Goal: Task Accomplishment & Management: Use online tool/utility

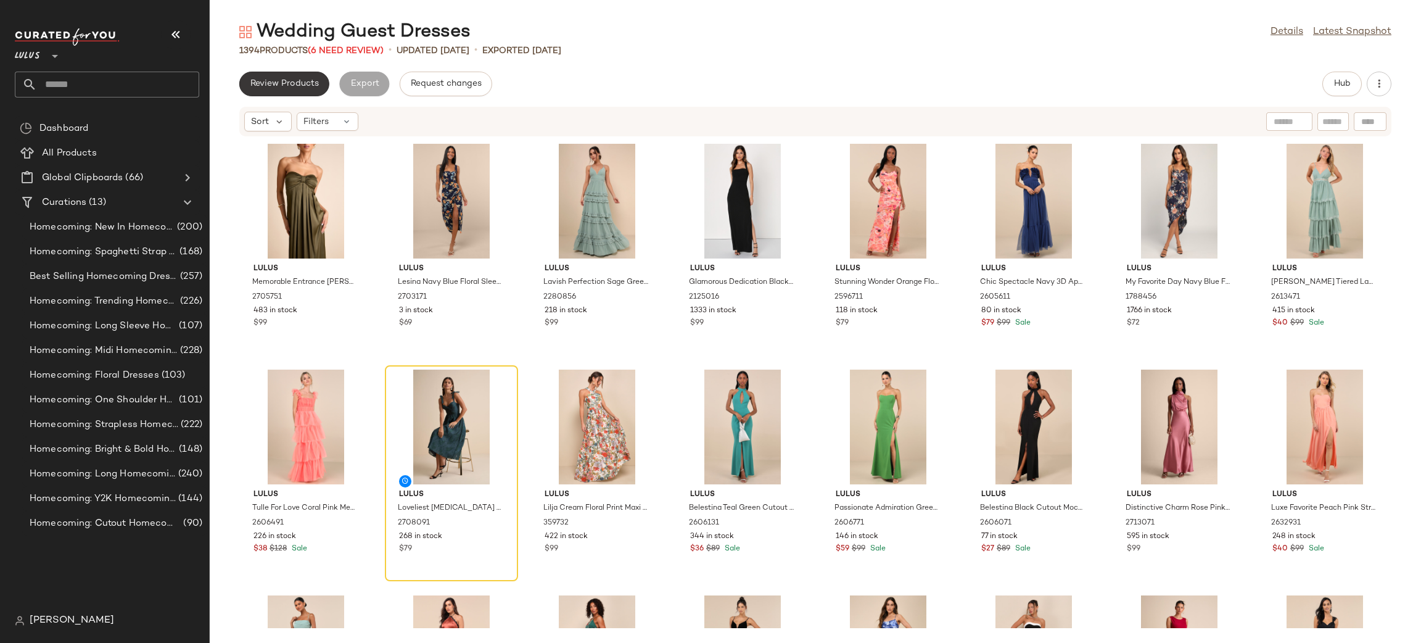
click at [288, 87] on span "Review Products" at bounding box center [284, 84] width 69 height 10
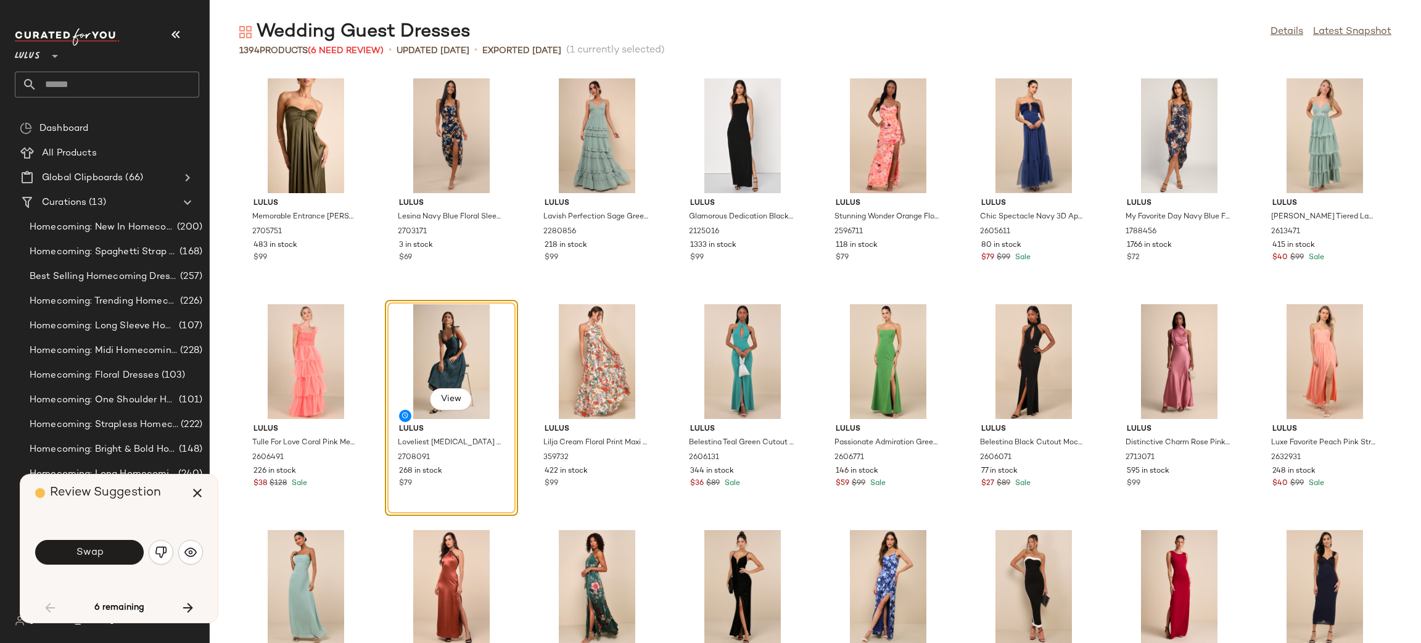
click at [119, 555] on button "Swap" at bounding box center [89, 552] width 109 height 25
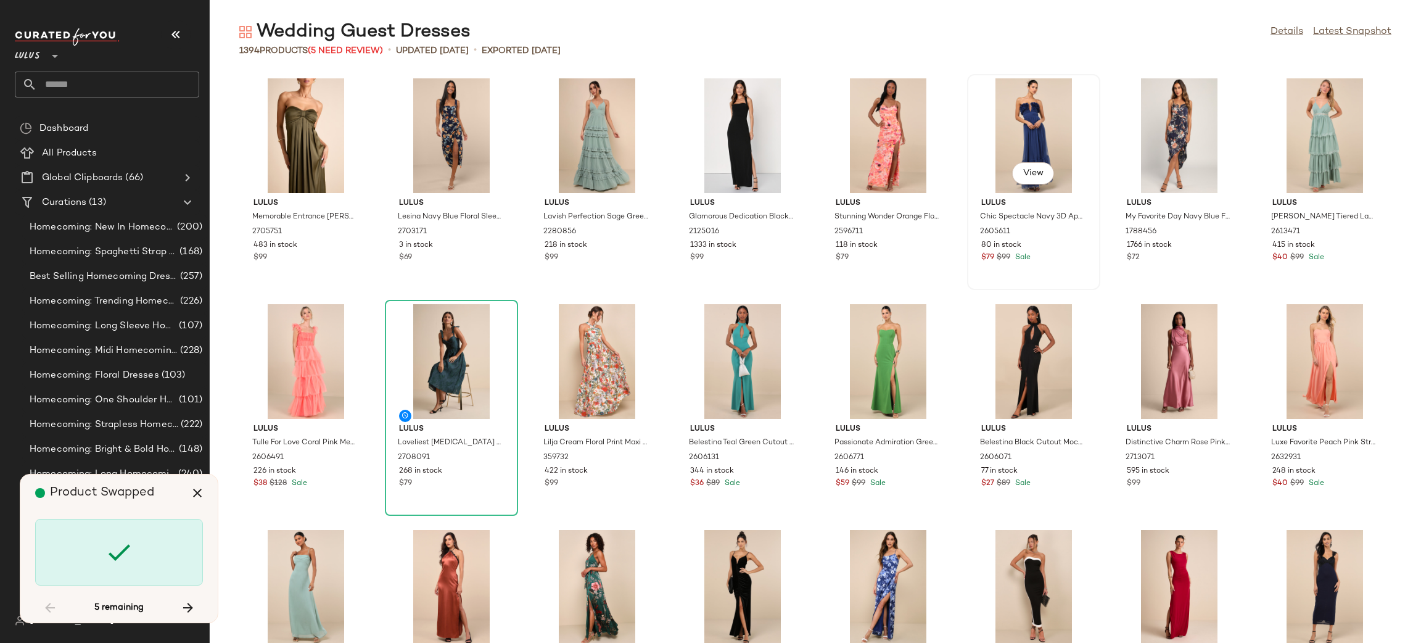
scroll to position [34088, 0]
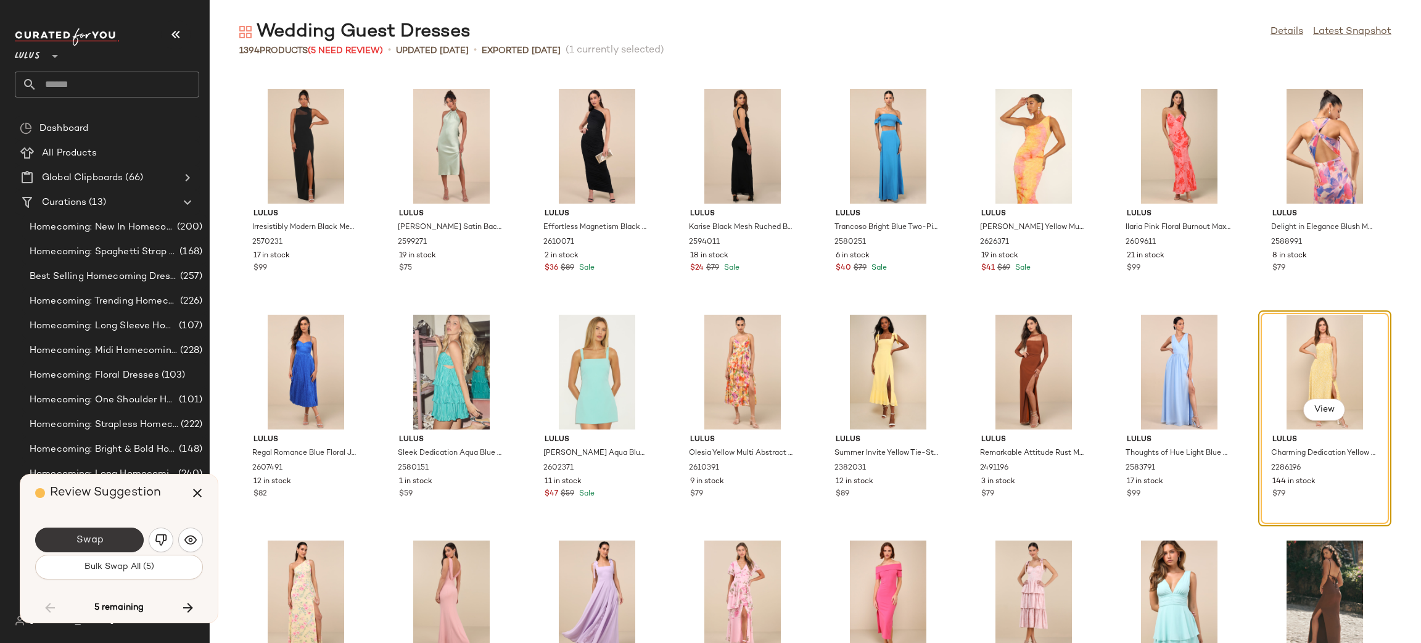
click at [126, 539] on button "Swap" at bounding box center [89, 539] width 109 height 25
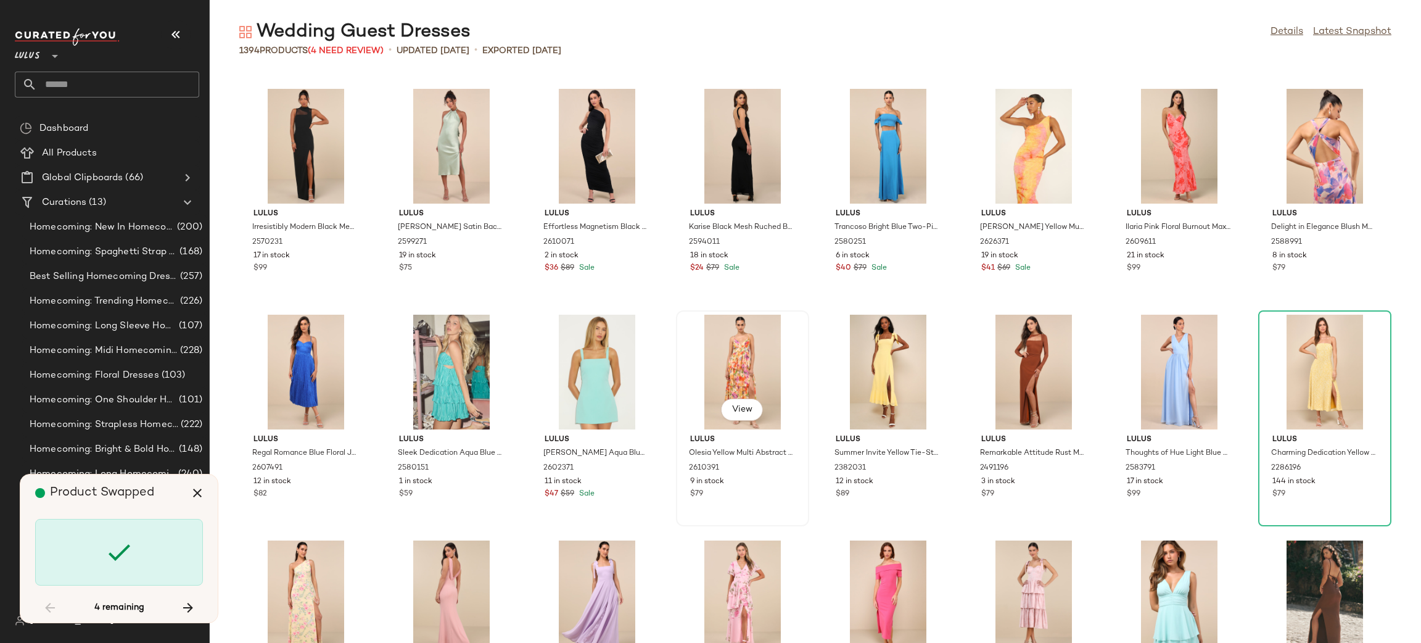
scroll to position [35216, 0]
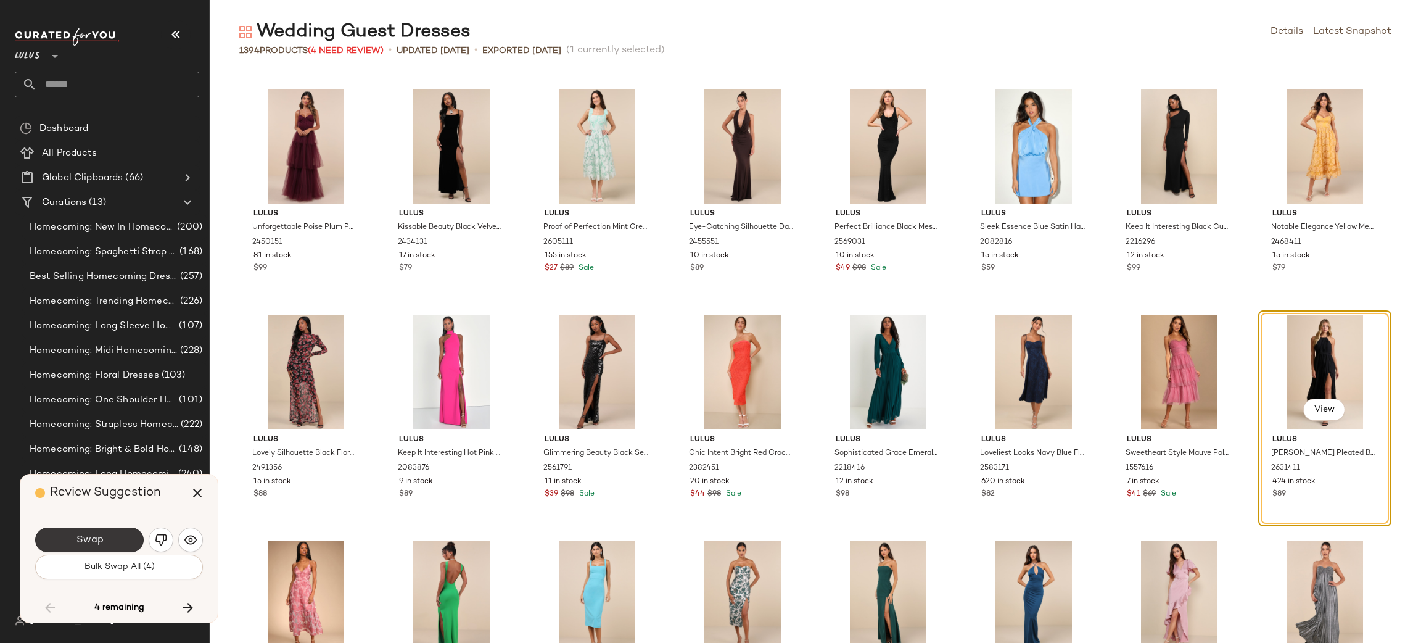
click at [114, 545] on button "Swap" at bounding box center [89, 539] width 109 height 25
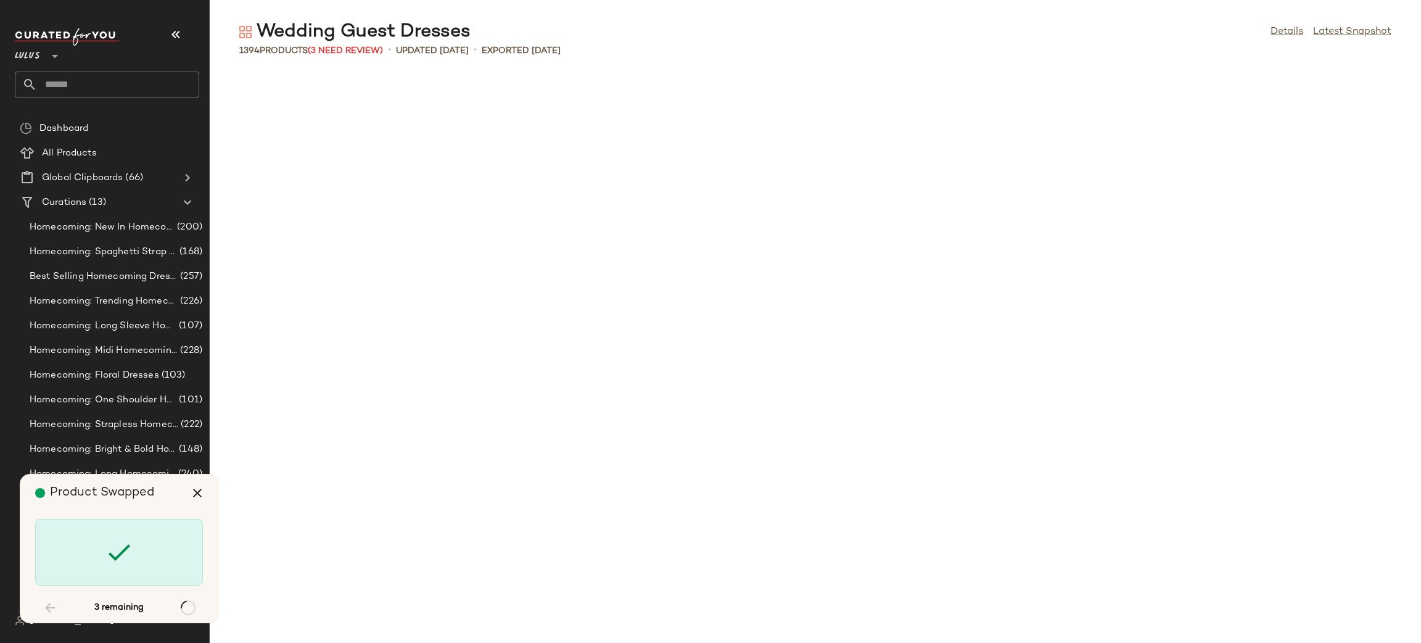
scroll to position [36797, 0]
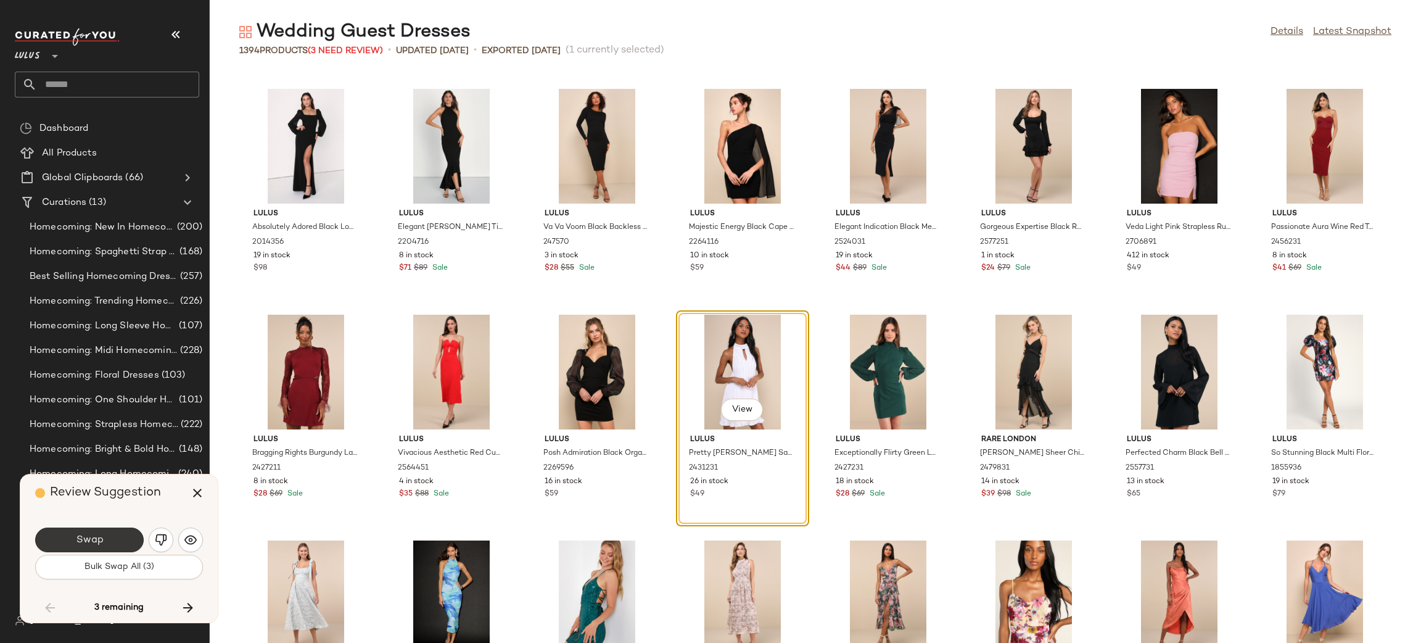
click at [88, 543] on span "Swap" at bounding box center [89, 540] width 28 height 12
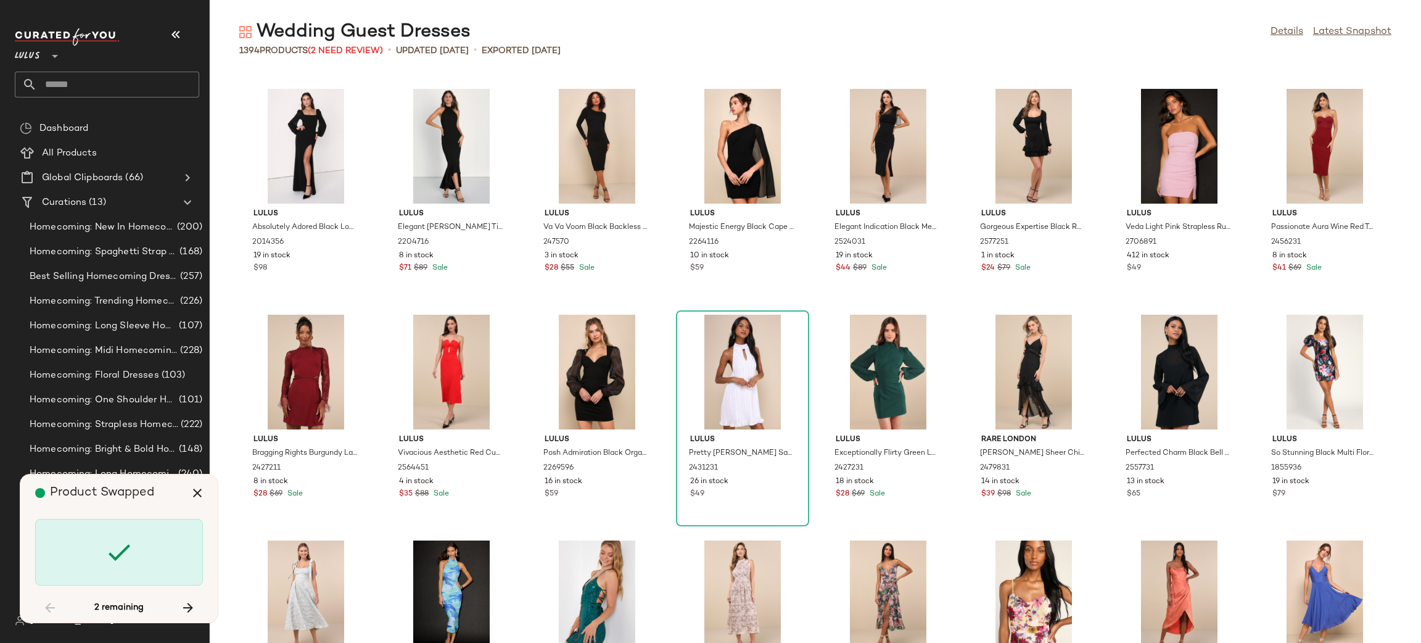
scroll to position [38151, 0]
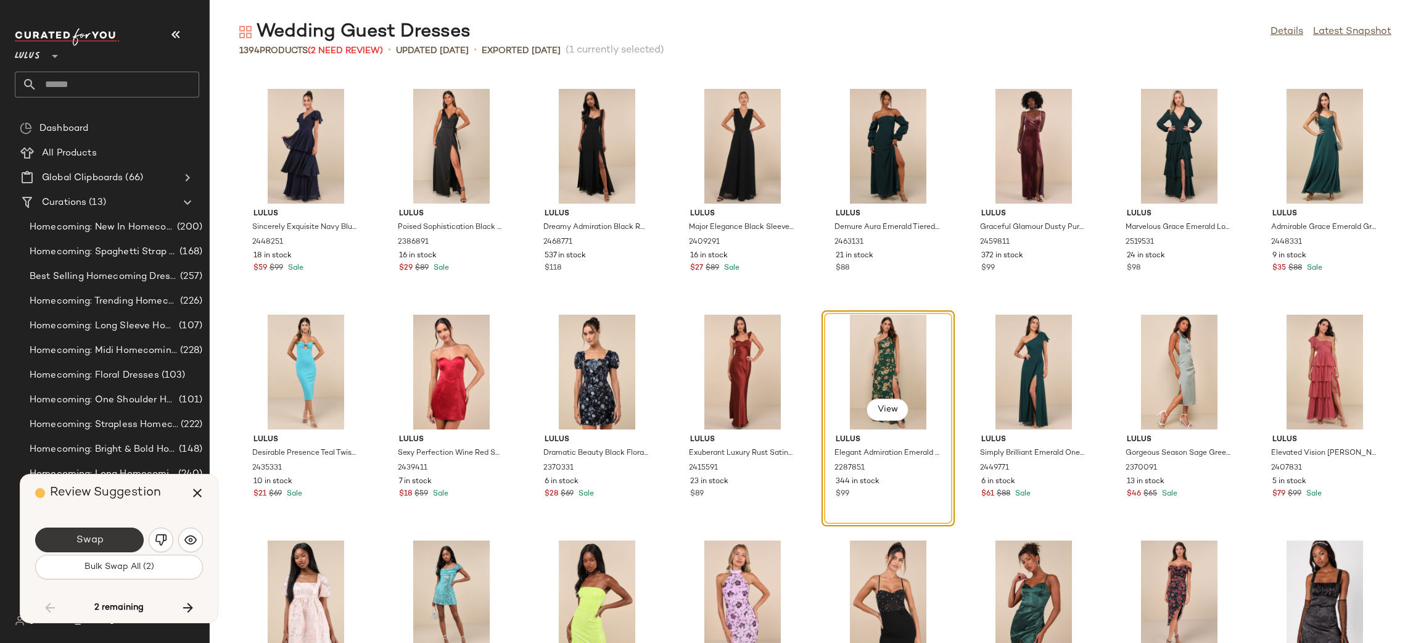
click at [130, 532] on button "Swap" at bounding box center [89, 539] width 109 height 25
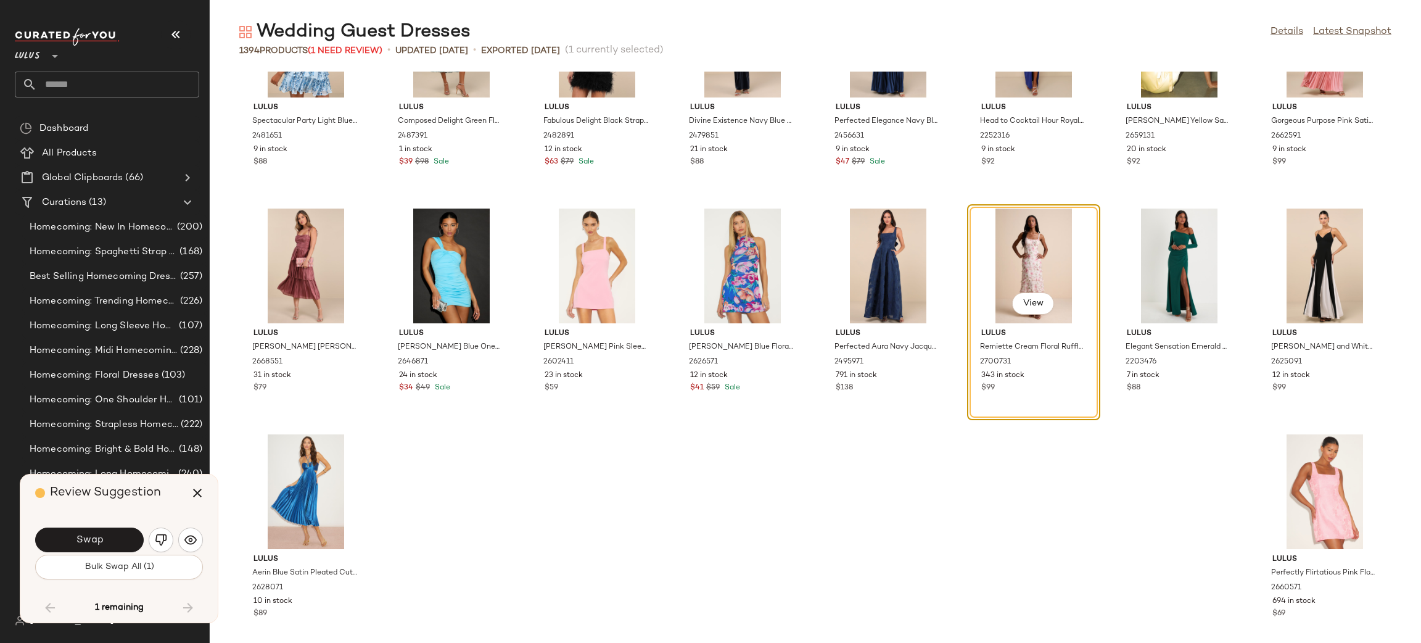
scroll to position [38937, 0]
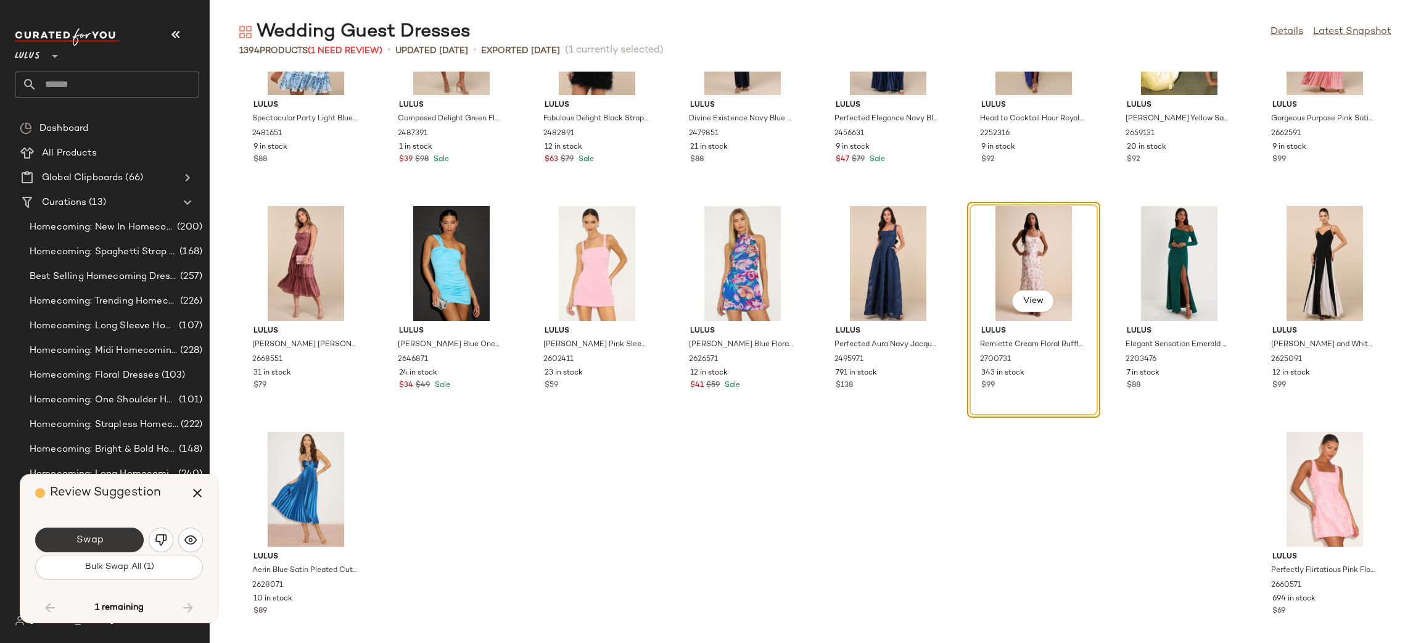
click at [110, 531] on button "Swap" at bounding box center [89, 539] width 109 height 25
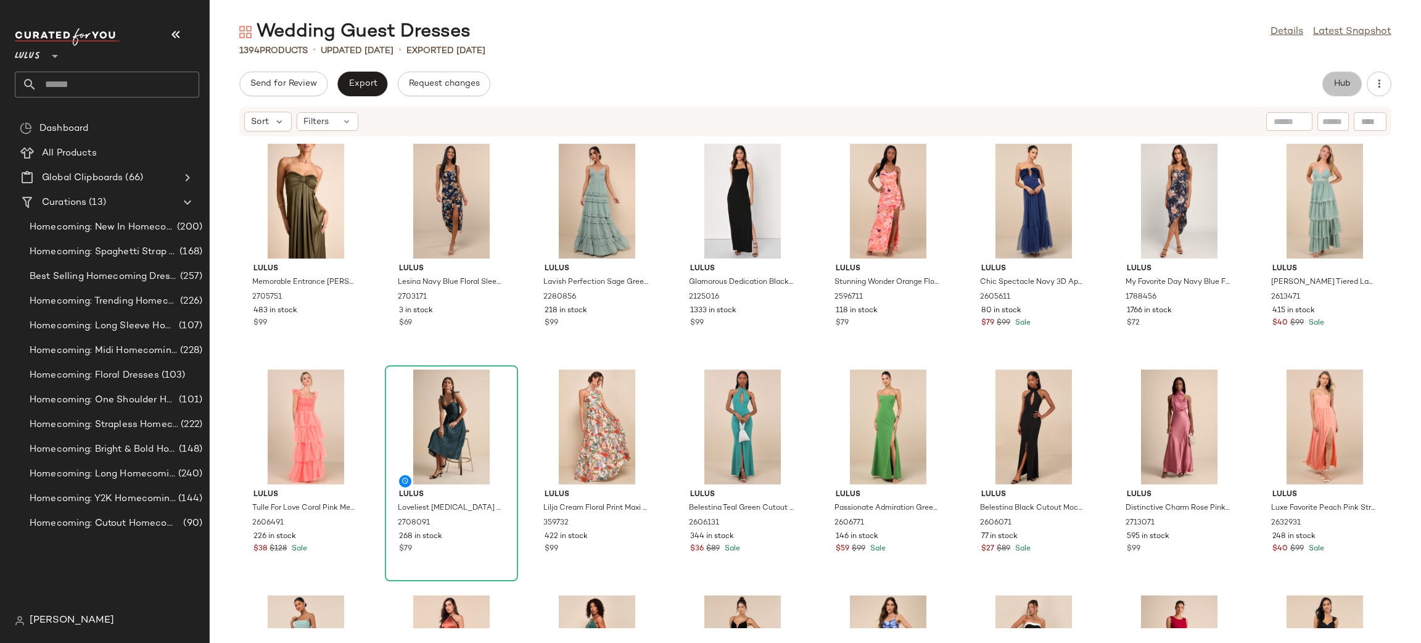
click at [1344, 89] on button "Hub" at bounding box center [1341, 84] width 39 height 25
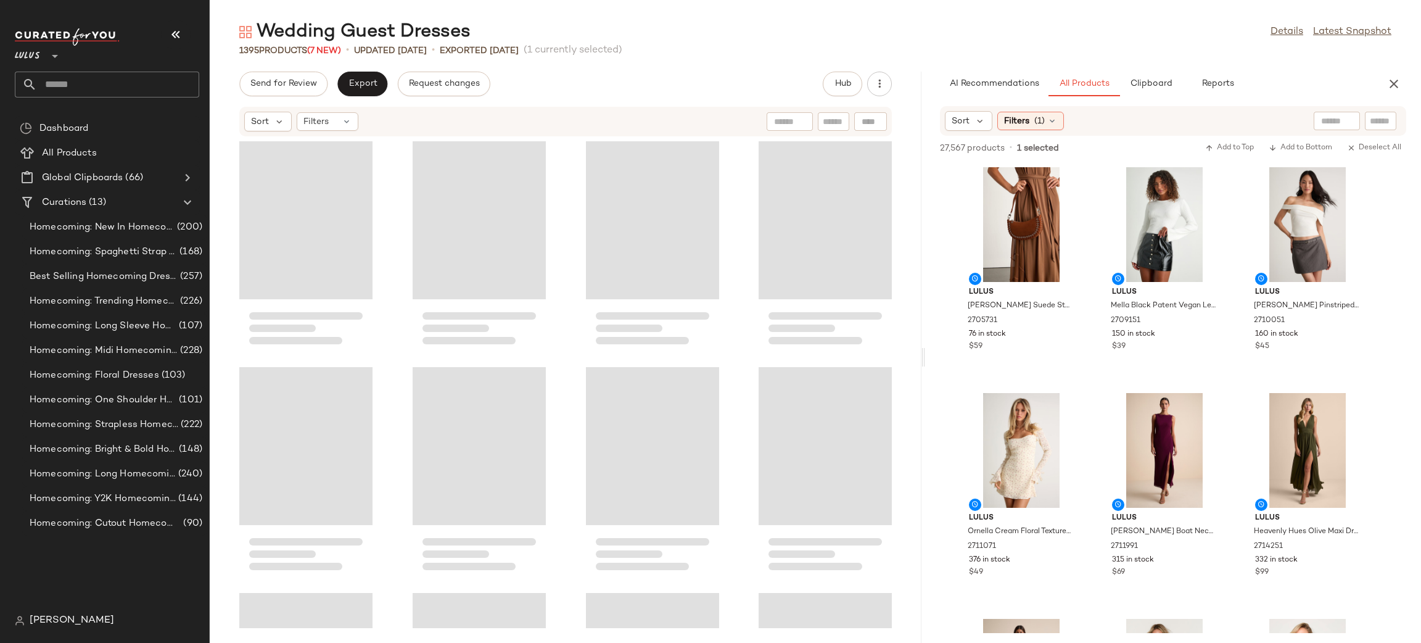
drag, startPoint x: 816, startPoint y: 358, endPoint x: 927, endPoint y: 358, distance: 111.0
click at [927, 358] on div "Wedding Guest Dresses Details Latest Snapshot 1395 Products (7 New) • updated A…" at bounding box center [815, 331] width 1211 height 623
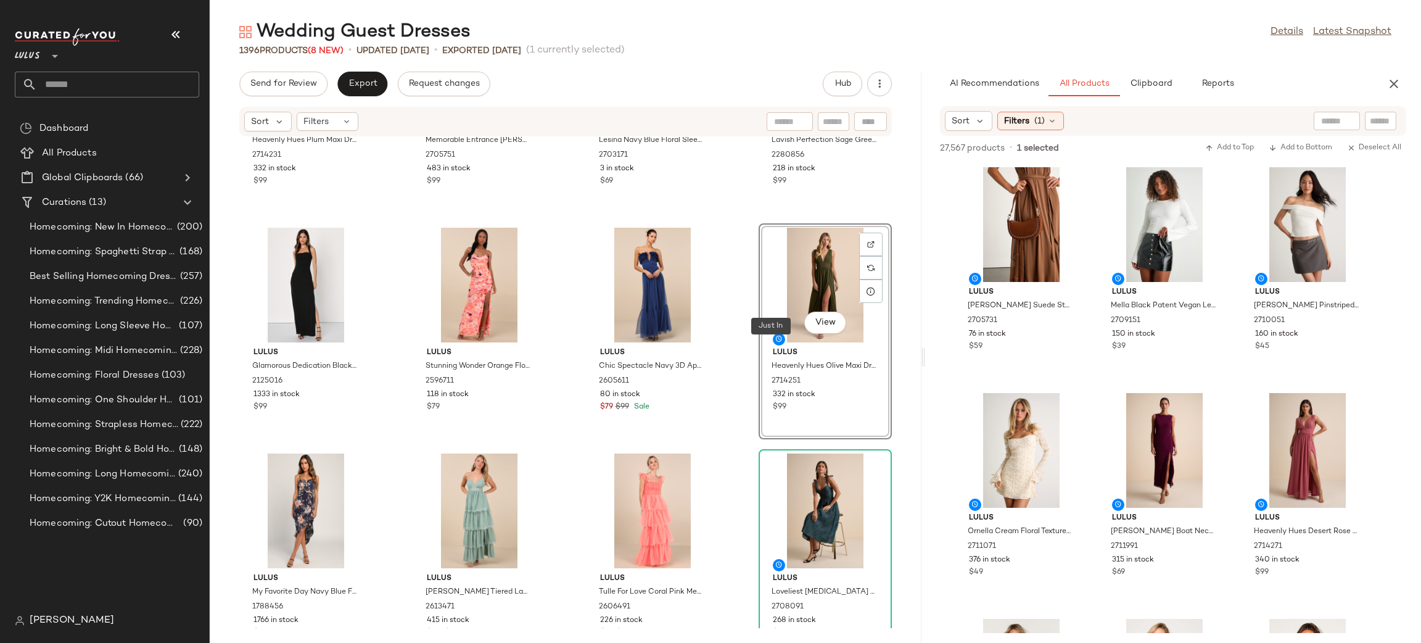
scroll to position [277, 0]
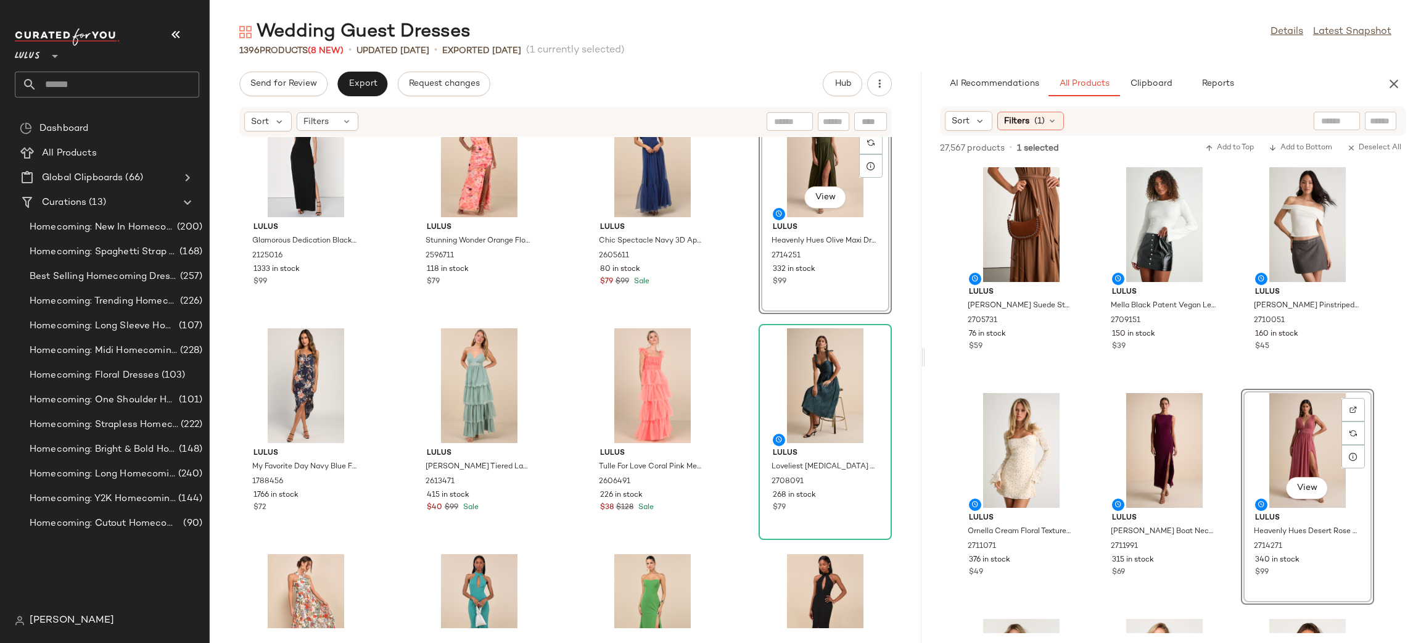
click at [731, 326] on div "Lulus Glamorous Dedication Black Sleeveless Column Maxi Dress 2125016 1333 in s…" at bounding box center [566, 382] width 712 height 491
click at [711, 420] on div "View Lulus Tulle For Love Coral Pink Mesh Tulle Tiered Ruffled Maxi Dress 26064…" at bounding box center [652, 431] width 131 height 213
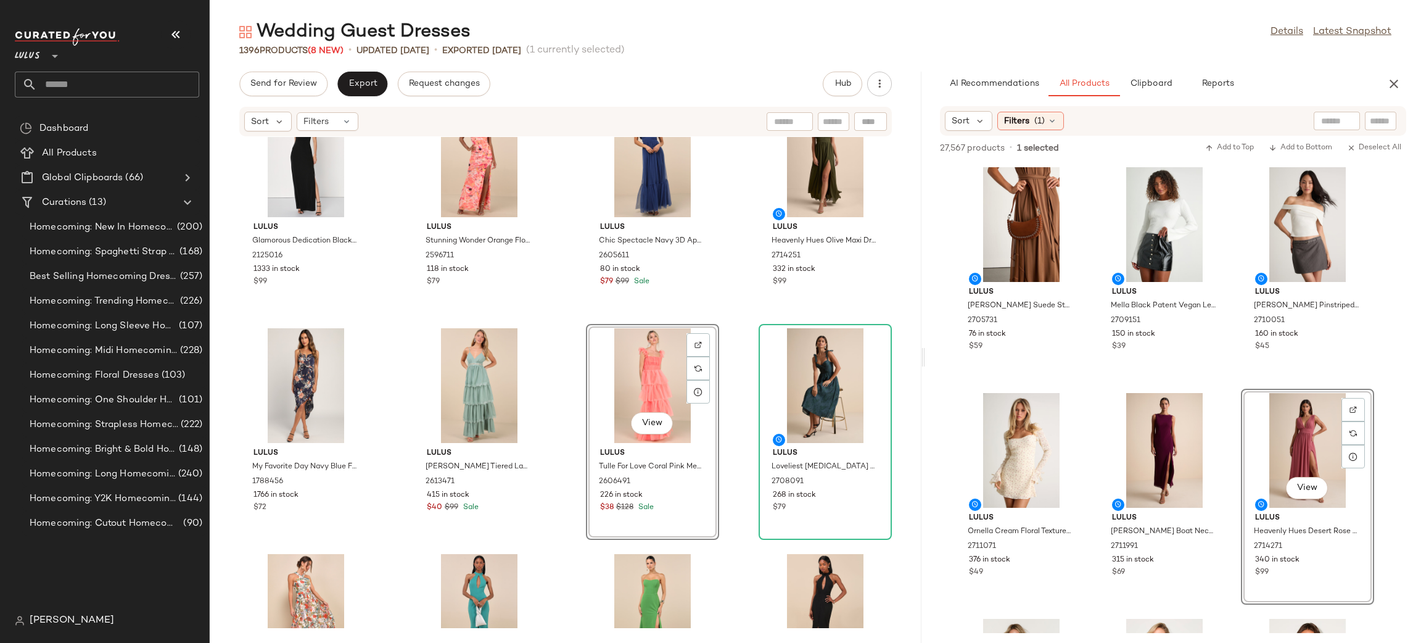
click at [720, 339] on div "Lulus Glamorous Dedication Black Sleeveless Column Maxi Dress 2125016 1333 in s…" at bounding box center [566, 382] width 712 height 491
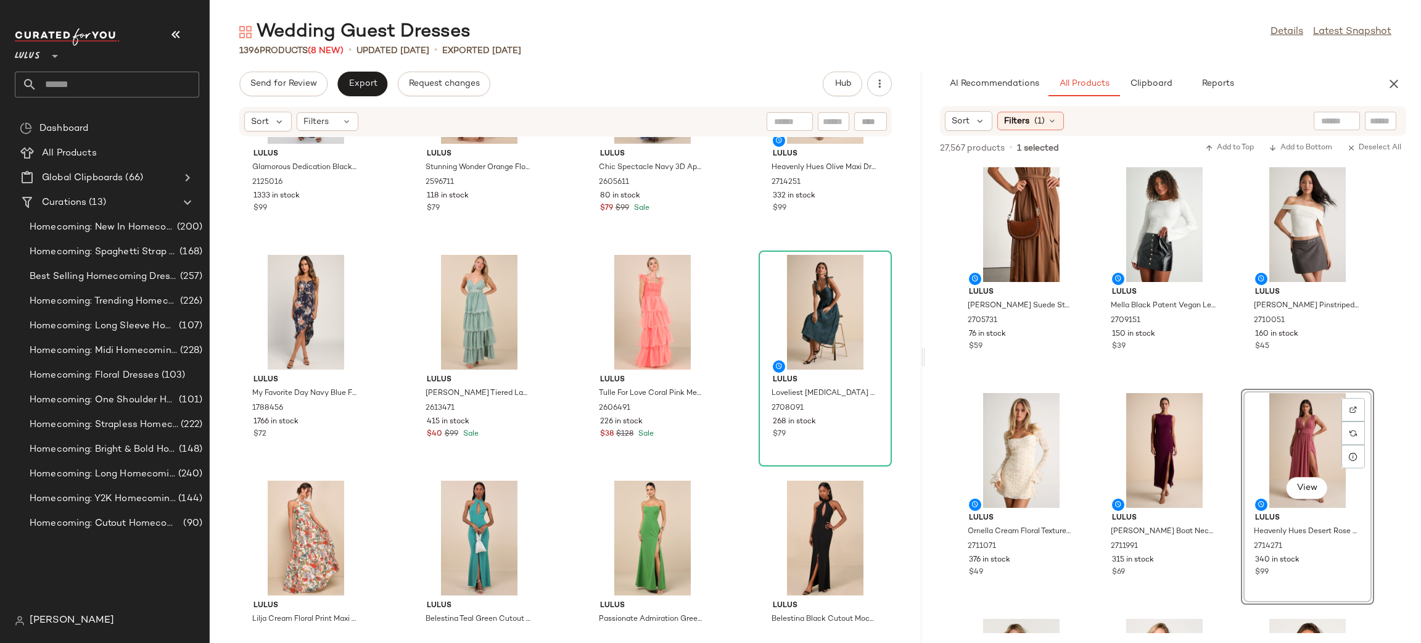
scroll to position [435, 0]
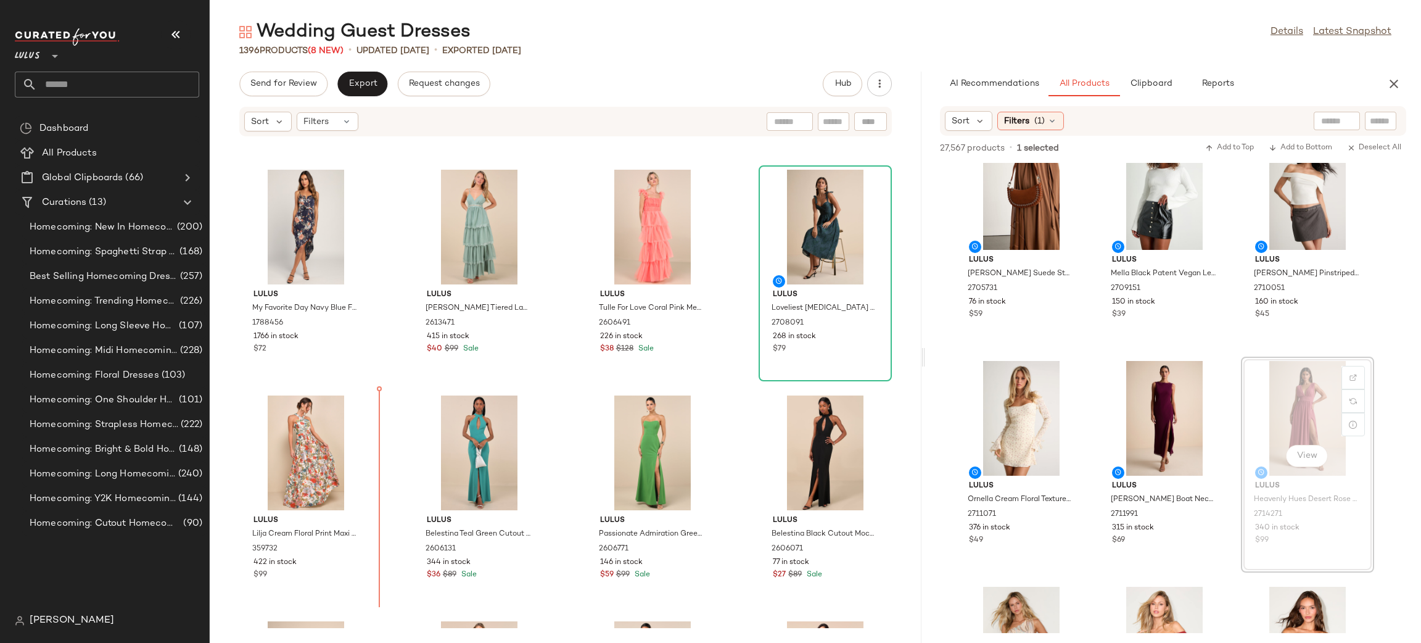
scroll to position [443, 0]
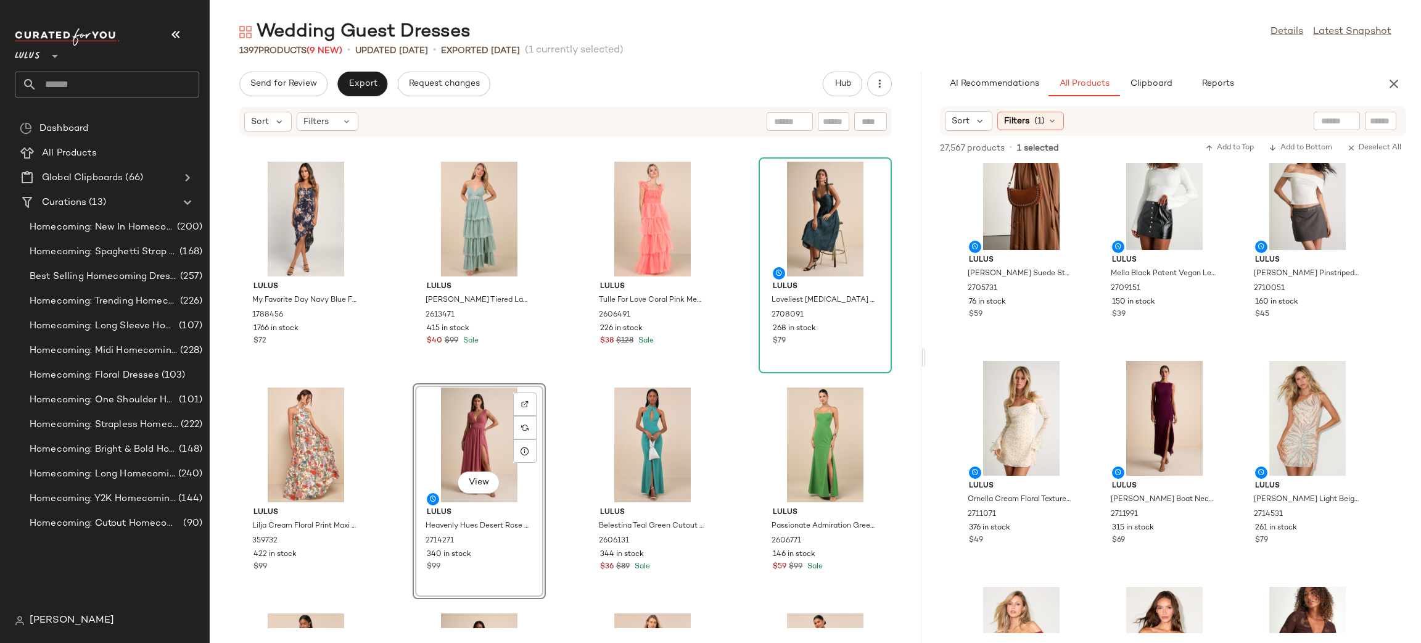
click at [573, 379] on div "Lulus Glamorous Dedication Black Sleeveless Column Maxi Dress 2125016 1333 in s…" at bounding box center [566, 382] width 712 height 491
click at [730, 252] on div "Lulus Glamorous Dedication Black Sleeveless Column Maxi Dress 2125016 1333 in s…" at bounding box center [566, 382] width 712 height 491
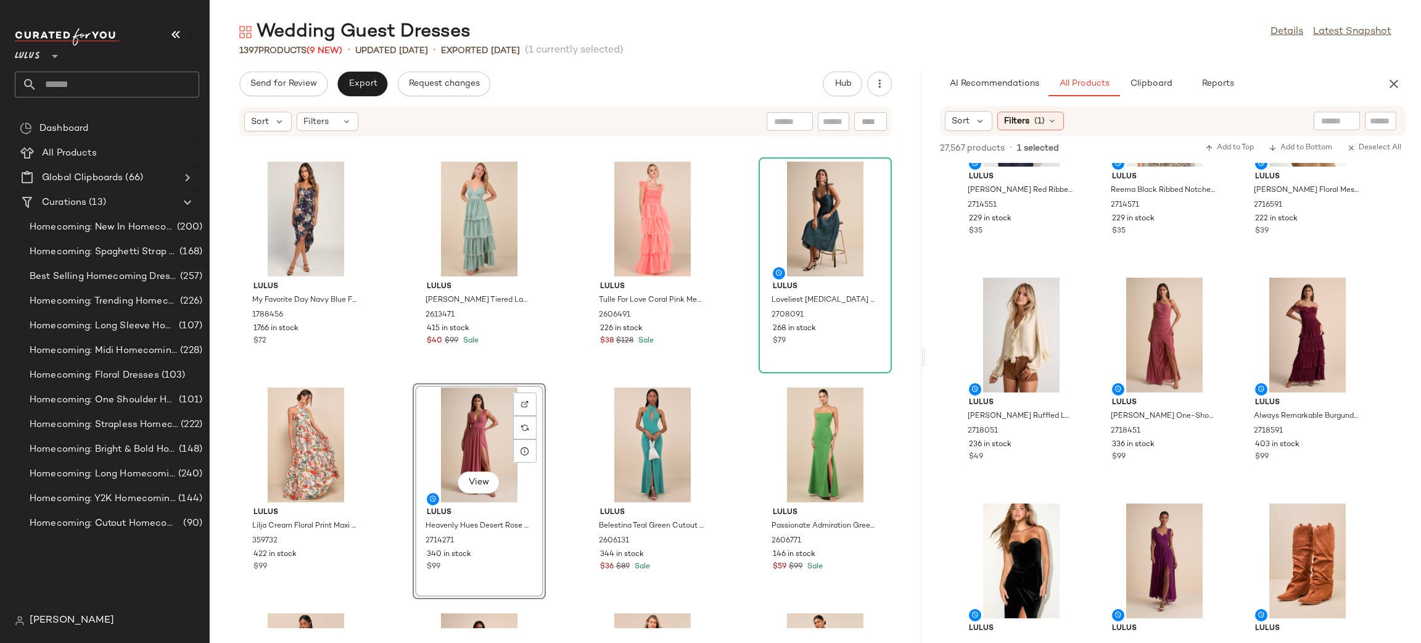
scroll to position [572, 0]
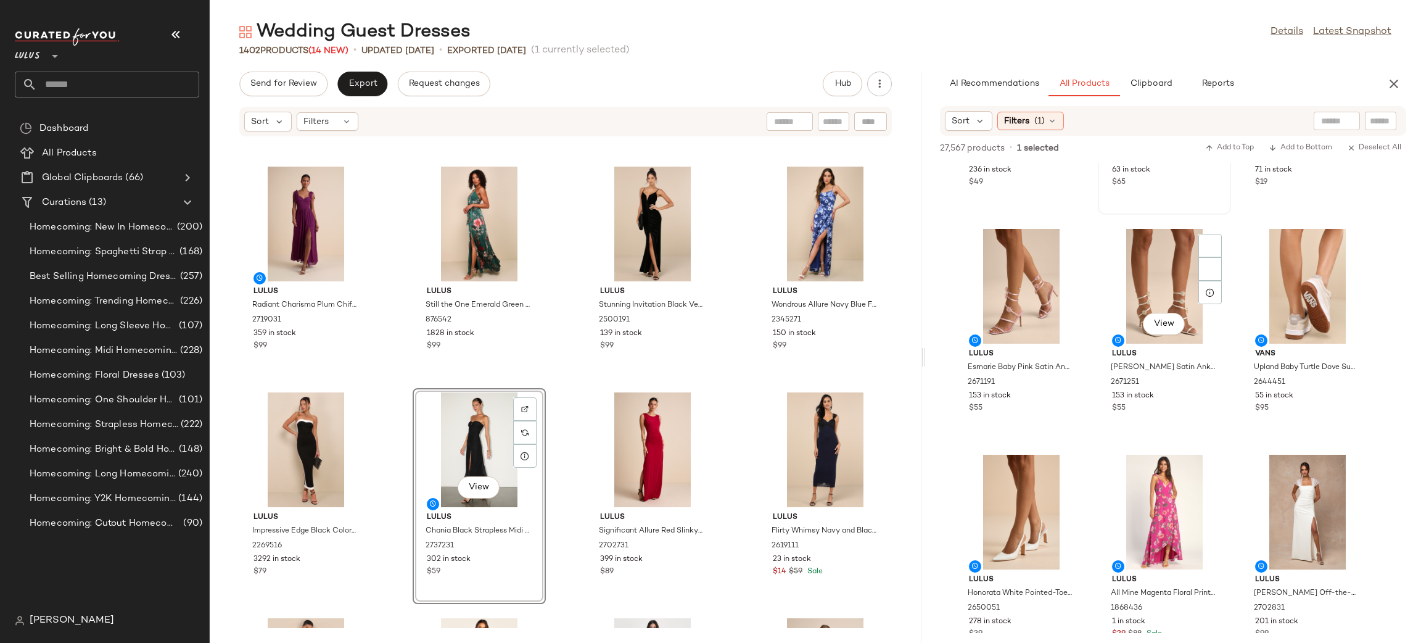
scroll to position [909, 0]
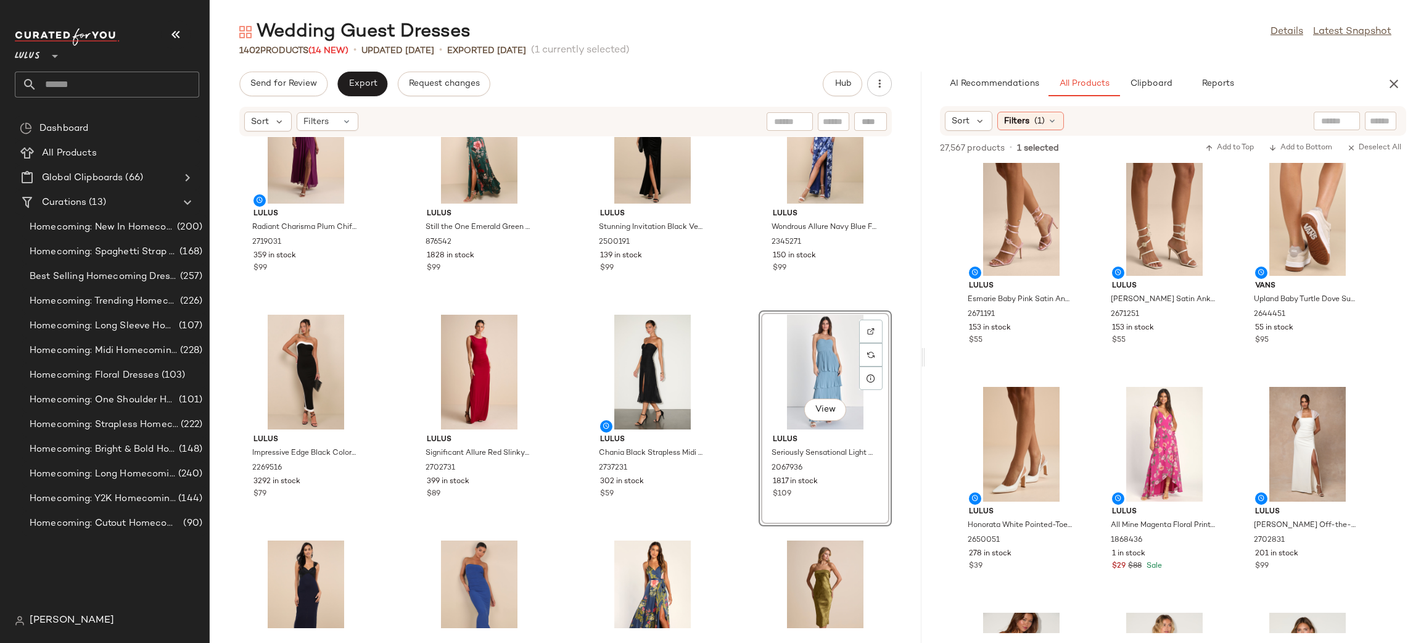
scroll to position [1408, 0]
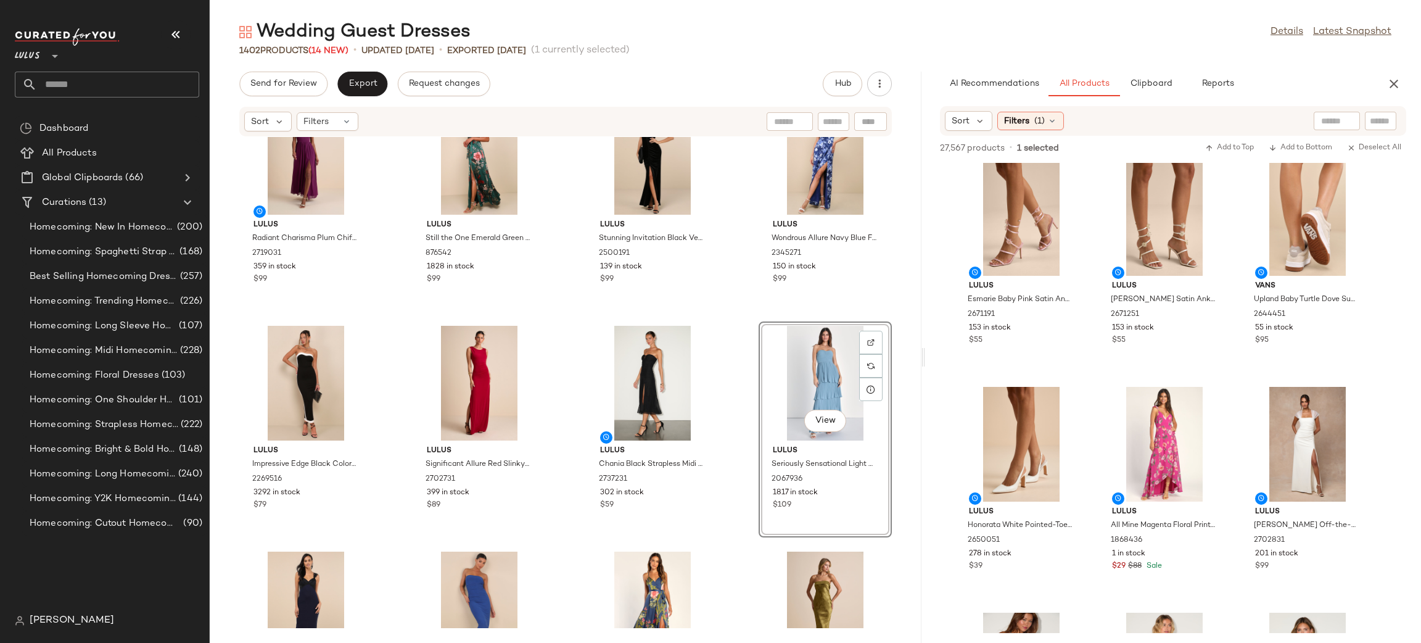
click at [733, 369] on div "Lulus Radiant Charisma Plum Chiffon Ruched Tie-Strap Maxi Dress 2719031 359 in …" at bounding box center [566, 382] width 712 height 491
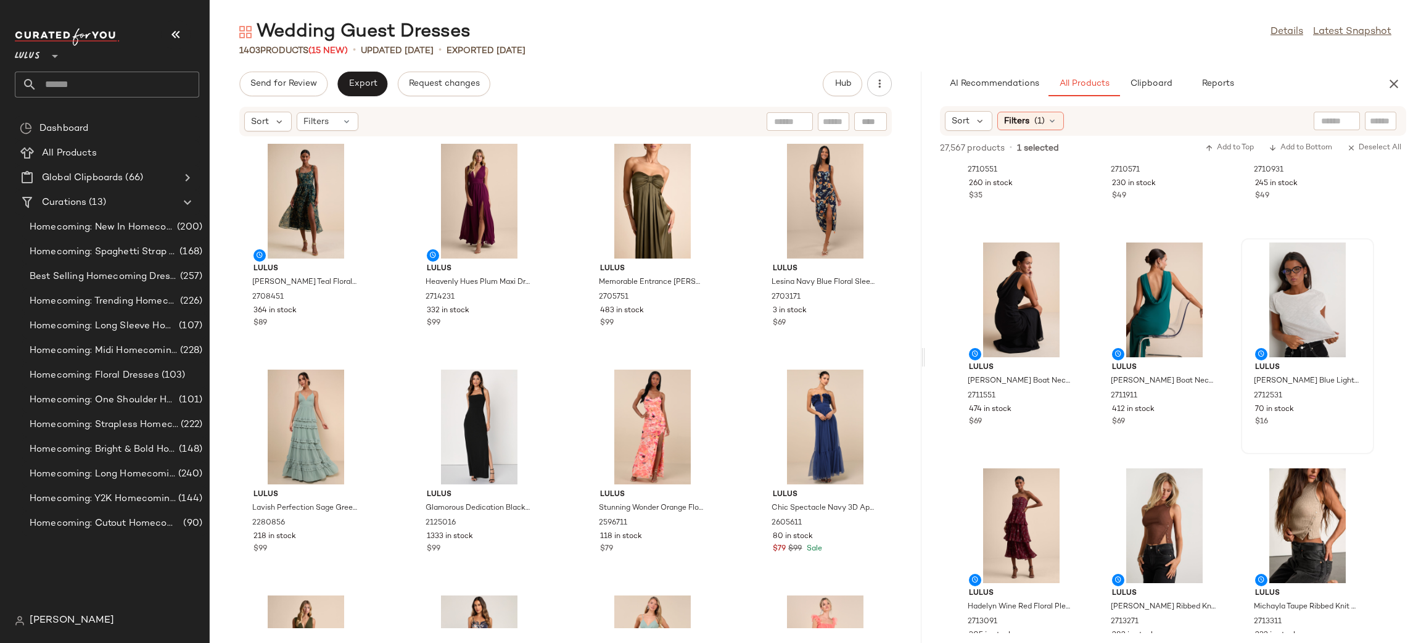
scroll to position [2187, 0]
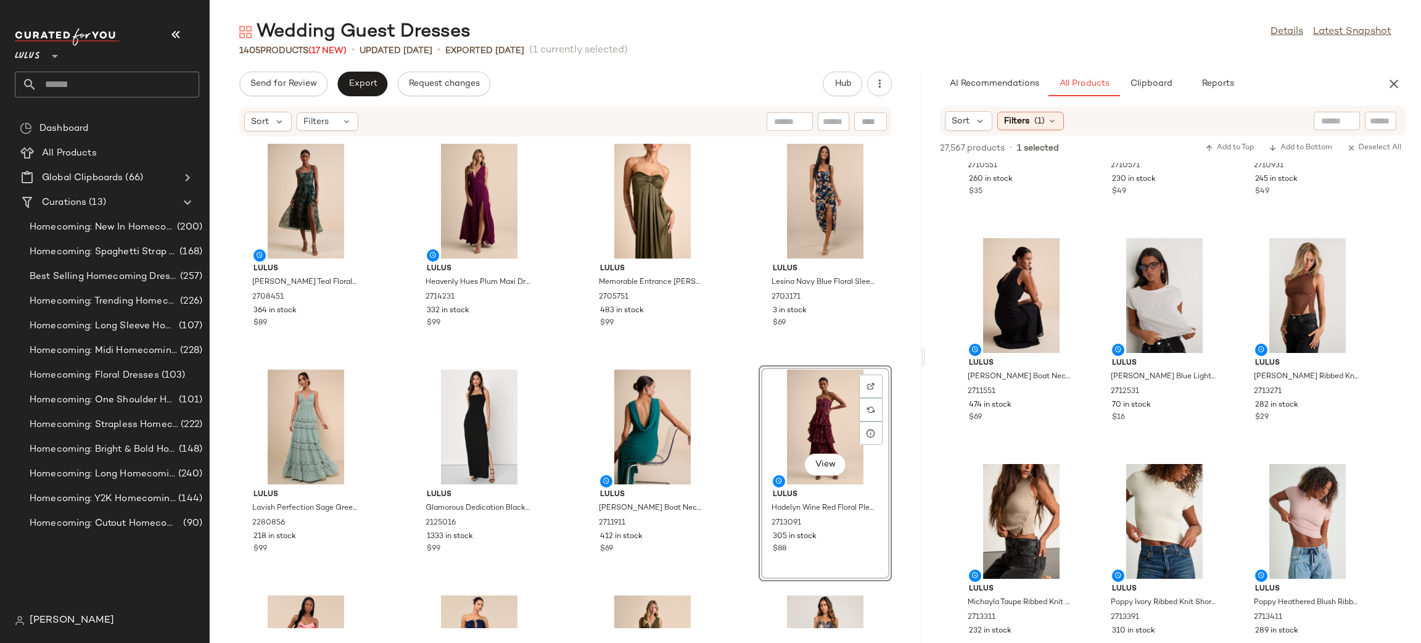
click at [728, 350] on div "Lulus Francesca Dark Teal Floral Sleeveless Midi Dress 2708451 364 in stock $89…" at bounding box center [566, 382] width 712 height 491
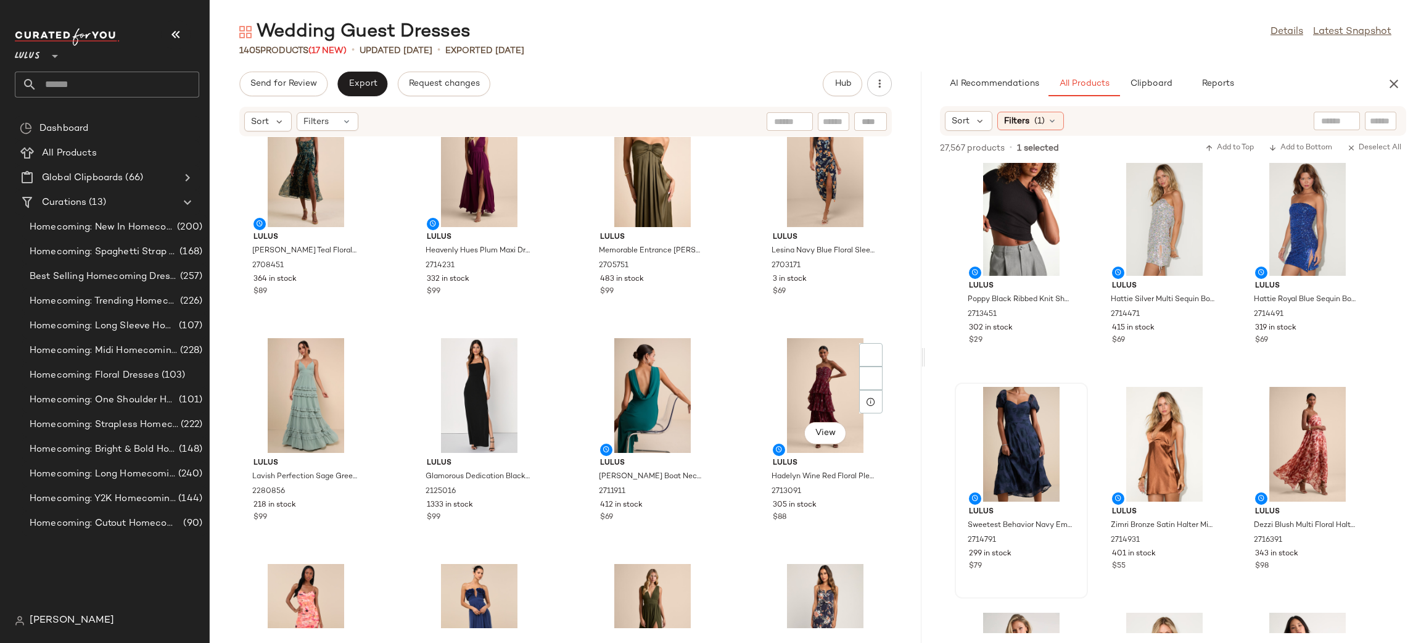
scroll to position [0, 0]
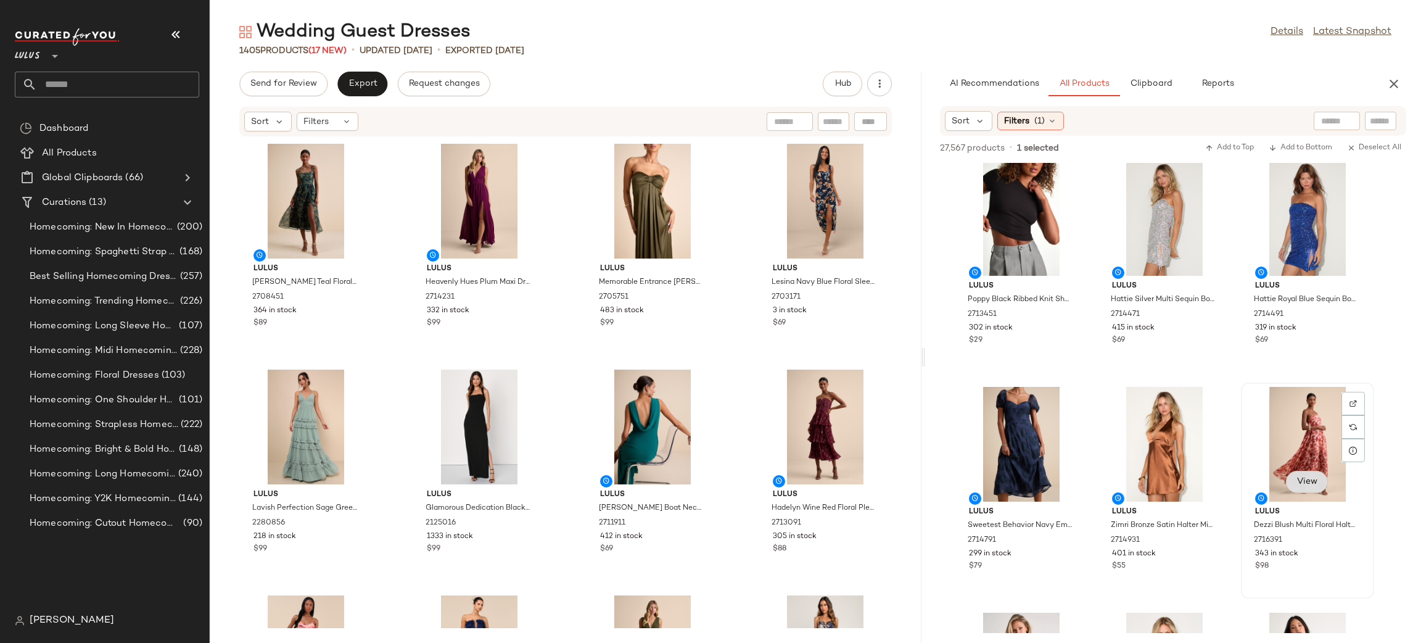
click at [1310, 484] on span "View" at bounding box center [1307, 482] width 21 height 10
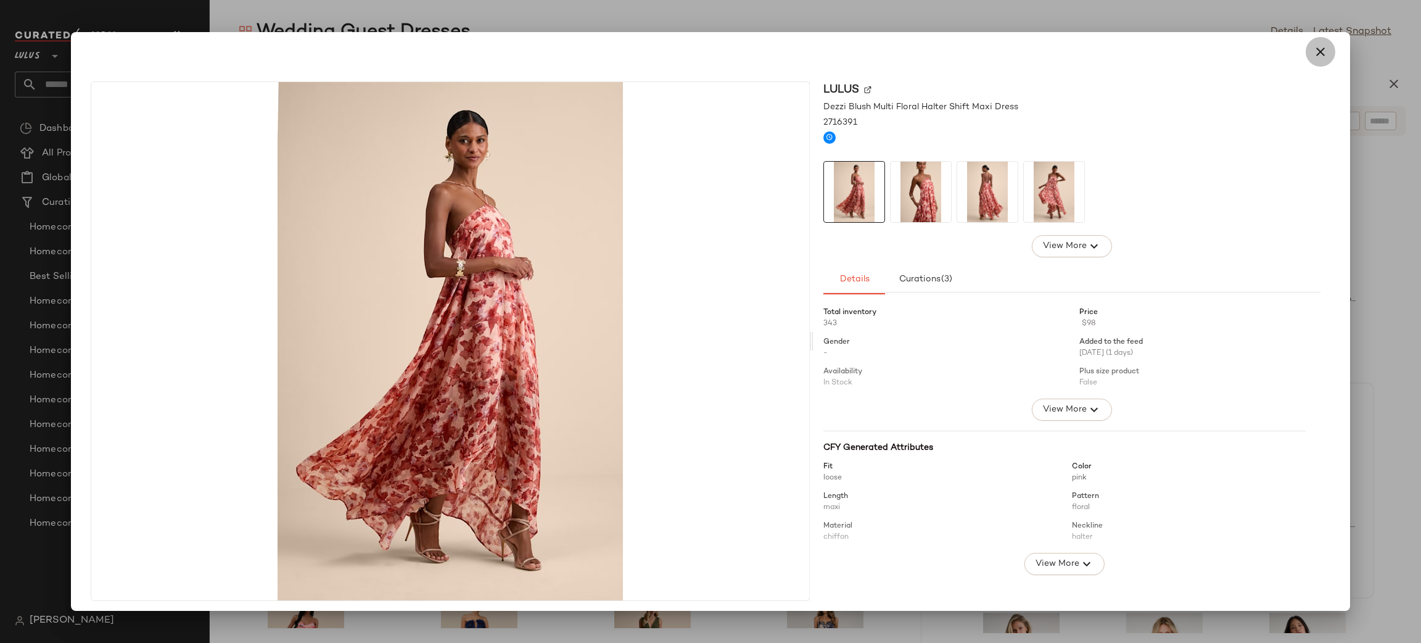
click at [1306, 54] on button "button" at bounding box center [1321, 52] width 30 height 30
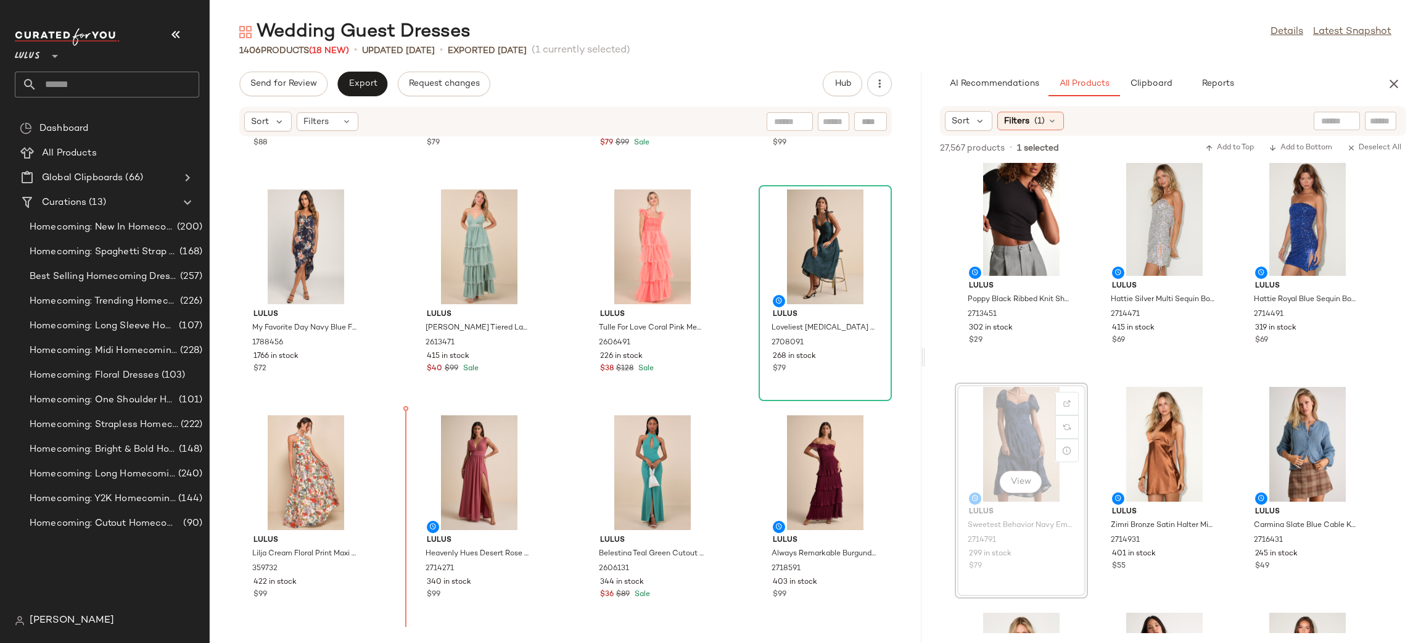
scroll to position [715, 0]
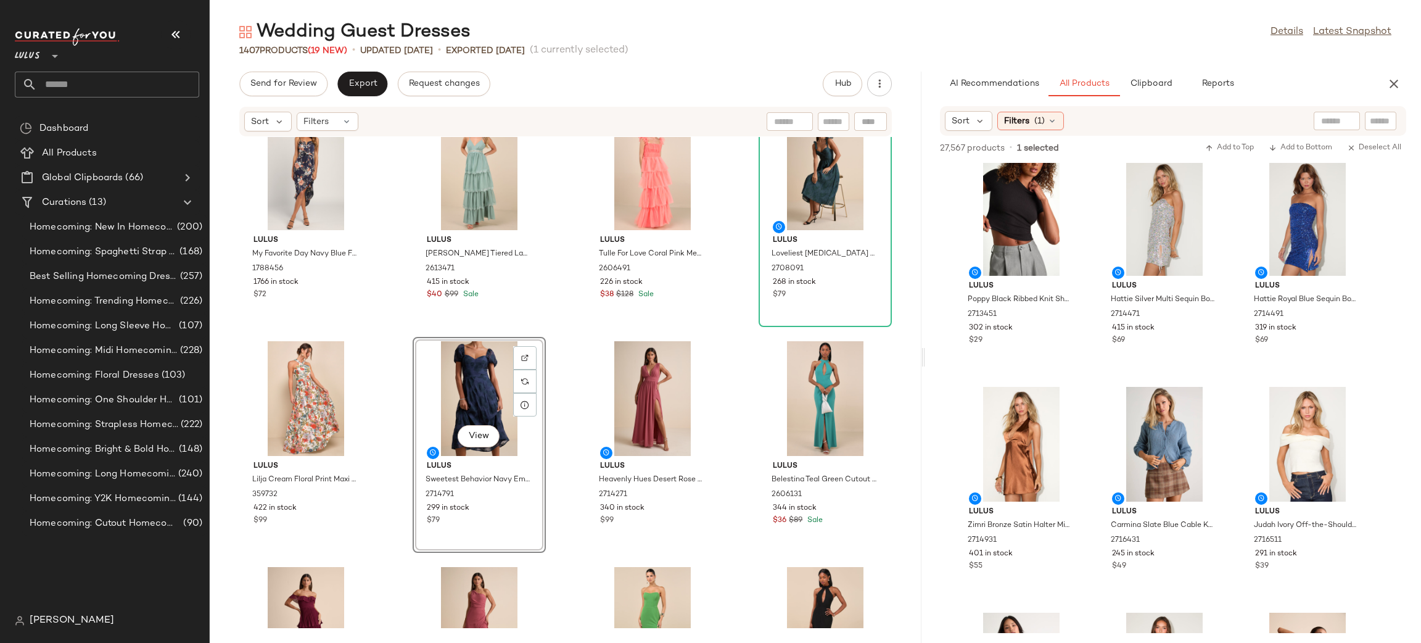
click at [742, 347] on div "Lulus My Favorite Day Navy Blue Floral Print Tulip Skirt Midi Dress 1788456 176…" at bounding box center [566, 382] width 712 height 491
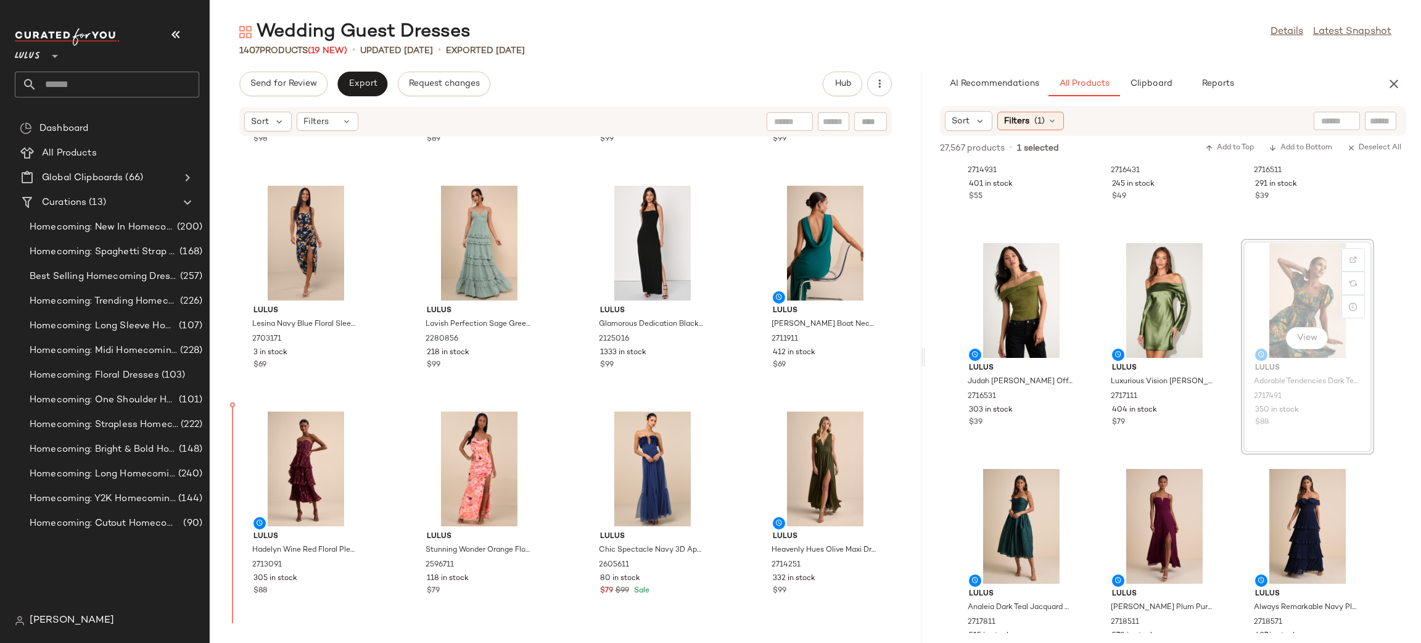
scroll to position [189, 0]
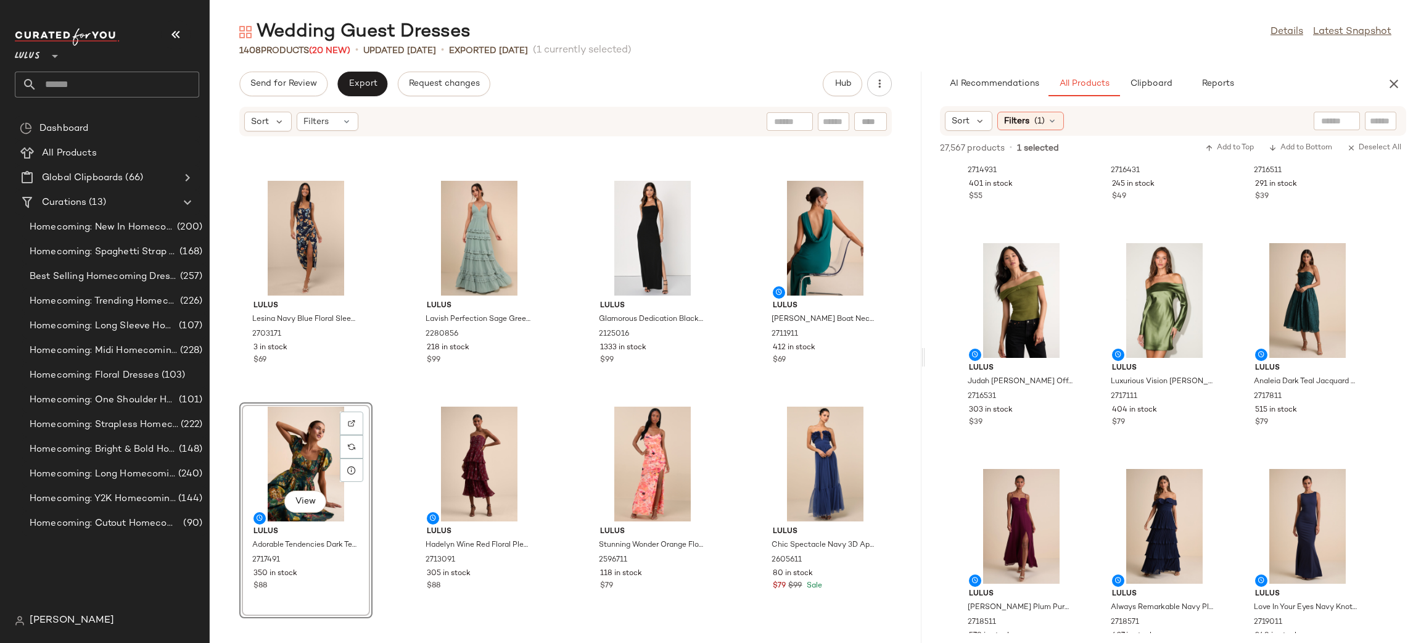
click at [556, 403] on div "Lulus Dezzi Blush Multi Floral Halter Shift Maxi Dress 2716391 343 in stock $98…" at bounding box center [566, 382] width 712 height 491
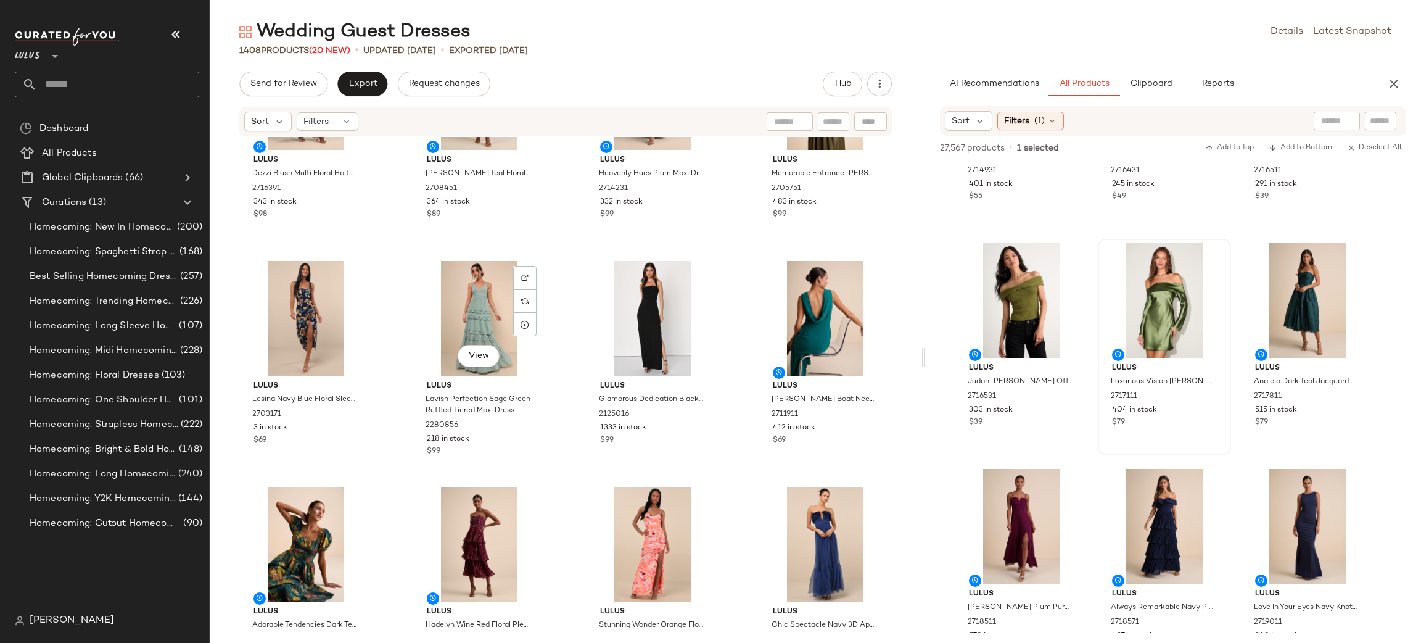
scroll to position [0, 0]
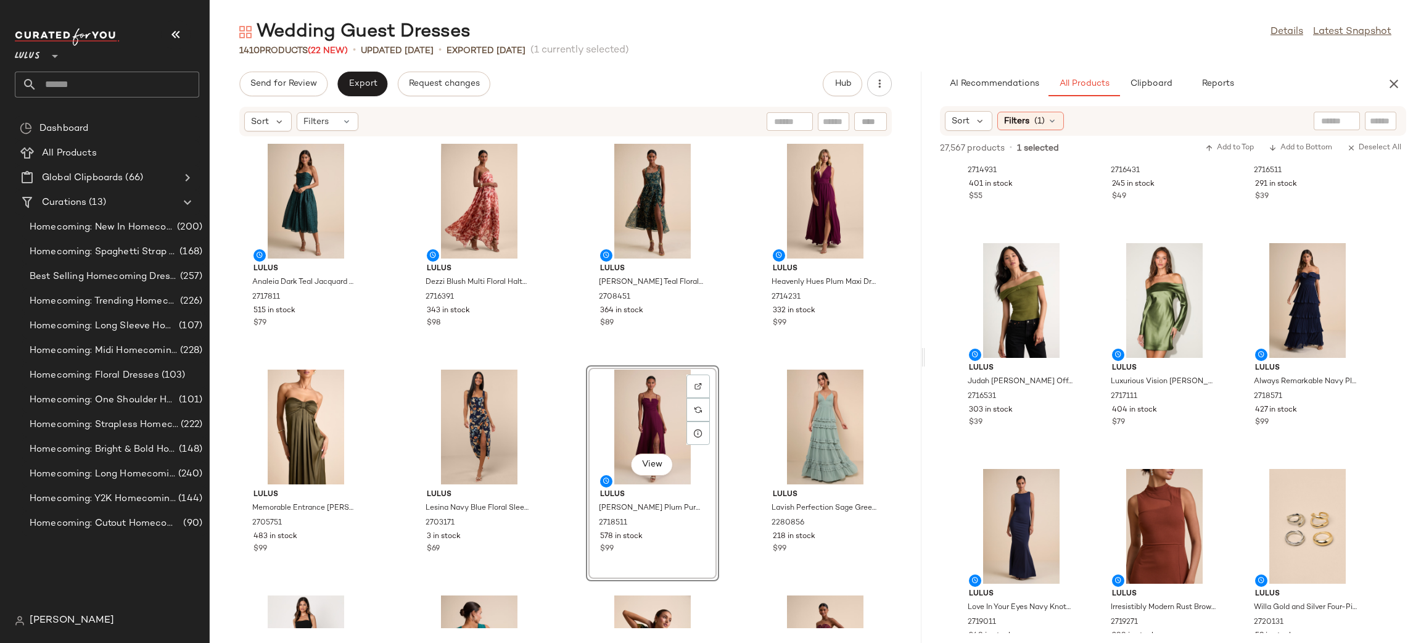
click at [726, 365] on div "Lulus Analeia Dark Teal Jacquard Lace-Up Strapless Midi Dress 2717811 515 in st…" at bounding box center [566, 382] width 712 height 491
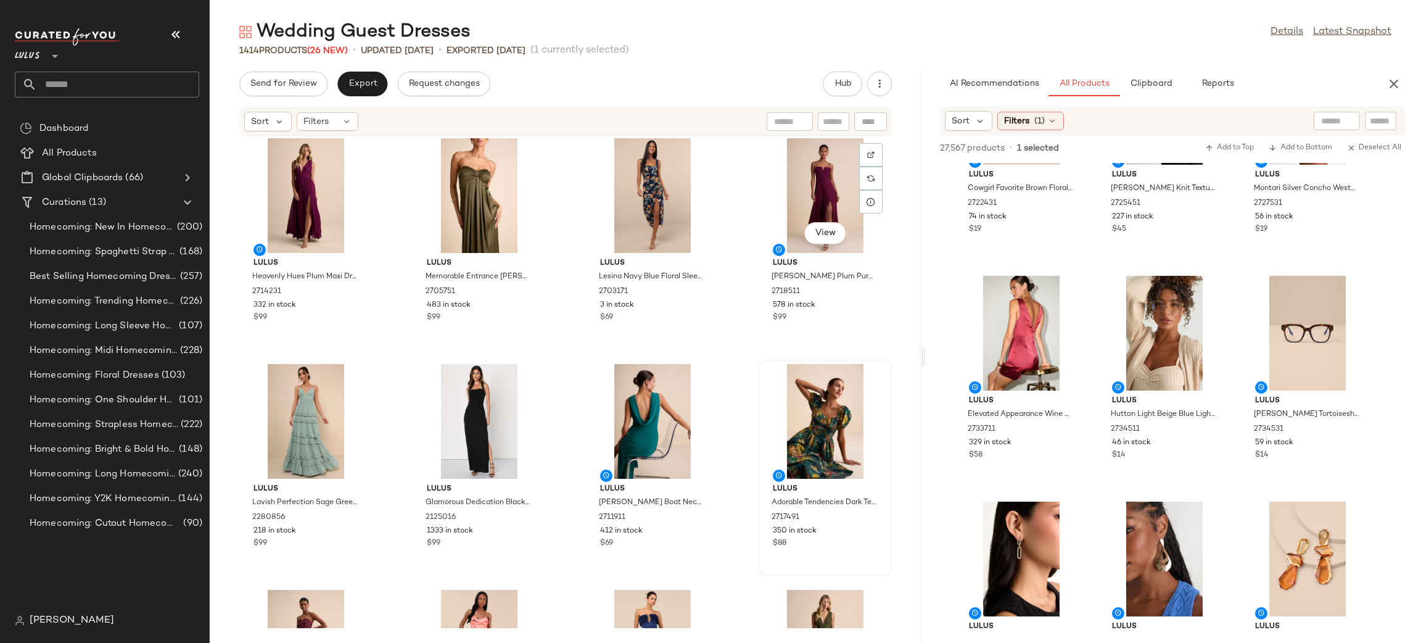
scroll to position [244, 0]
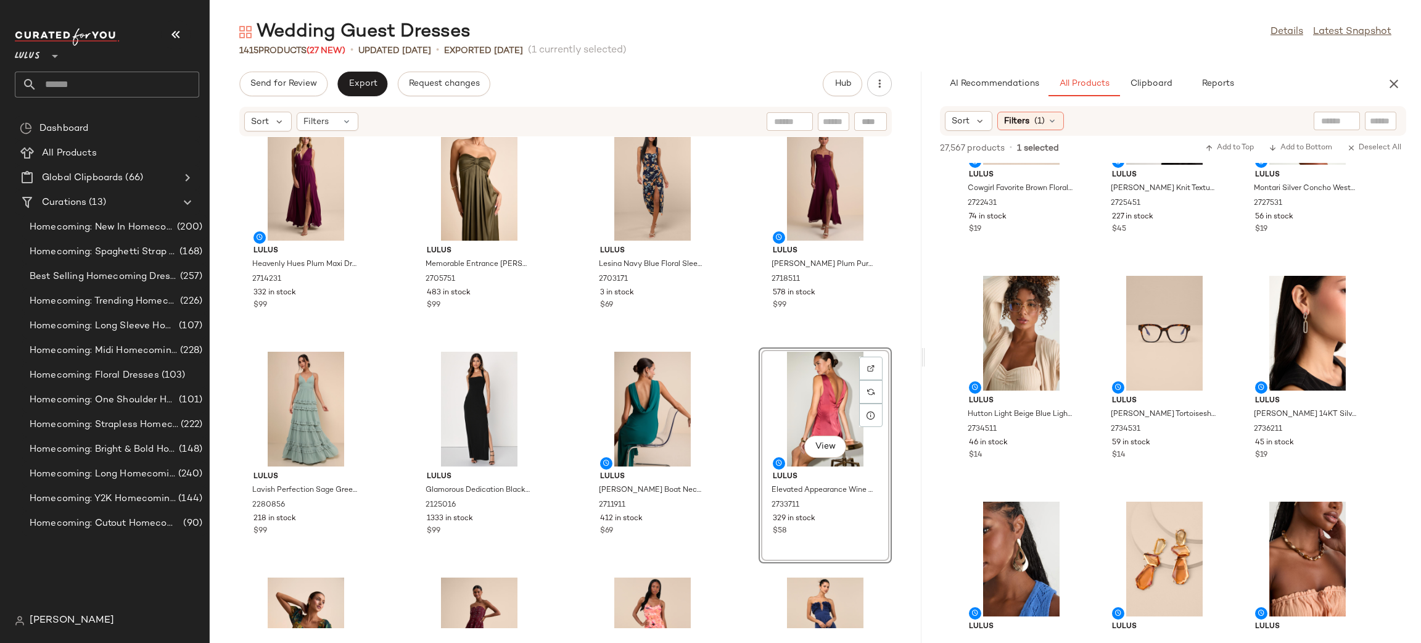
click at [738, 329] on div "Lulus Lael Dark Red Pleated Strapless Dress and Scarf Set 2724131 498 in stock …" at bounding box center [566, 382] width 712 height 491
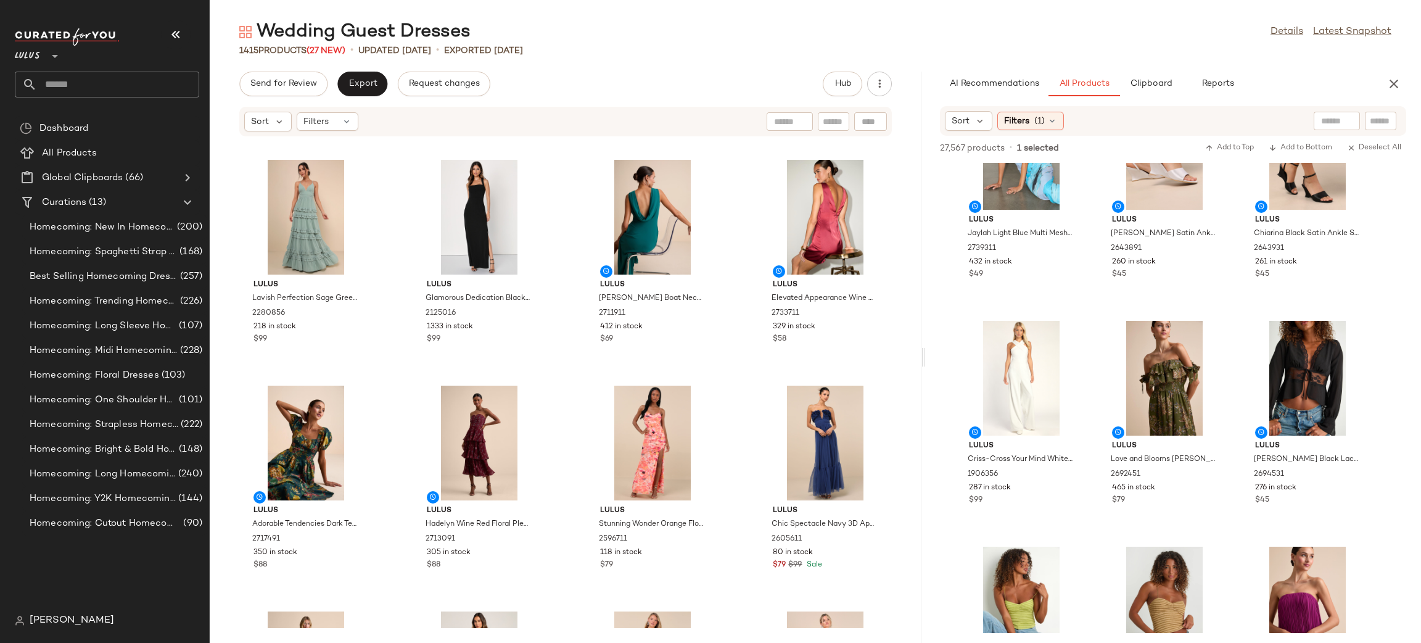
scroll to position [0, 0]
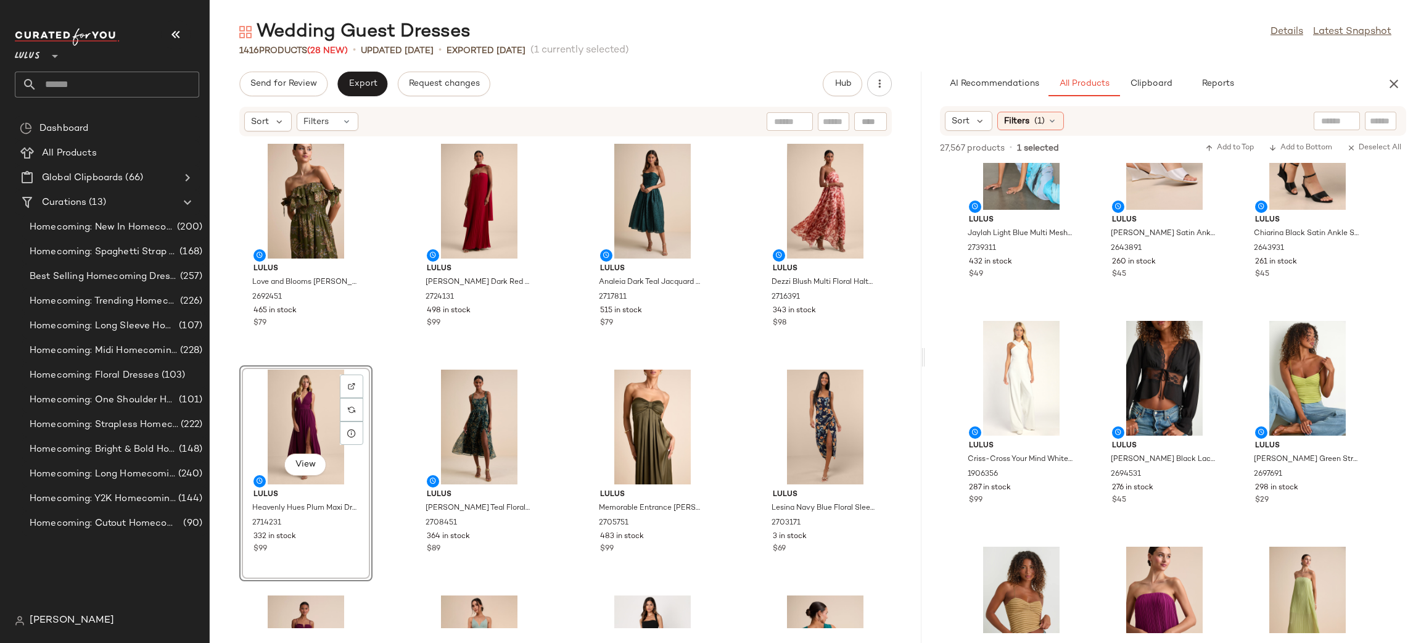
click at [725, 373] on div "Lulus Love and Blooms Olive Green Floral Print Off-the-Shoulder Dress 2692451 4…" at bounding box center [566, 382] width 712 height 491
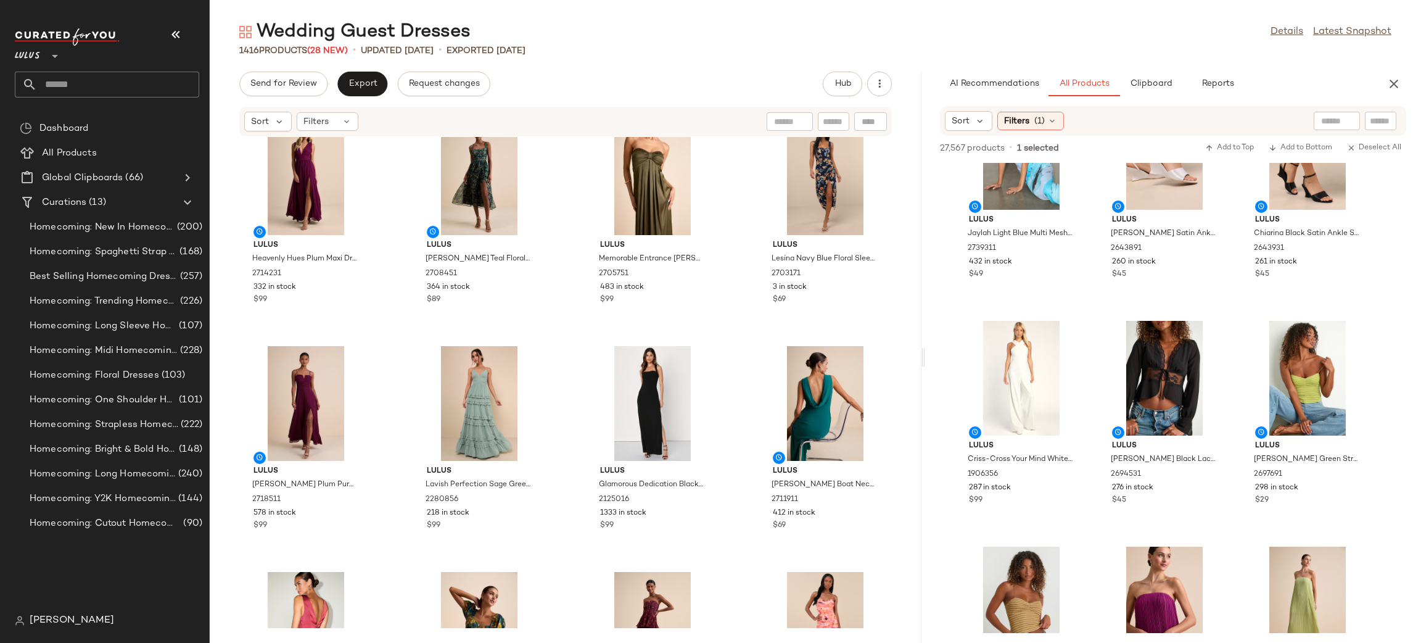
scroll to position [280, 0]
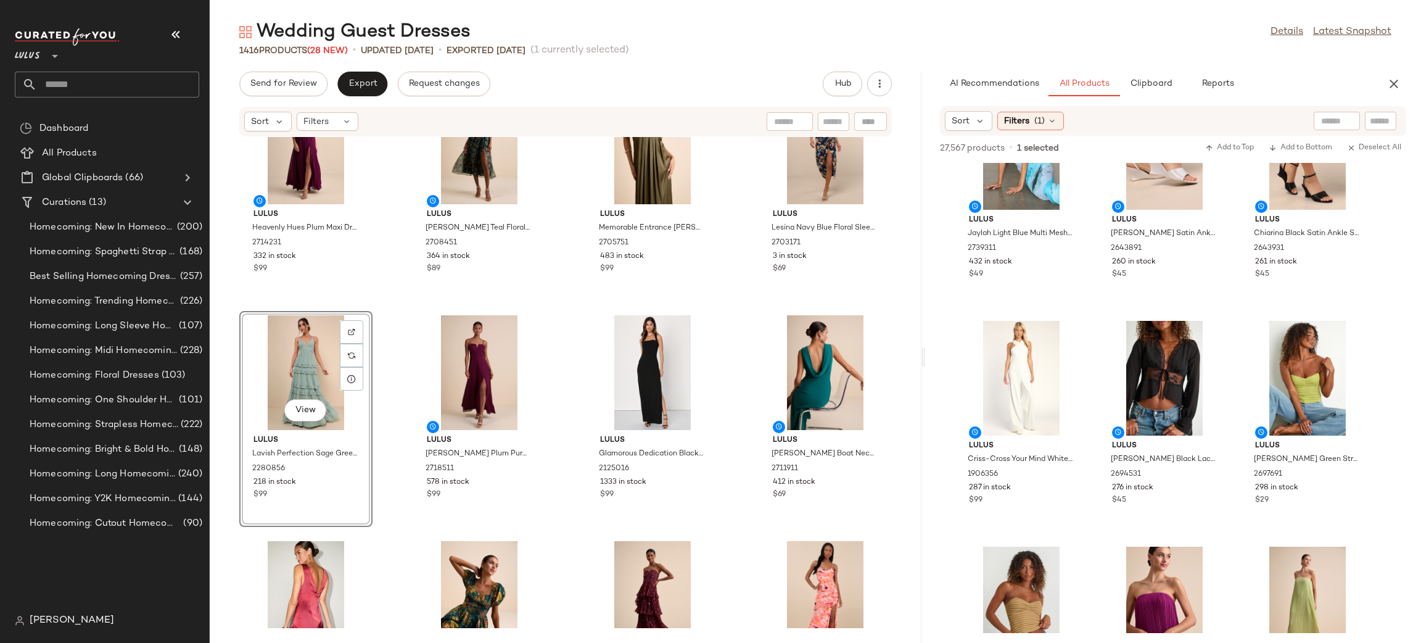
click at [733, 315] on div "Lulus Love and Blooms Olive Green Floral Print Off-the-Shoulder Dress 2692451 4…" at bounding box center [566, 382] width 712 height 491
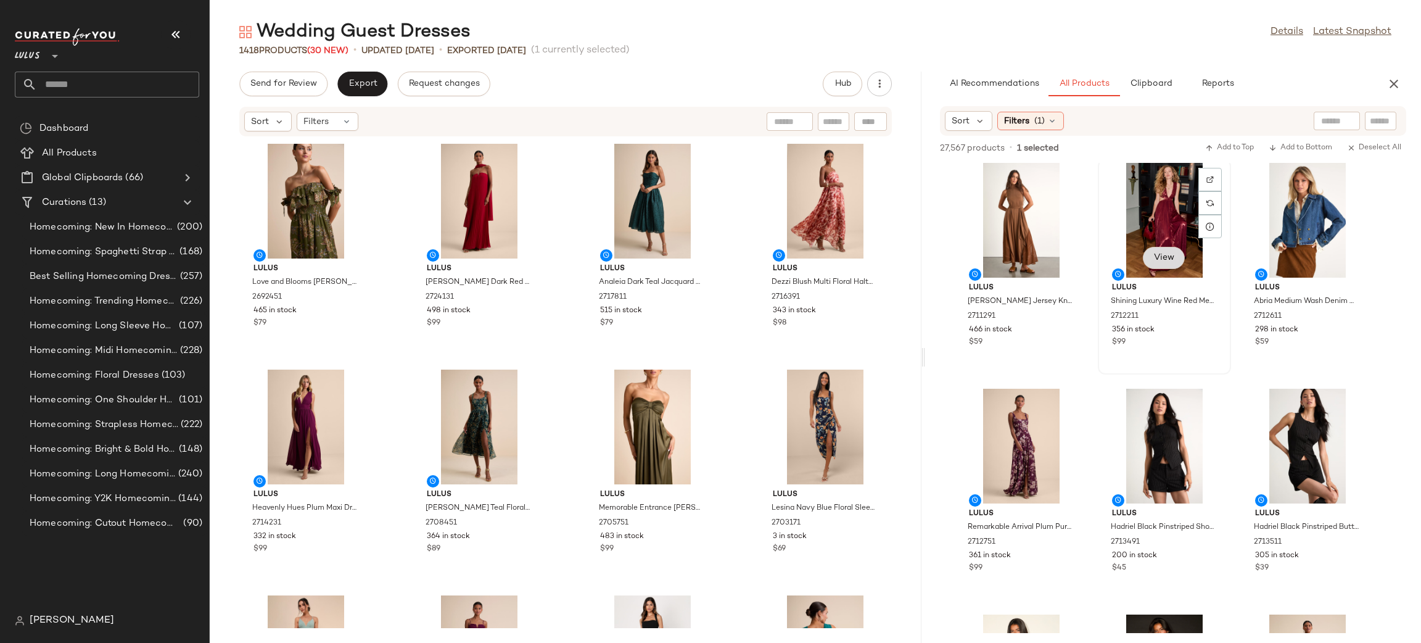
click at [1162, 257] on span "View" at bounding box center [1163, 258] width 21 height 10
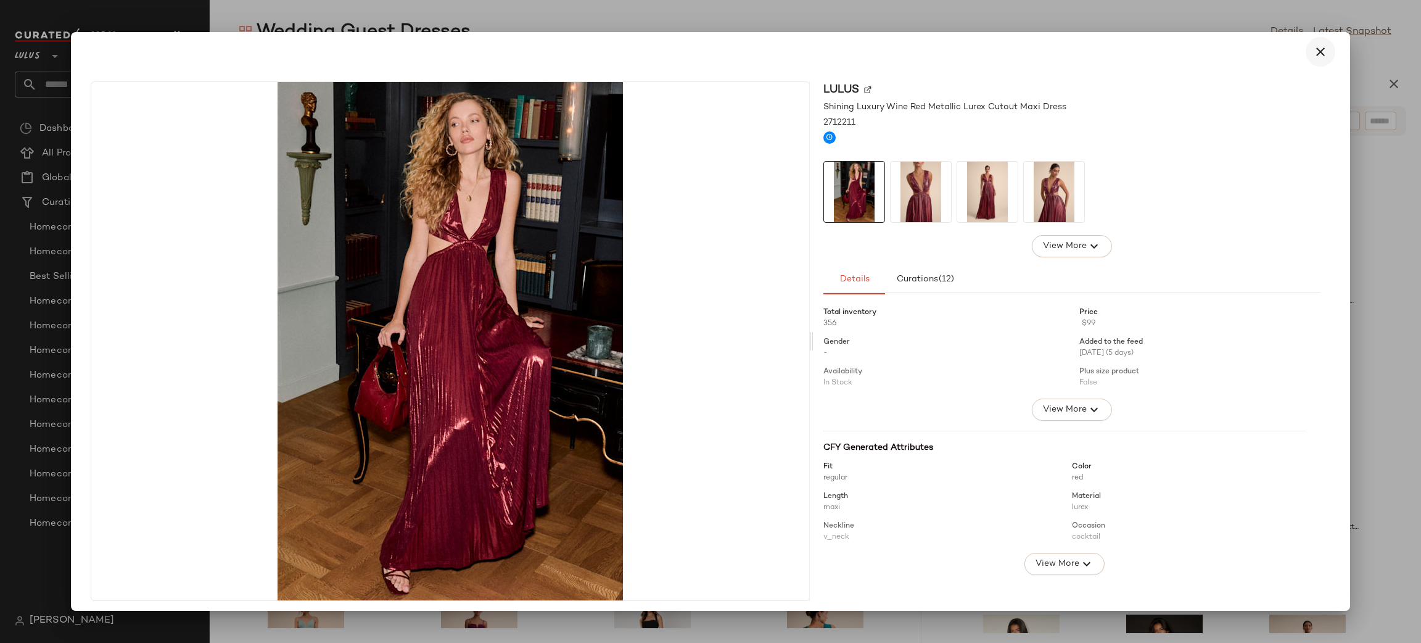
click at [1313, 48] on icon "button" at bounding box center [1320, 51] width 15 height 15
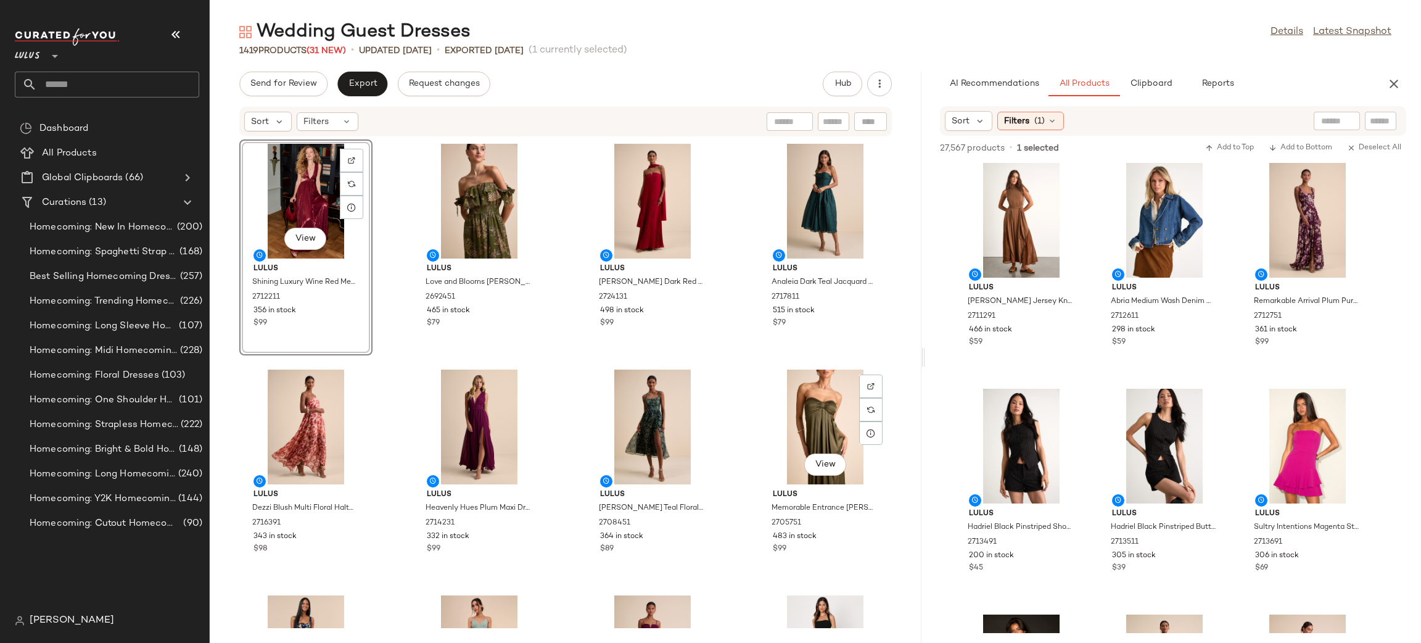
click at [751, 365] on div "View Lulus Shining Luxury Wine Red Metallic Lurex Cutout Maxi Dress 2712211 356…" at bounding box center [566, 382] width 712 height 491
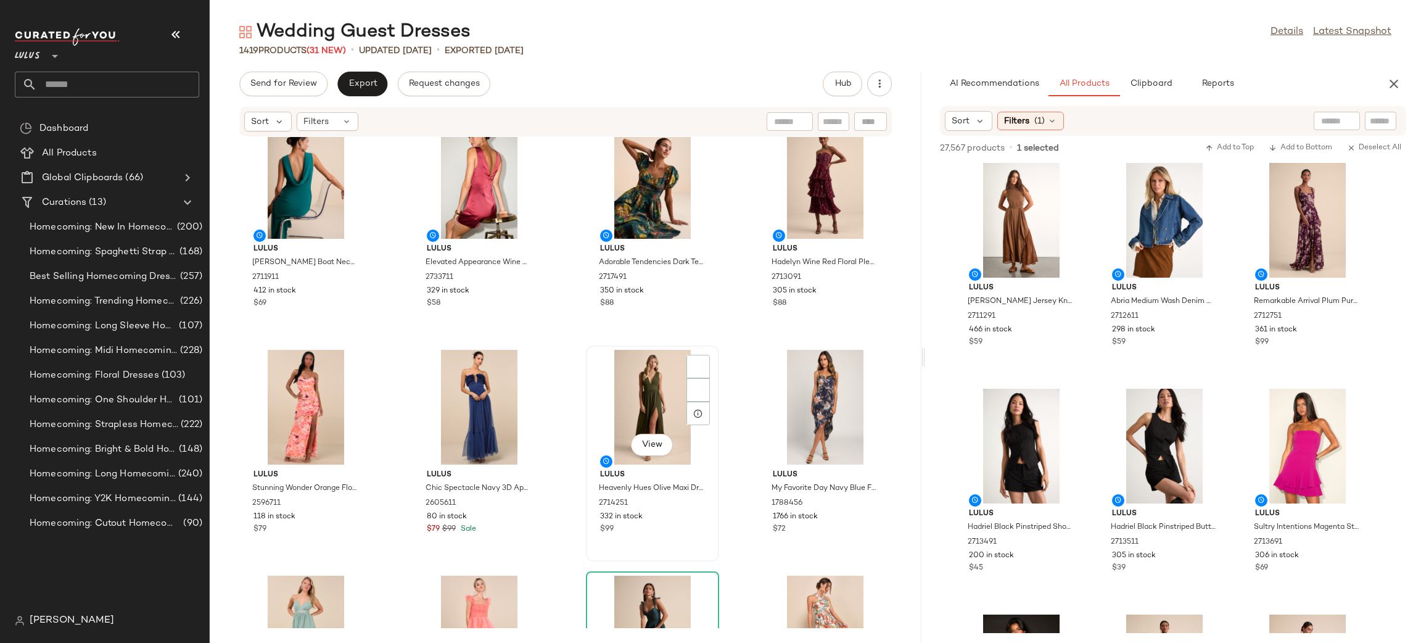
scroll to position [759, 0]
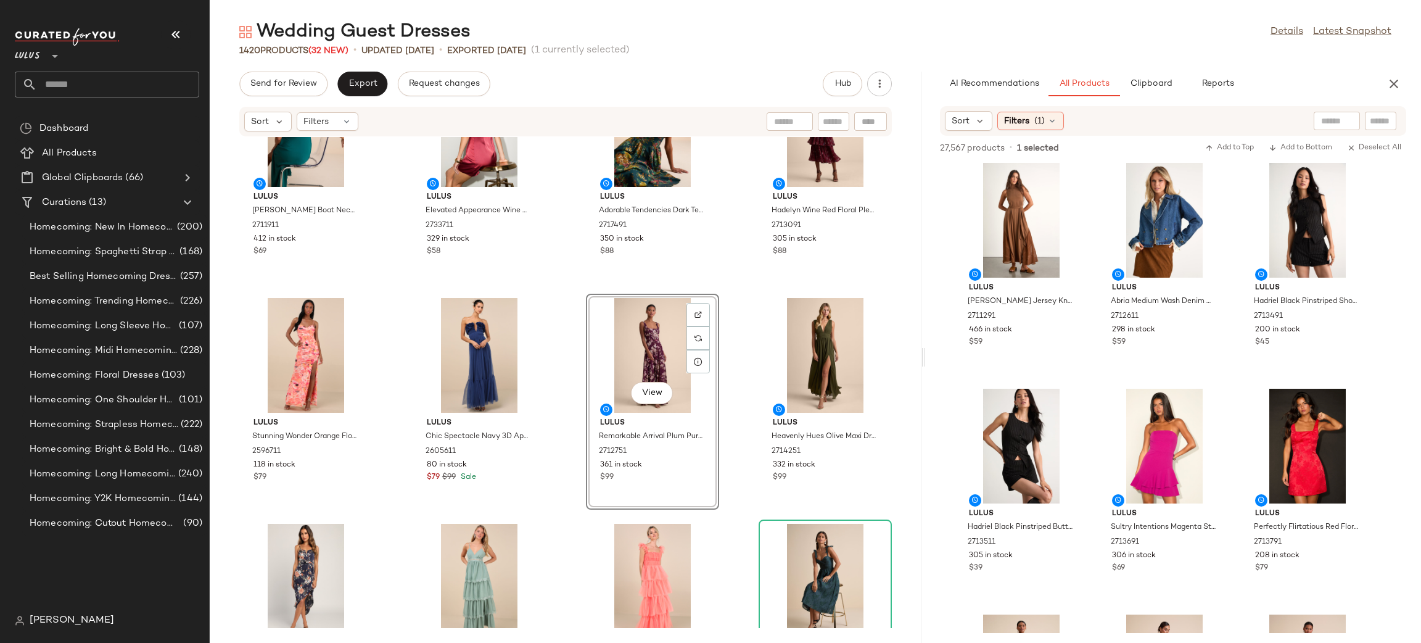
click at [743, 296] on div "Lulus Yaneli Teal Boat Neck Cowl Back Maxi Dress 2711911 412 in stock $69 Lulus…" at bounding box center [566, 382] width 712 height 491
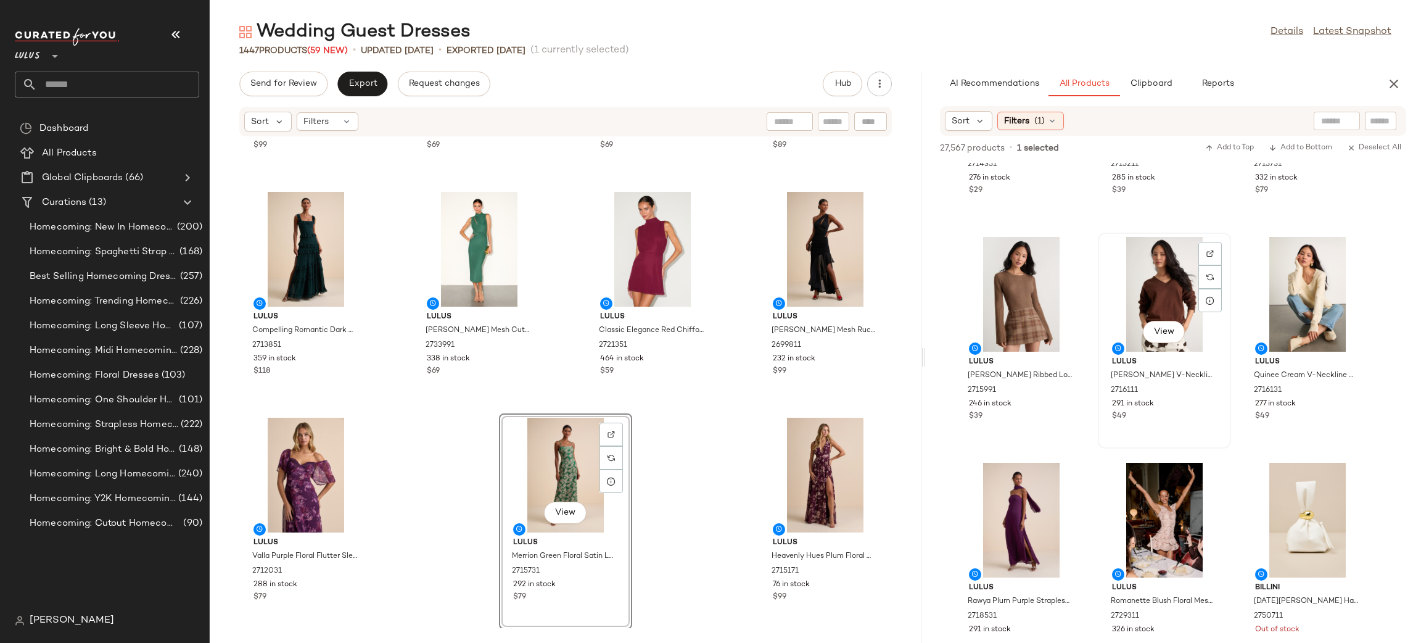
scroll to position [10093, 0]
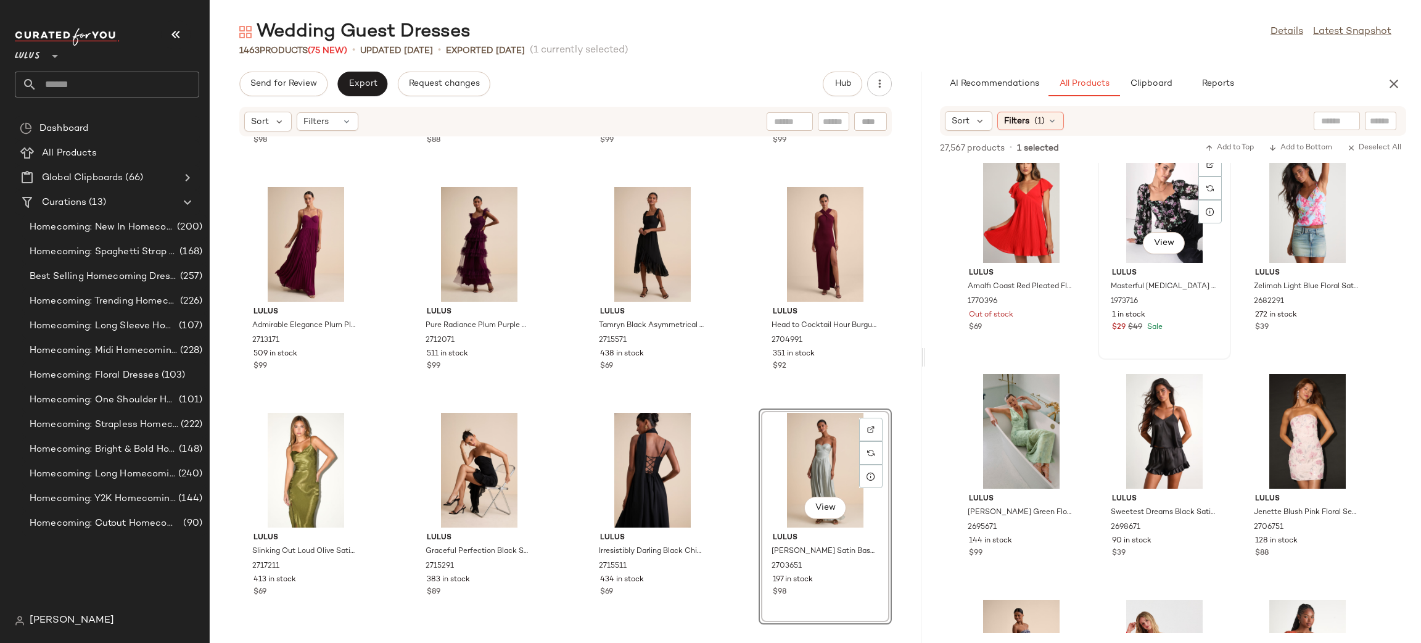
scroll to position [15980, 0]
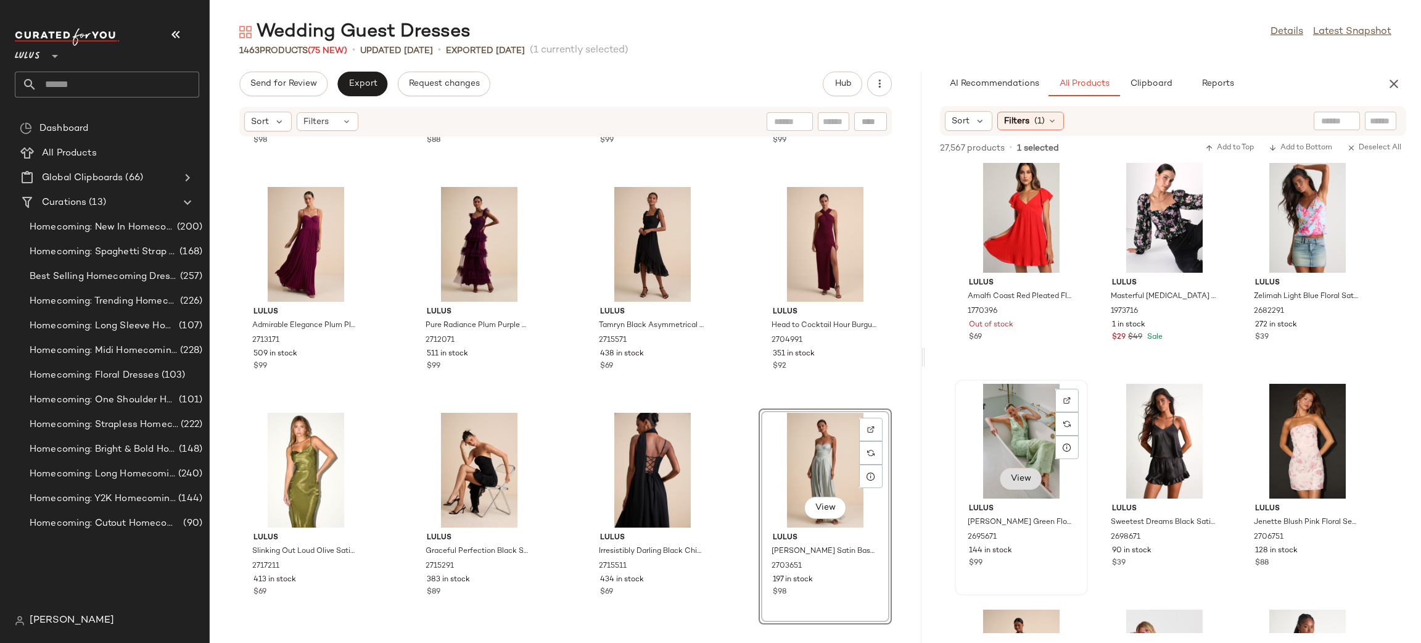
click at [1020, 468] on button "View" at bounding box center [1021, 479] width 42 height 22
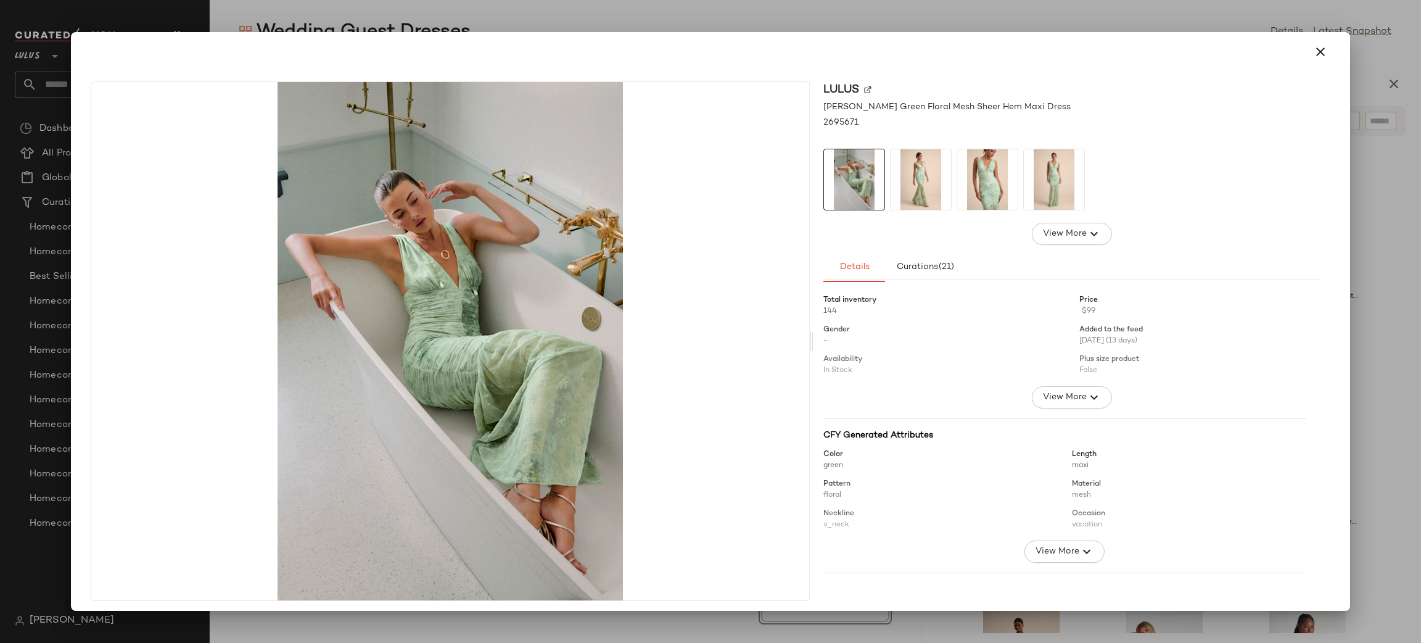
click at [1322, 53] on button "button" at bounding box center [1321, 52] width 30 height 30
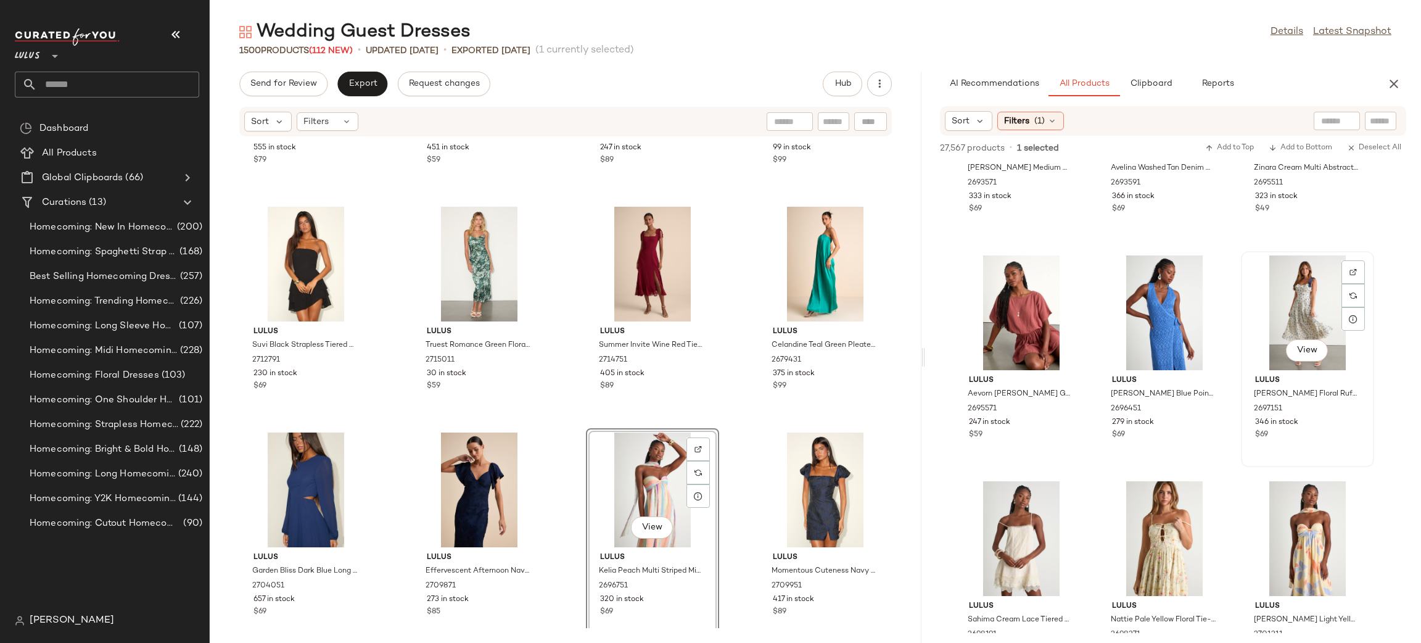
scroll to position [27216, 0]
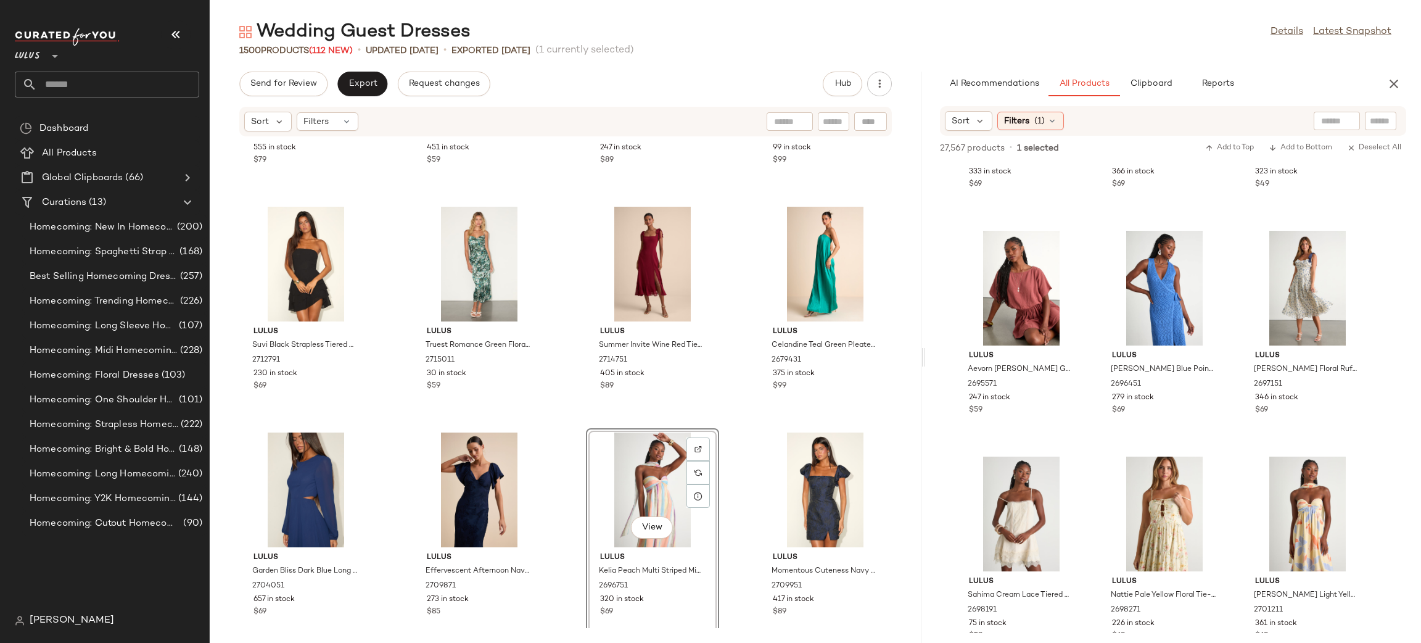
click at [627, 487] on div "View" at bounding box center [652, 489] width 125 height 115
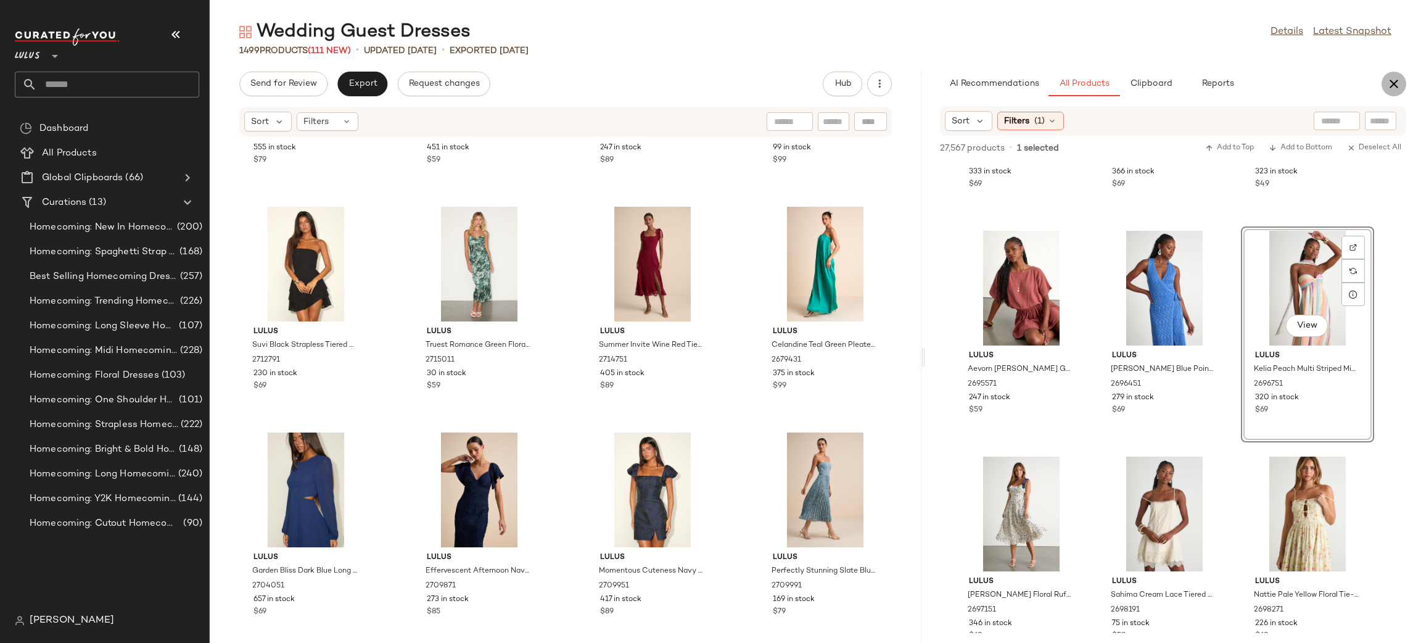
click at [1398, 85] on icon "button" at bounding box center [1394, 83] width 15 height 15
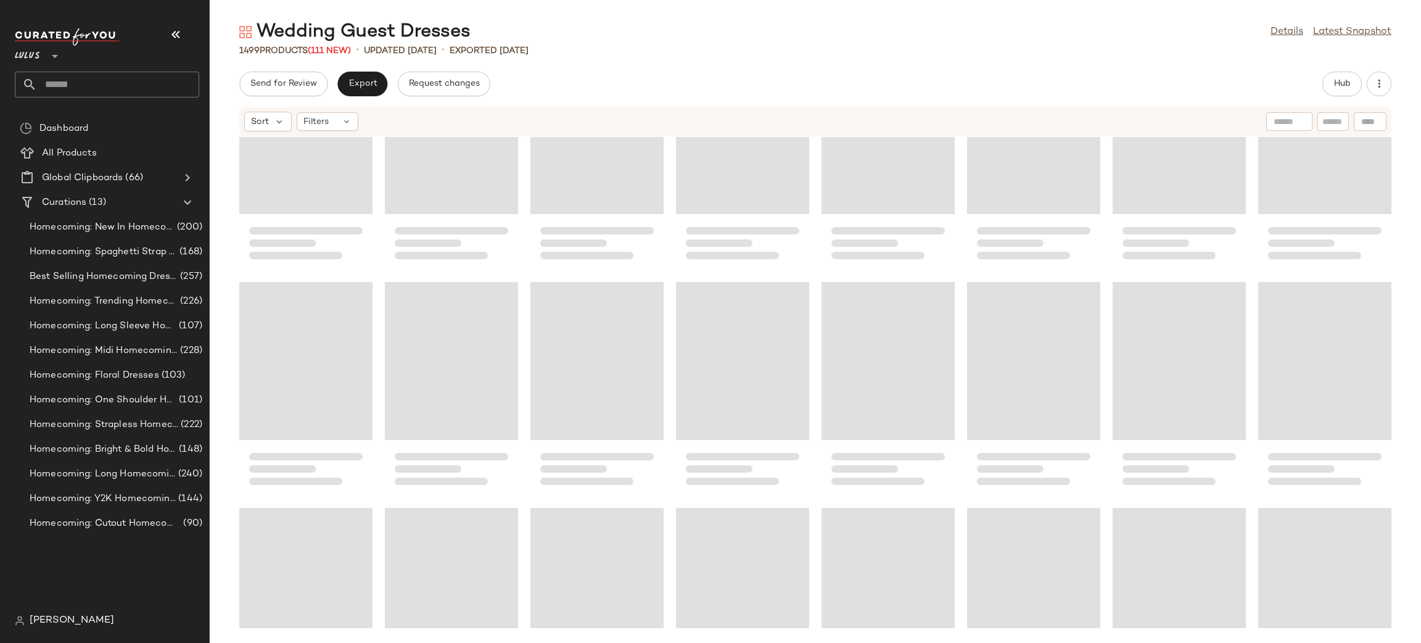
scroll to position [28089, 0]
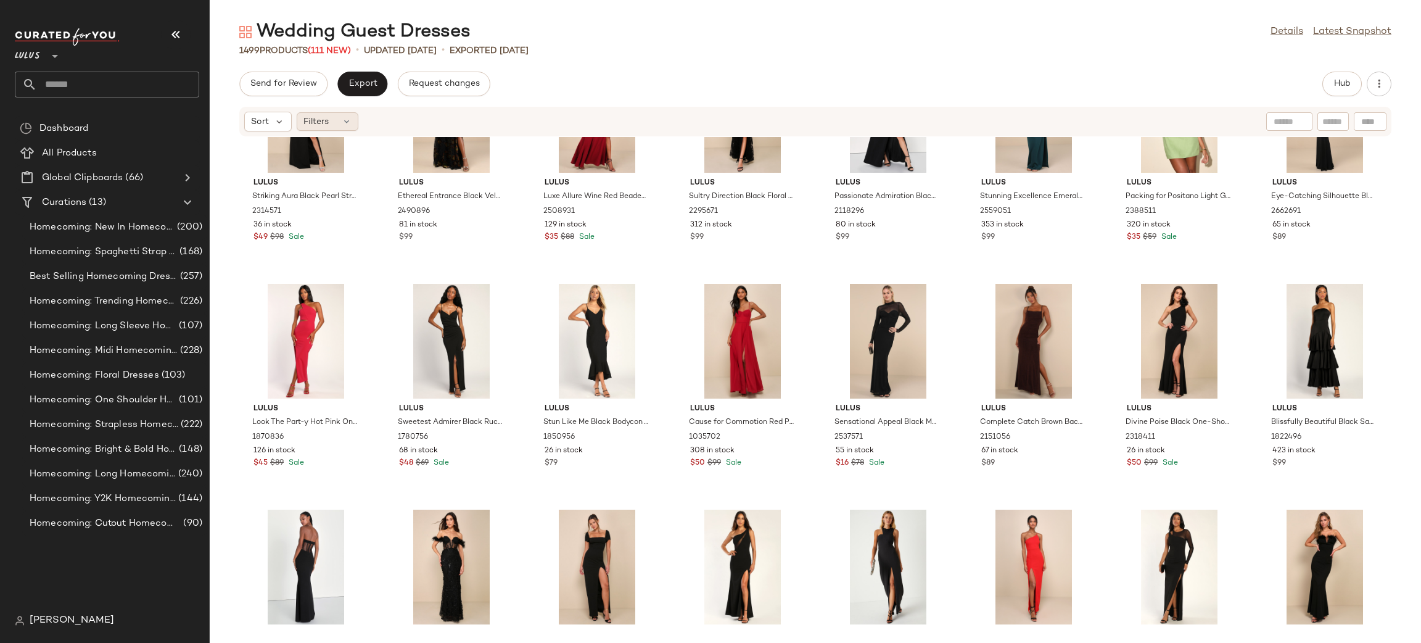
click at [311, 118] on span "Filters" at bounding box center [315, 121] width 25 height 13
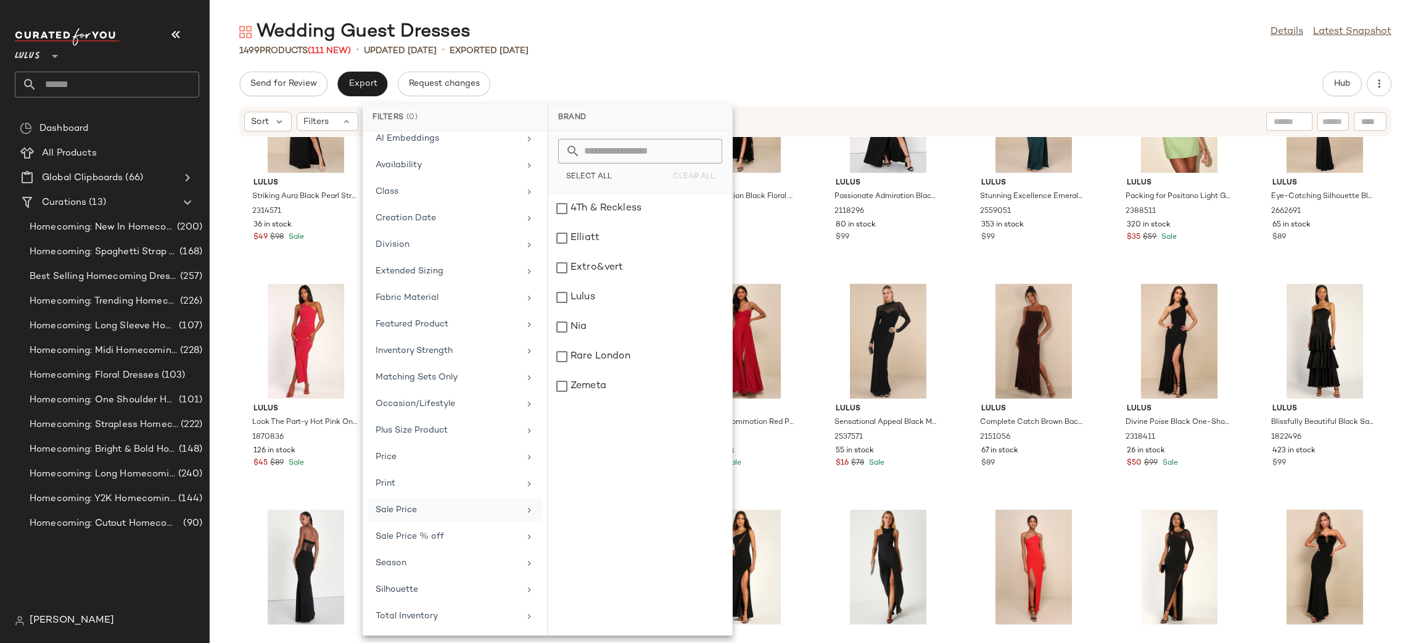
scroll to position [94, 0]
click at [450, 614] on div "Total Inventory" at bounding box center [448, 615] width 144 height 13
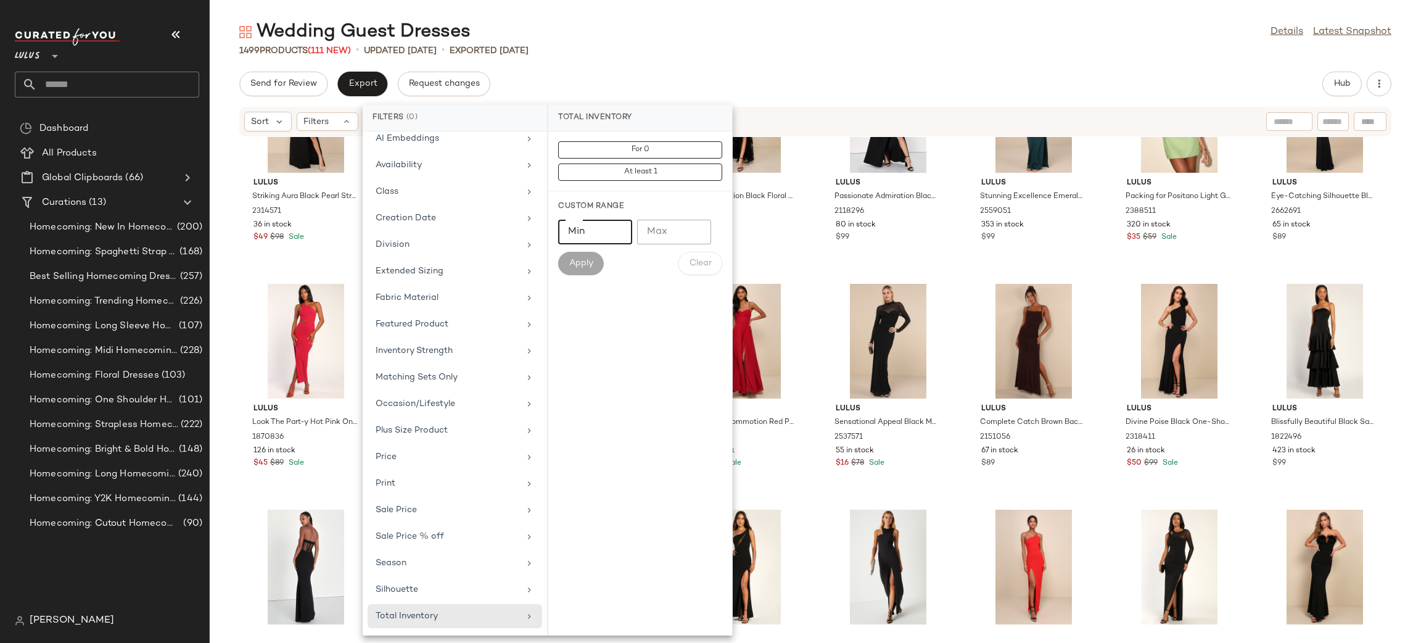
click at [611, 236] on input "Min" at bounding box center [595, 232] width 74 height 25
click at [685, 229] on input "Max" at bounding box center [674, 232] width 74 height 25
type input "**"
click at [576, 265] on span "Apply" at bounding box center [581, 263] width 25 height 10
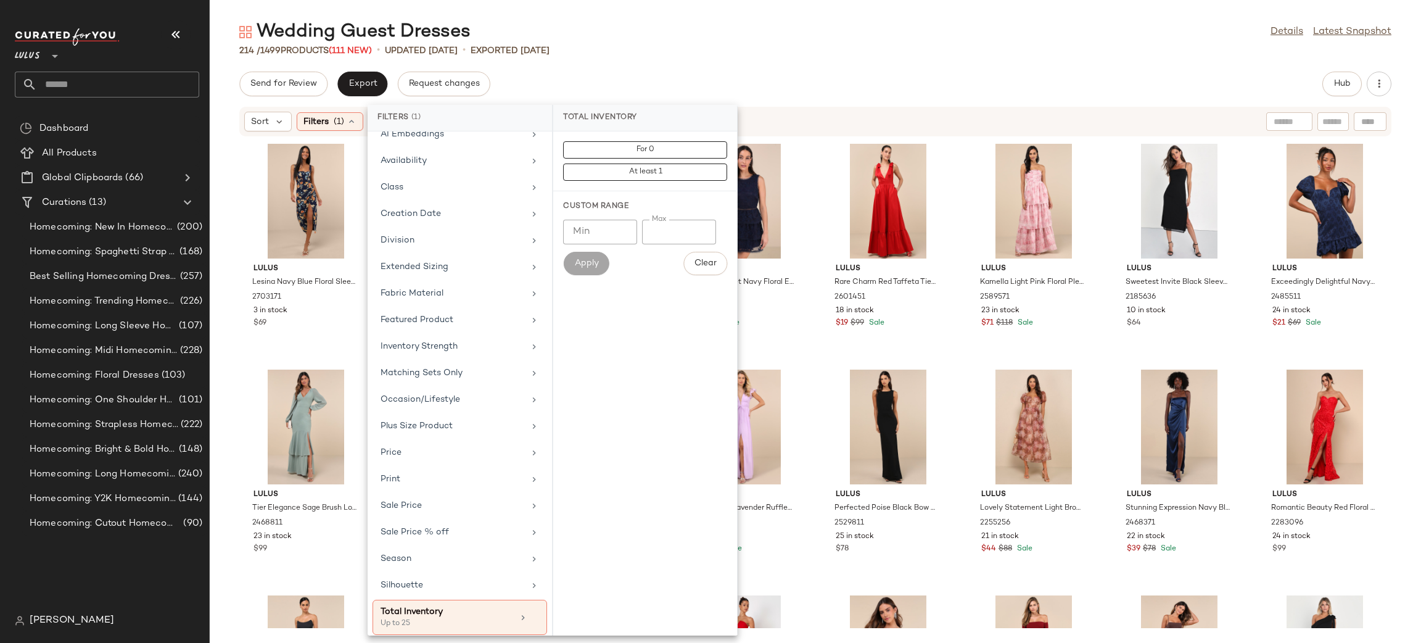
click at [949, 80] on div "Send for Review Export Request changes Hub" at bounding box center [815, 84] width 1152 height 25
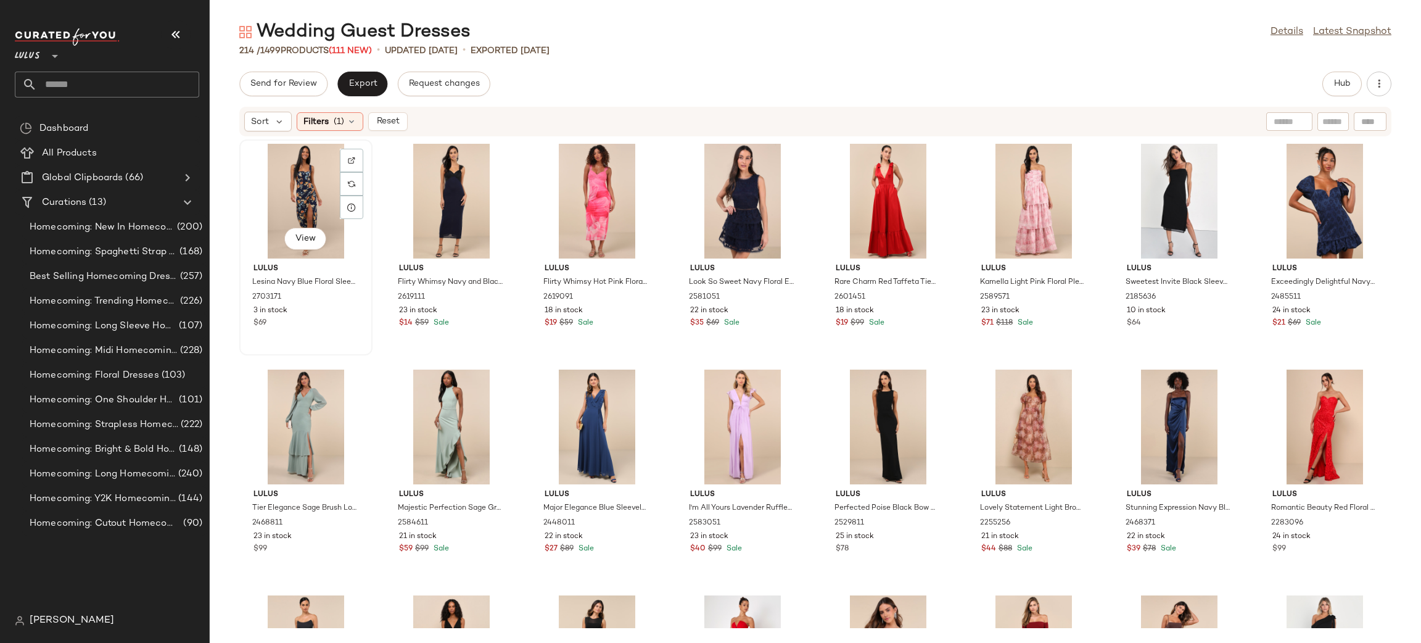
click at [279, 169] on div "View" at bounding box center [306, 201] width 125 height 115
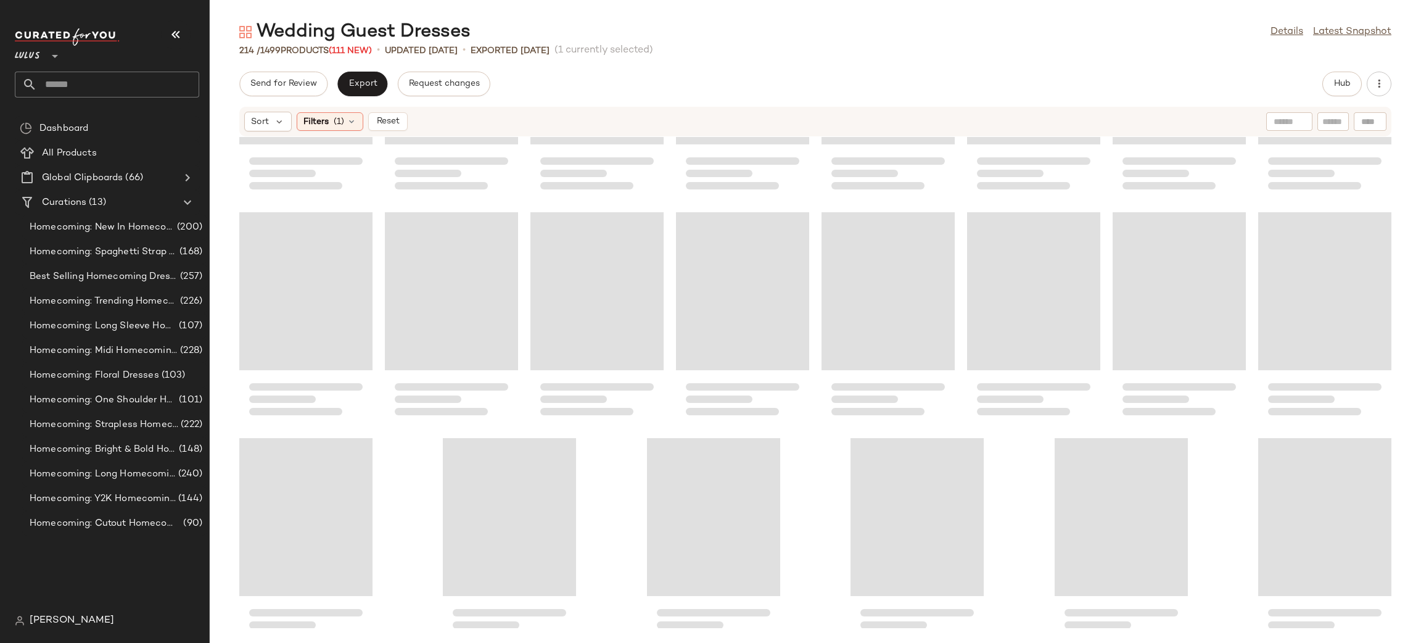
scroll to position [5606, 0]
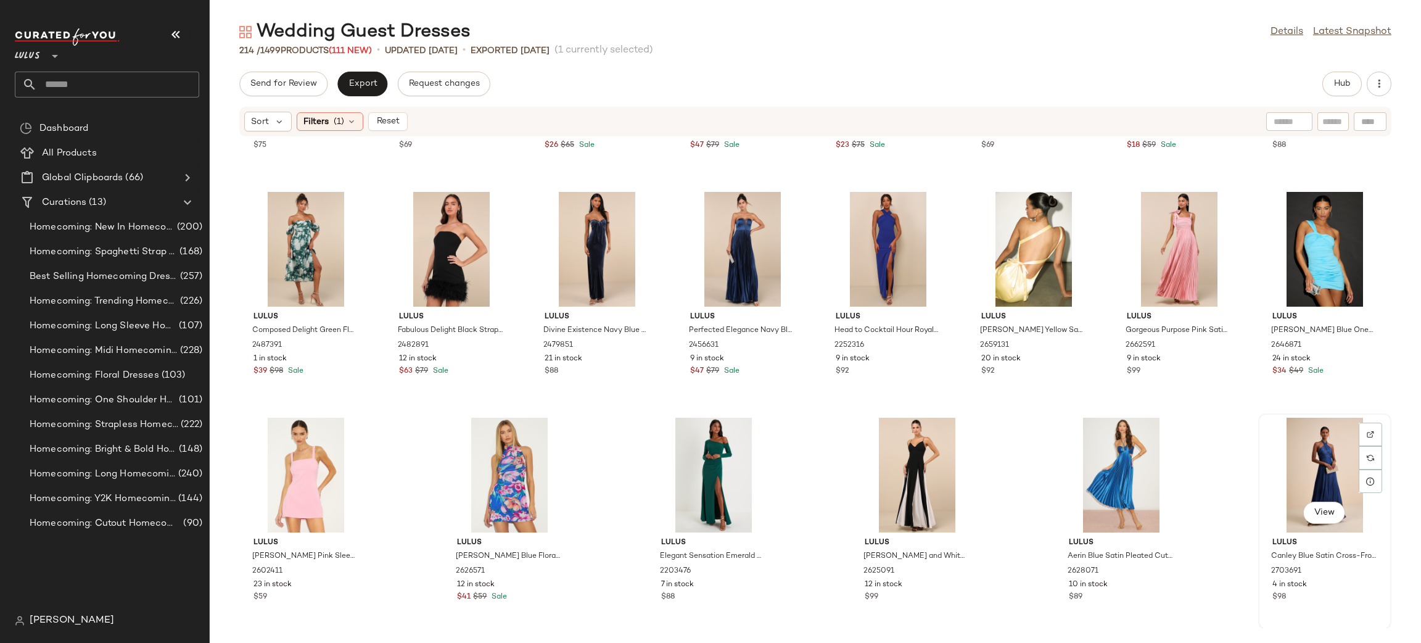
click at [1313, 475] on div "View" at bounding box center [1325, 475] width 125 height 115
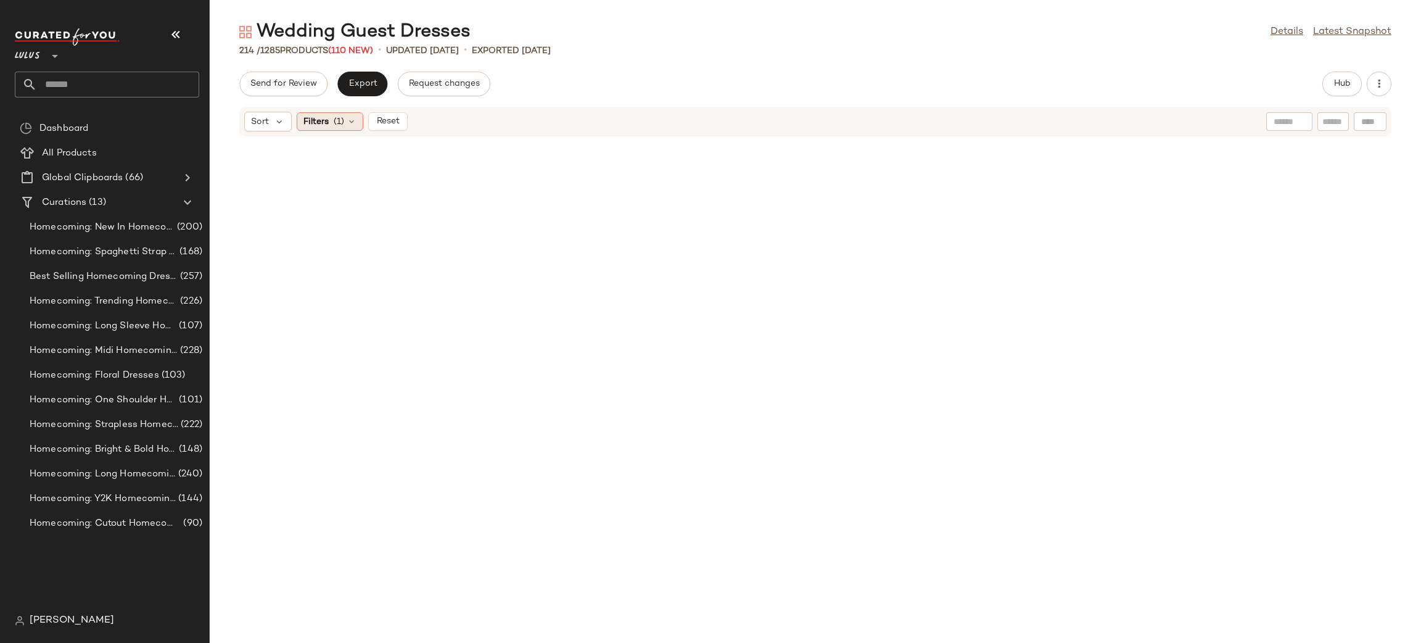
click at [334, 130] on div "Filters (1)" at bounding box center [330, 121] width 67 height 19
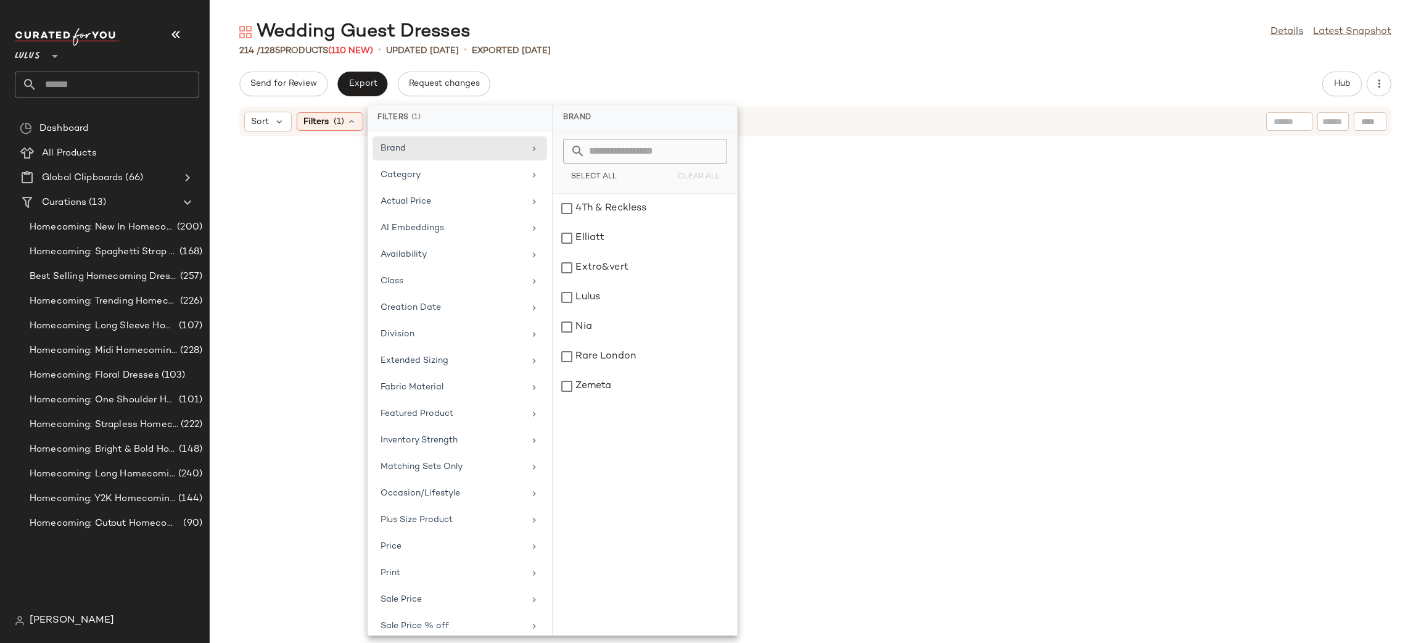
scroll to position [105, 0]
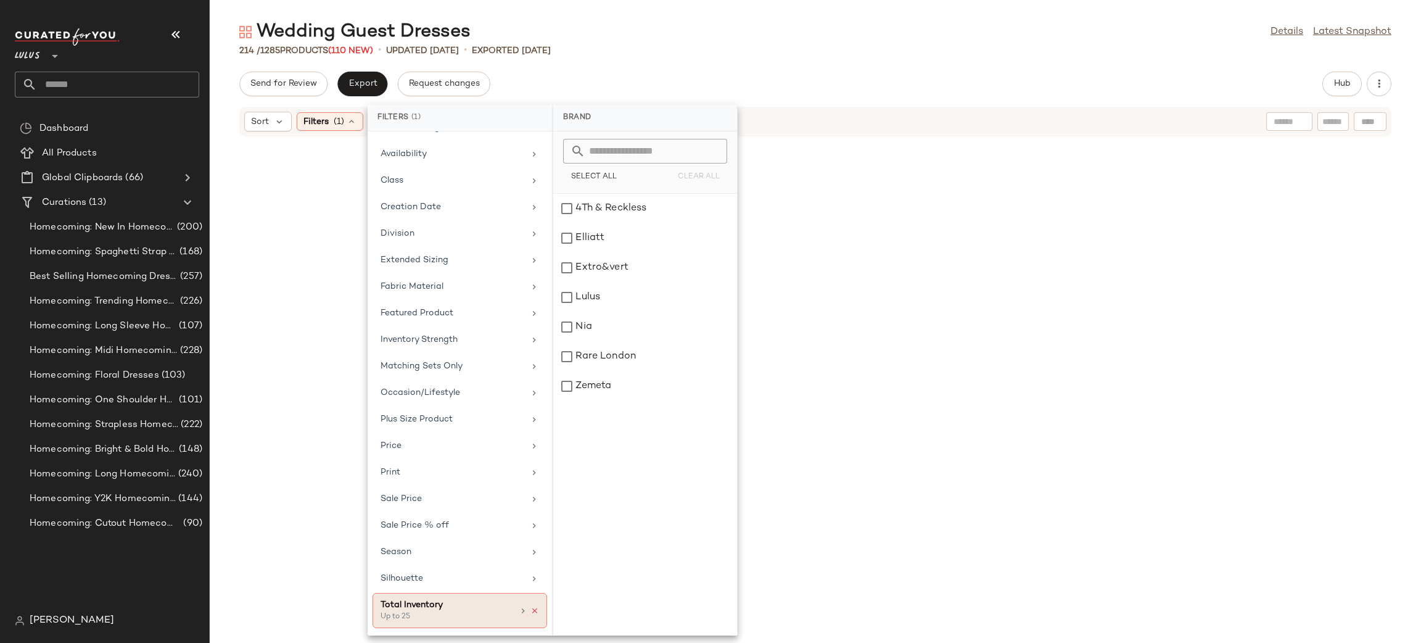
click at [530, 614] on div at bounding box center [528, 611] width 21 height 10
click at [533, 612] on icon at bounding box center [534, 610] width 9 height 9
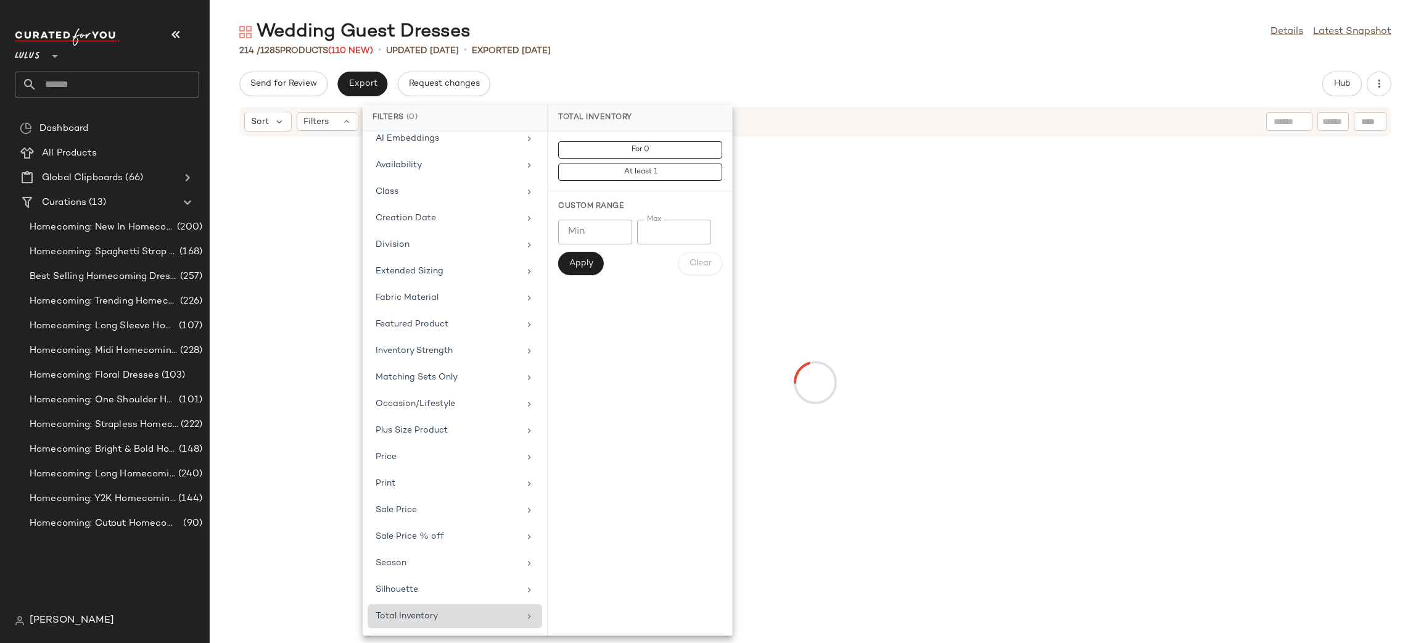
scroll to position [94, 0]
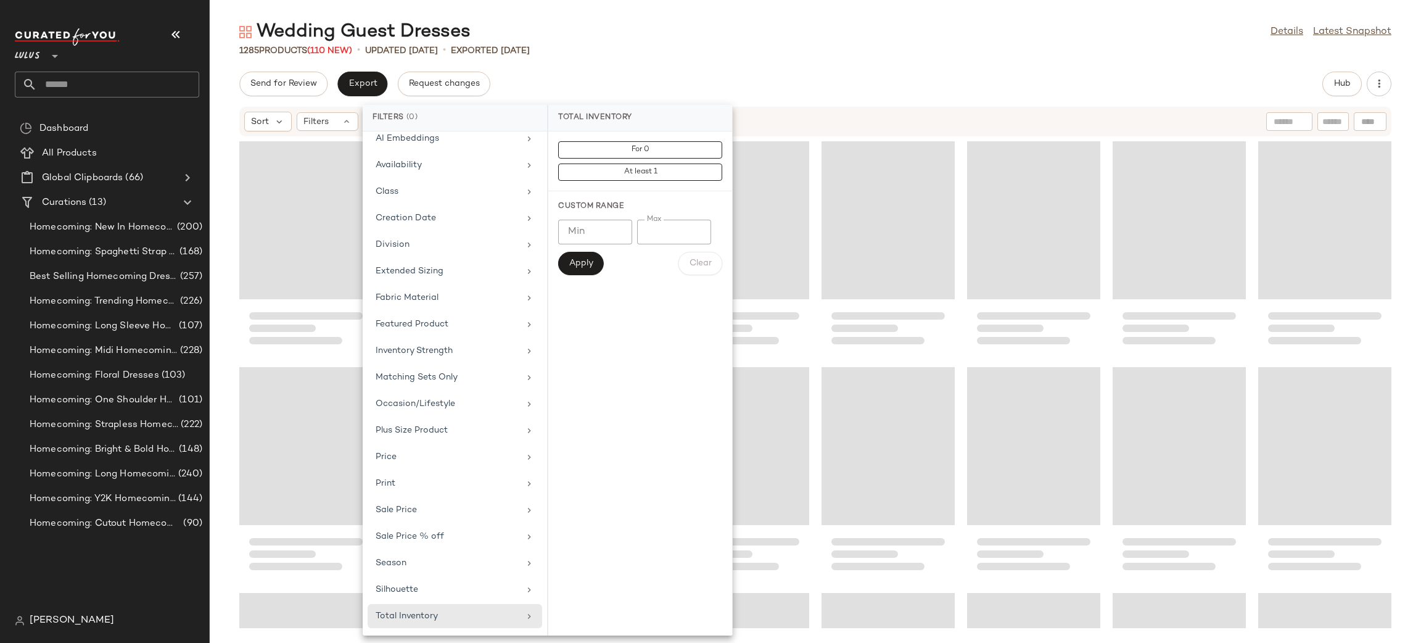
click at [743, 53] on div "1285 Products (110 New) • updated Aug 20th • Exported Aug 18th" at bounding box center [815, 50] width 1211 height 12
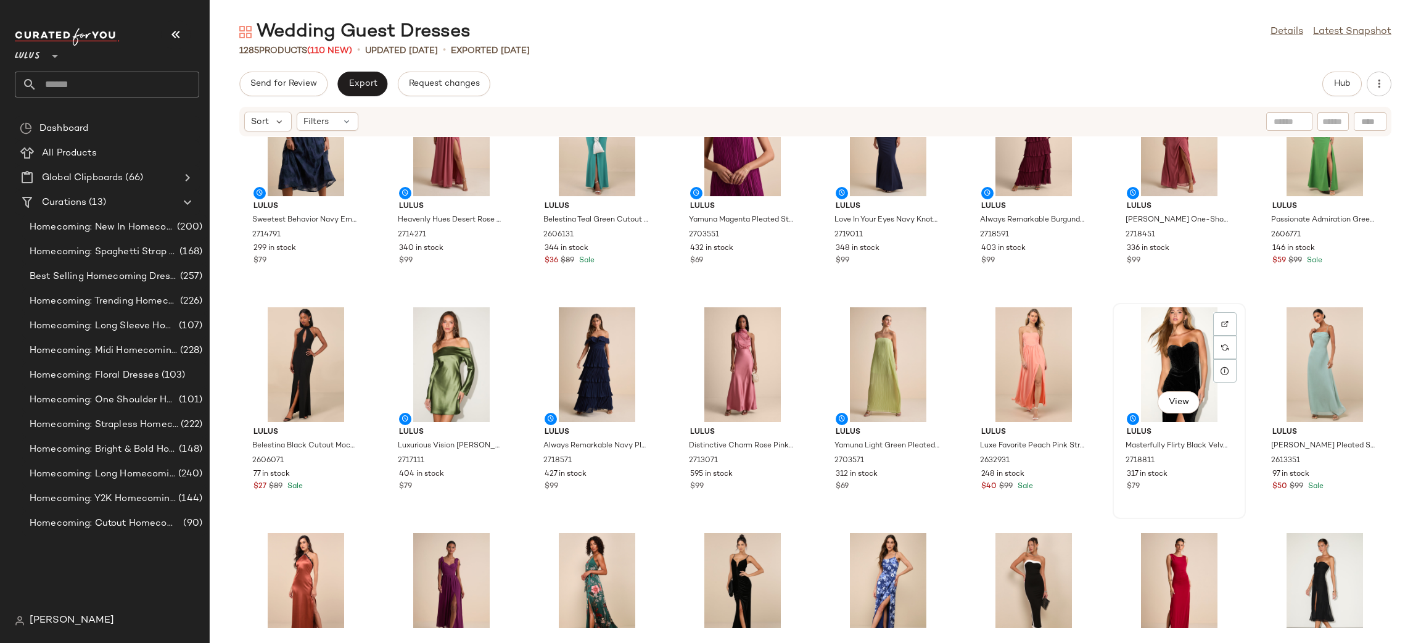
scroll to position [0, 0]
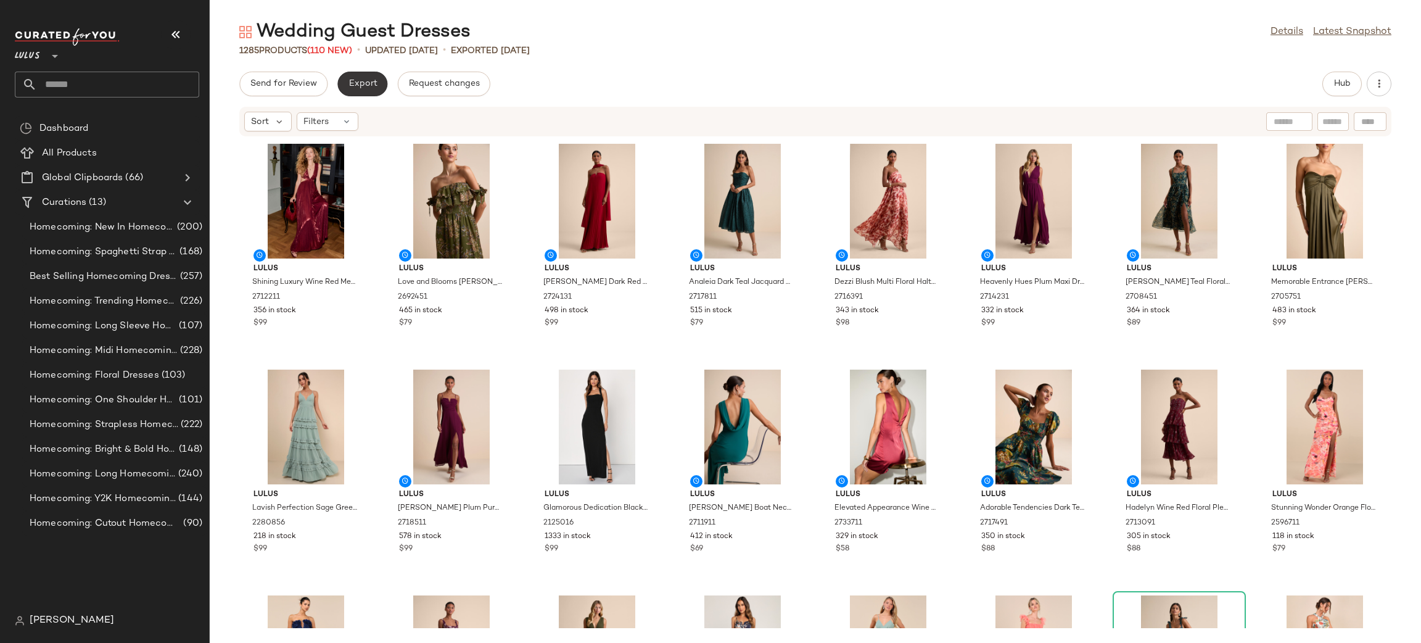
click at [354, 89] on button "Export" at bounding box center [362, 84] width 50 height 25
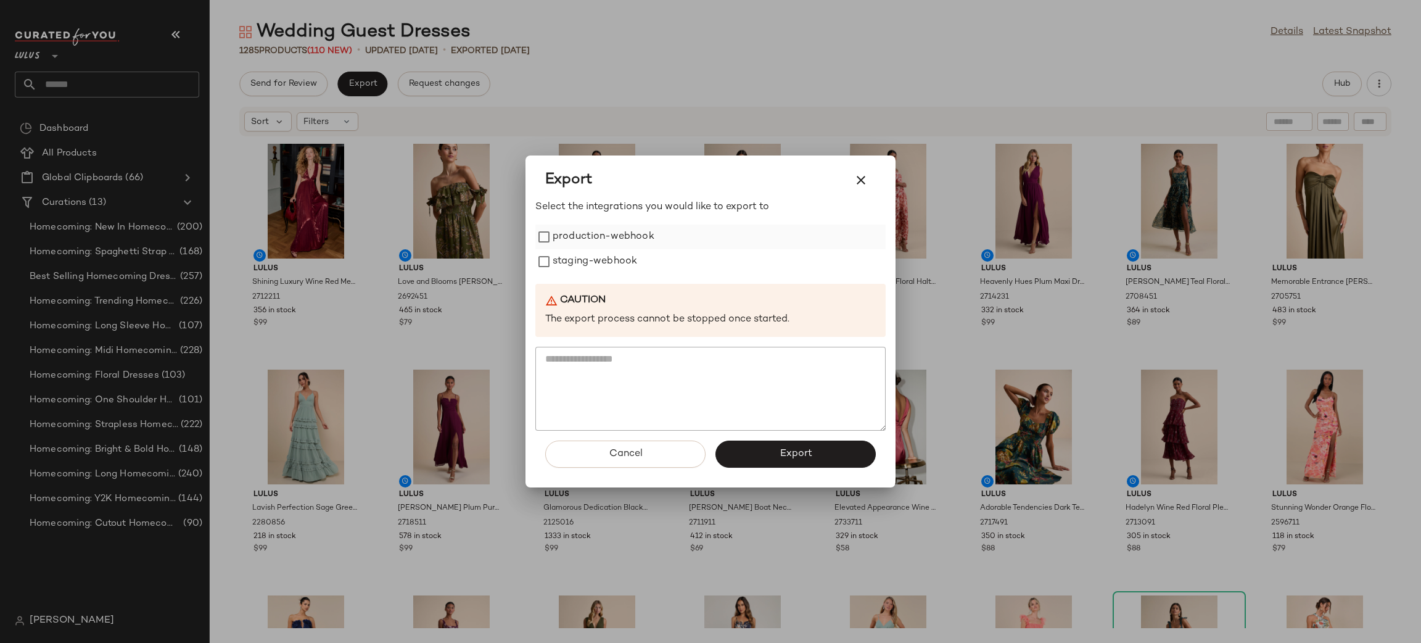
click at [593, 236] on label "production-webhook" at bounding box center [604, 237] width 102 height 25
click at [604, 264] on label "staging-webhook" at bounding box center [595, 261] width 85 height 25
click at [852, 459] on button "Export" at bounding box center [795, 453] width 160 height 27
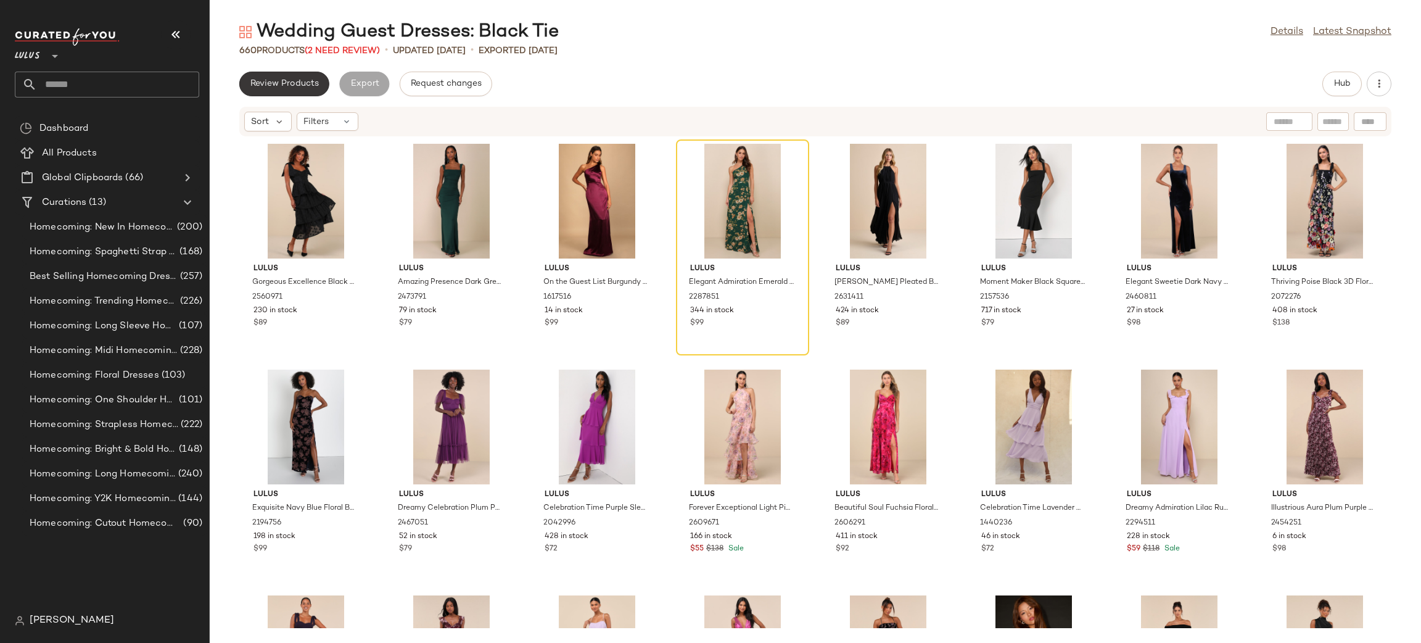
click at [300, 88] on span "Review Products" at bounding box center [284, 84] width 69 height 10
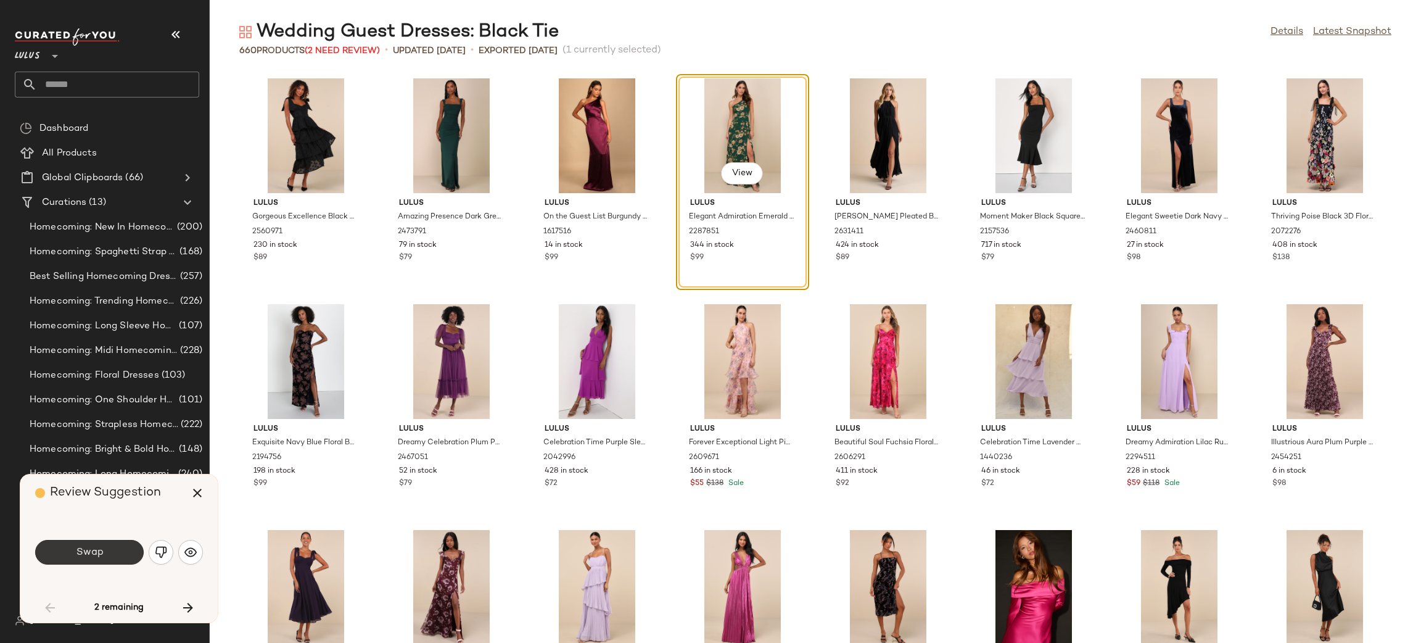
click at [102, 563] on button "Swap" at bounding box center [89, 552] width 109 height 25
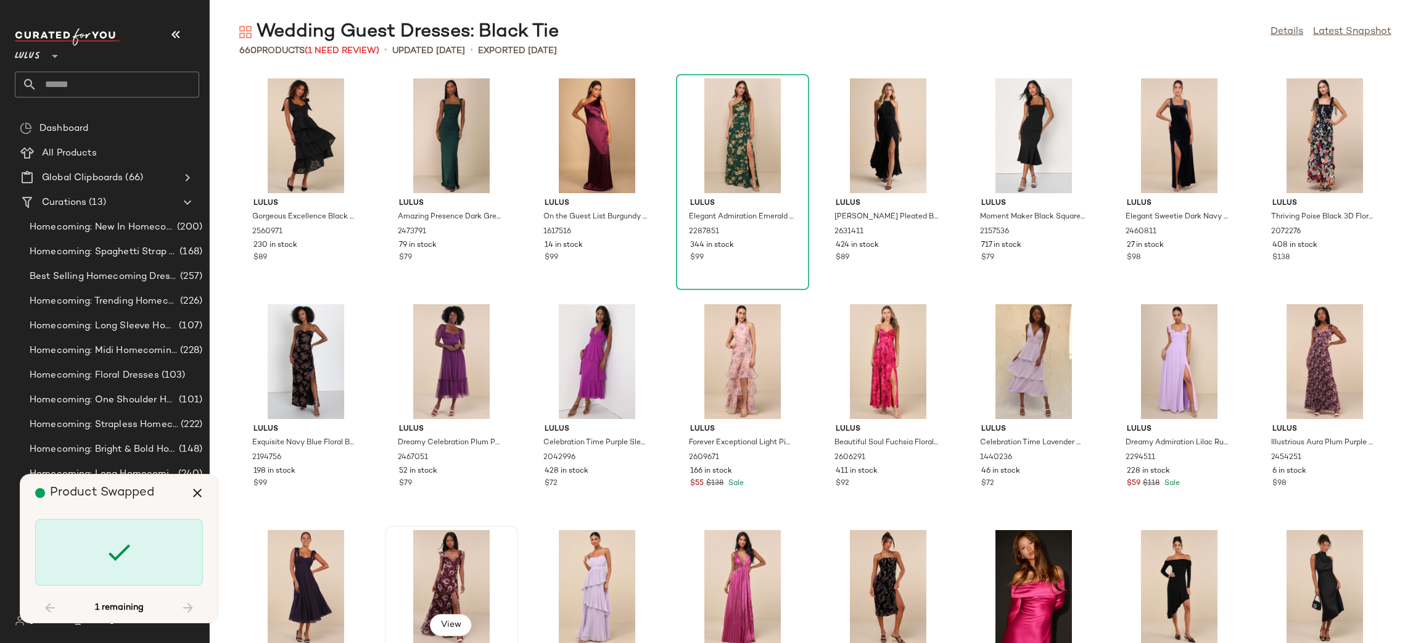
scroll to position [8578, 0]
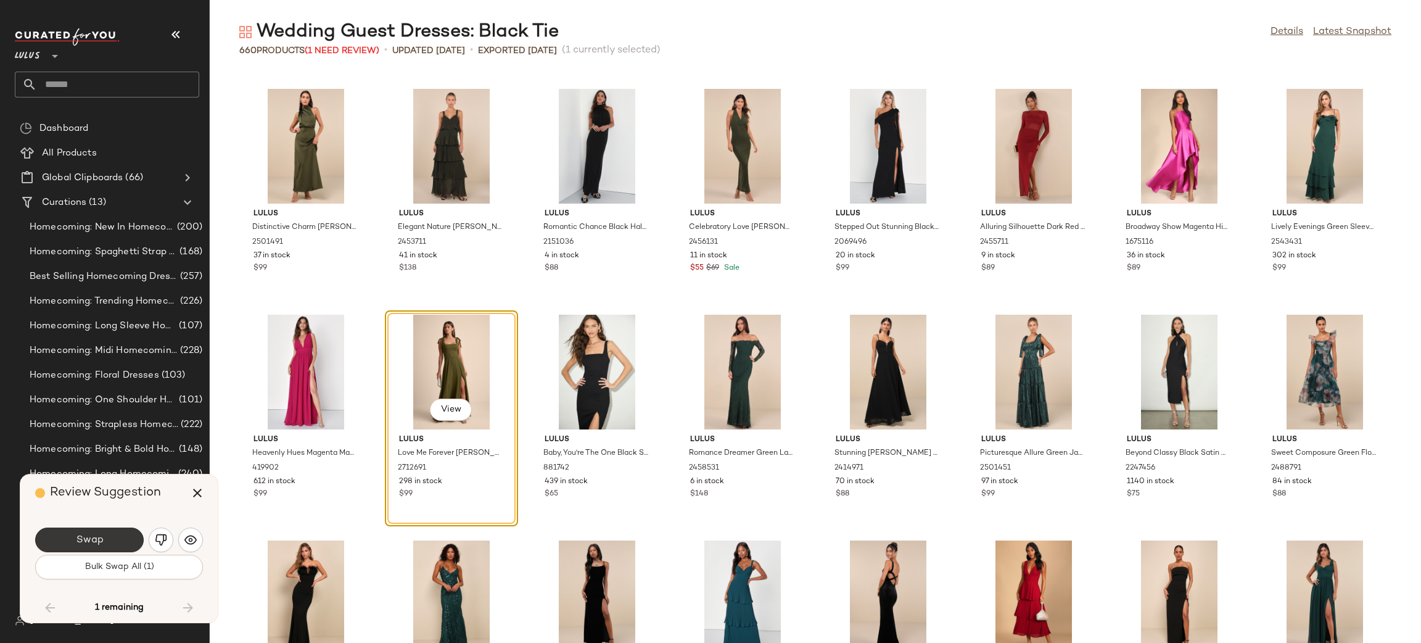
click at [115, 546] on button "Swap" at bounding box center [89, 539] width 109 height 25
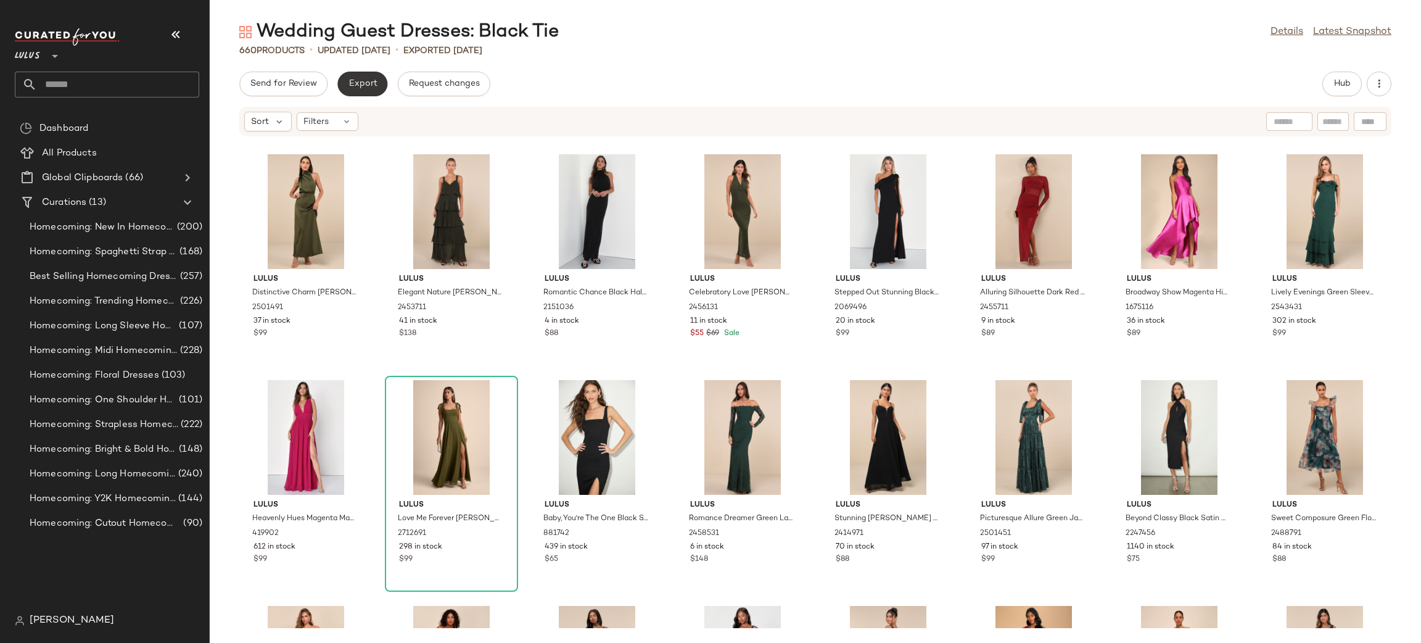
click at [366, 90] on button "Export" at bounding box center [362, 84] width 50 height 25
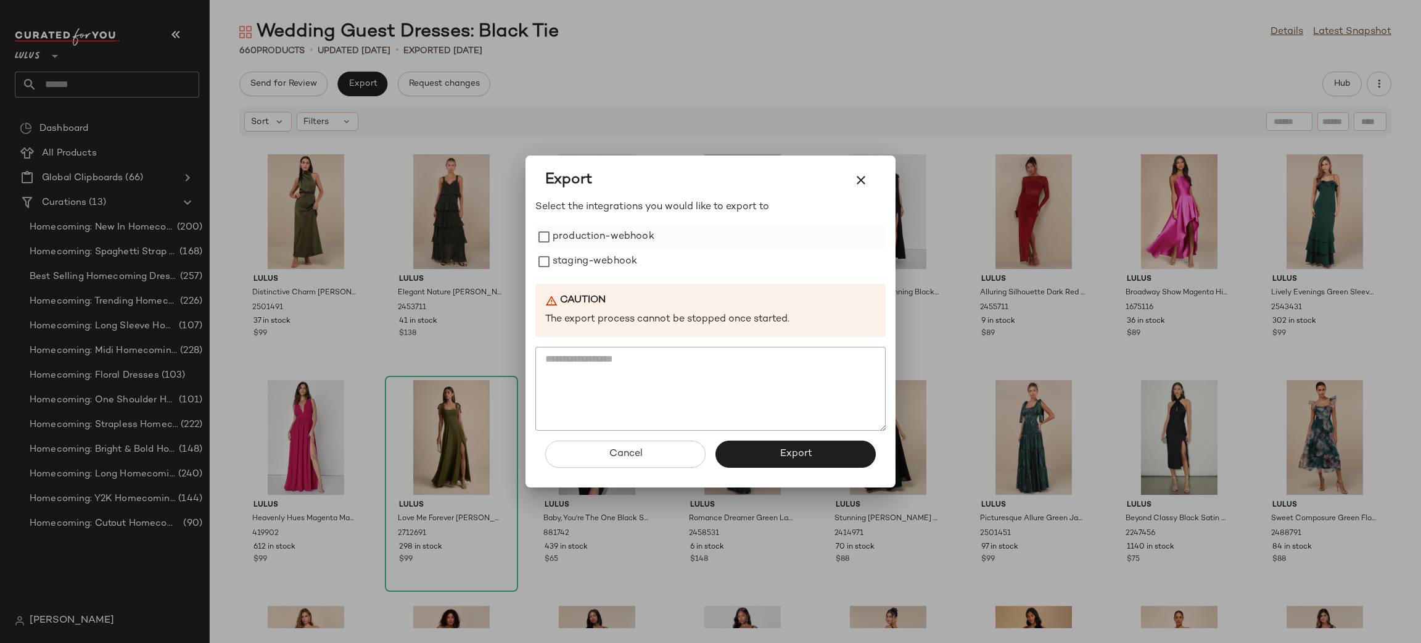
click at [575, 239] on label "production-webhook" at bounding box center [604, 237] width 102 height 25
click at [575, 255] on label "staging-webhook" at bounding box center [595, 261] width 85 height 25
click at [800, 449] on span "Export" at bounding box center [795, 454] width 33 height 12
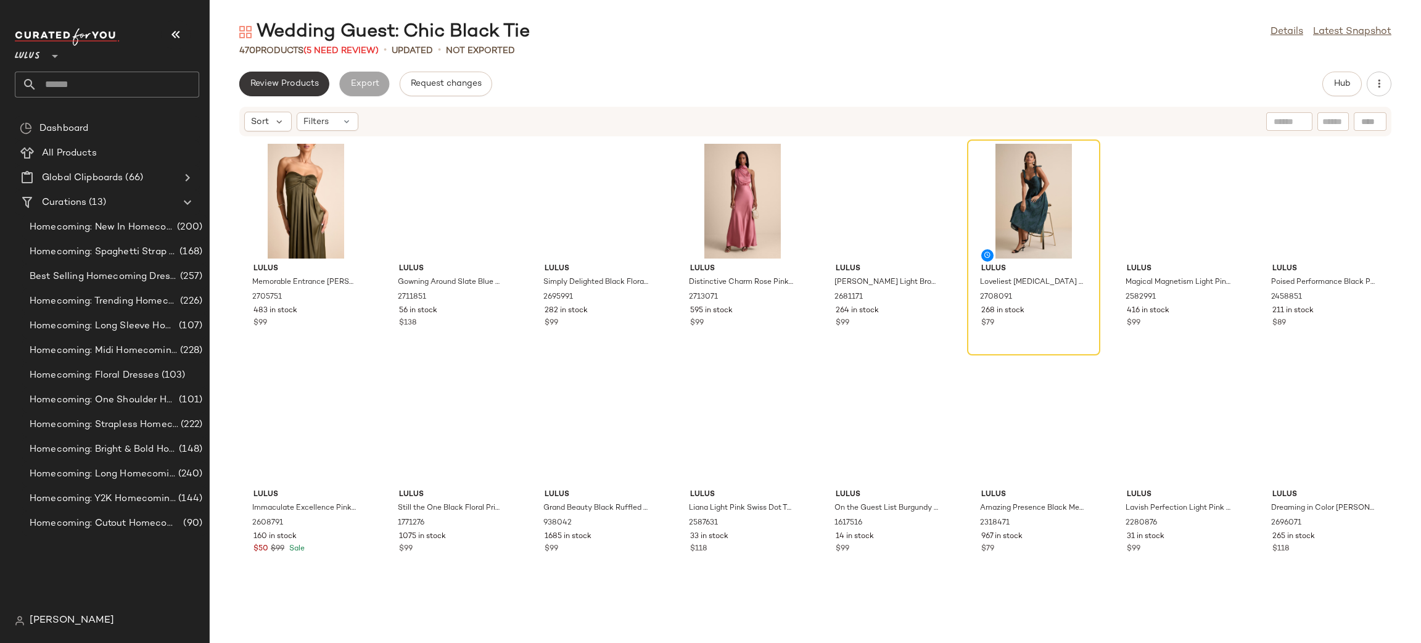
click at [311, 90] on button "Review Products" at bounding box center [284, 84] width 90 height 25
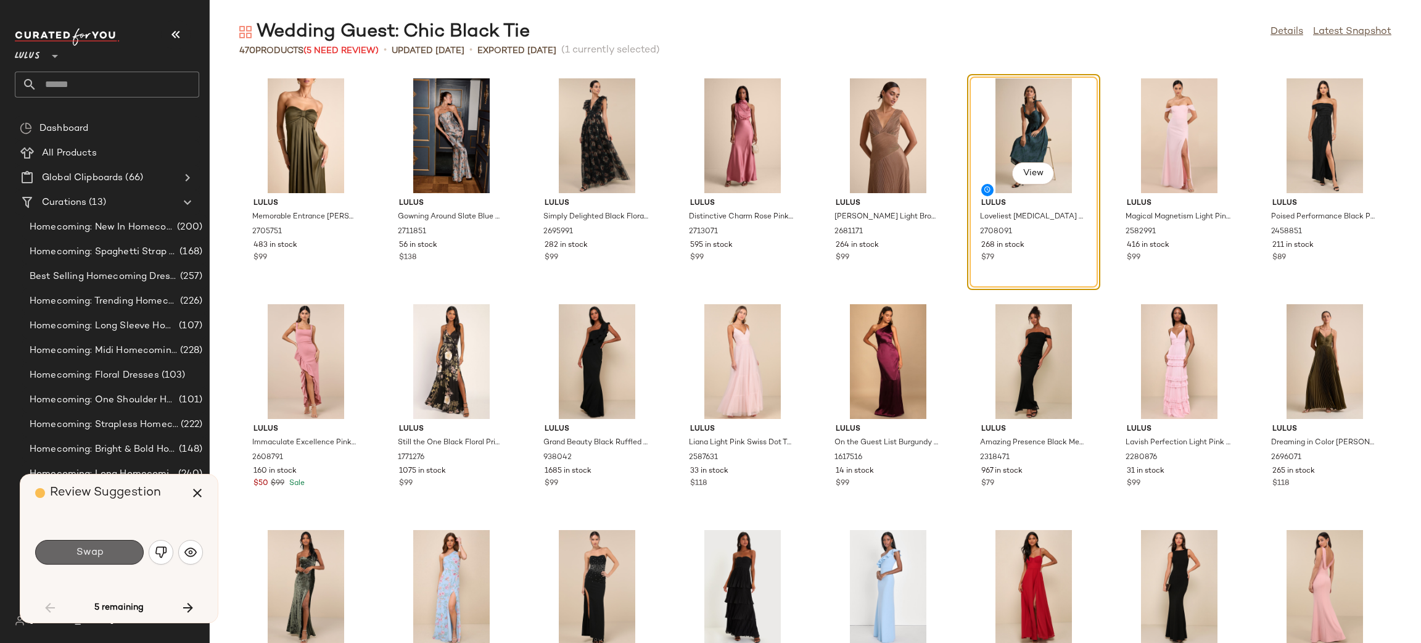
click at [83, 551] on span "Swap" at bounding box center [89, 552] width 28 height 12
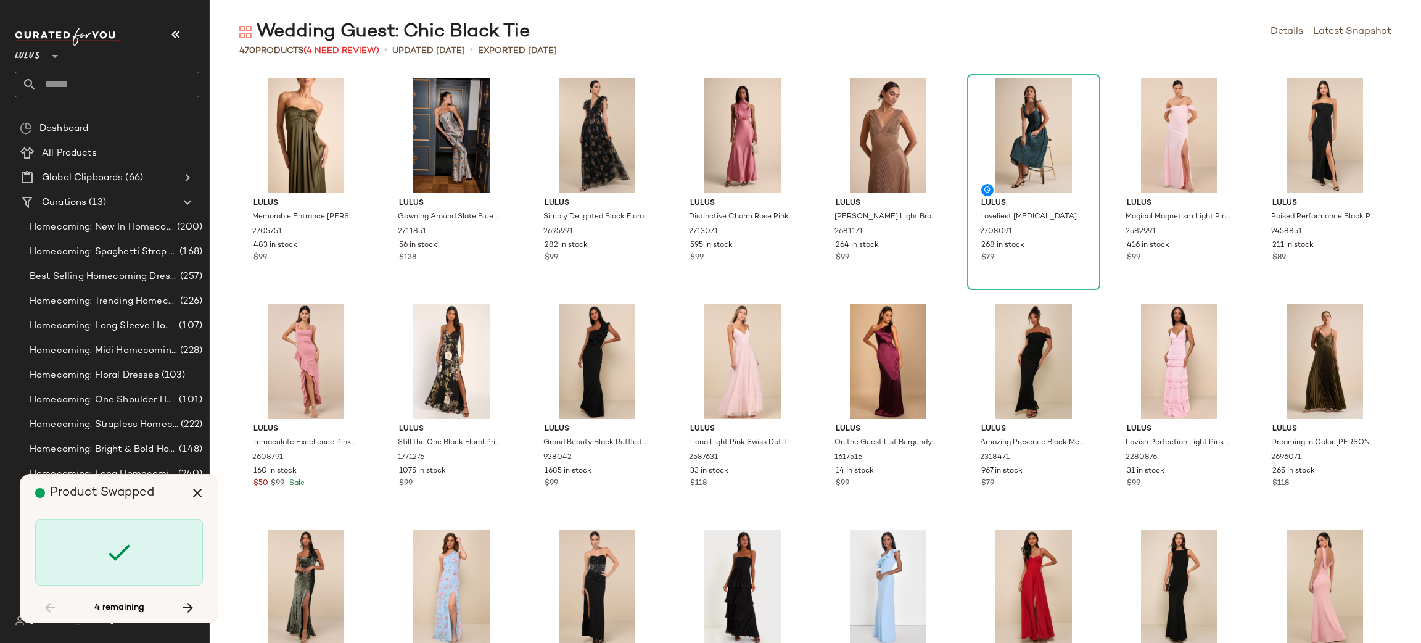
scroll to position [1354, 0]
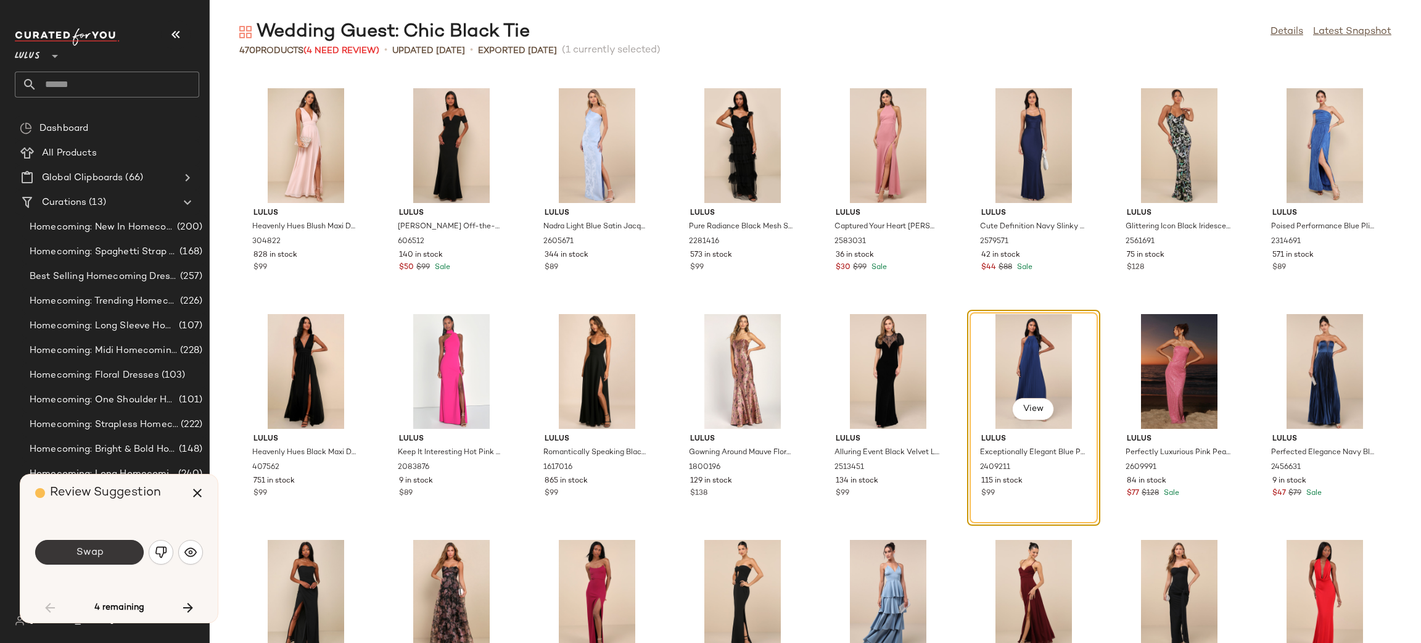
click at [94, 552] on span "Swap" at bounding box center [89, 552] width 28 height 12
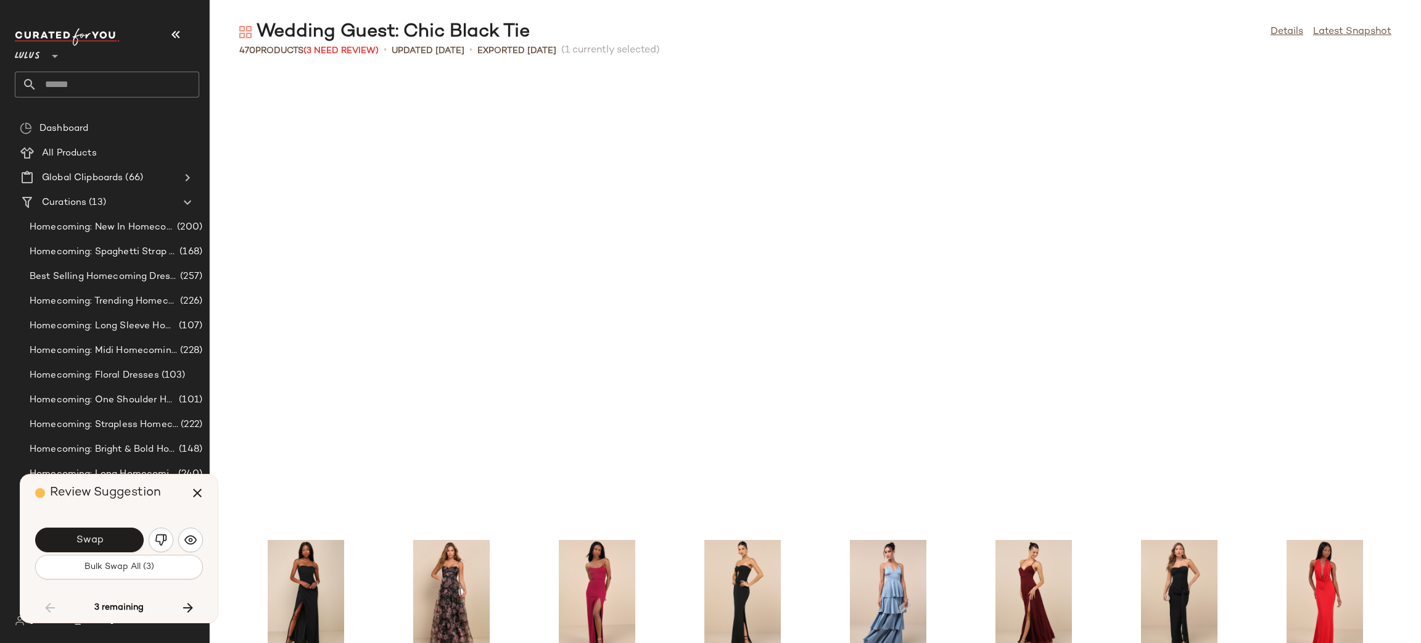
scroll to position [1805, 0]
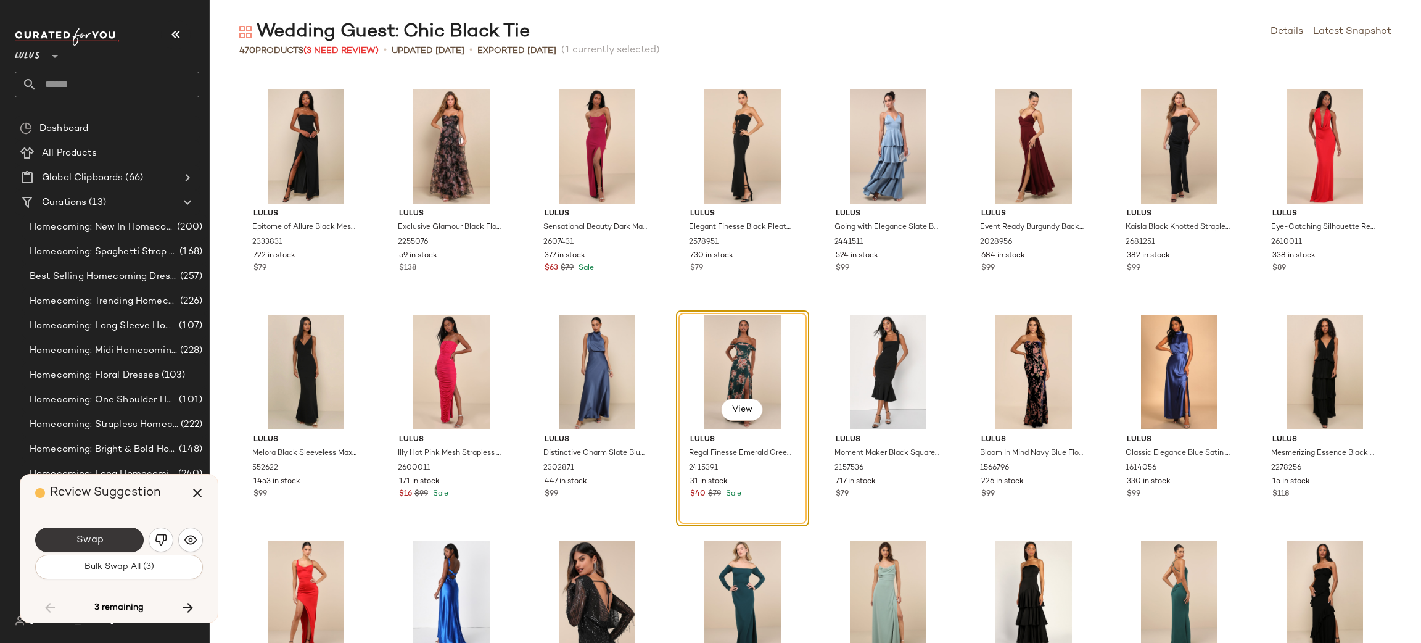
click at [76, 551] on button "Swap" at bounding box center [89, 539] width 109 height 25
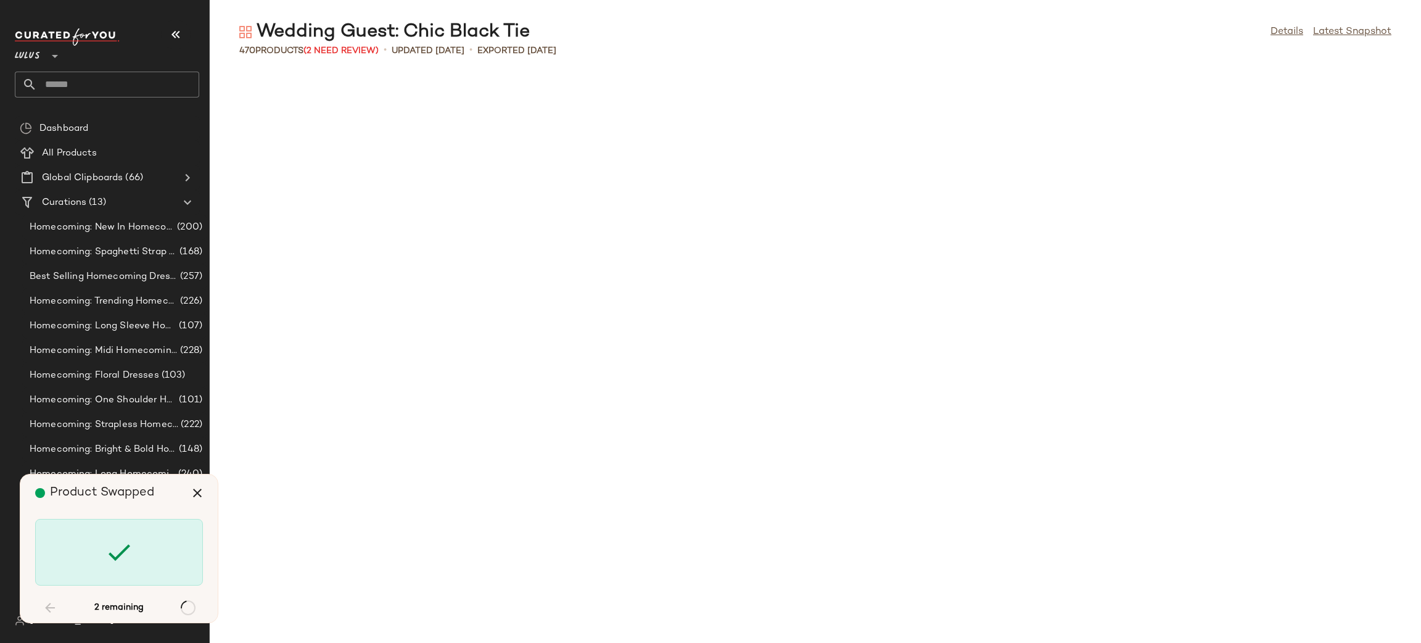
scroll to position [7901, 0]
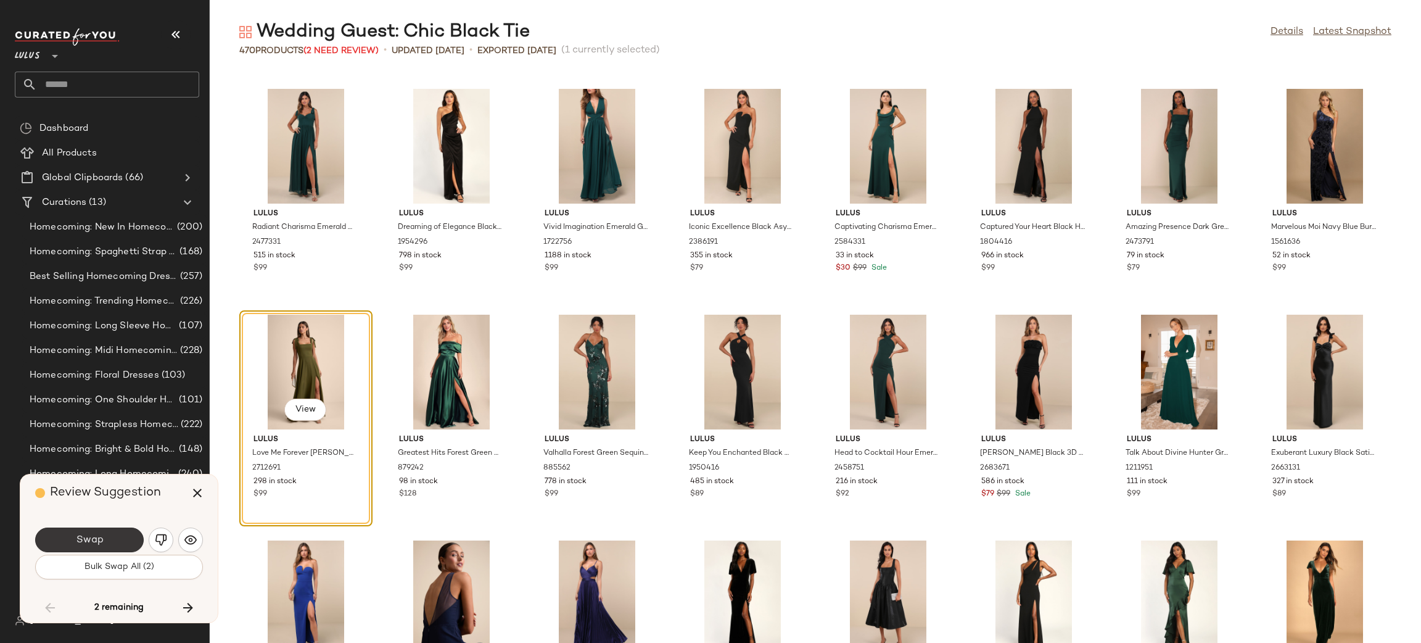
click at [120, 540] on button "Swap" at bounding box center [89, 539] width 109 height 25
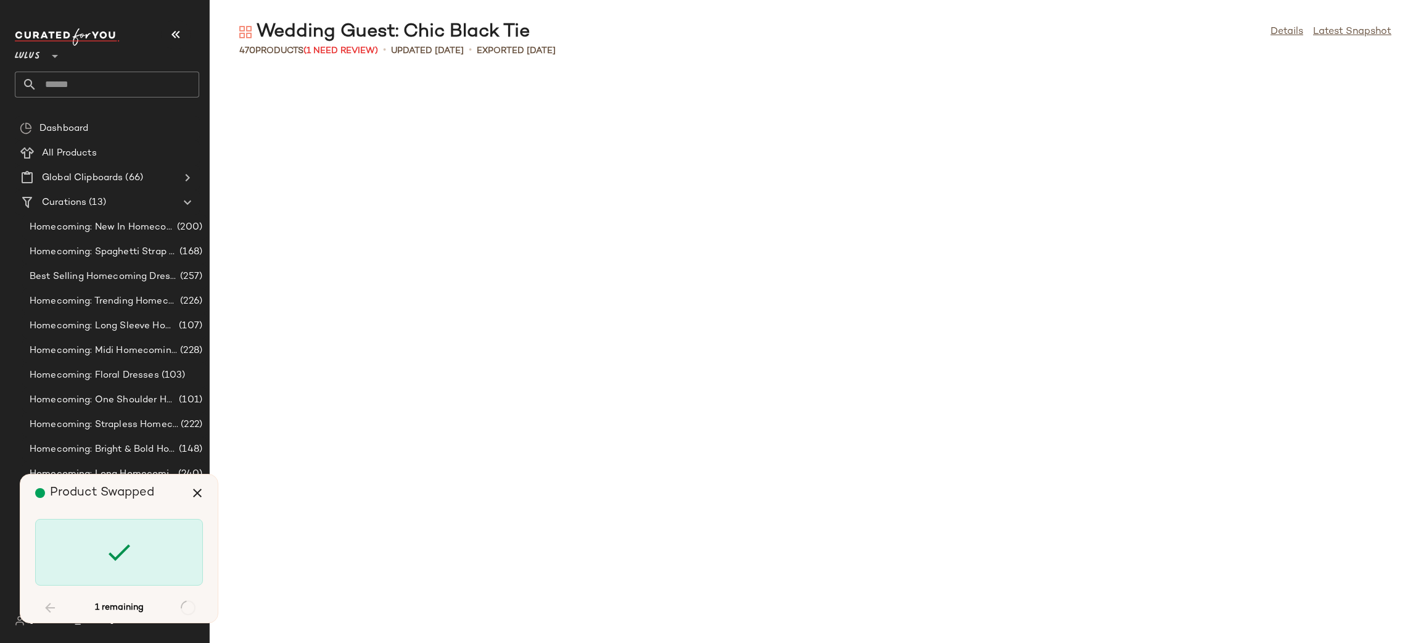
scroll to position [9255, 0]
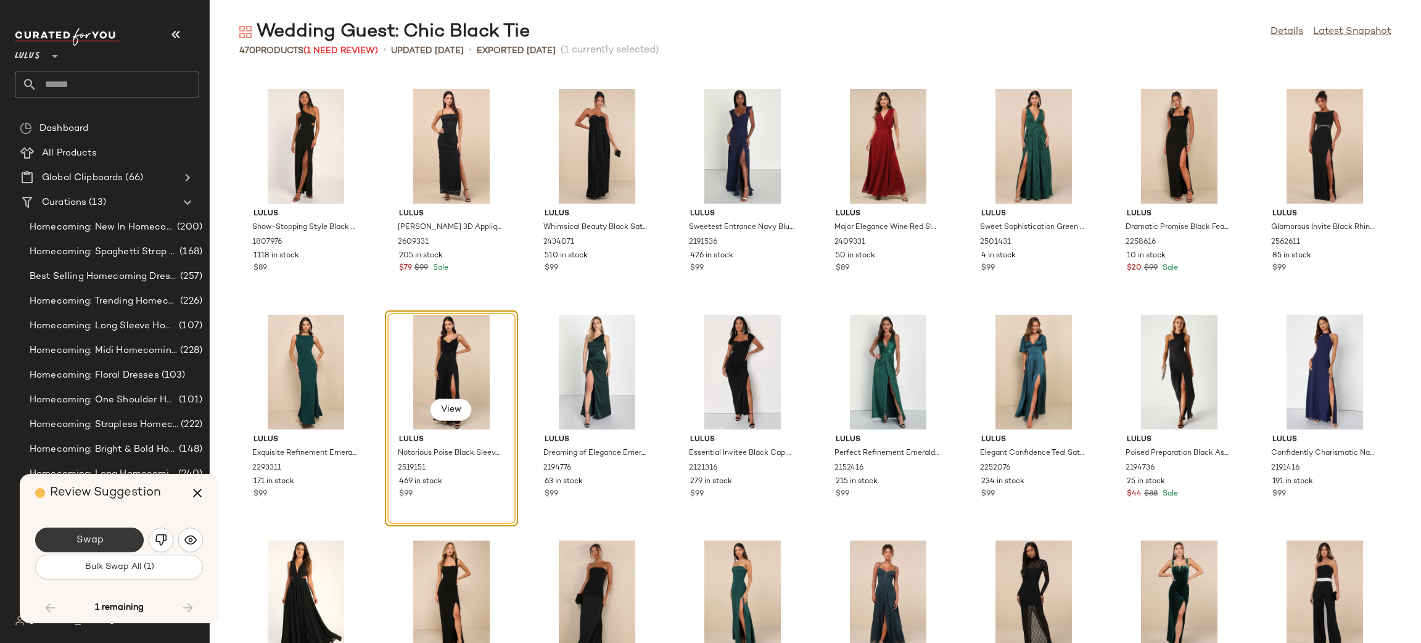
click at [90, 543] on span "Swap" at bounding box center [89, 540] width 28 height 12
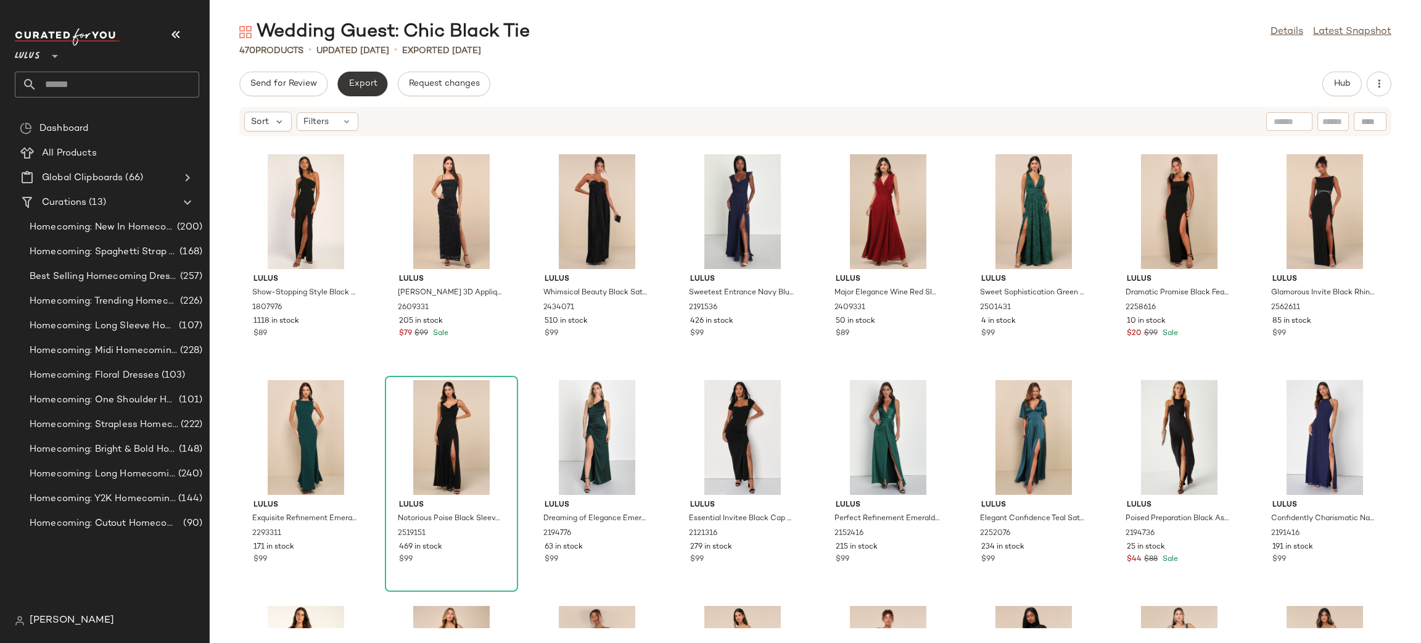
click at [371, 86] on span "Export" at bounding box center [362, 84] width 29 height 10
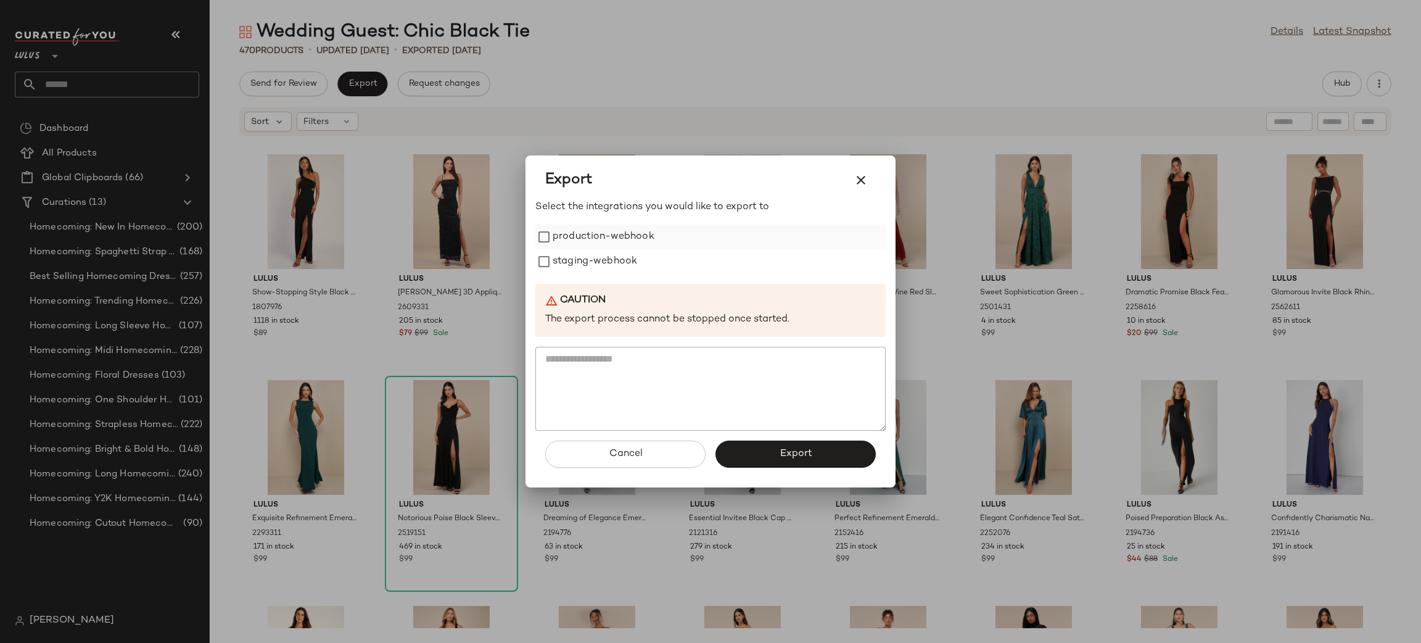
click at [585, 243] on label "production-webhook" at bounding box center [604, 237] width 102 height 25
click at [593, 262] on label "staging-webhook" at bounding box center [595, 261] width 85 height 25
click at [789, 447] on button "Export" at bounding box center [795, 453] width 160 height 27
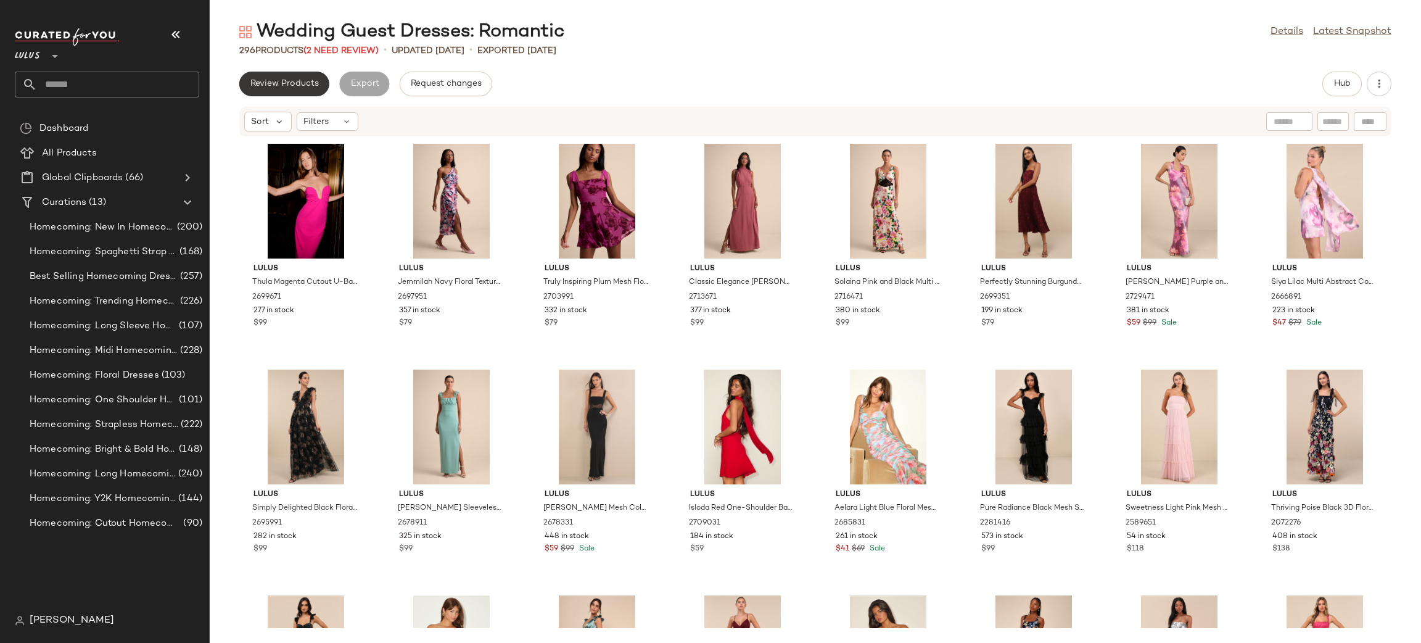
click at [290, 83] on span "Review Products" at bounding box center [284, 84] width 69 height 10
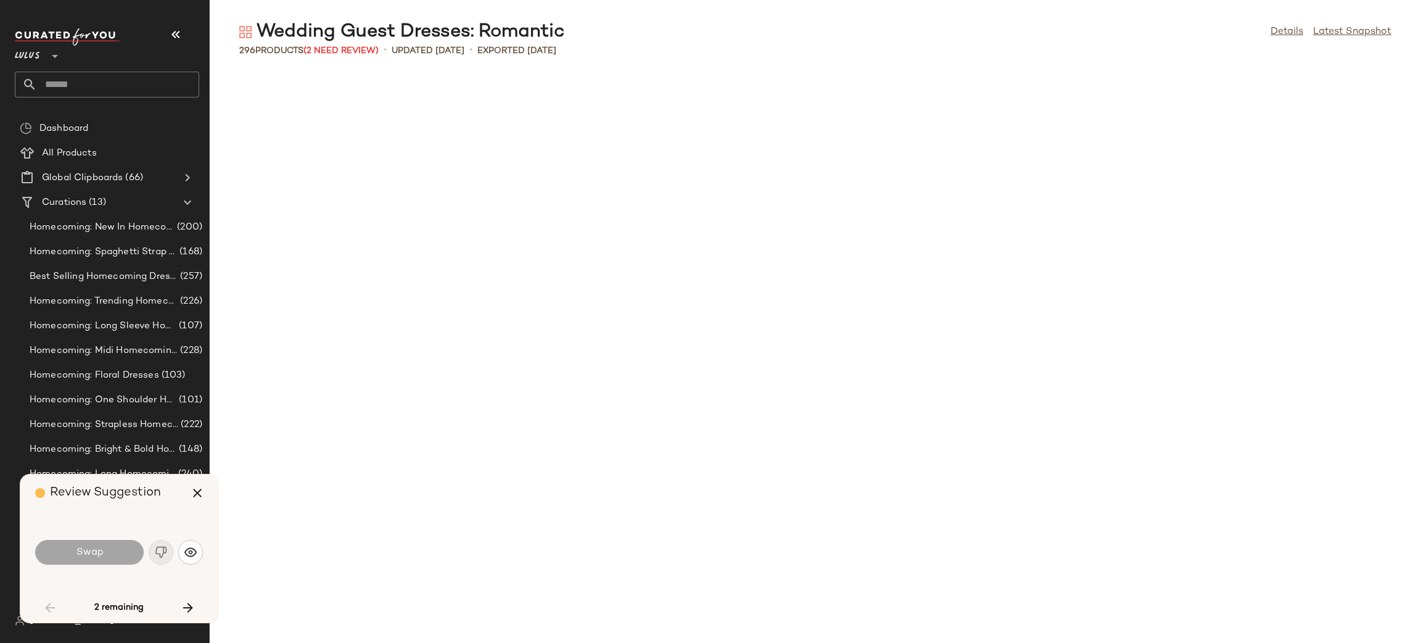
scroll to position [1128, 0]
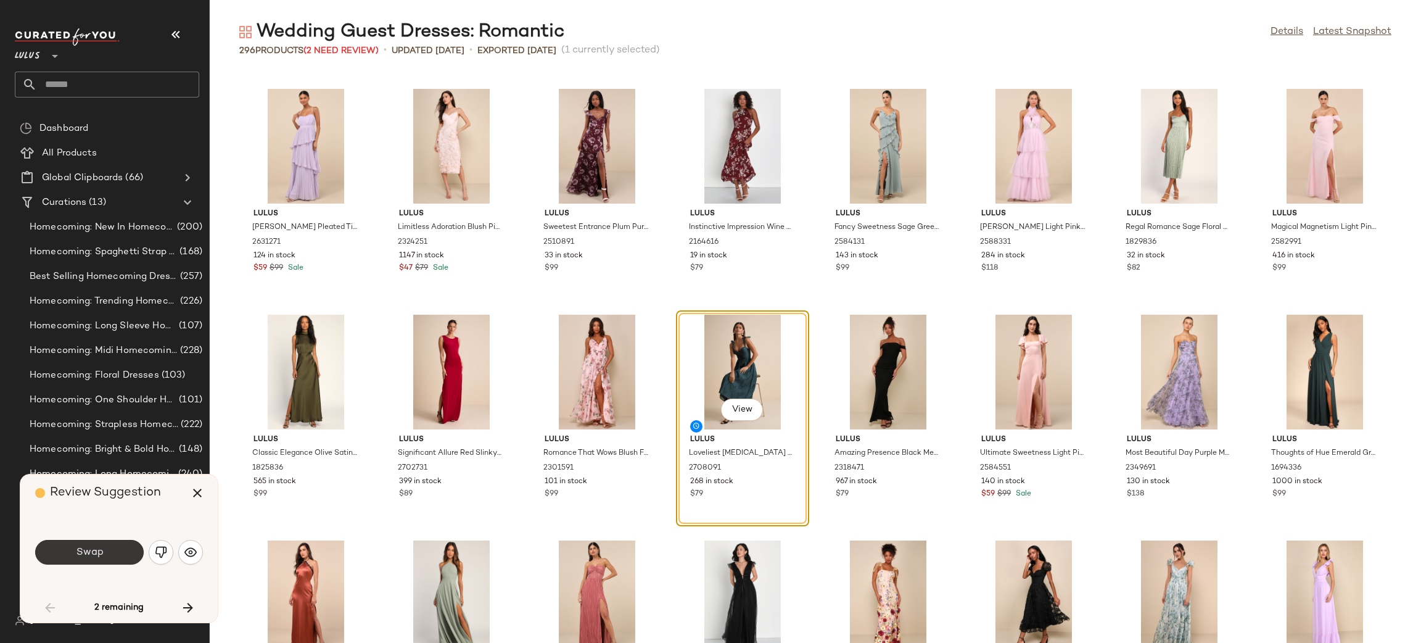
click at [100, 556] on span "Swap" at bounding box center [89, 552] width 28 height 12
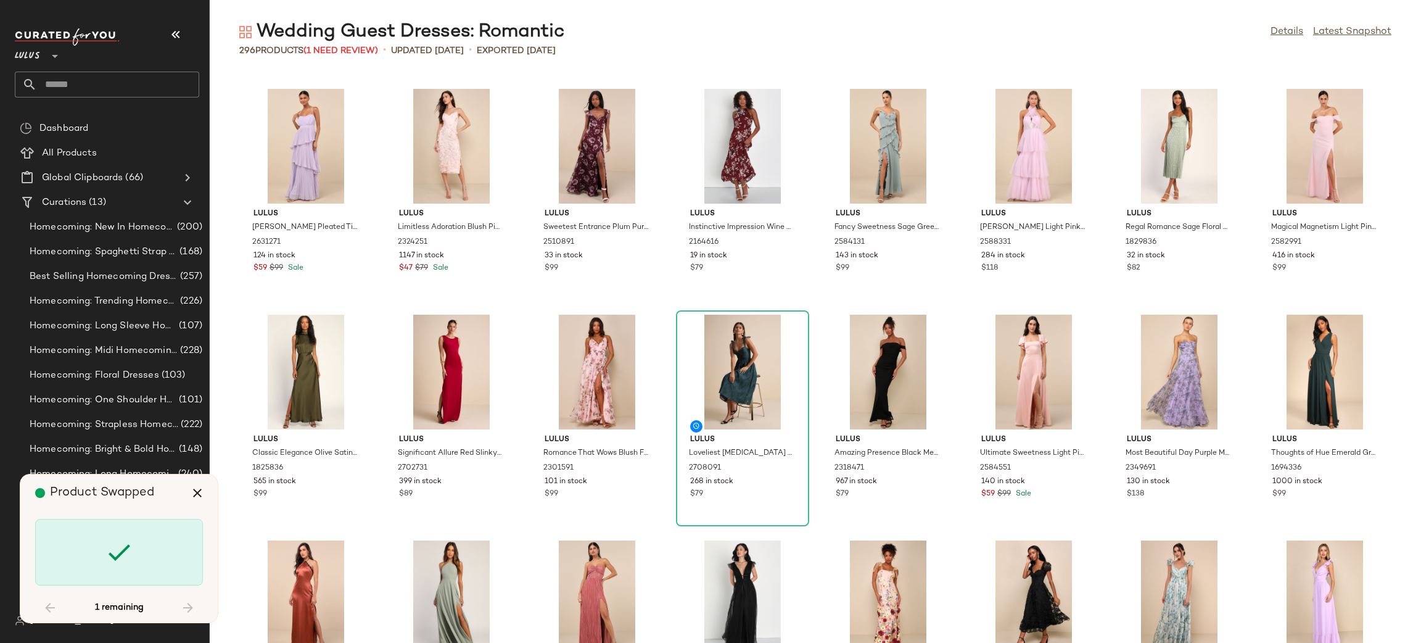
scroll to position [7675, 0]
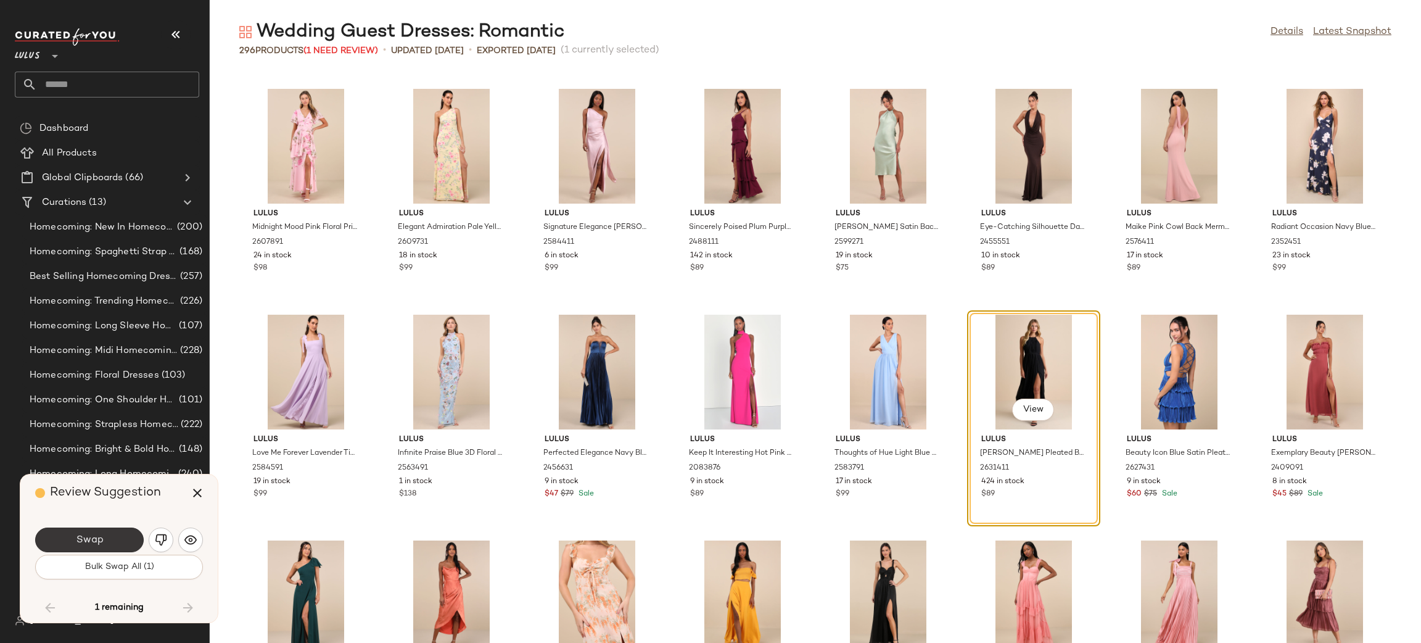
click at [87, 537] on span "Swap" at bounding box center [89, 540] width 28 height 12
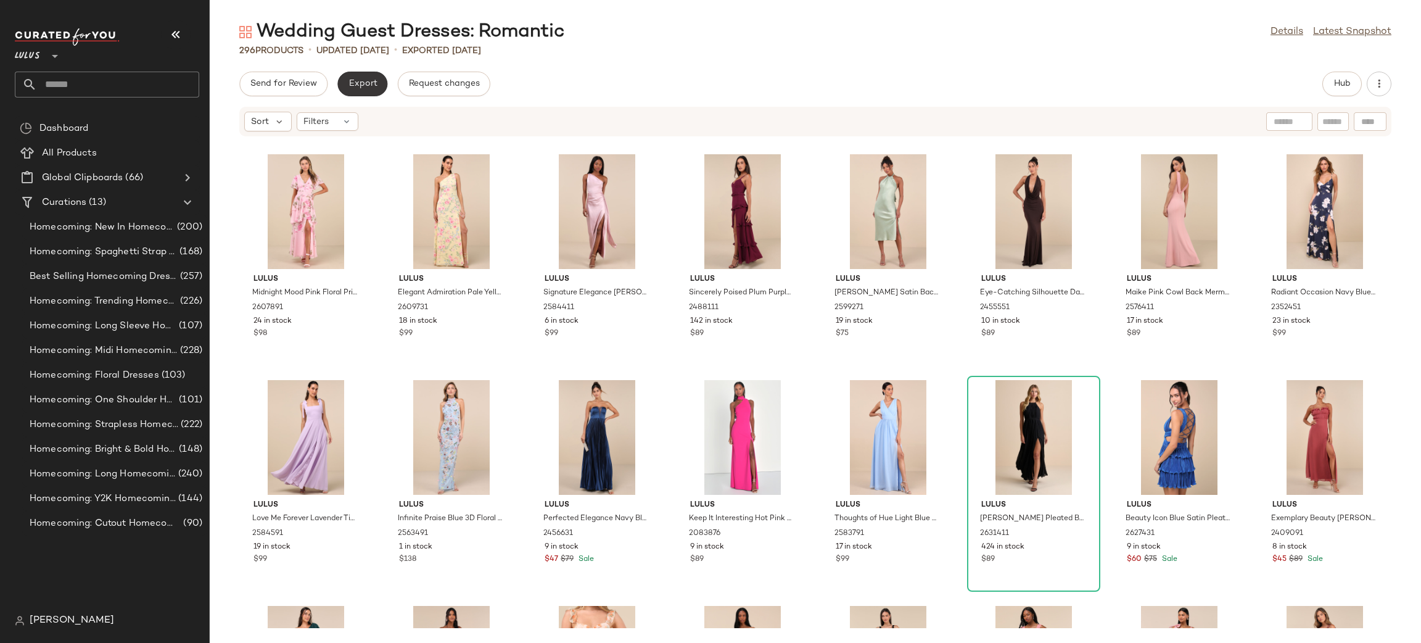
click at [361, 86] on span "Export" at bounding box center [362, 84] width 29 height 10
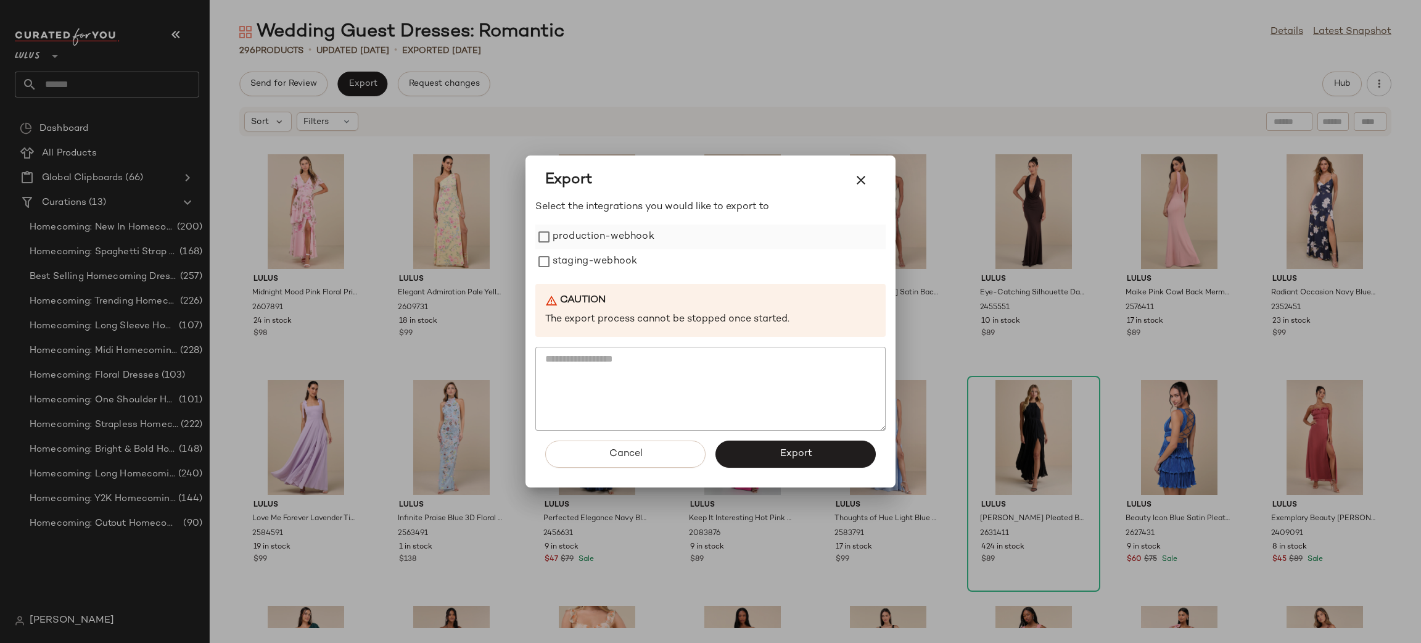
click at [596, 242] on label "production-webhook" at bounding box center [604, 237] width 102 height 25
click at [598, 260] on label "staging-webhook" at bounding box center [595, 261] width 85 height 25
click at [803, 446] on button "Export" at bounding box center [795, 453] width 160 height 27
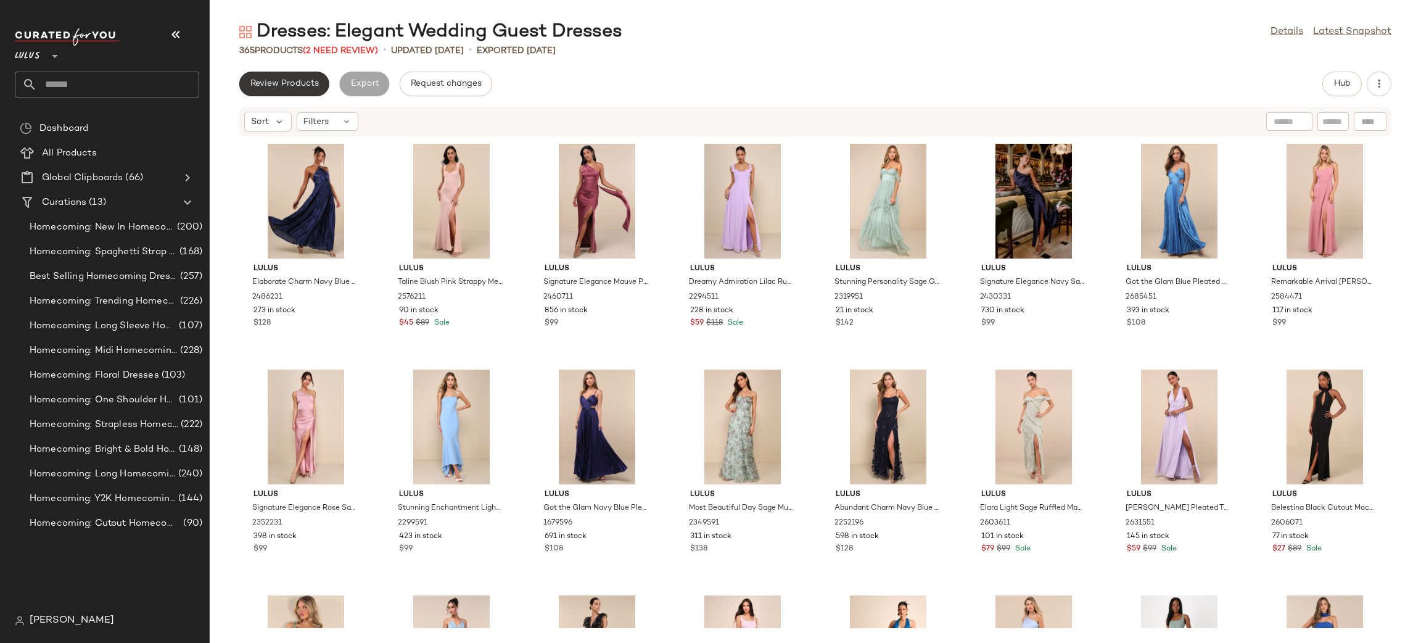
click at [300, 83] on span "Review Products" at bounding box center [284, 84] width 69 height 10
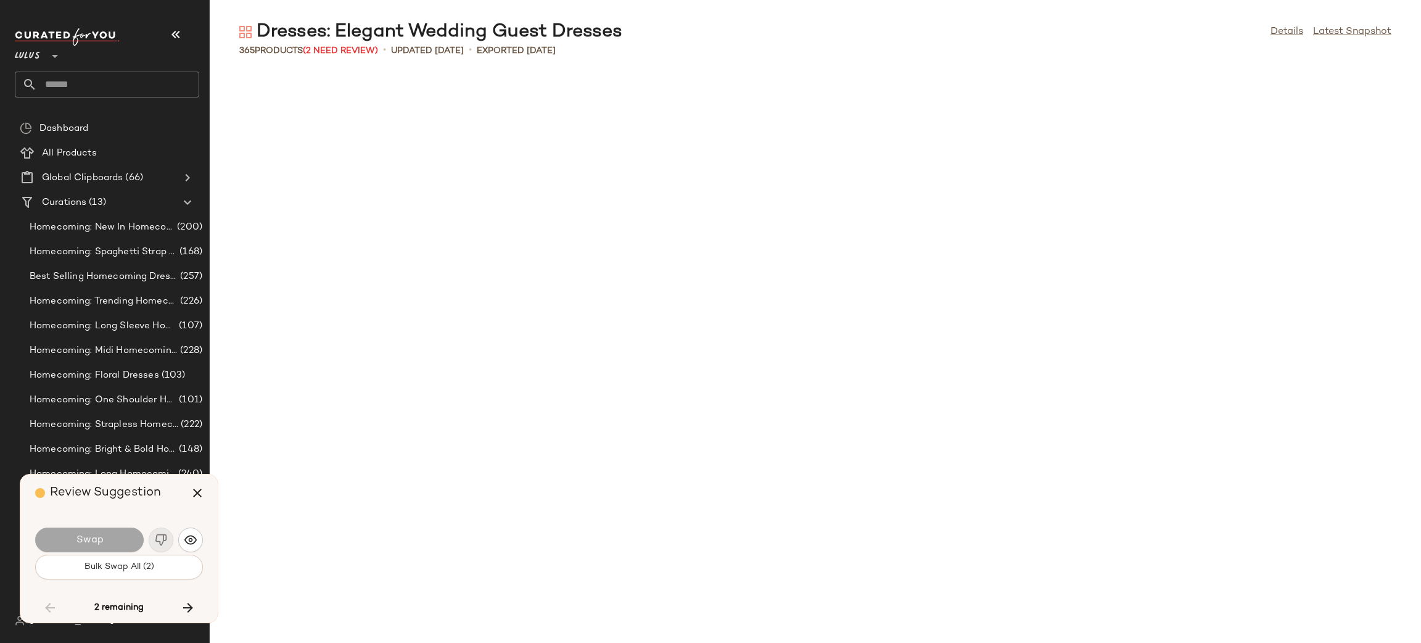
scroll to position [8804, 0]
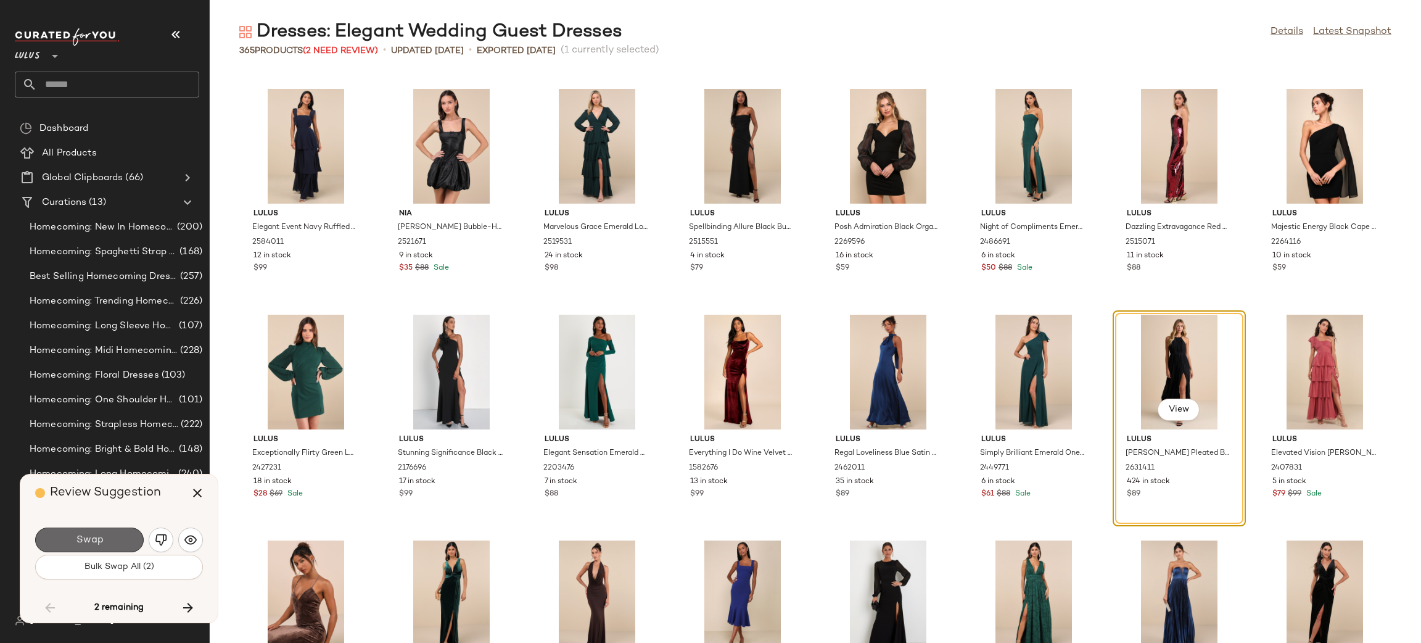
click at [117, 537] on button "Swap" at bounding box center [89, 539] width 109 height 25
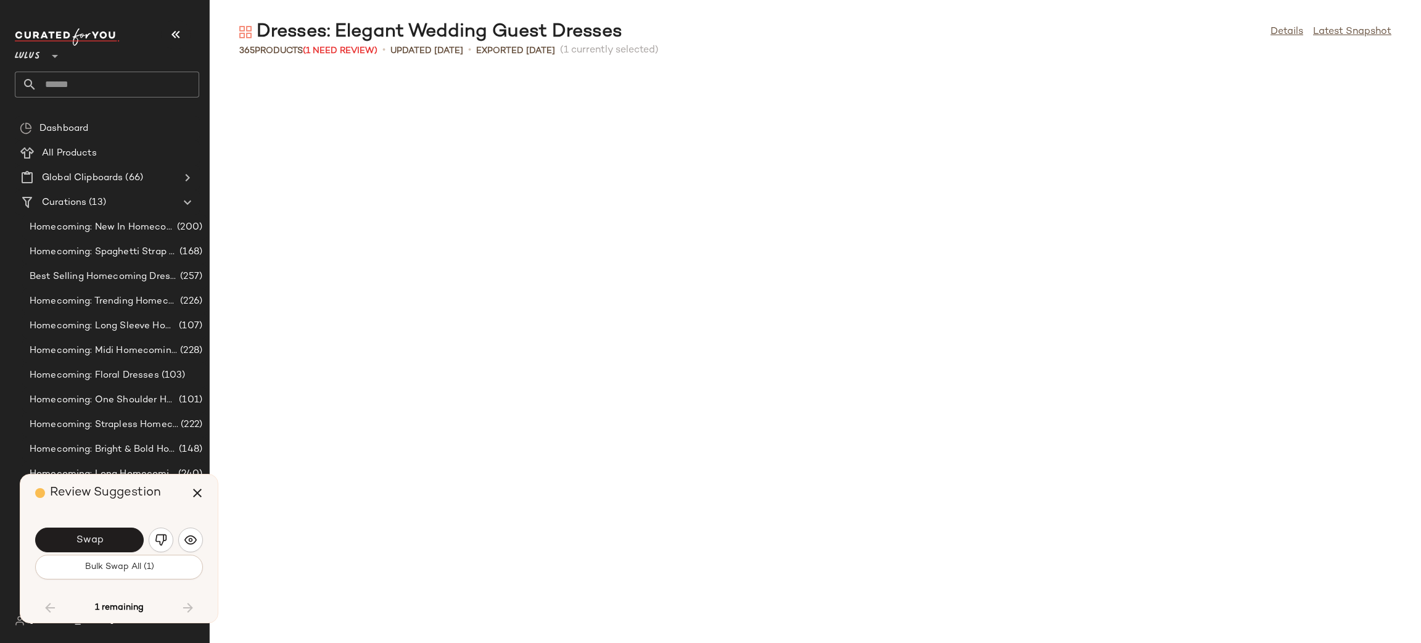
scroll to position [9481, 0]
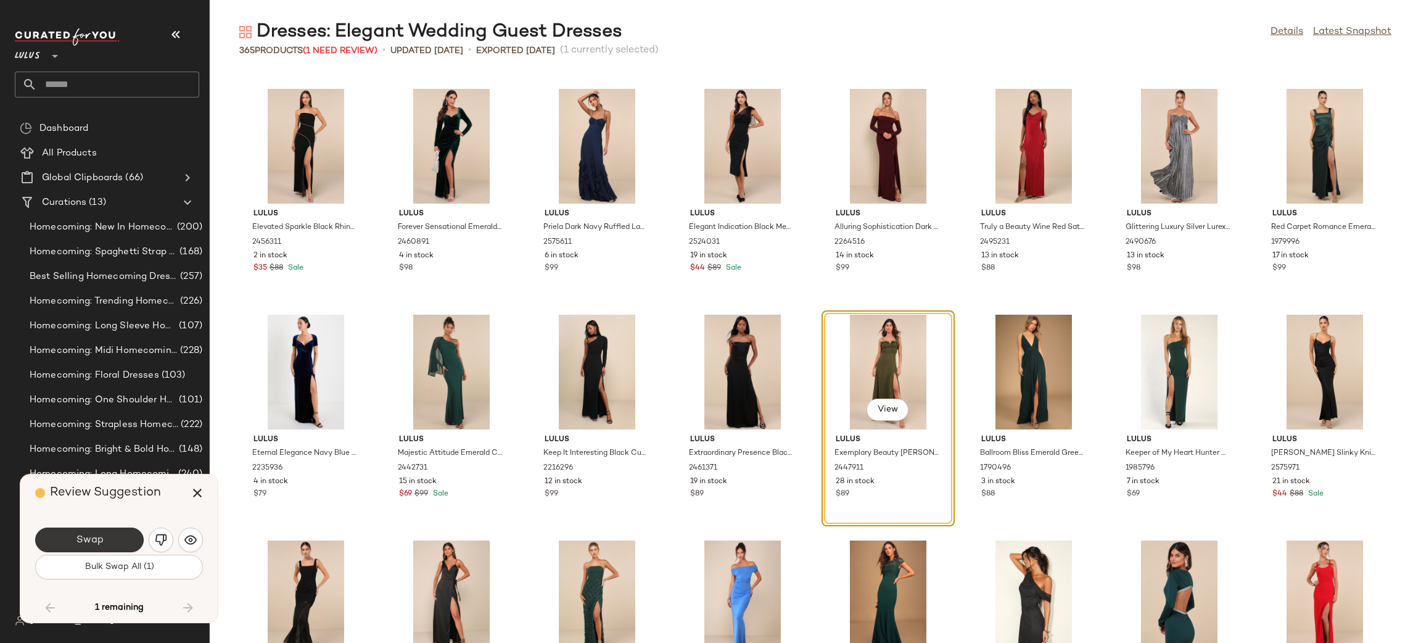
click at [88, 541] on span "Swap" at bounding box center [89, 540] width 28 height 12
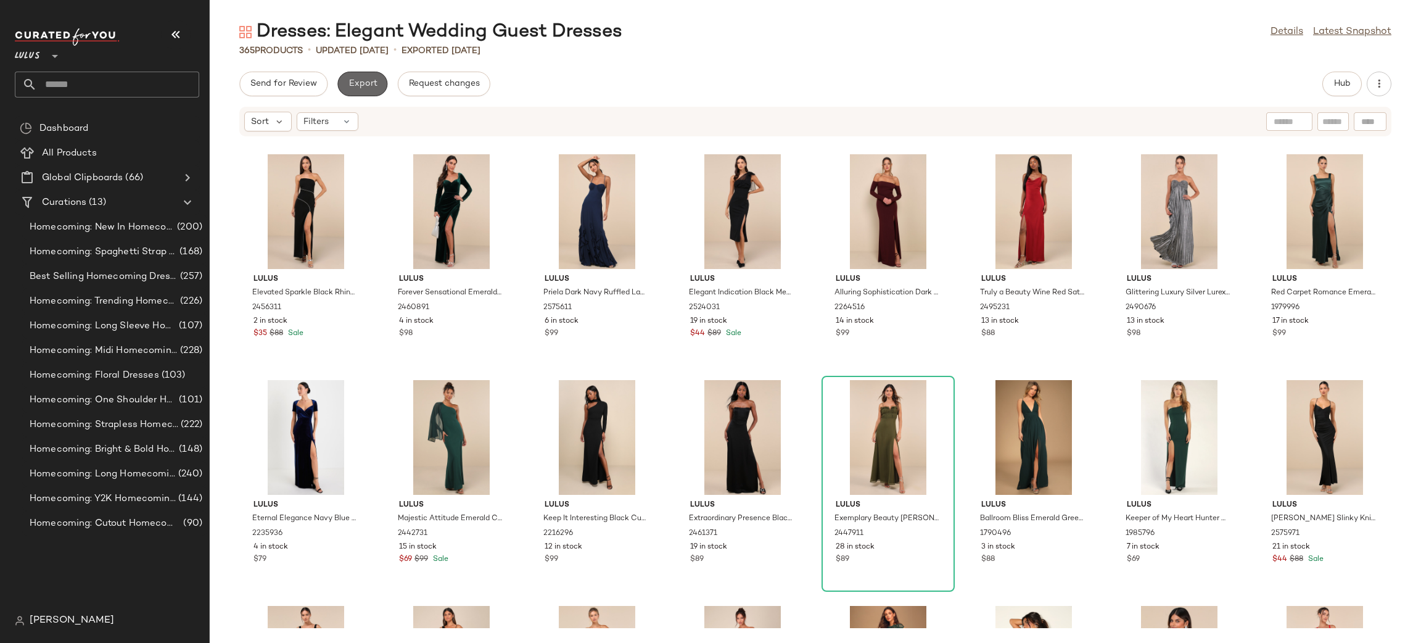
click at [361, 91] on button "Export" at bounding box center [362, 84] width 50 height 25
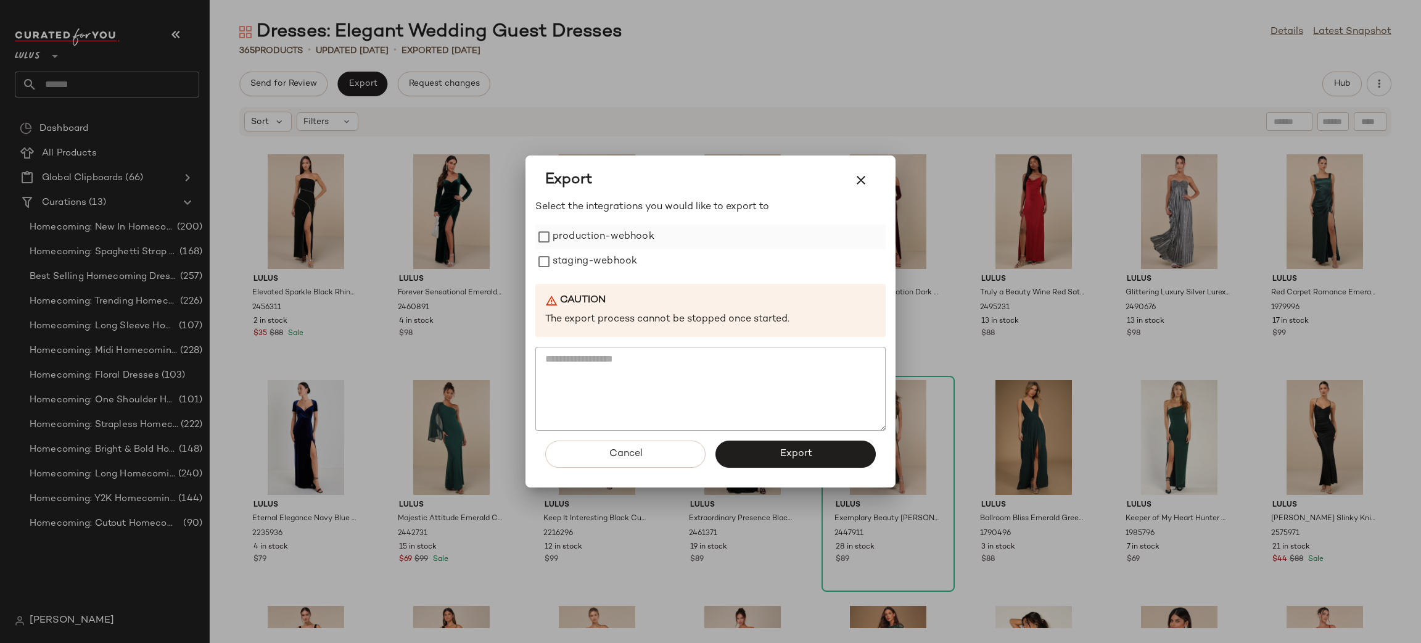
click at [566, 236] on label "production-webhook" at bounding box center [604, 237] width 102 height 25
click at [577, 262] on label "staging-webhook" at bounding box center [595, 261] width 85 height 25
click at [800, 449] on span "Export" at bounding box center [795, 454] width 33 height 12
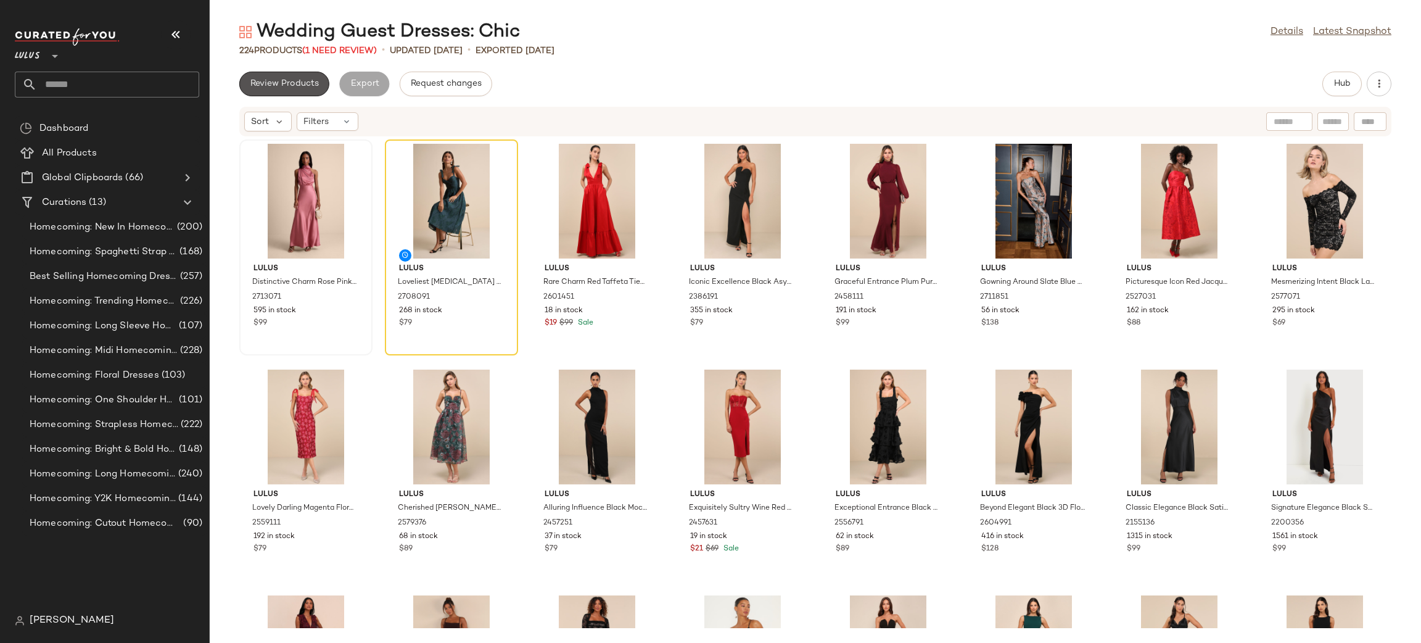
click at [296, 90] on button "Review Products" at bounding box center [284, 84] width 90 height 25
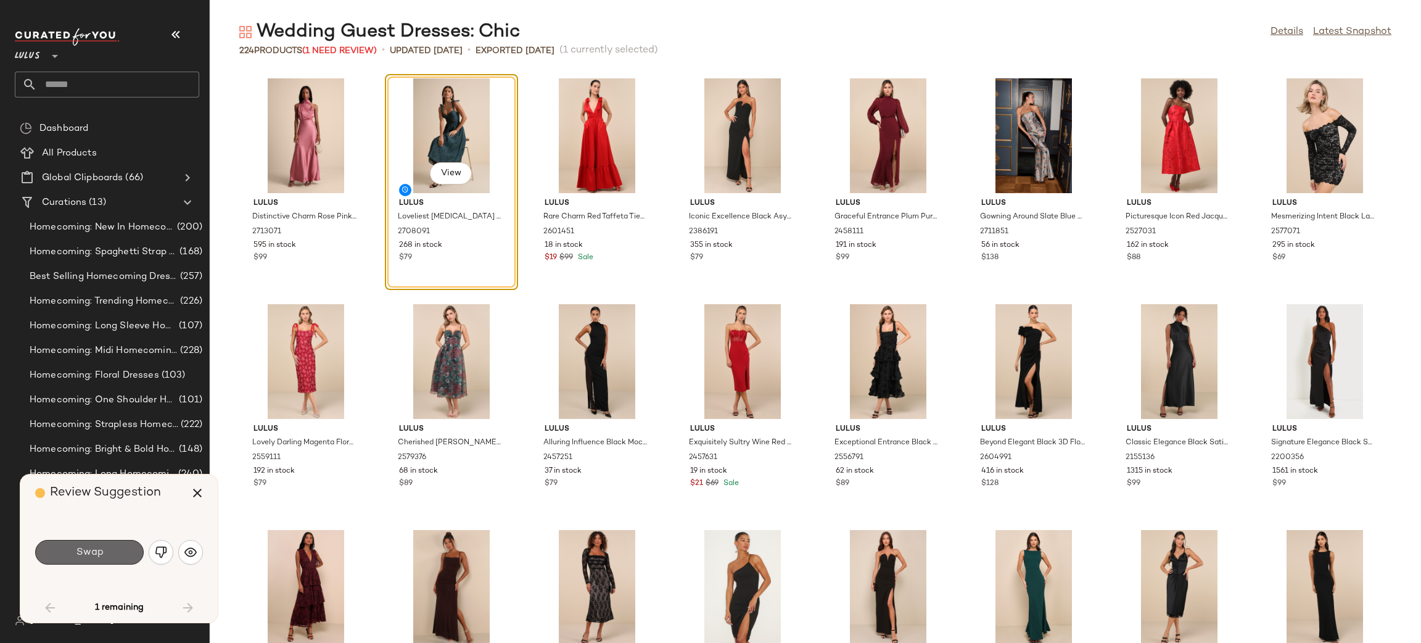
click at [99, 559] on button "Swap" at bounding box center [89, 552] width 109 height 25
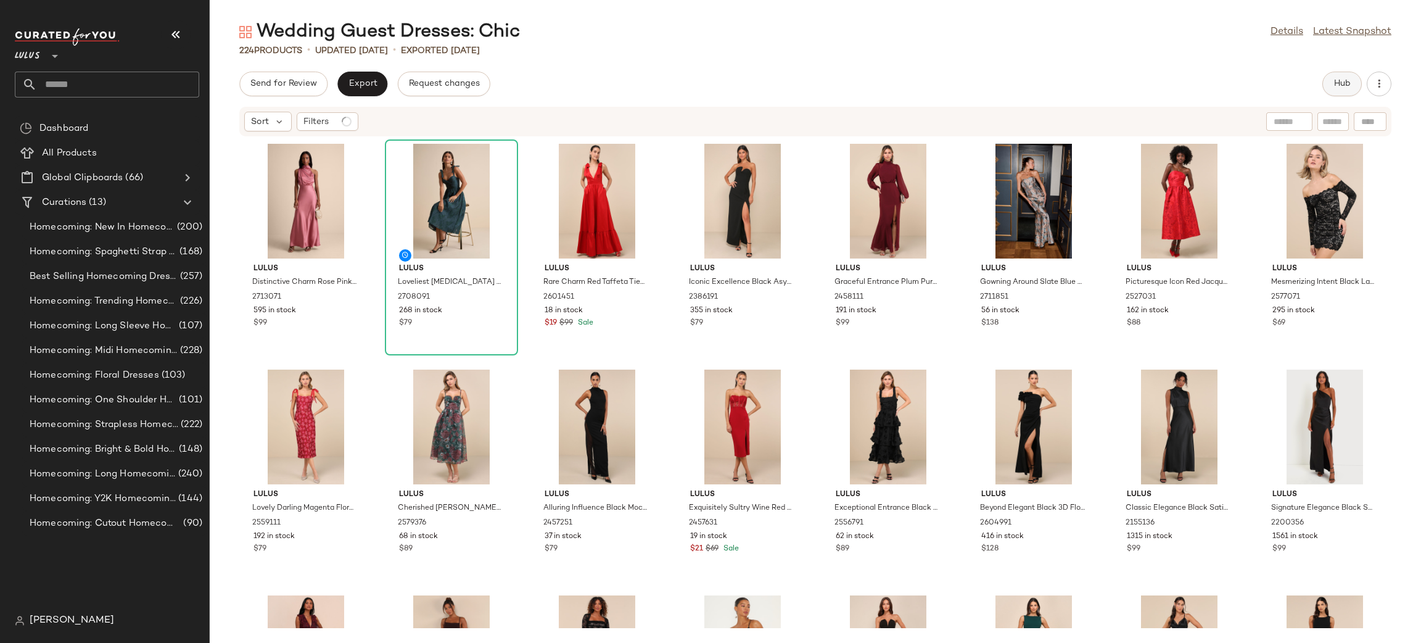
click at [1334, 87] on span "Hub" at bounding box center [1342, 84] width 17 height 10
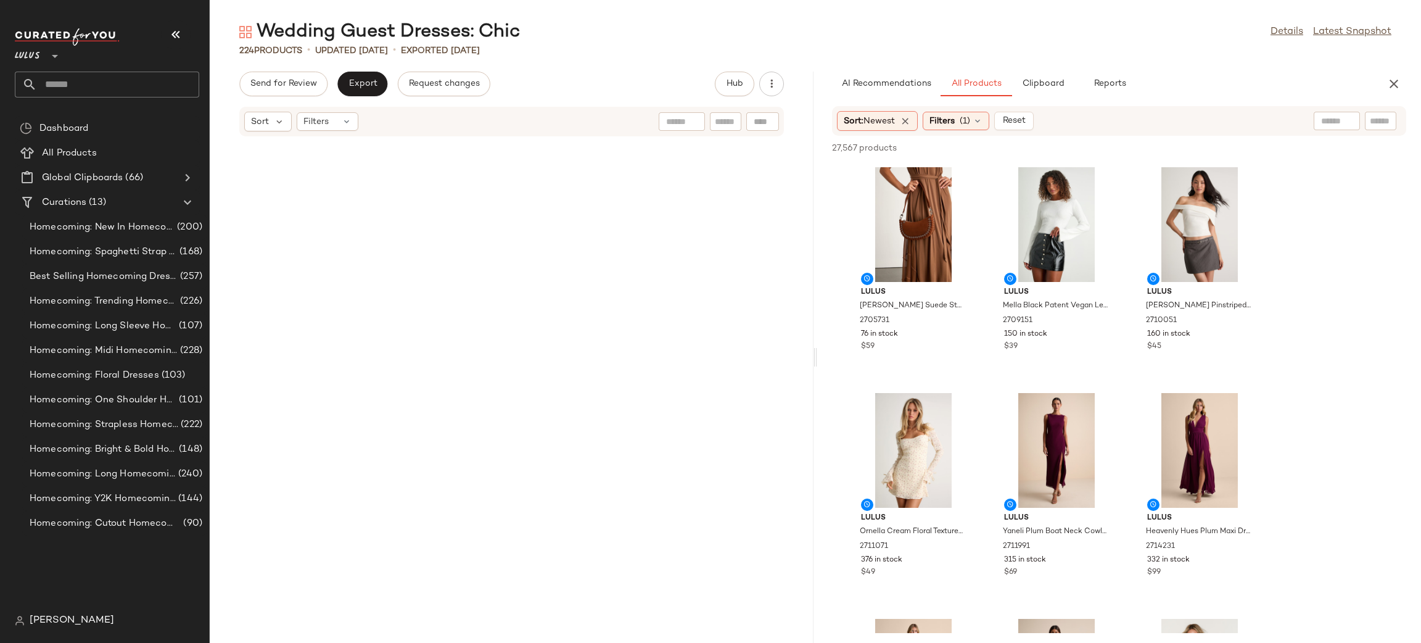
scroll to position [16442, 0]
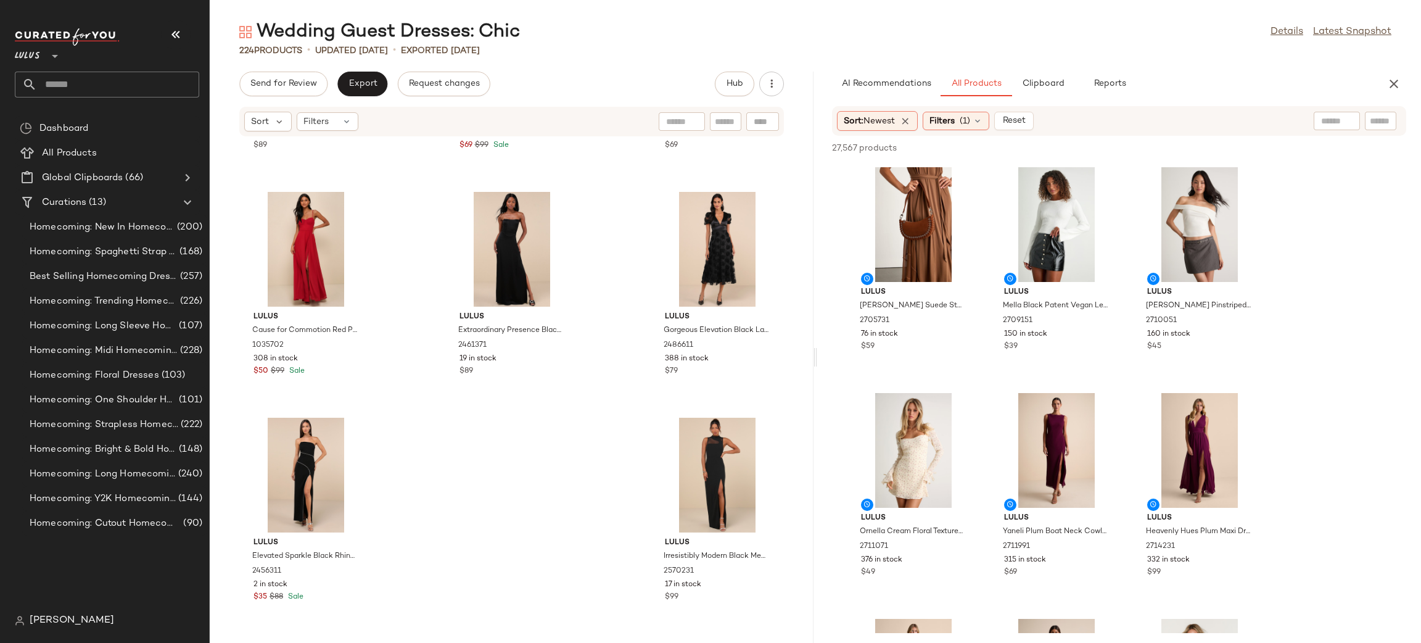
click at [1377, 125] on input "text" at bounding box center [1381, 121] width 22 height 13
type input "****"
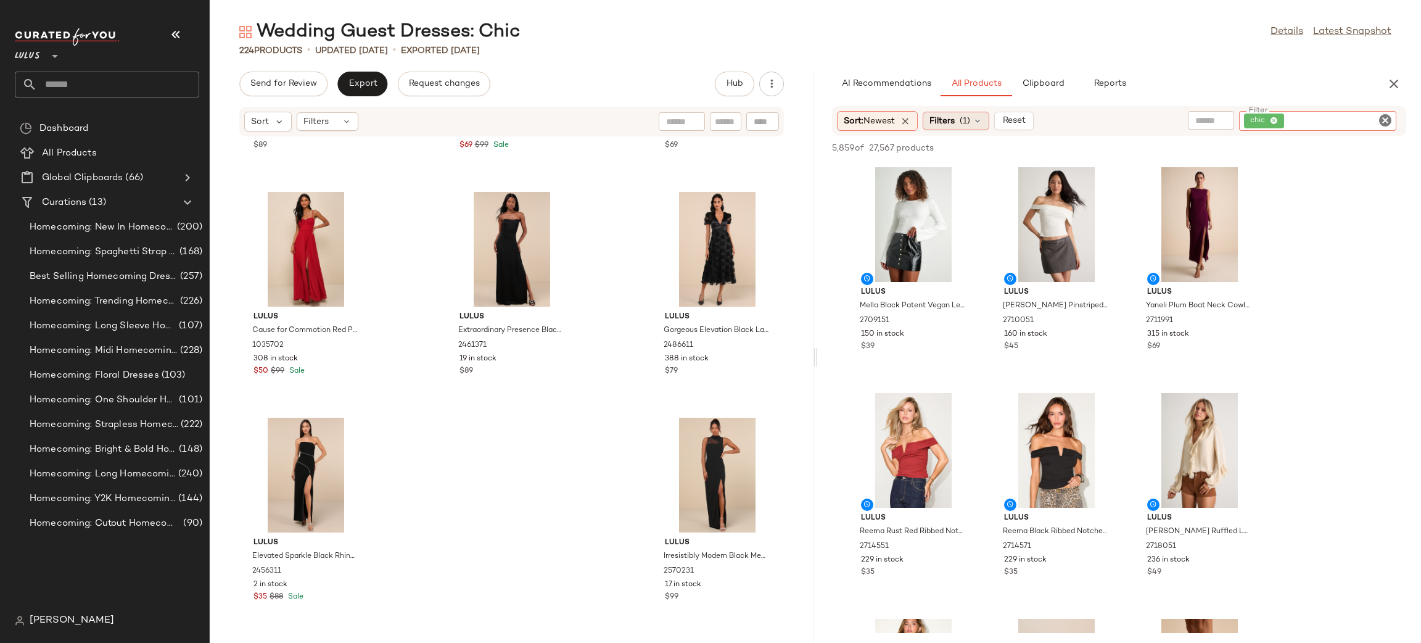
click at [955, 120] on span "Filters" at bounding box center [942, 121] width 25 height 13
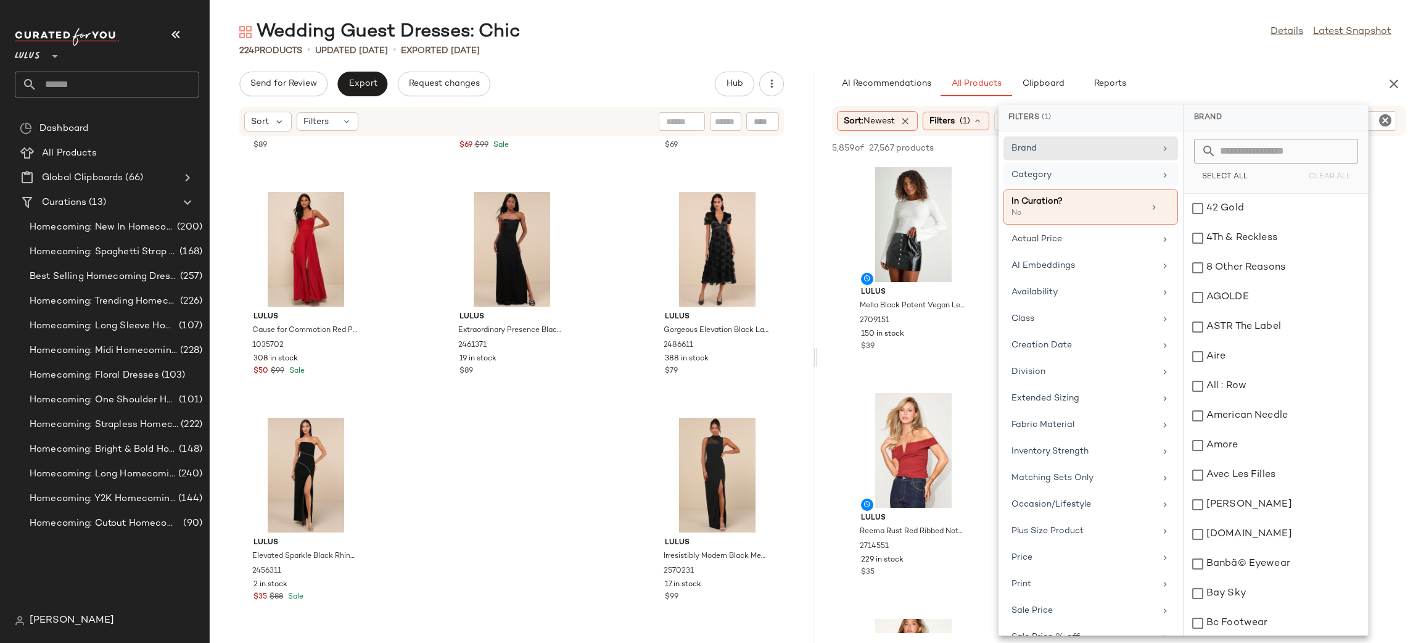
click at [1085, 181] on div "Category" at bounding box center [1084, 174] width 144 height 13
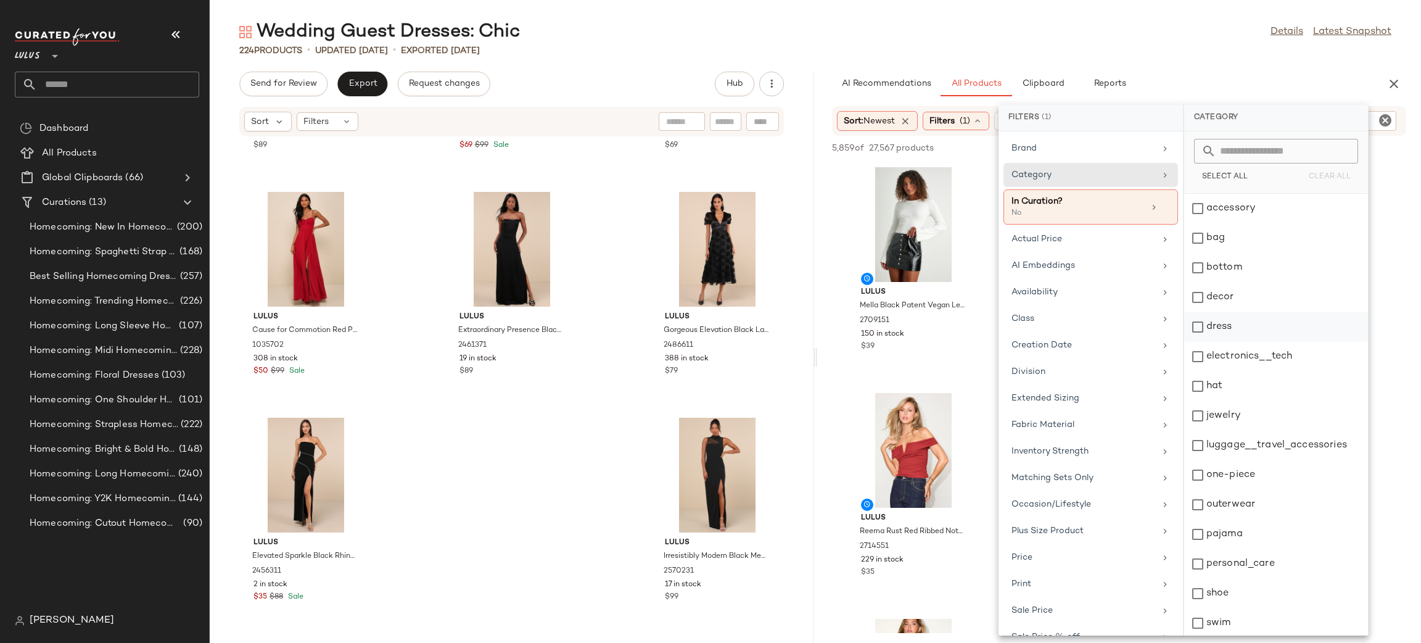
click at [1239, 342] on div "dress" at bounding box center [1276, 357] width 184 height 30
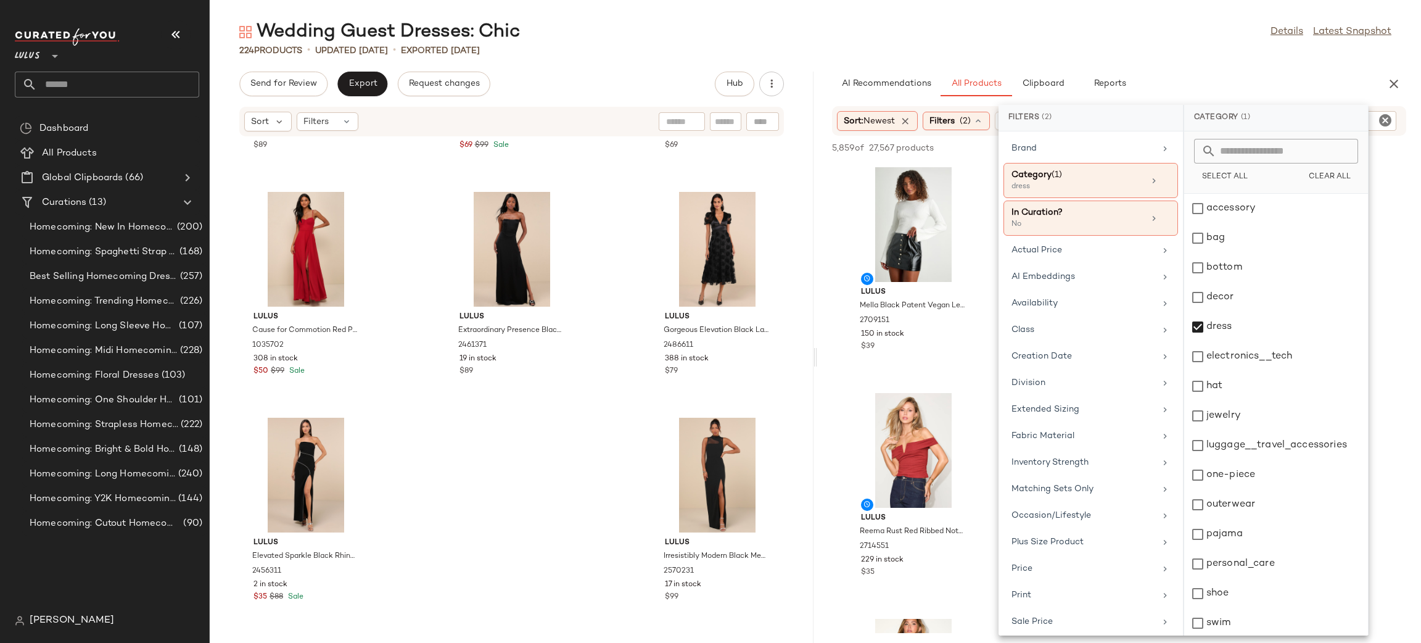
click at [1235, 64] on div "Wedding Guest Dresses: Chic Details Latest Snapshot 224 Products • updated Aug …" at bounding box center [815, 331] width 1211 height 623
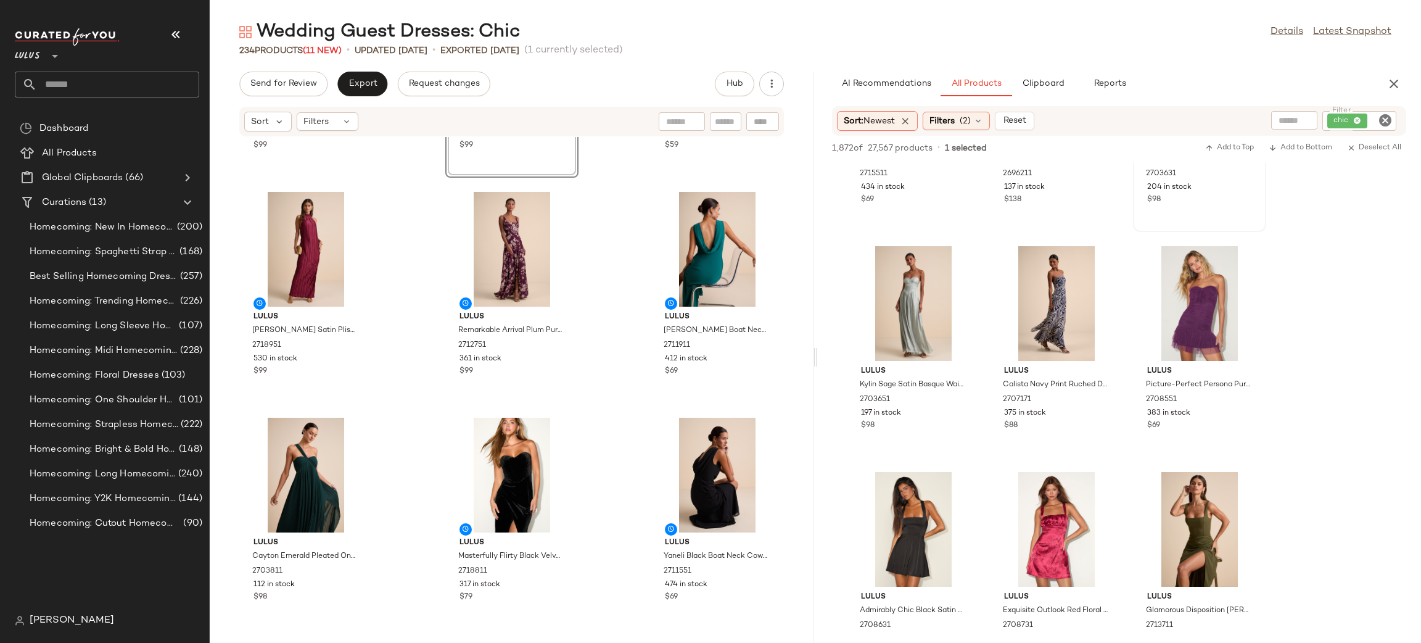
scroll to position [2513, 0]
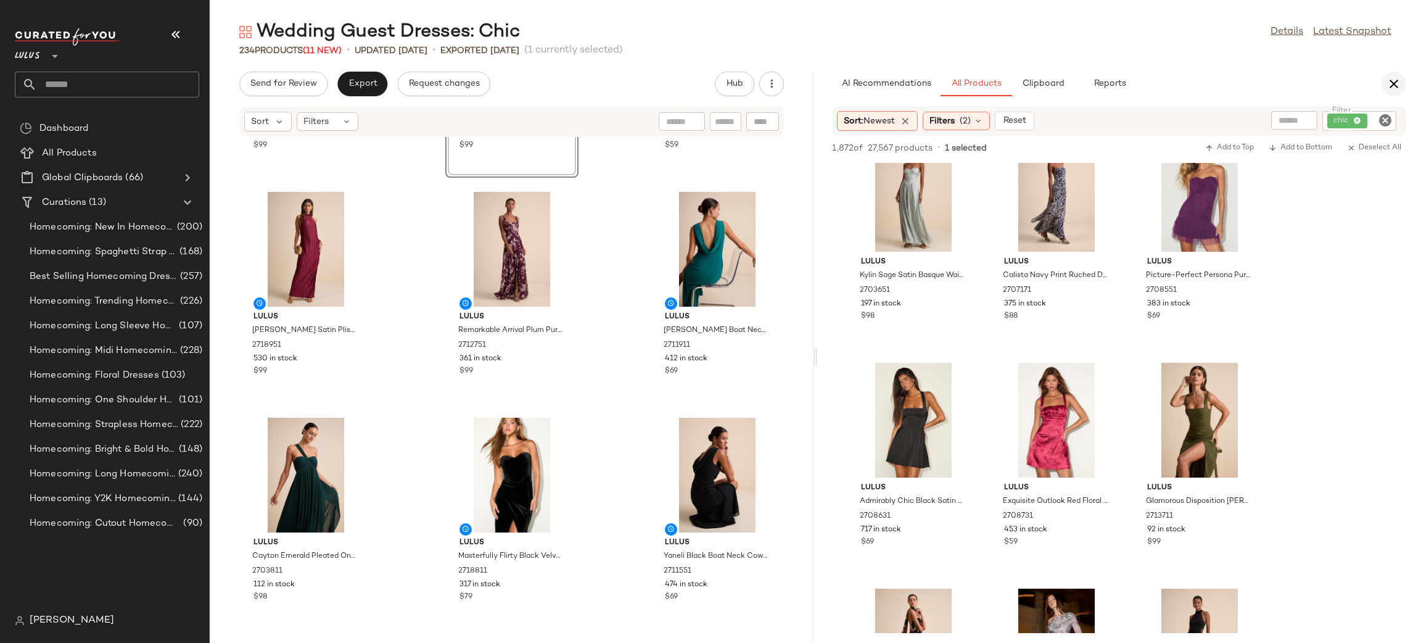
click at [1402, 87] on button "button" at bounding box center [1394, 84] width 25 height 25
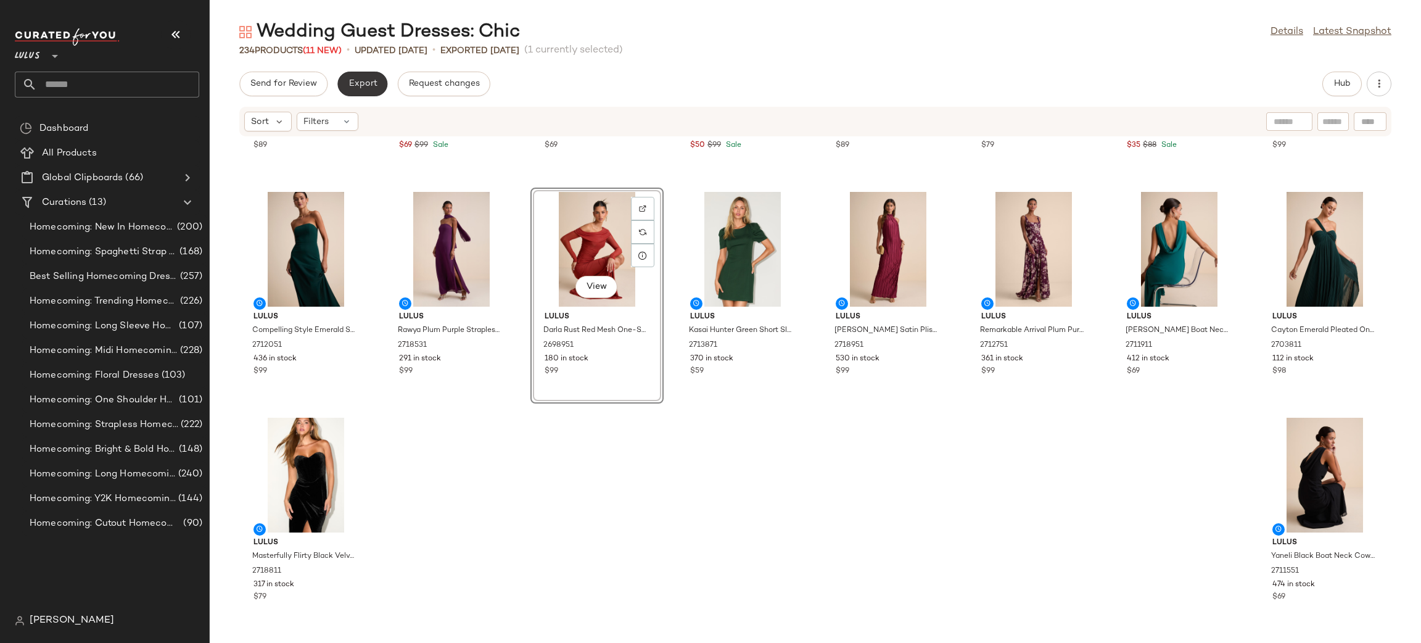
scroll to position [6095, 0]
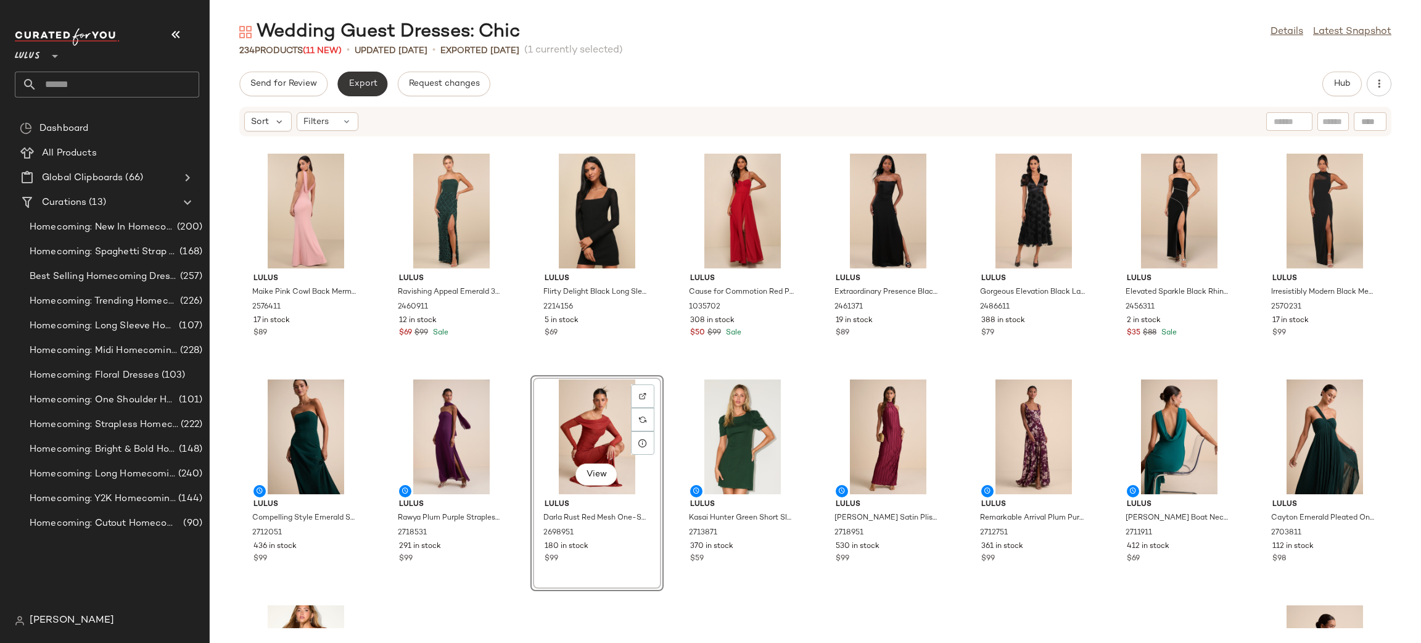
click at [373, 89] on button "Export" at bounding box center [362, 84] width 50 height 25
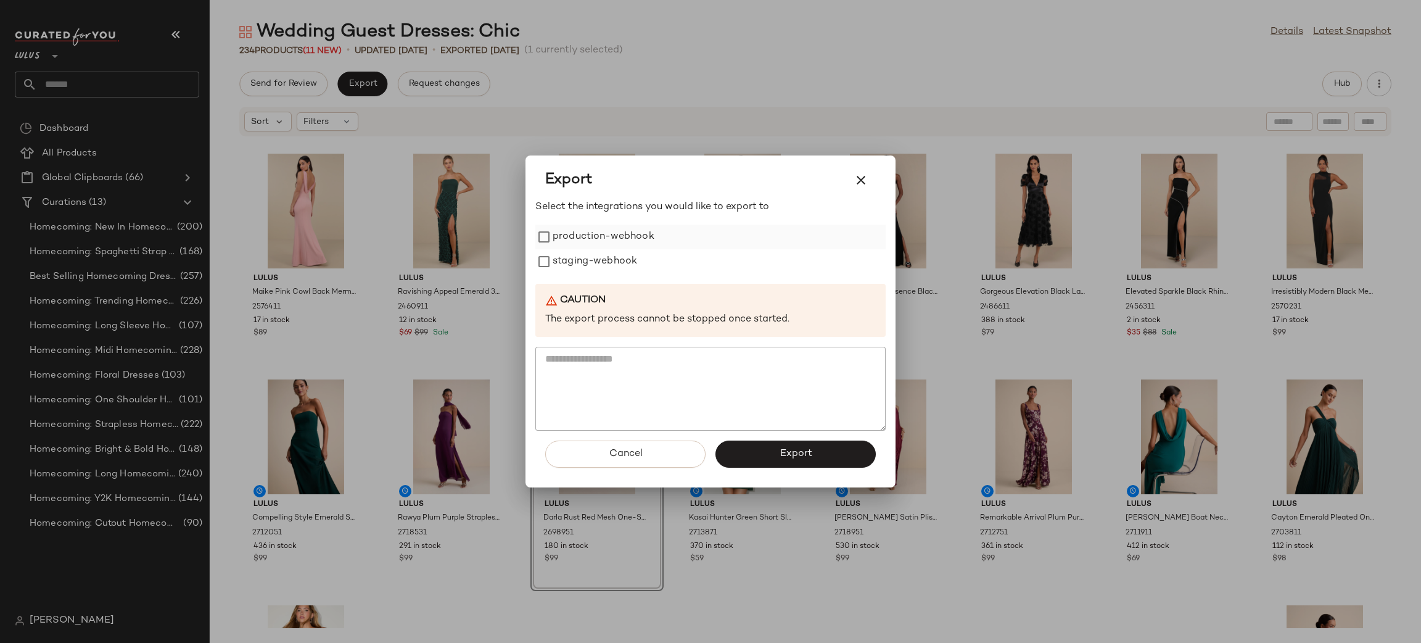
click at [567, 248] on label "production-webhook" at bounding box center [604, 237] width 102 height 25
click at [575, 262] on label "staging-webhook" at bounding box center [595, 261] width 85 height 25
click at [801, 452] on span "Export" at bounding box center [795, 454] width 33 height 12
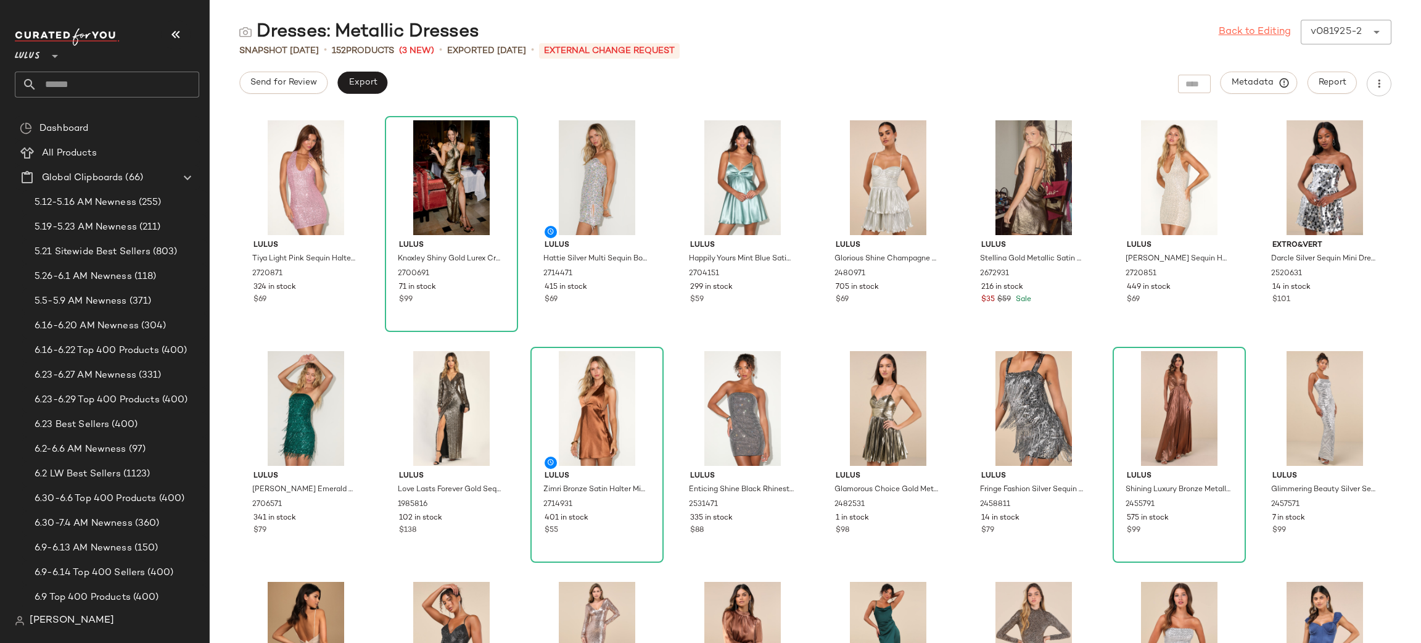
click at [1260, 36] on link "Back to Editing" at bounding box center [1255, 32] width 72 height 15
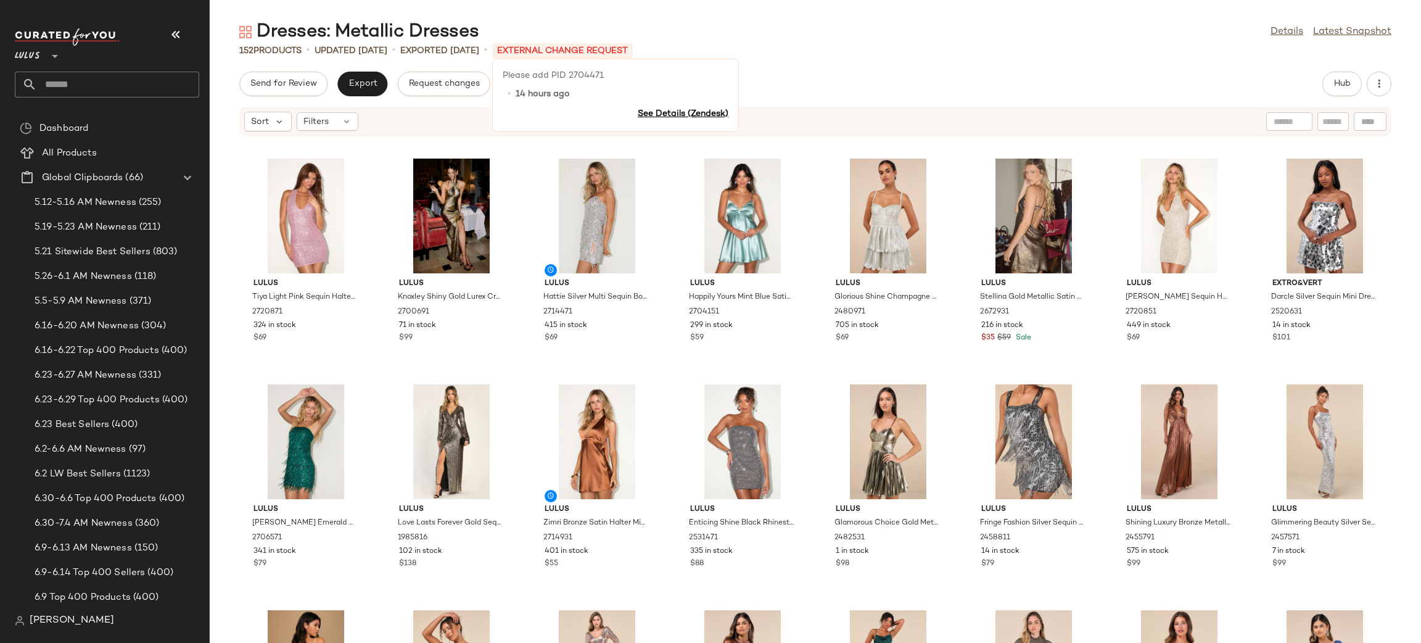
click at [627, 75] on p "Please add PID 2704471" at bounding box center [616, 75] width 226 height 13
copy p "2704471"
click at [1332, 77] on button "Hub" at bounding box center [1341, 84] width 39 height 25
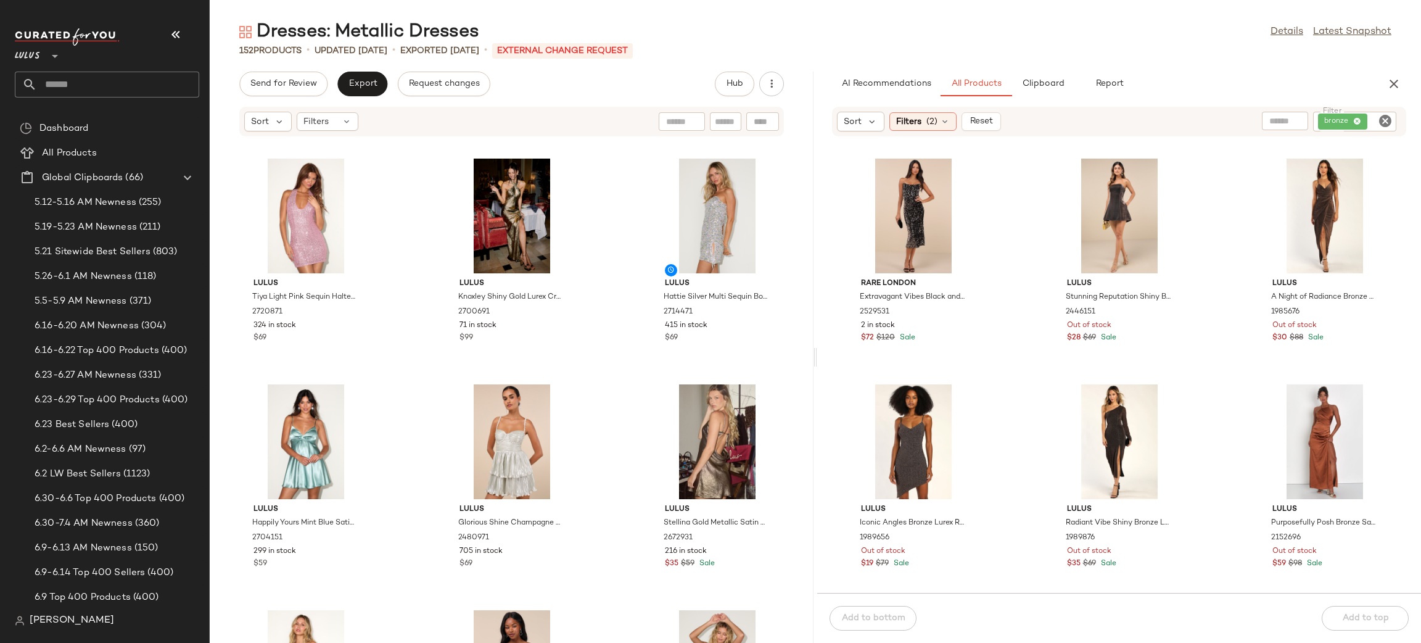
click at [1383, 121] on icon "Clear Filter" at bounding box center [1385, 120] width 15 height 15
click at [1373, 119] on input "Filter" at bounding box center [1339, 121] width 105 height 13
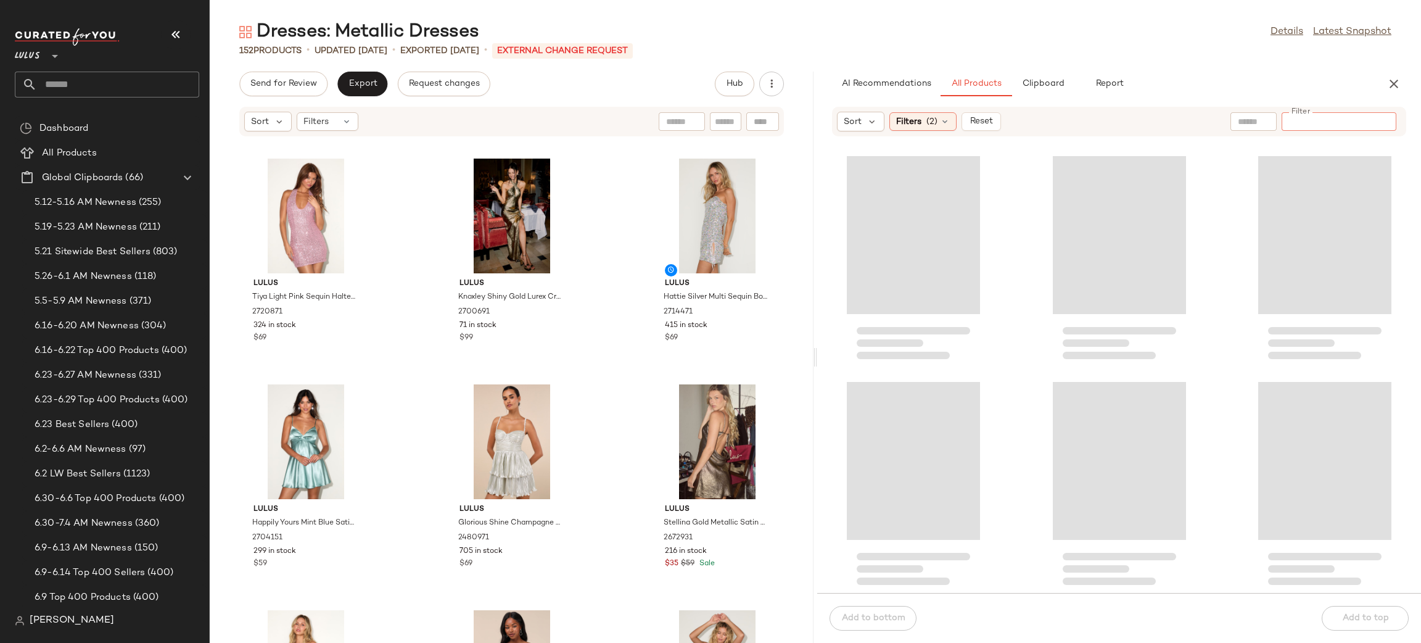
paste input "*******"
type input "*******"
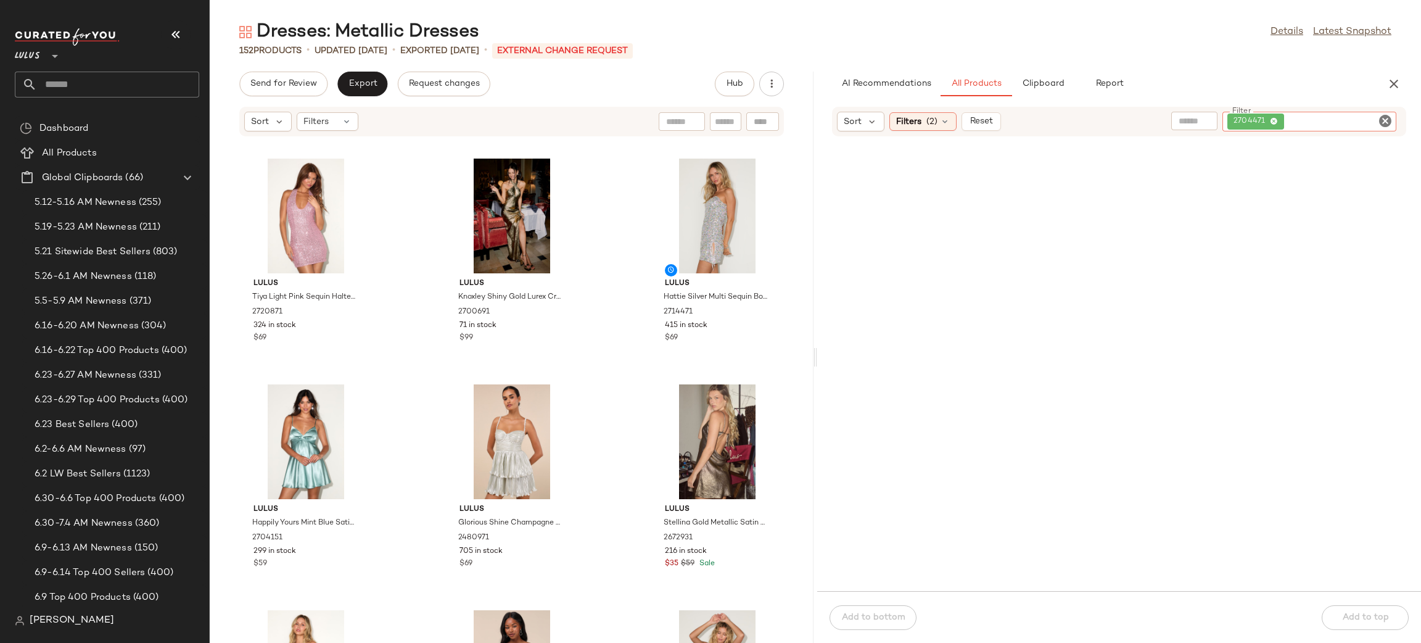
click at [1383, 124] on icon "Clear Filter" at bounding box center [1385, 120] width 15 height 15
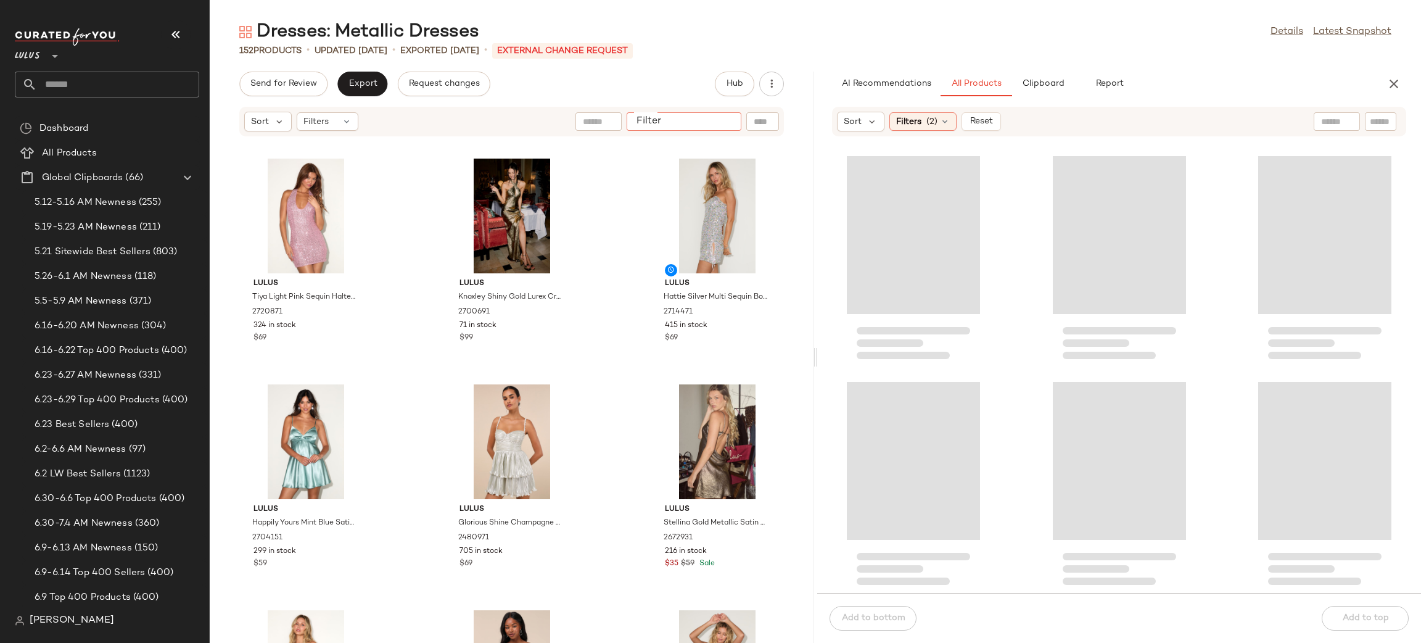
click at [737, 123] on div at bounding box center [684, 121] width 115 height 19
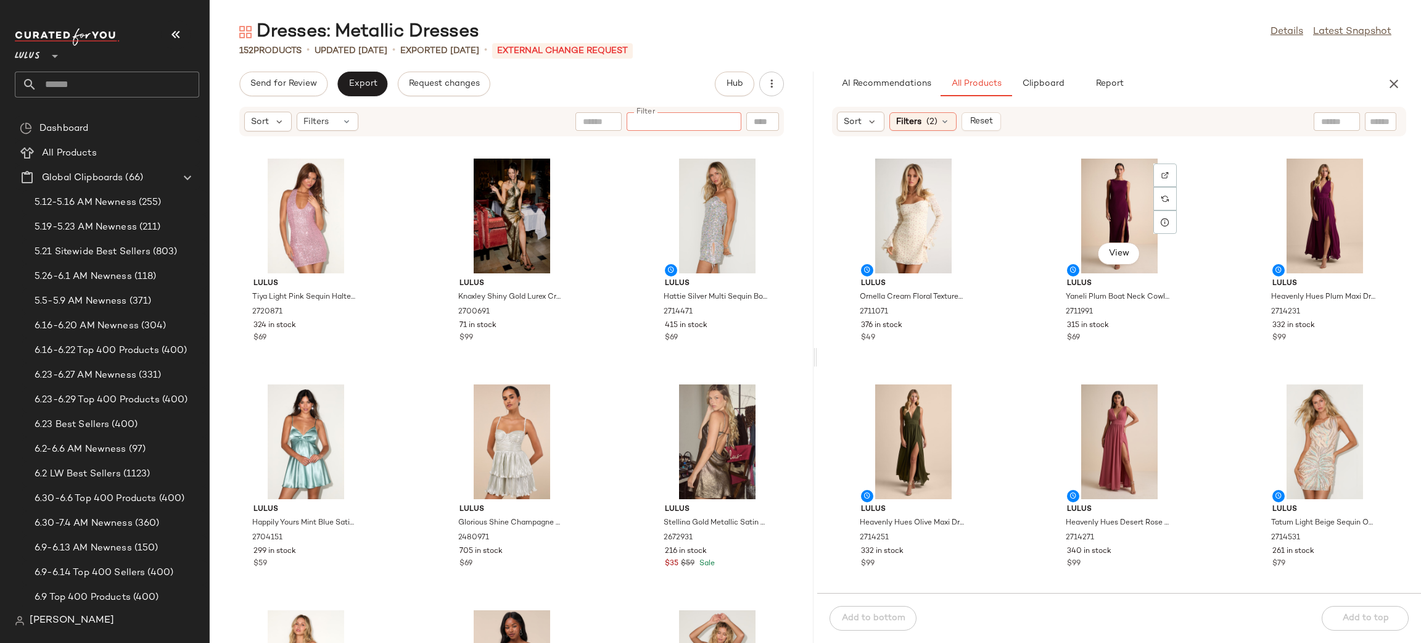
paste input "*******"
type input "*******"
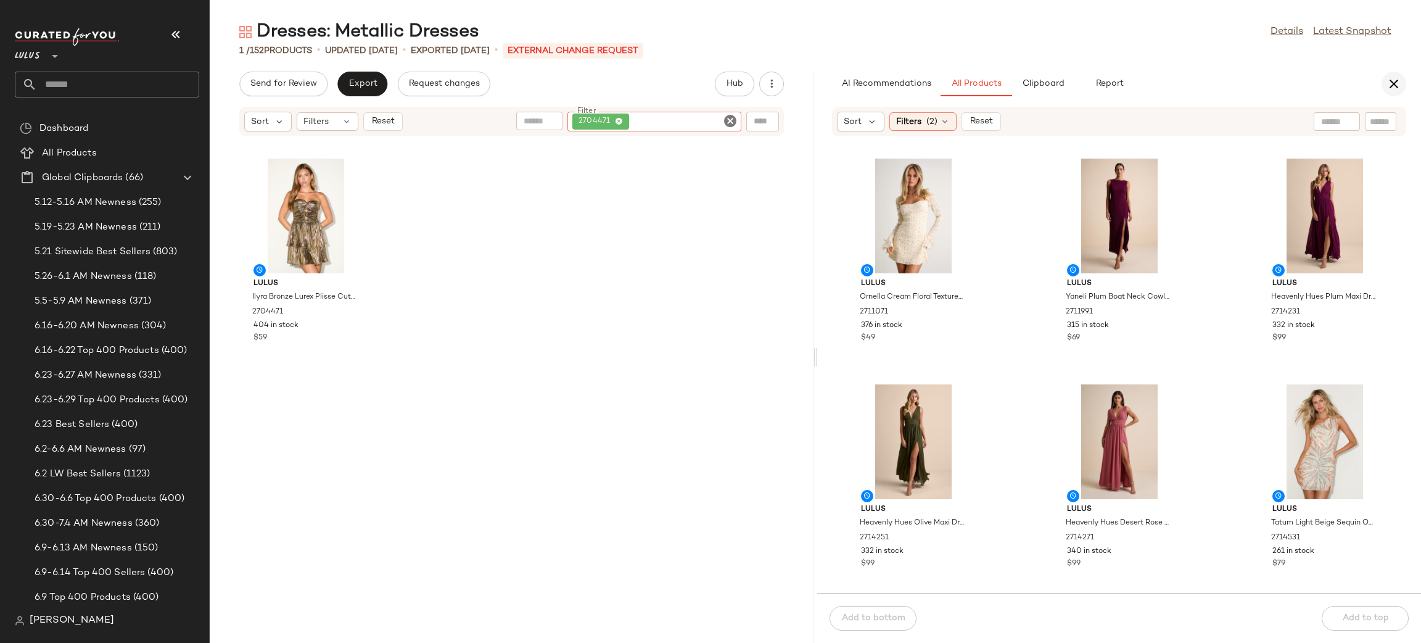
click at [1392, 81] on icon "button" at bounding box center [1394, 83] width 15 height 15
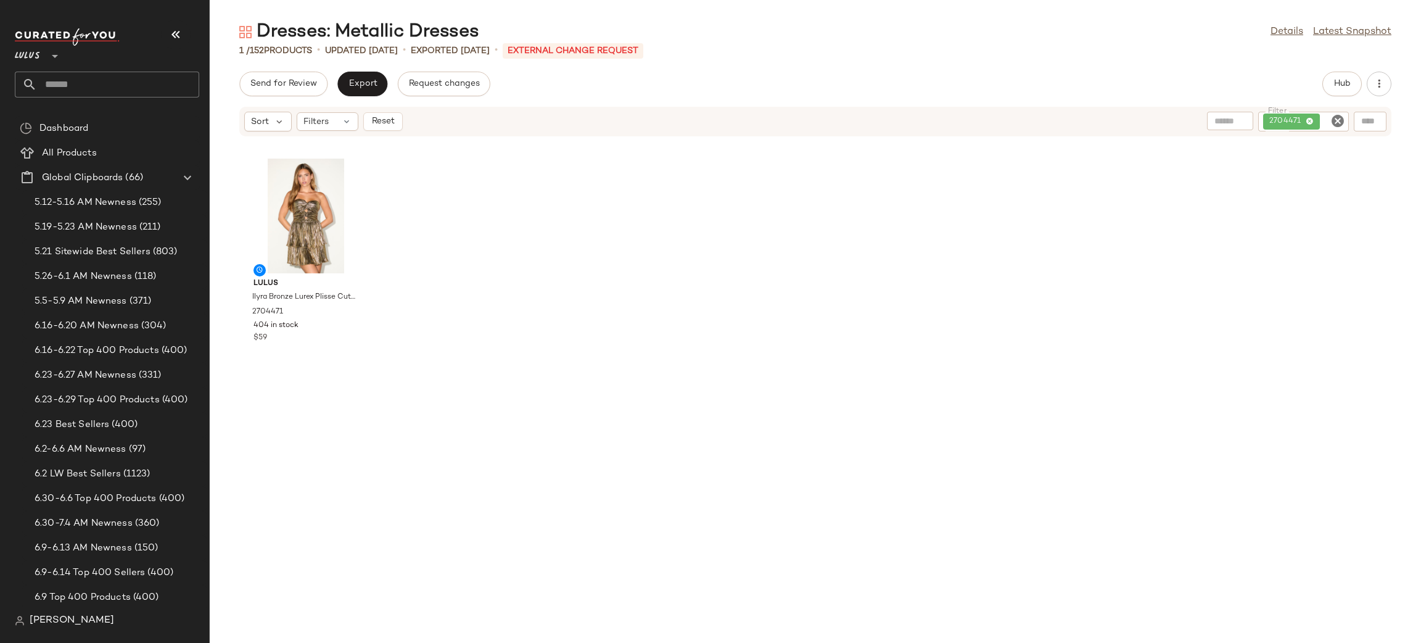
click at [1339, 123] on icon "Clear Filter" at bounding box center [1337, 120] width 15 height 15
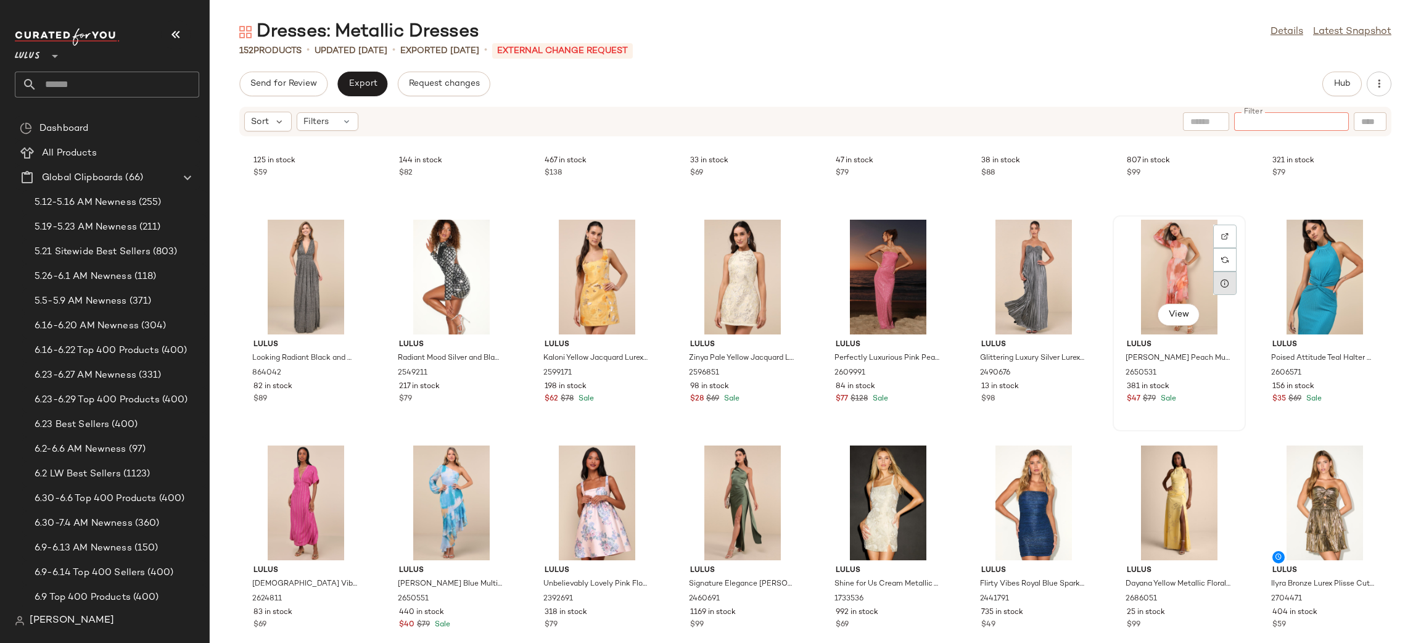
scroll to position [3800, 0]
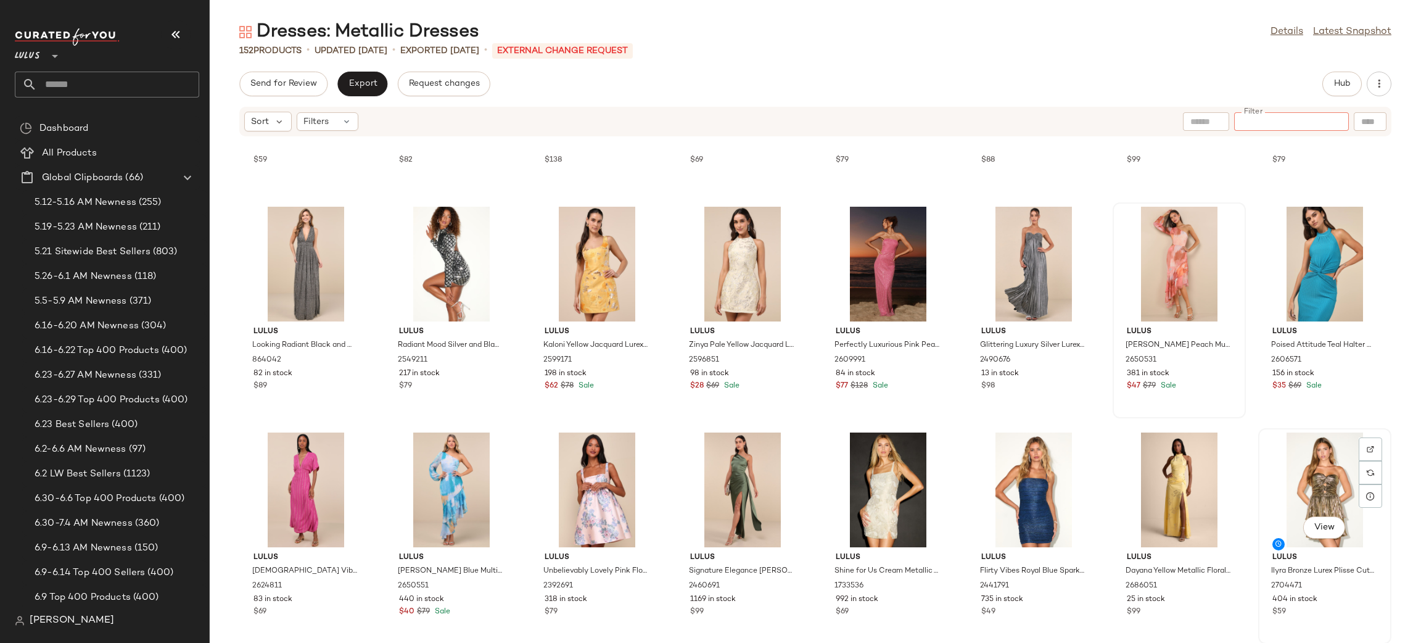
click at [1315, 456] on div "View" at bounding box center [1325, 489] width 125 height 115
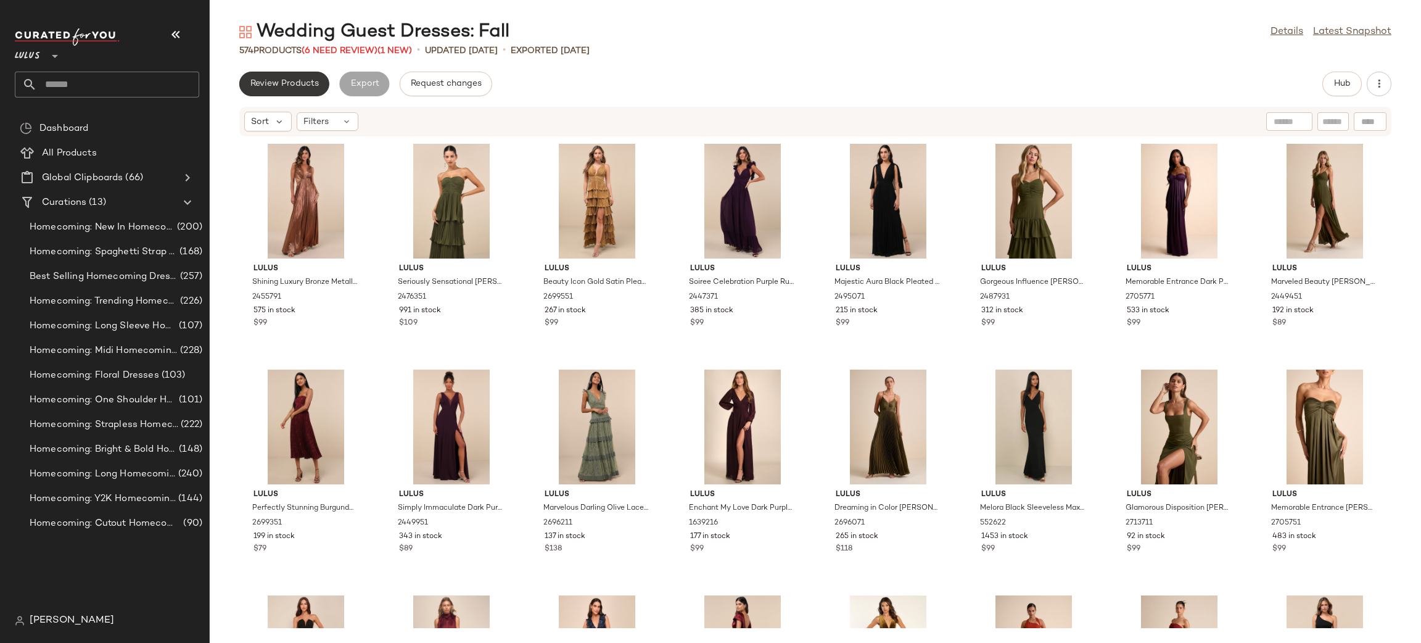
click at [313, 93] on button "Review Products" at bounding box center [284, 84] width 90 height 25
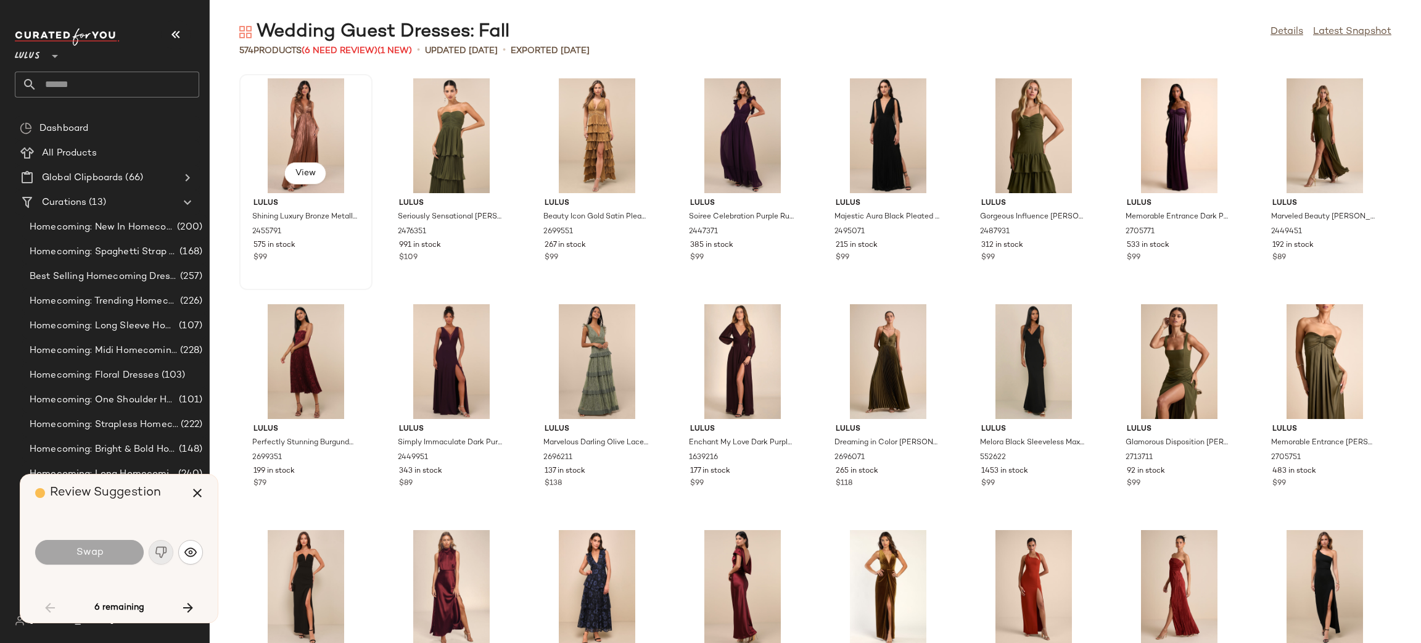
scroll to position [1128, 0]
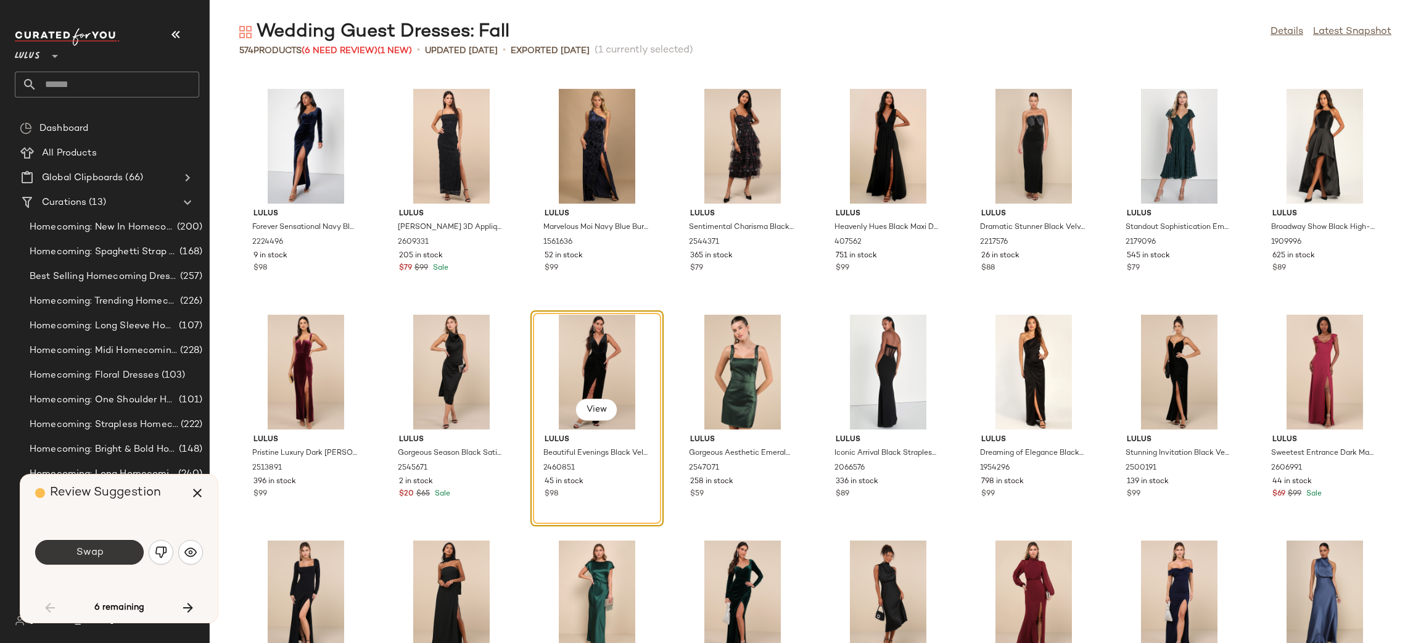
click at [83, 554] on span "Swap" at bounding box center [89, 552] width 28 height 12
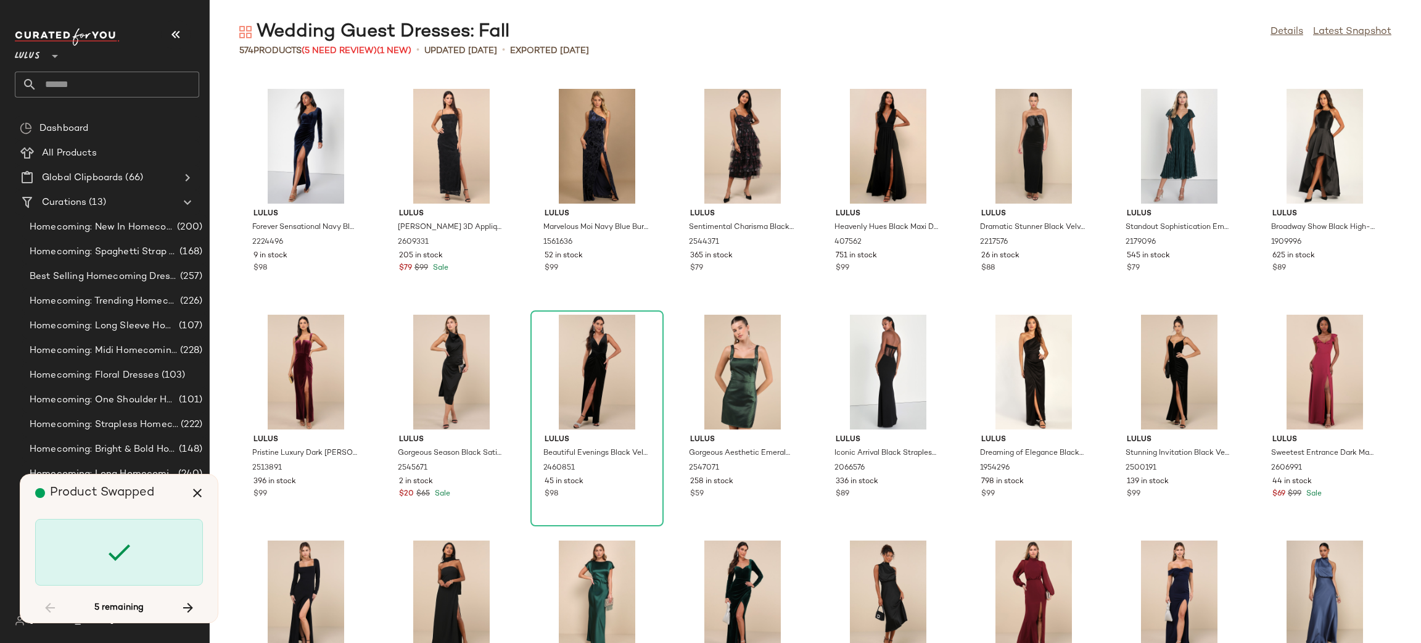
scroll to position [7223, 0]
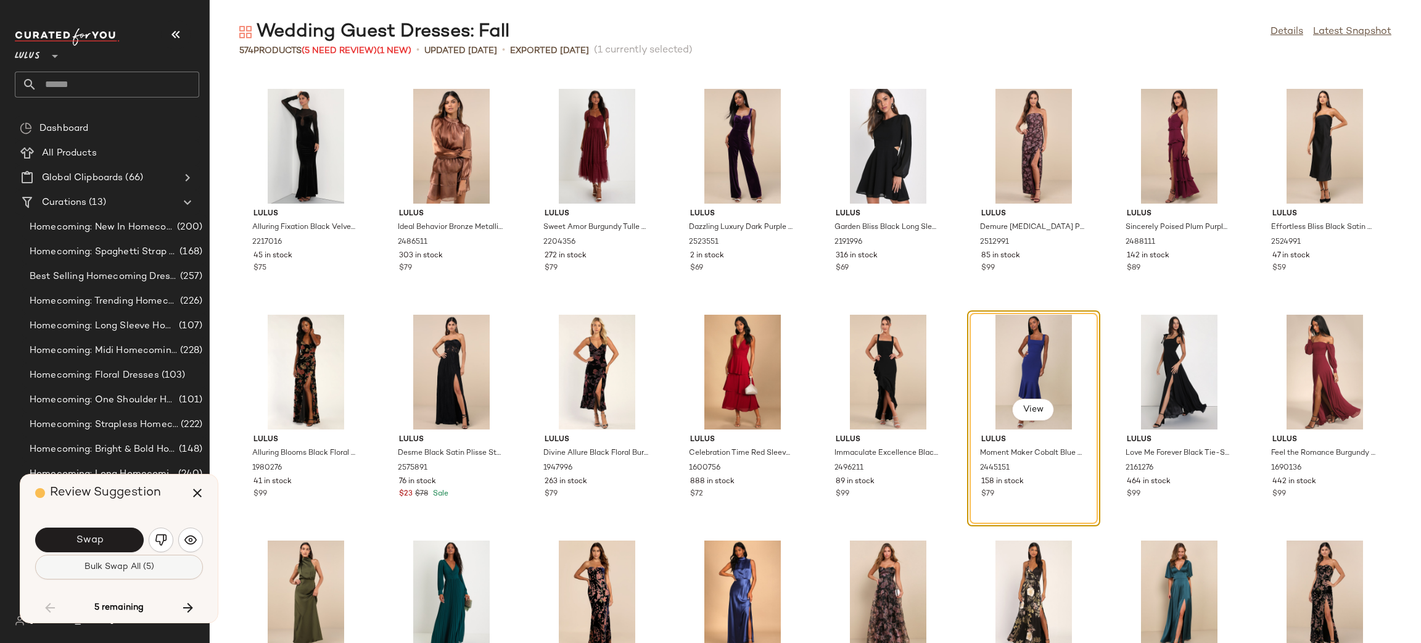
click at [136, 566] on span "Bulk Swap All (5)" at bounding box center [119, 567] width 70 height 10
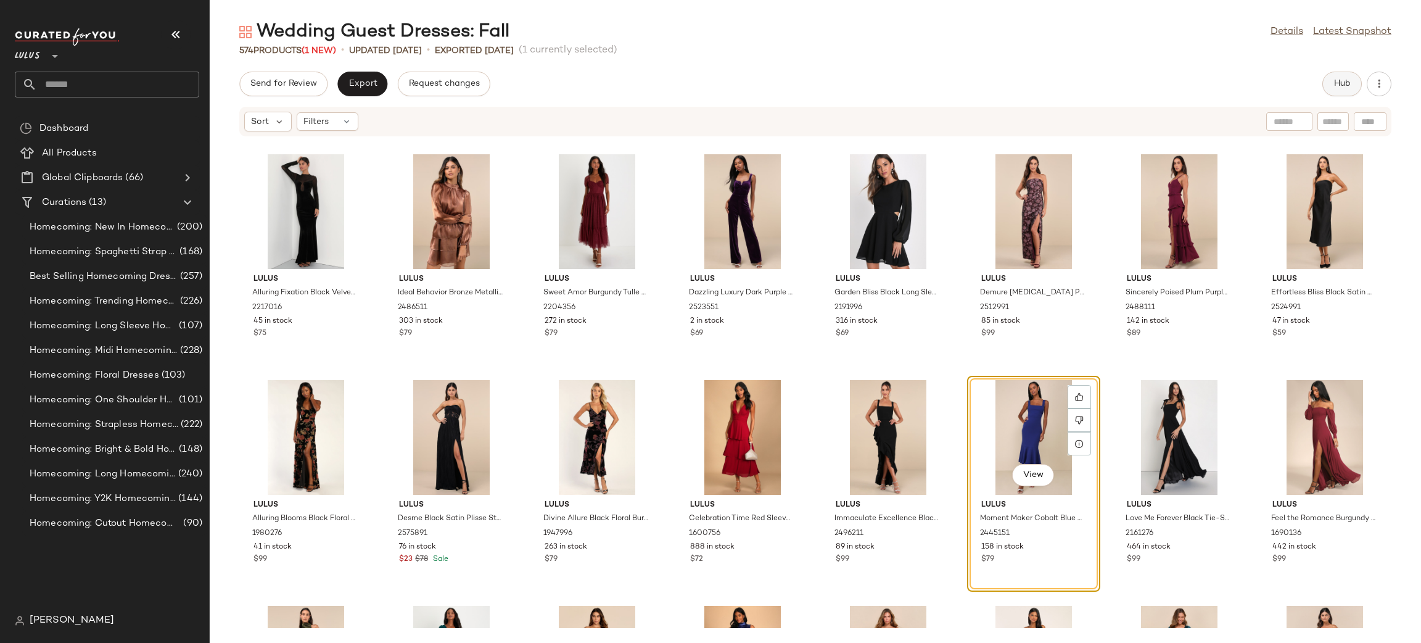
click at [1352, 86] on button "Hub" at bounding box center [1341, 84] width 39 height 25
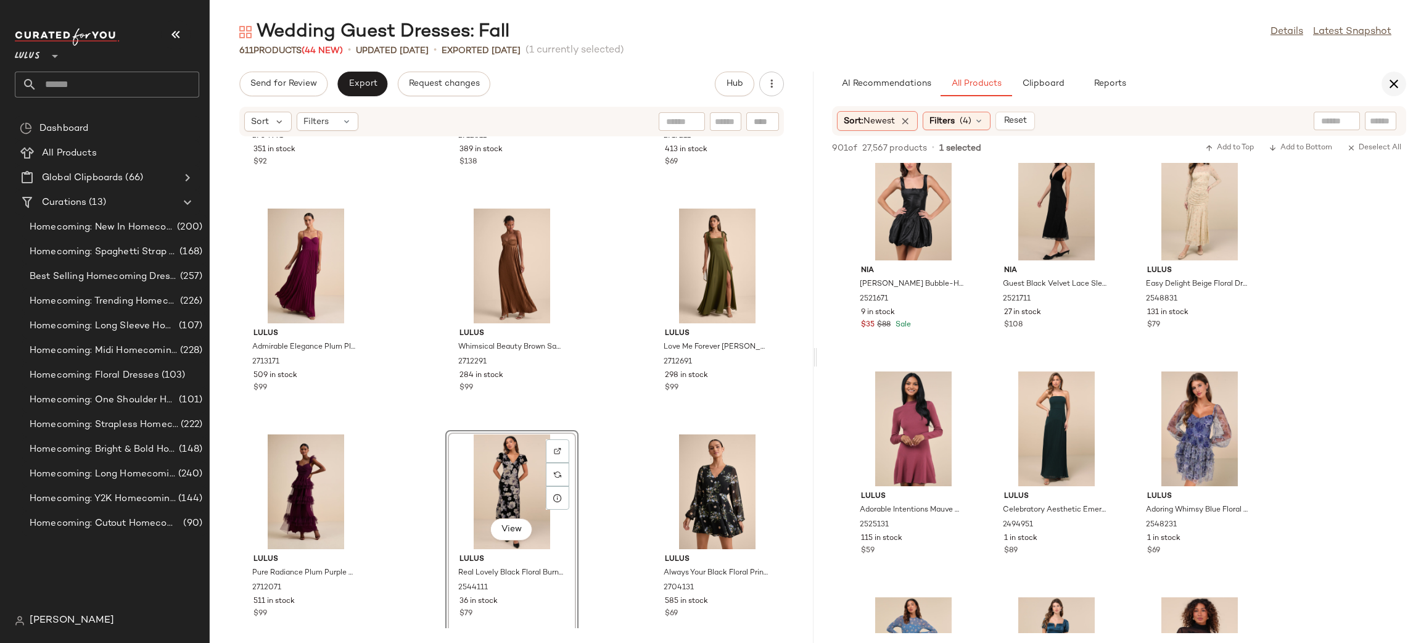
click at [1394, 78] on icon "button" at bounding box center [1394, 83] width 15 height 15
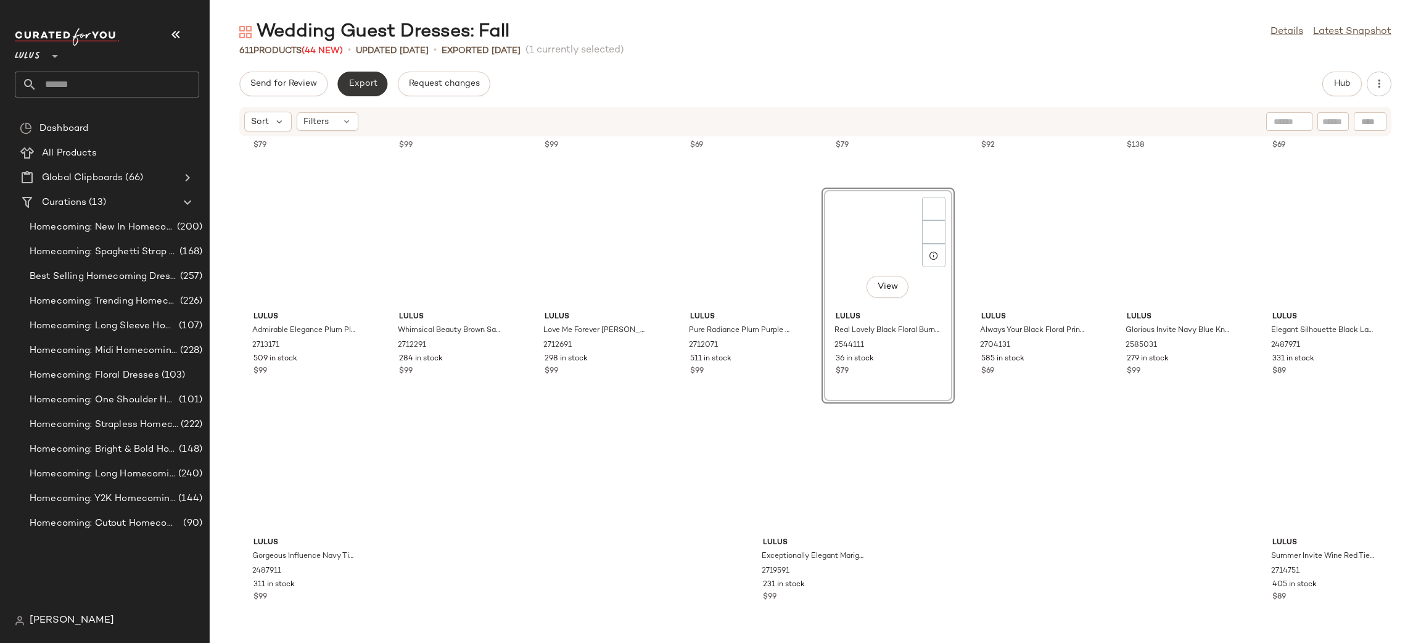
scroll to position [16705, 0]
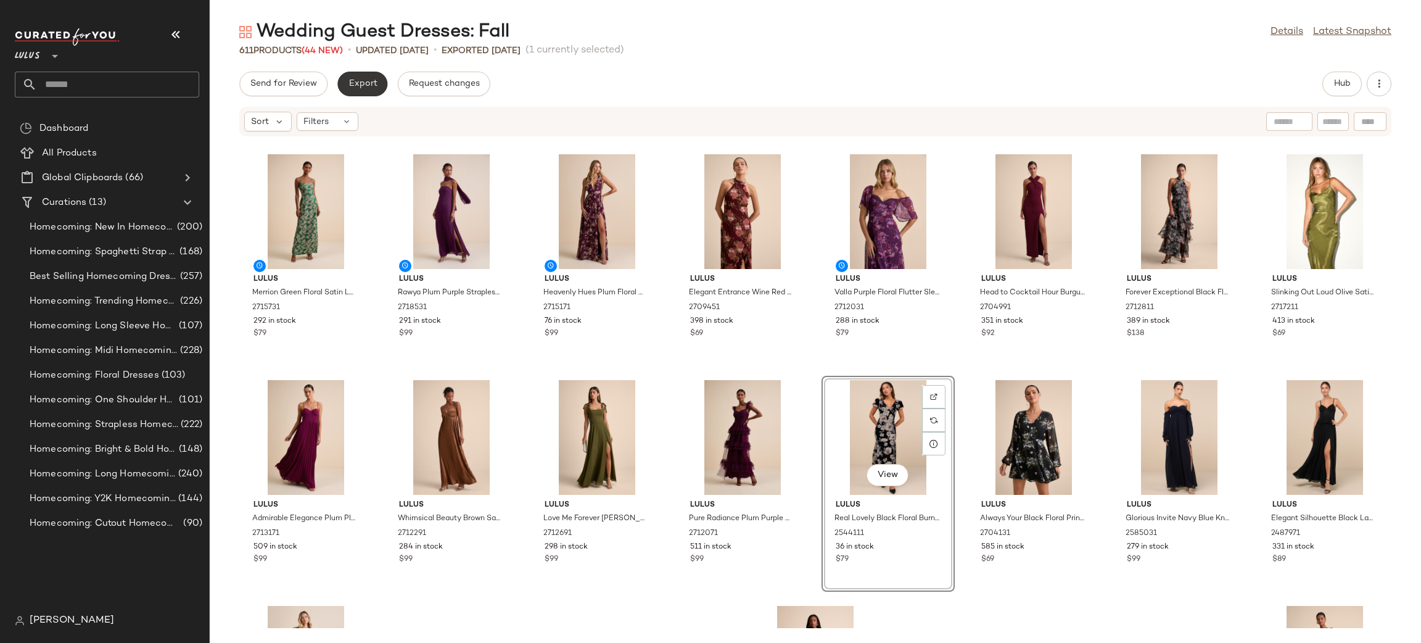
click at [373, 94] on button "Export" at bounding box center [362, 84] width 50 height 25
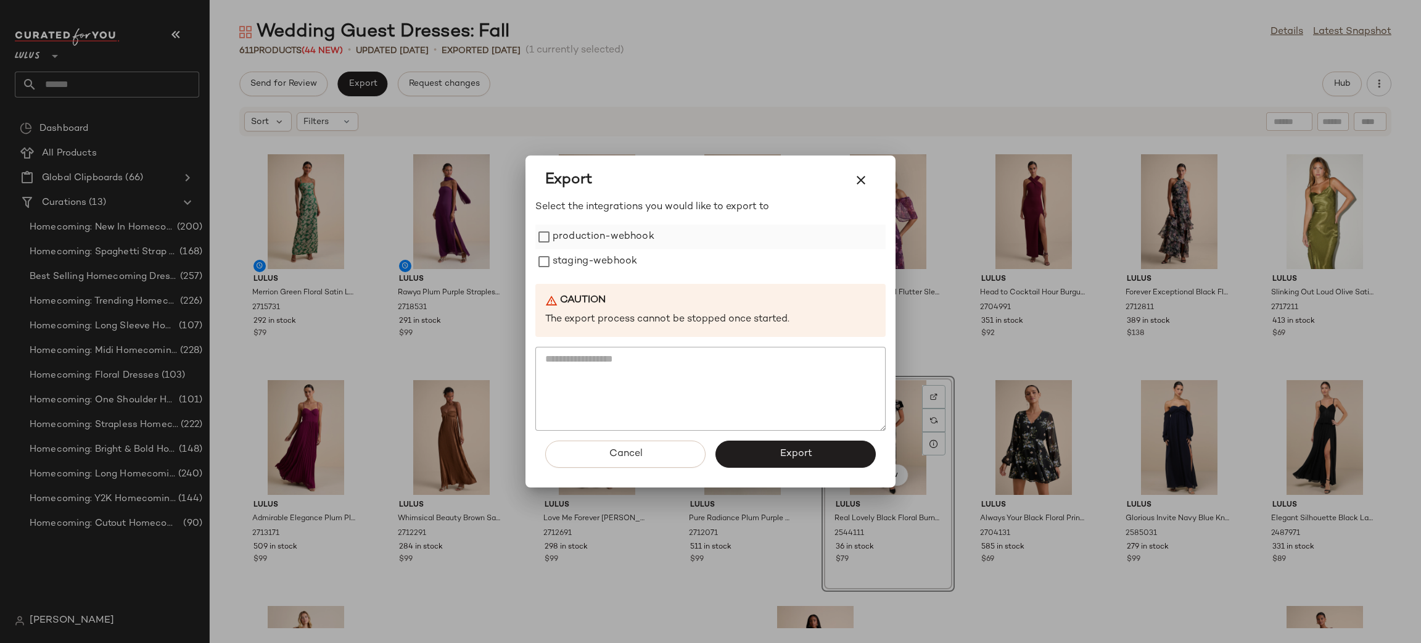
click at [587, 236] on label "production-webhook" at bounding box center [604, 237] width 102 height 25
drag, startPoint x: 590, startPoint y: 252, endPoint x: 696, endPoint y: 330, distance: 131.4
click at [592, 252] on label "staging-webhook" at bounding box center [595, 261] width 85 height 25
click at [777, 436] on div "Cancel Export" at bounding box center [710, 459] width 350 height 57
click at [781, 442] on button "Export" at bounding box center [795, 453] width 160 height 27
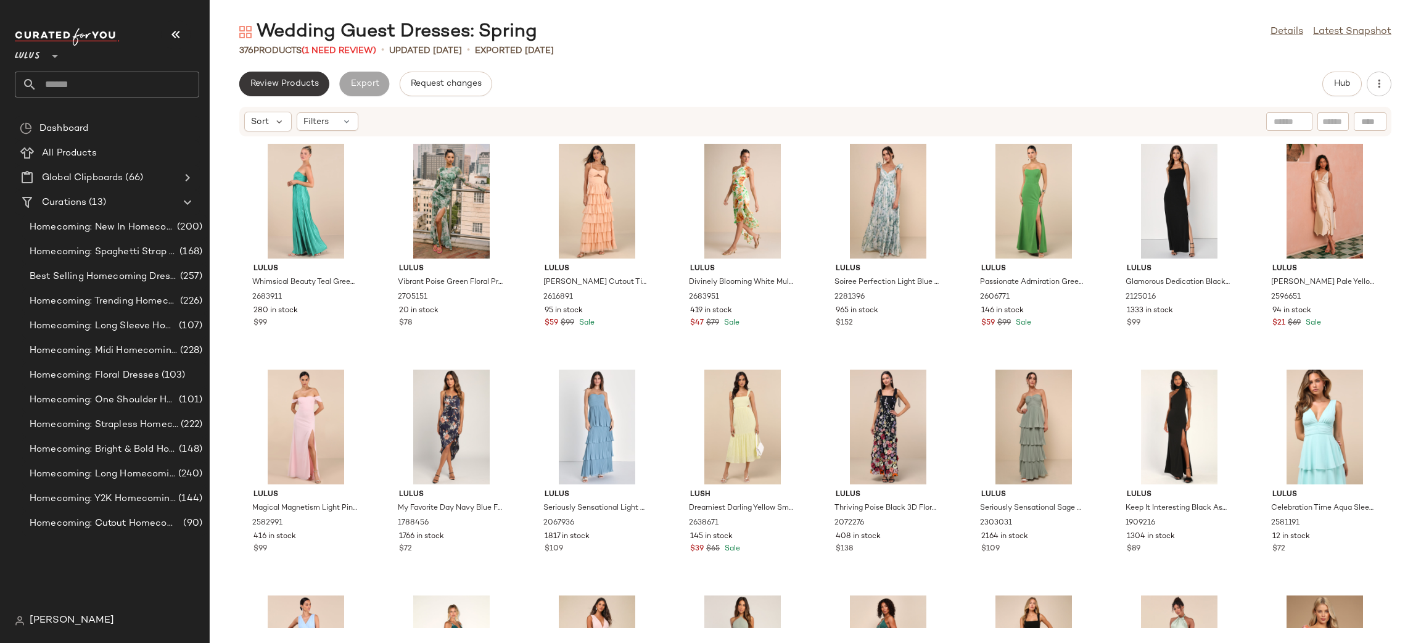
click at [320, 74] on button "Review Products" at bounding box center [284, 84] width 90 height 25
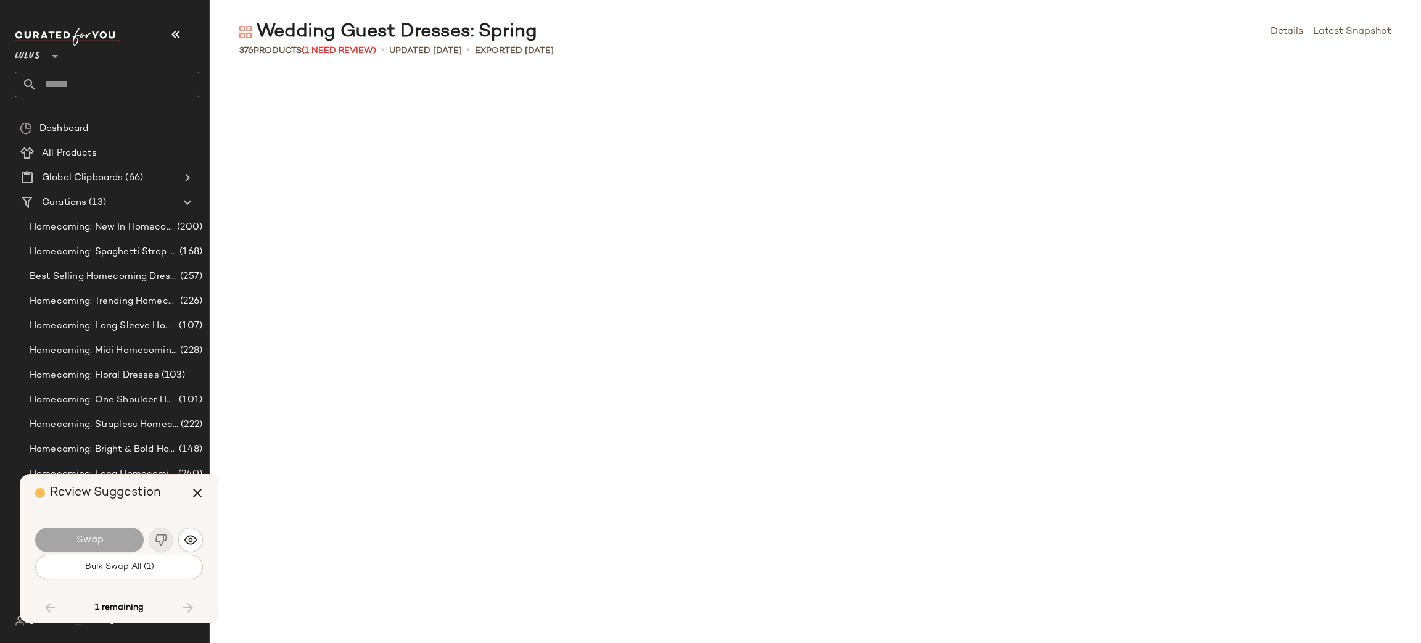
scroll to position [8352, 0]
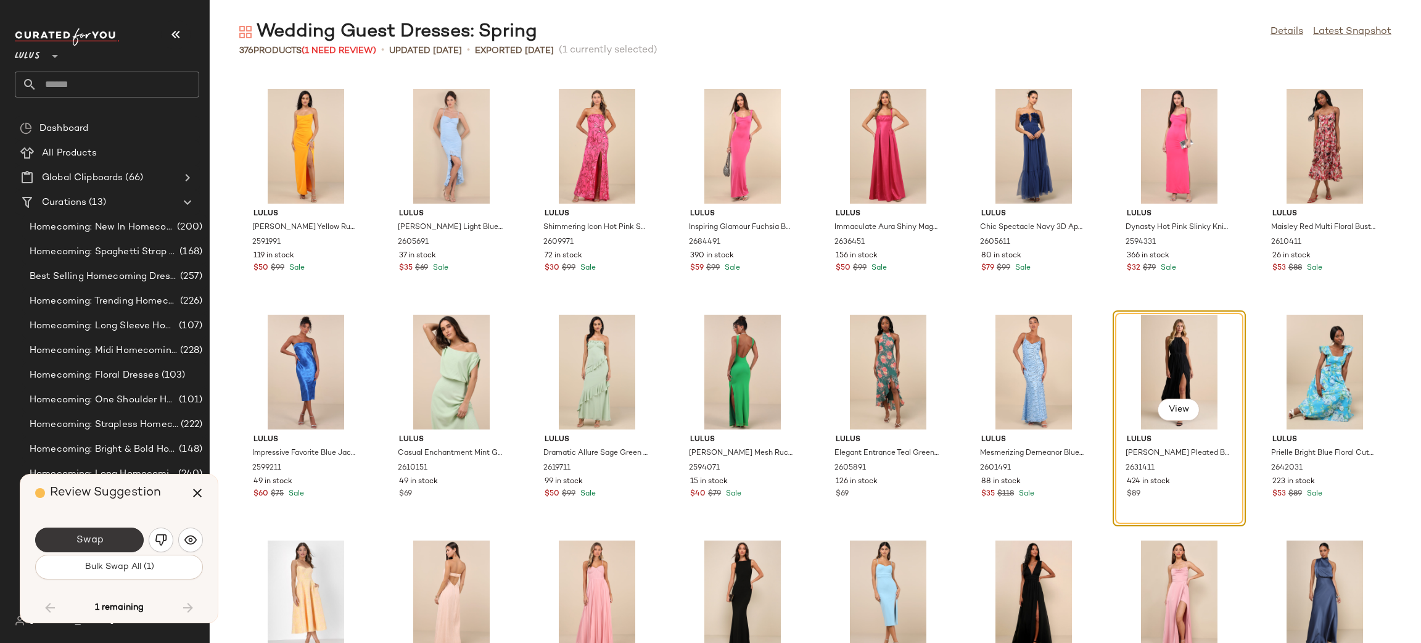
click at [114, 538] on button "Swap" at bounding box center [89, 539] width 109 height 25
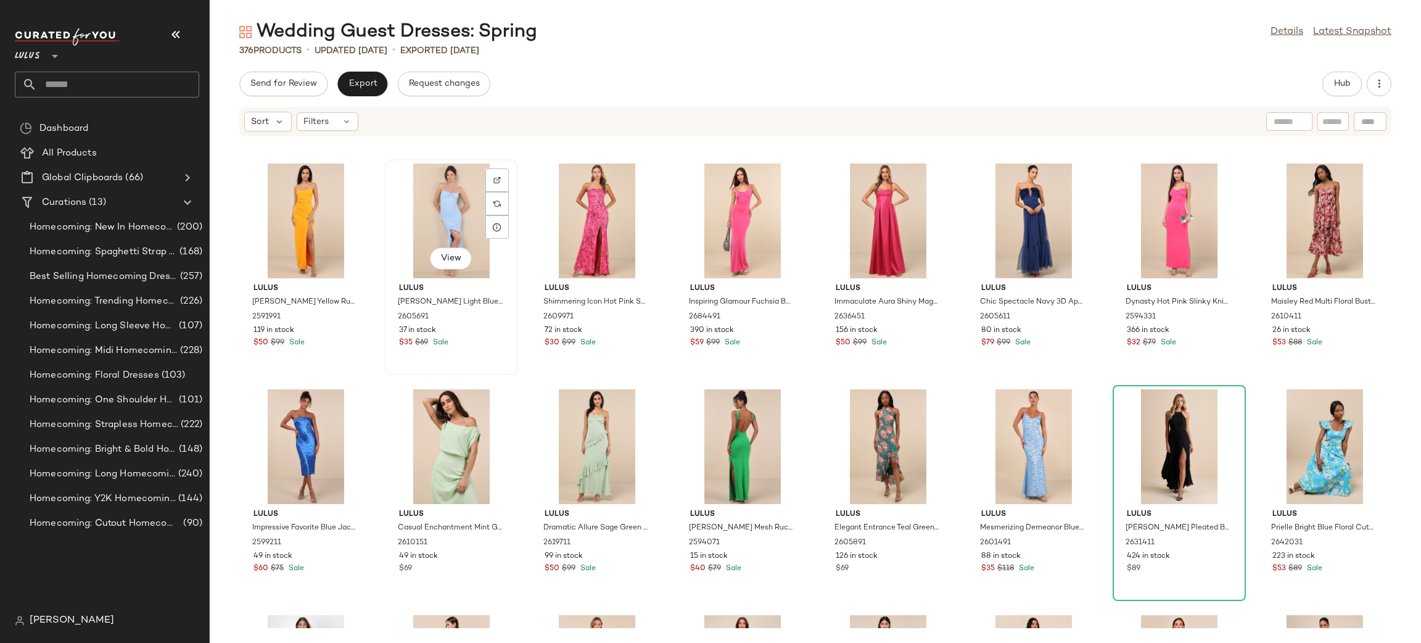
scroll to position [8324, 0]
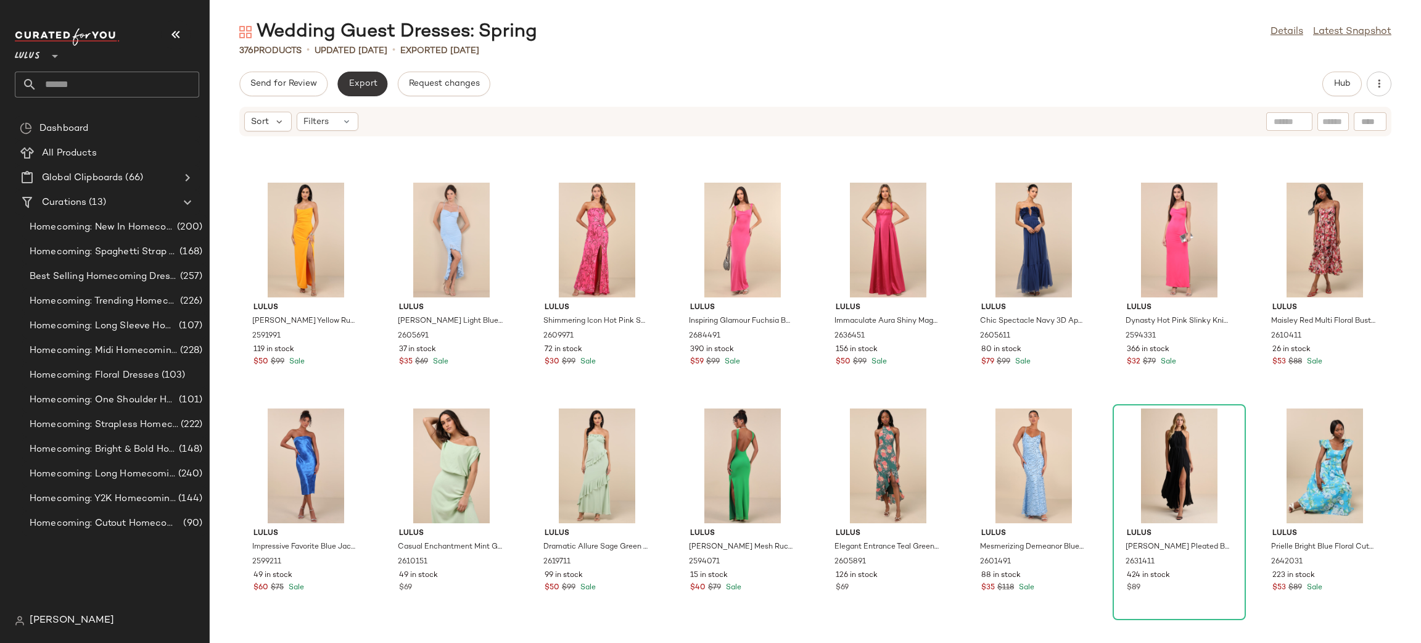
click at [381, 83] on button "Export" at bounding box center [362, 84] width 50 height 25
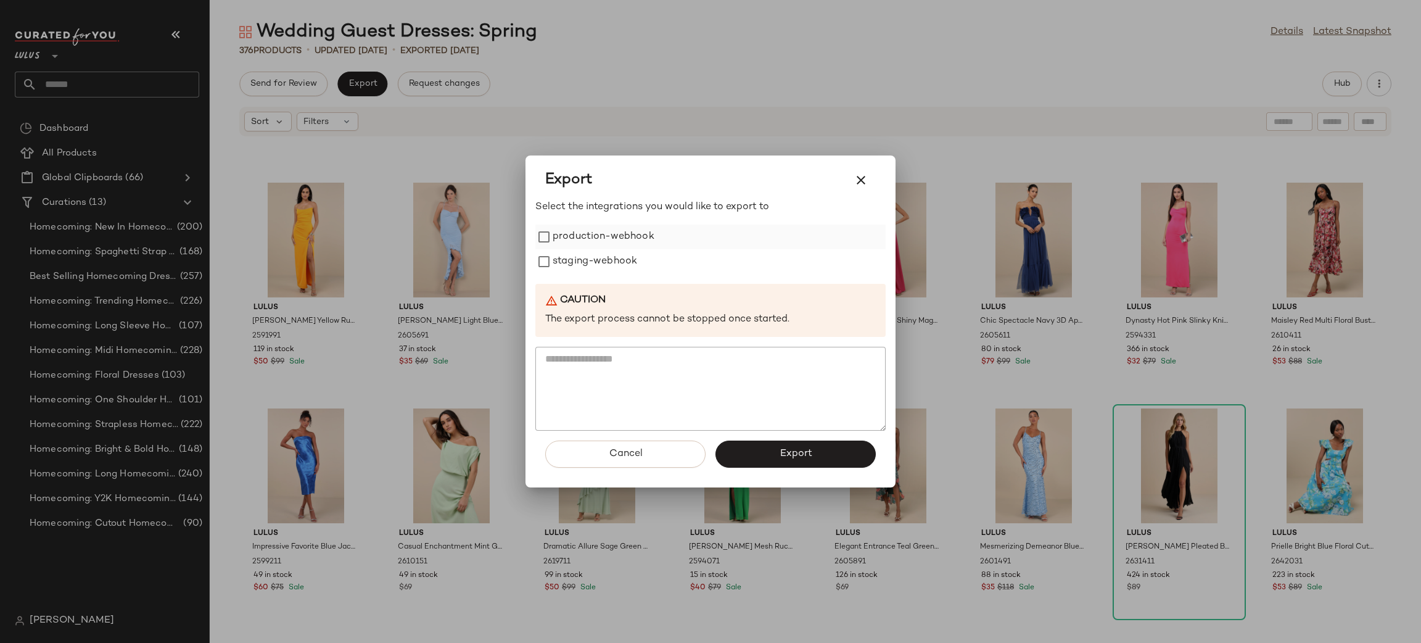
click at [596, 233] on label "production-webhook" at bounding box center [604, 237] width 102 height 25
click at [596, 265] on label "staging-webhook" at bounding box center [595, 261] width 85 height 25
click at [793, 447] on button "Export" at bounding box center [795, 453] width 160 height 27
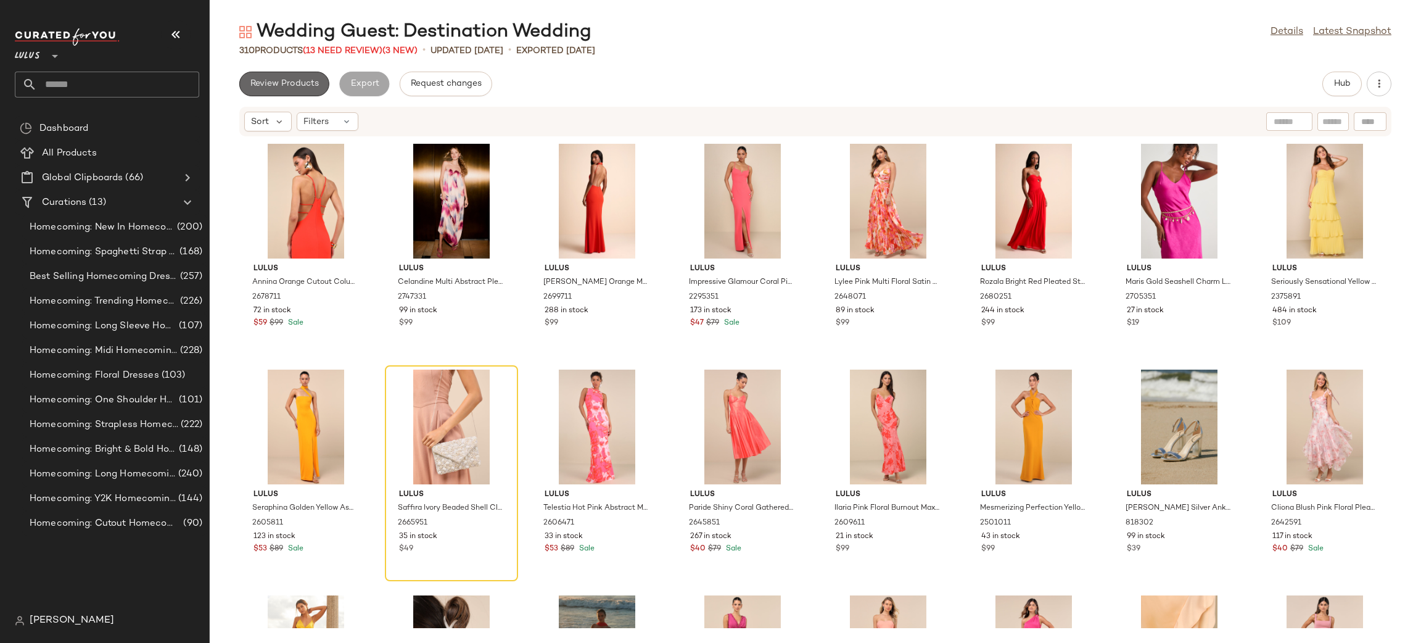
click at [291, 93] on button "Review Products" at bounding box center [284, 84] width 90 height 25
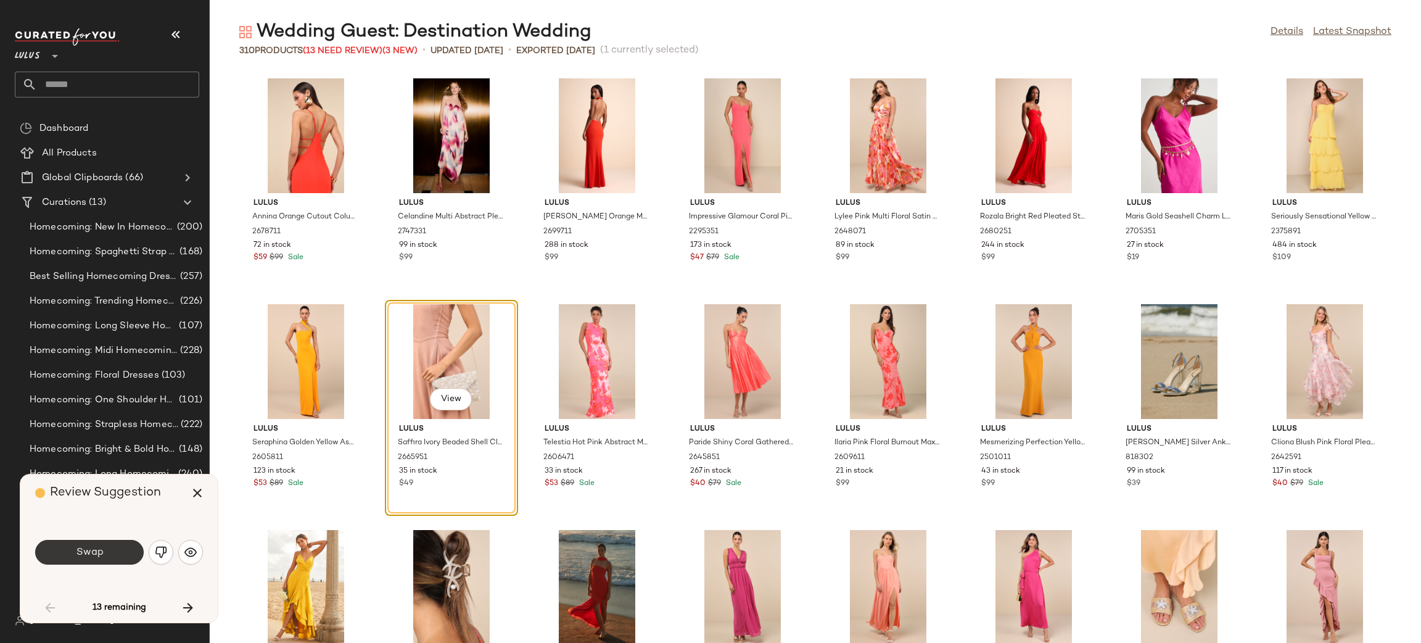
click at [80, 551] on span "Swap" at bounding box center [89, 552] width 28 height 12
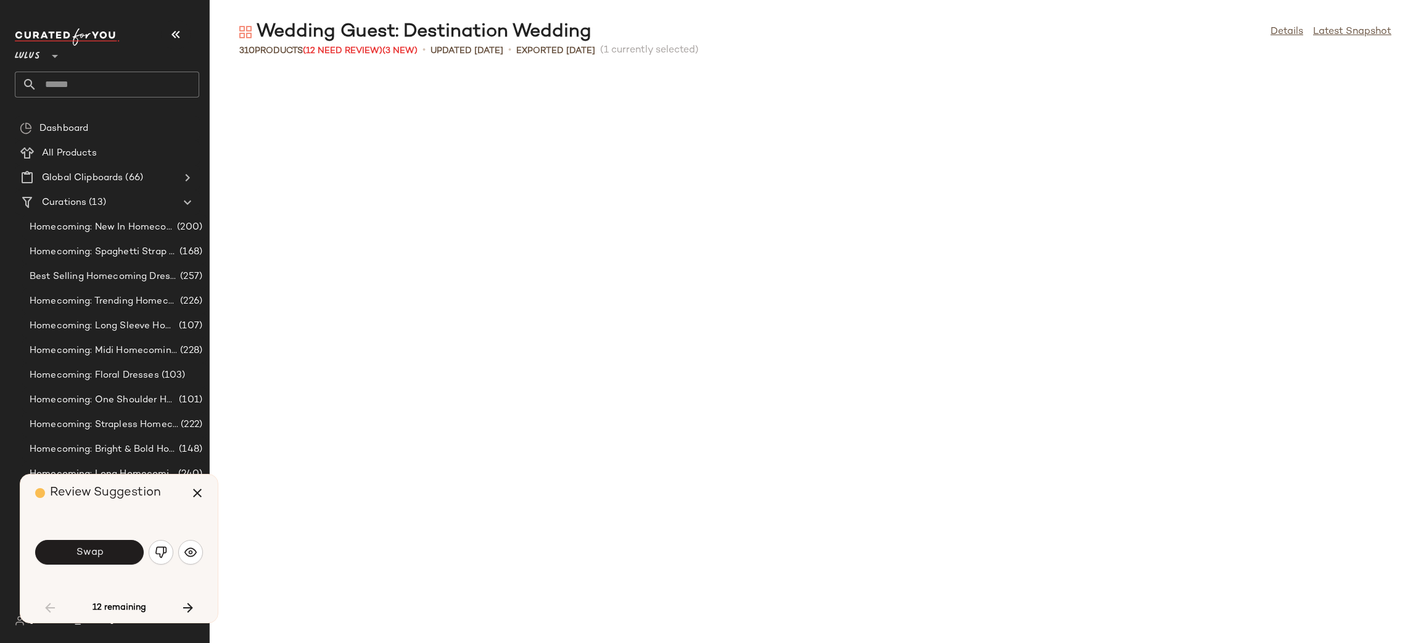
scroll to position [687, 0]
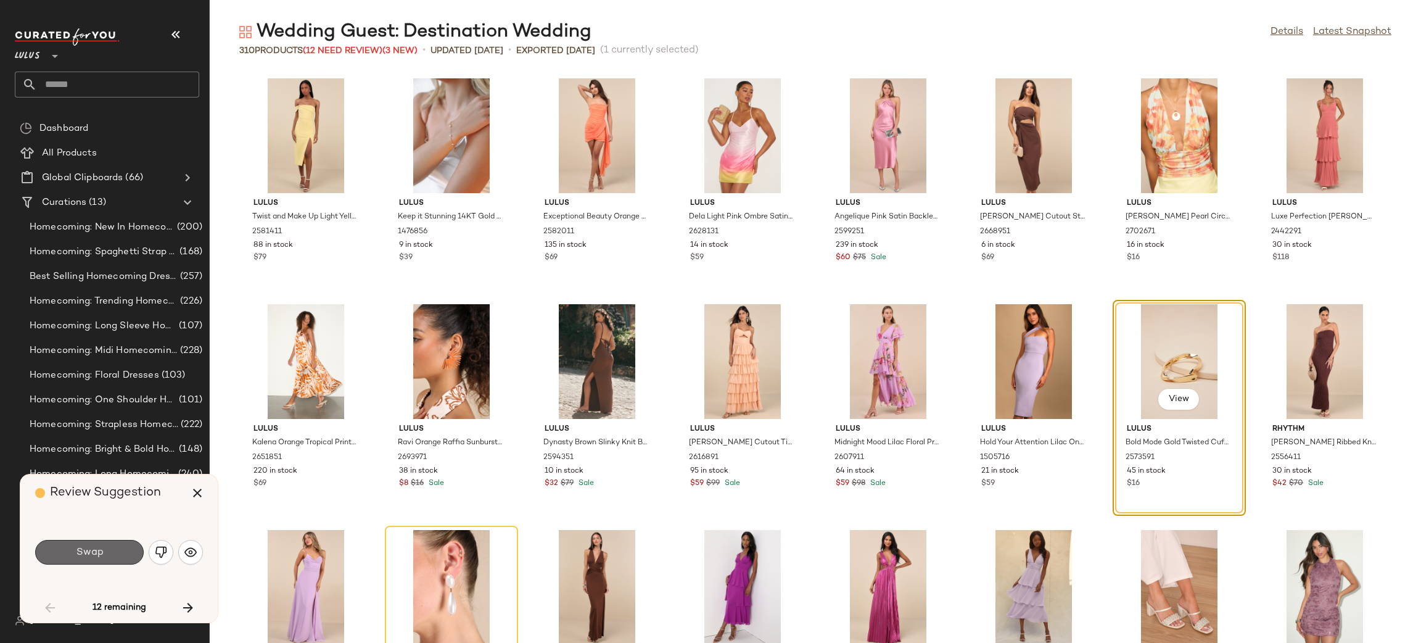
click at [126, 553] on button "Swap" at bounding box center [89, 552] width 109 height 25
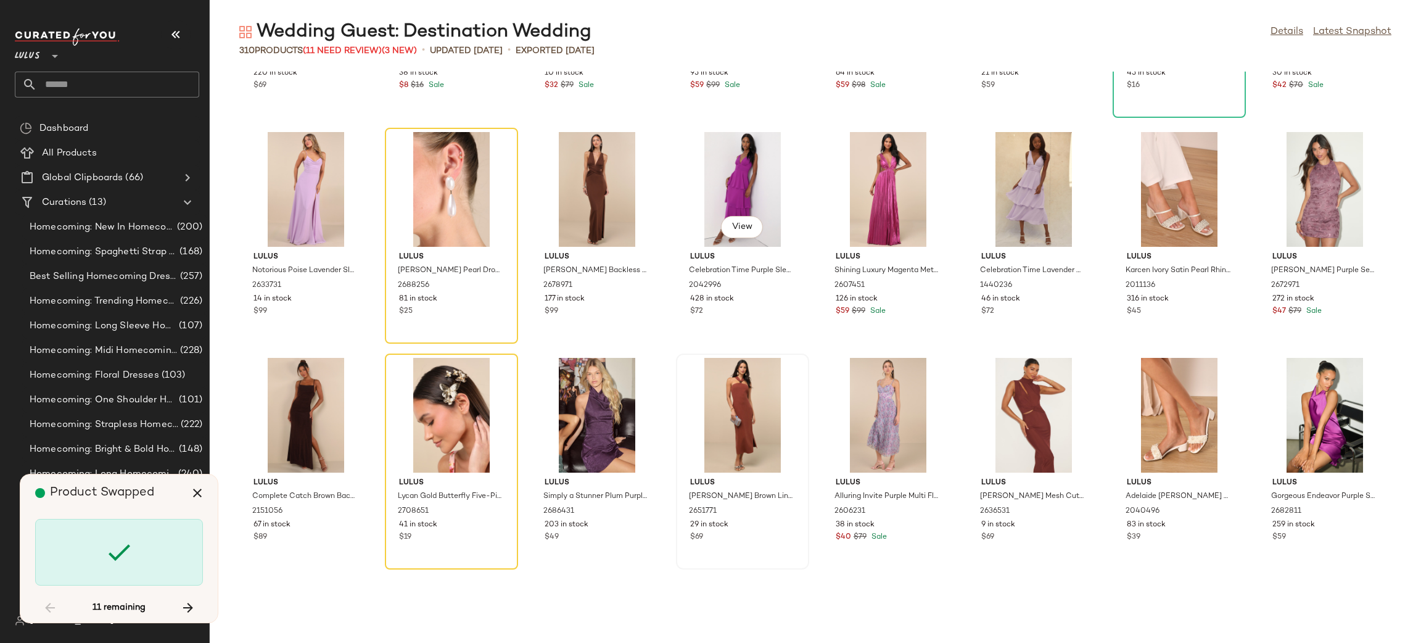
scroll to position [1113, 0]
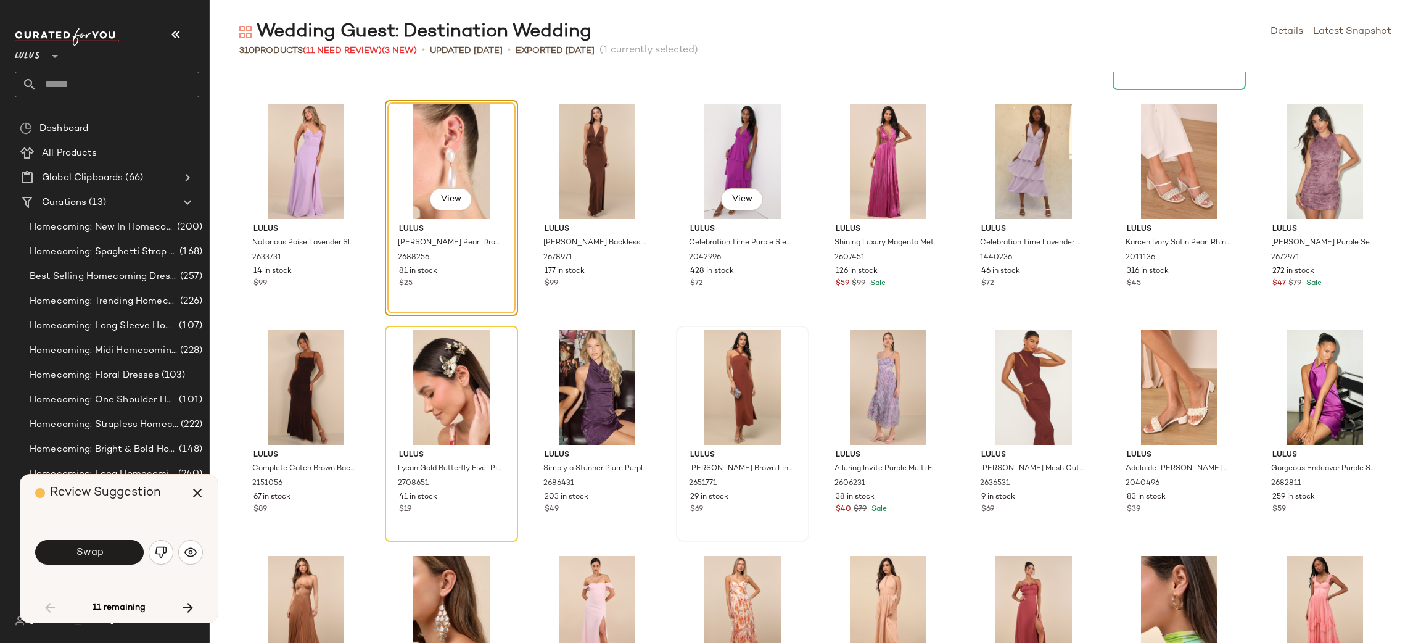
scroll to position [902, 0]
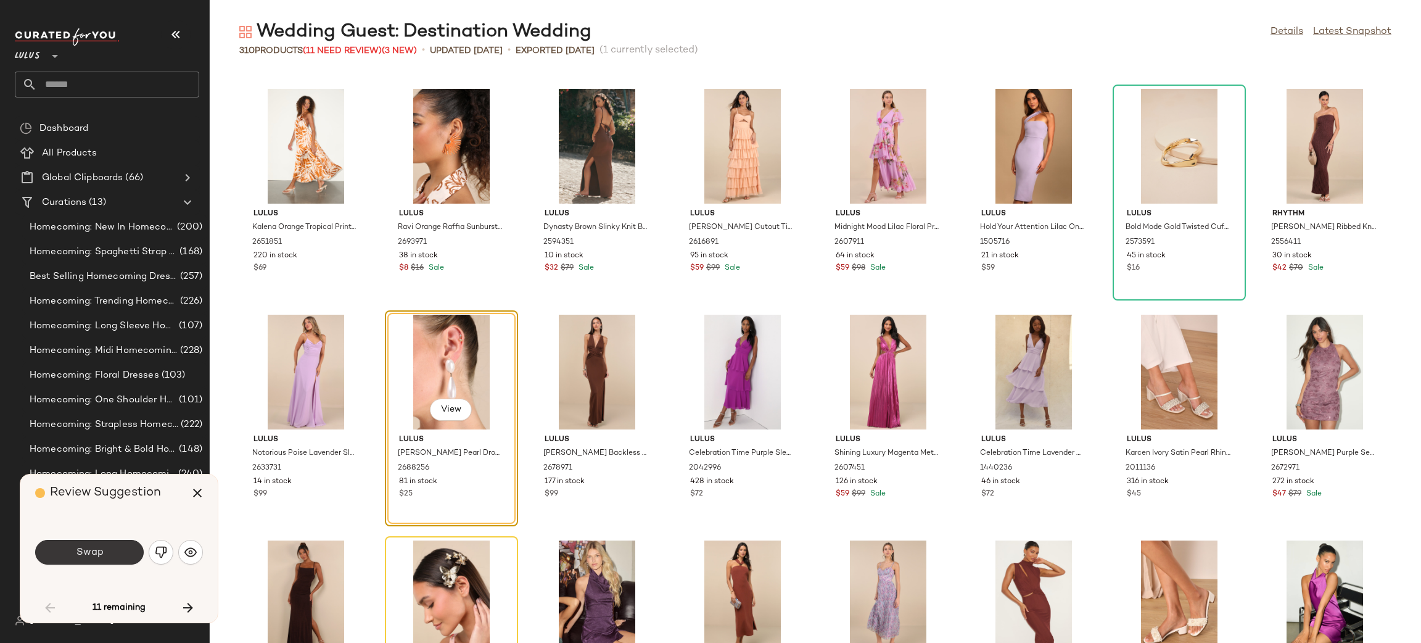
click at [122, 559] on button "Swap" at bounding box center [89, 552] width 109 height 25
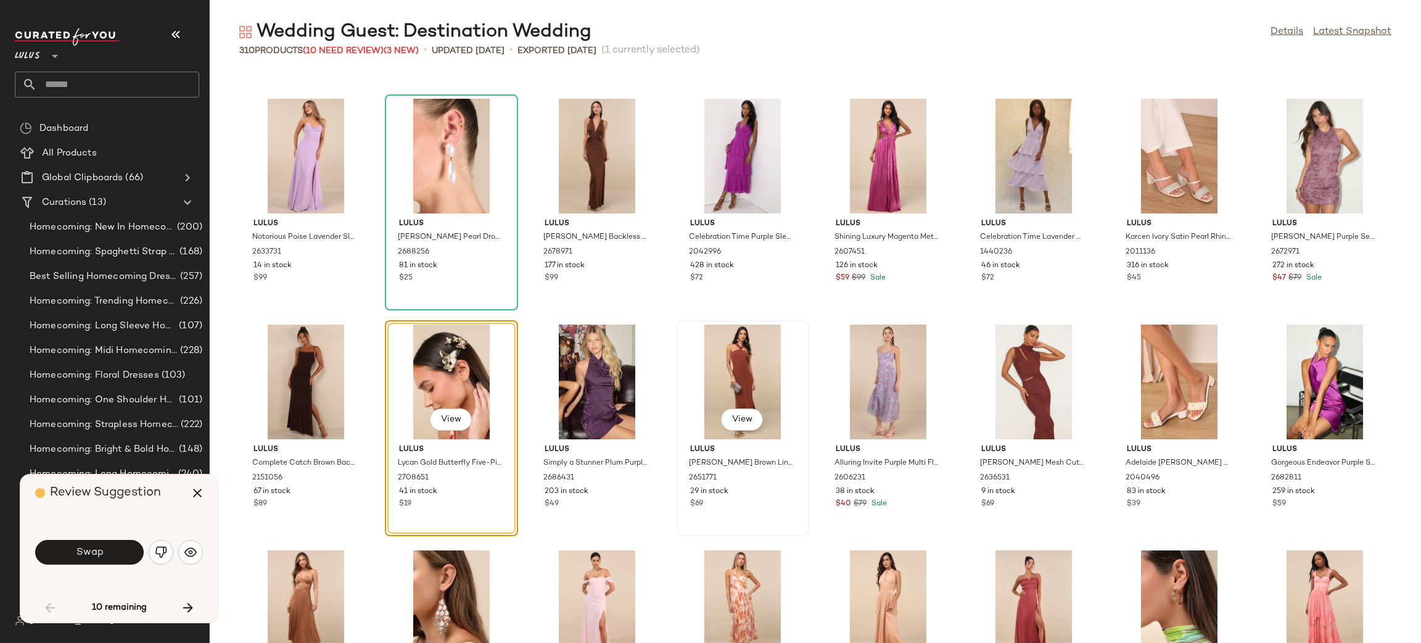
scroll to position [1128, 0]
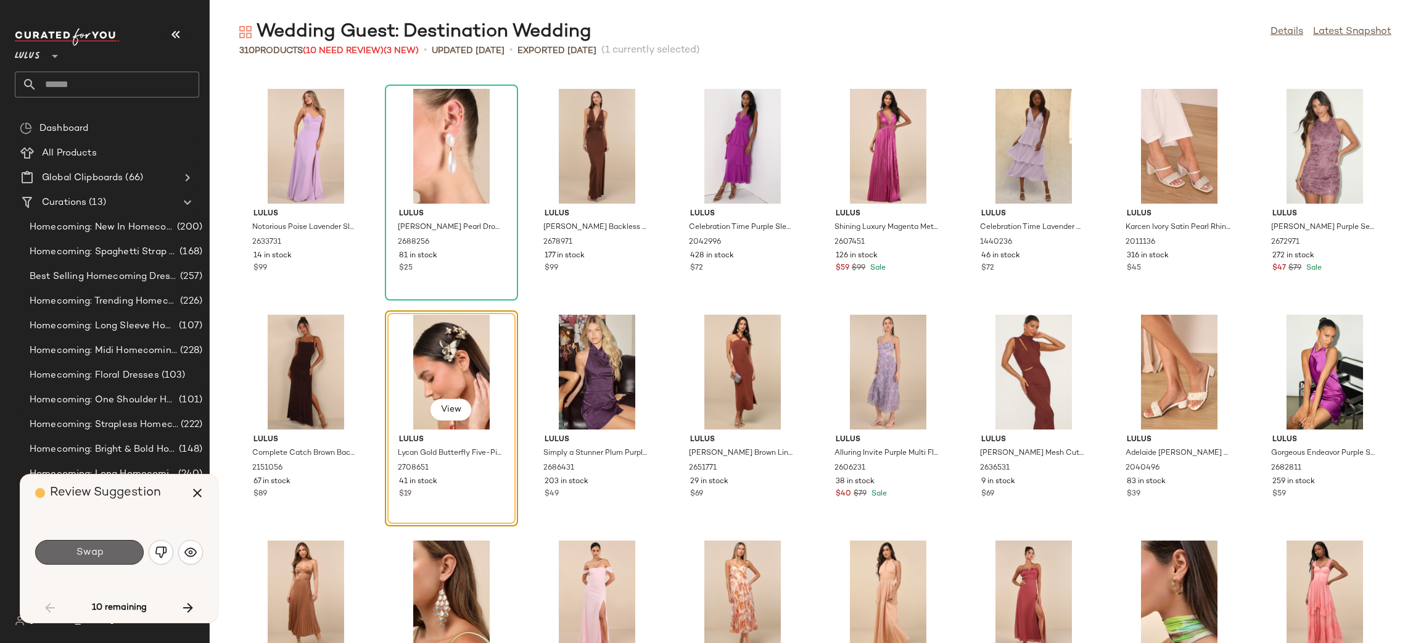
click at [98, 558] on span "Swap" at bounding box center [89, 552] width 28 height 12
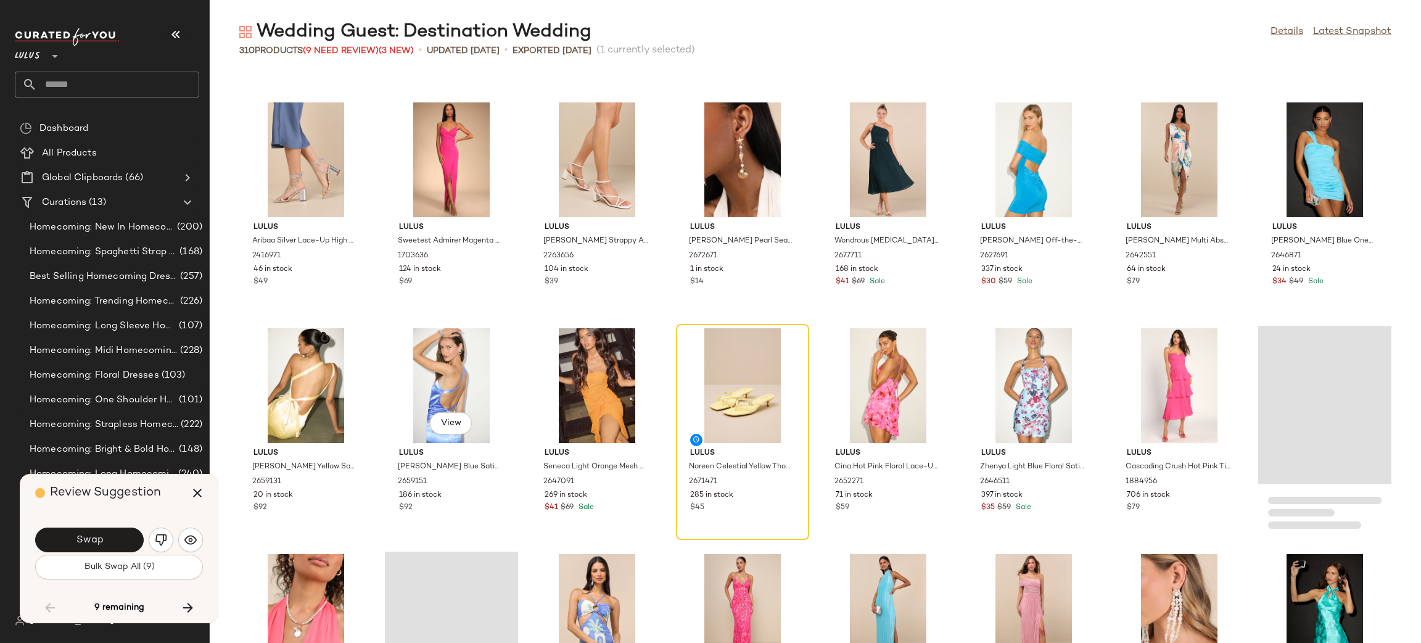
scroll to position [3877, 0]
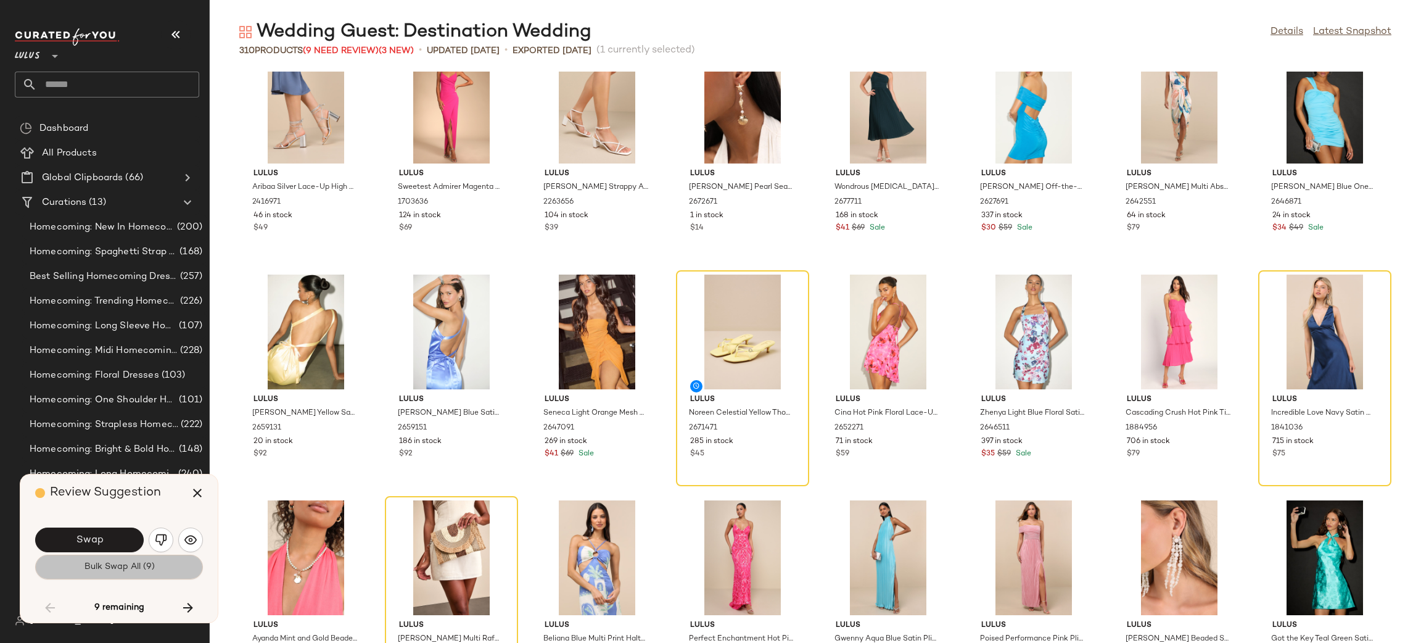
click at [158, 563] on button "Bulk Swap All (9)" at bounding box center [119, 567] width 168 height 25
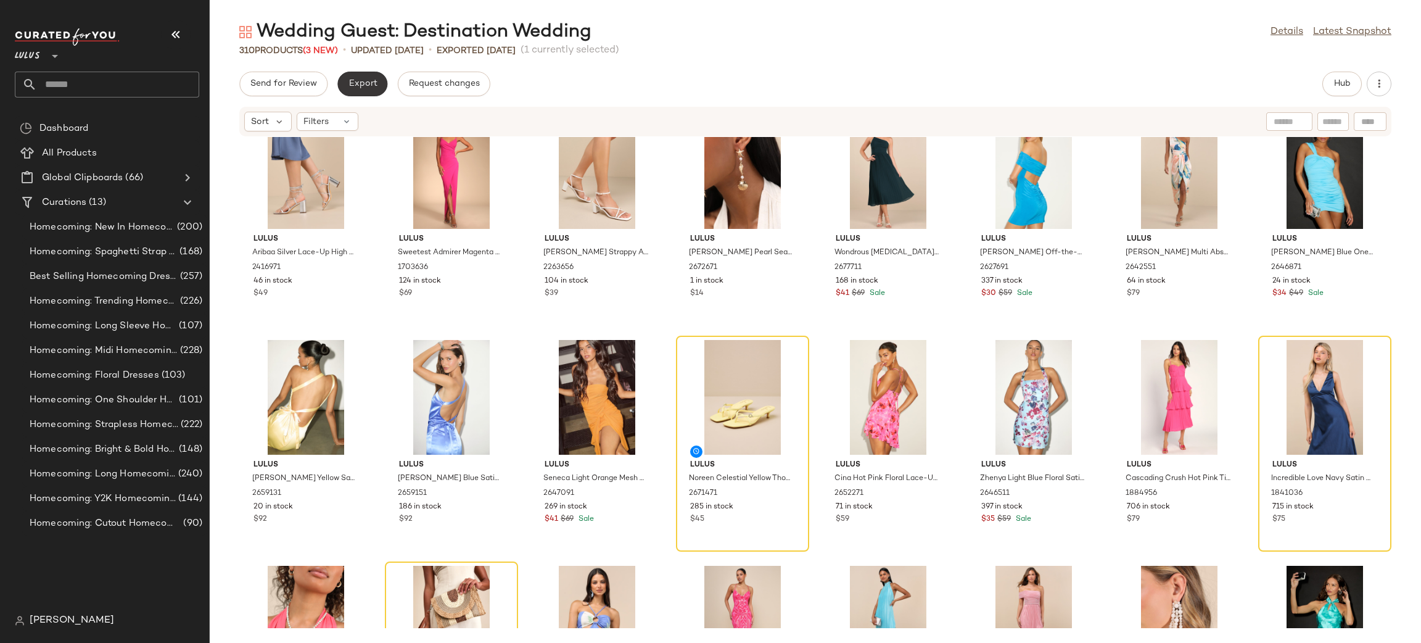
click at [365, 80] on span "Export" at bounding box center [362, 84] width 29 height 10
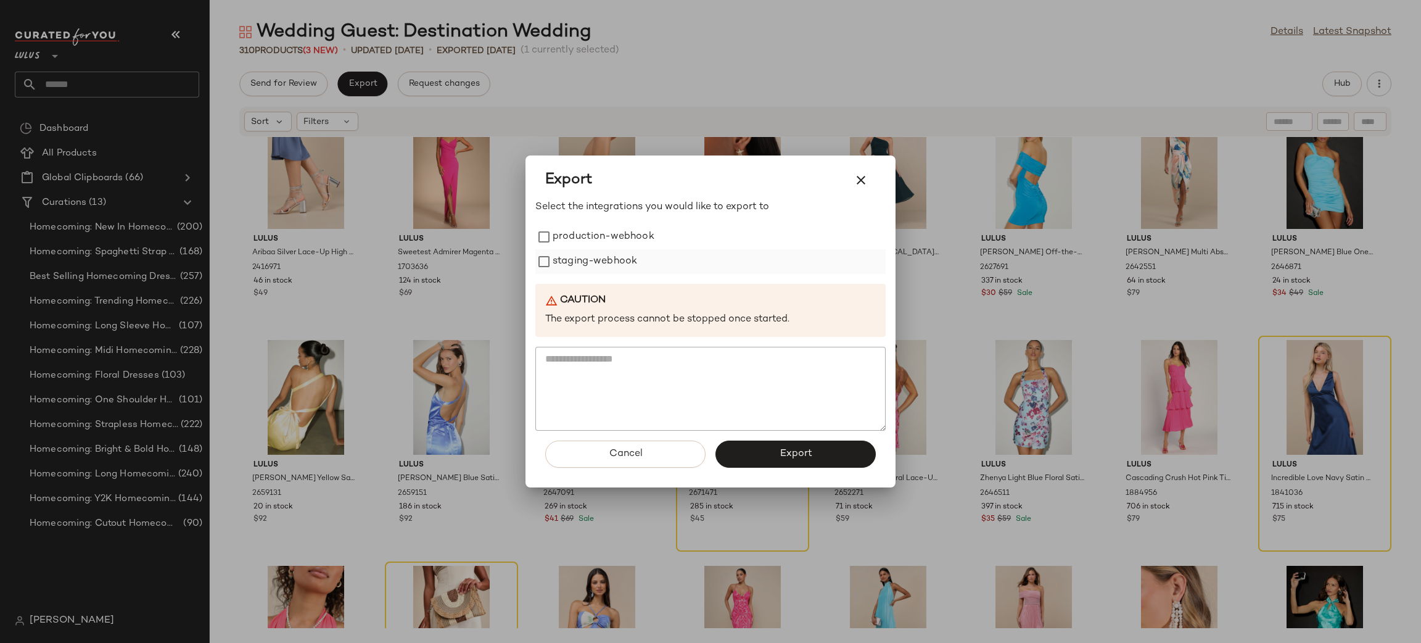
drag, startPoint x: 630, startPoint y: 229, endPoint x: 620, endPoint y: 262, distance: 34.3
click at [629, 236] on label "production-webhook" at bounding box center [604, 237] width 102 height 25
click at [612, 273] on label "staging-webhook" at bounding box center [595, 261] width 85 height 25
click at [742, 442] on button "Export" at bounding box center [795, 453] width 160 height 27
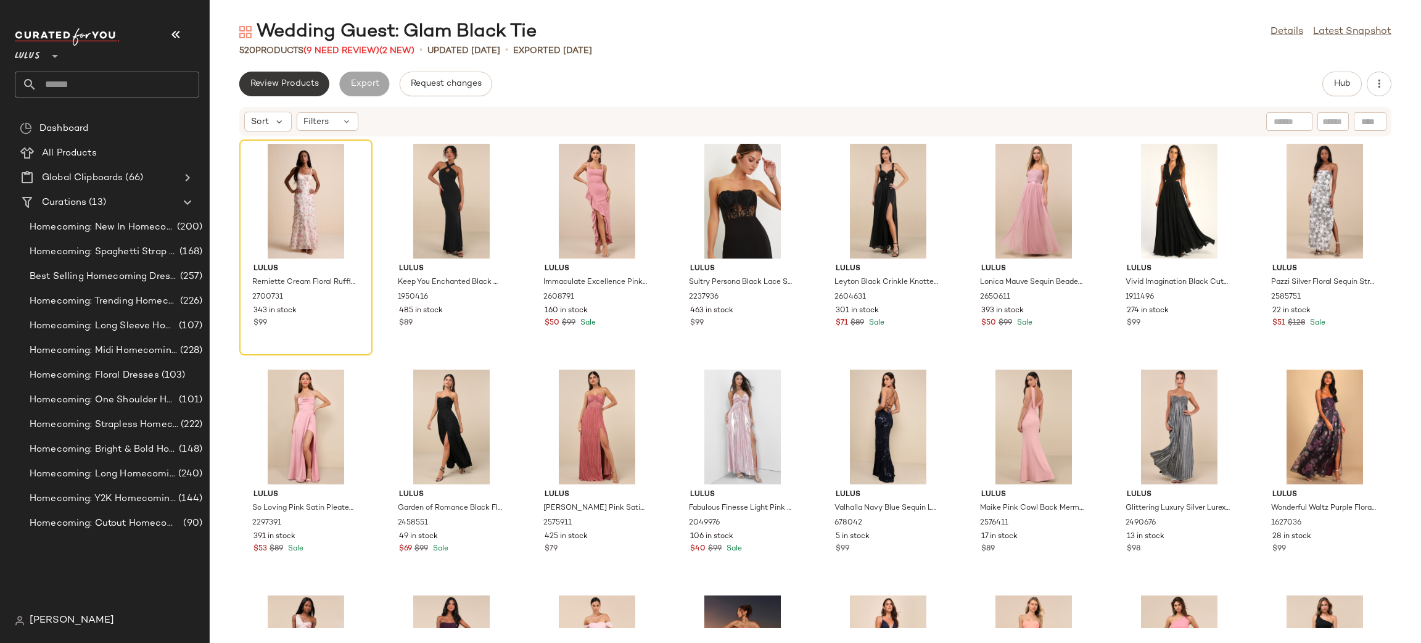
click at [306, 86] on span "Review Products" at bounding box center [284, 84] width 69 height 10
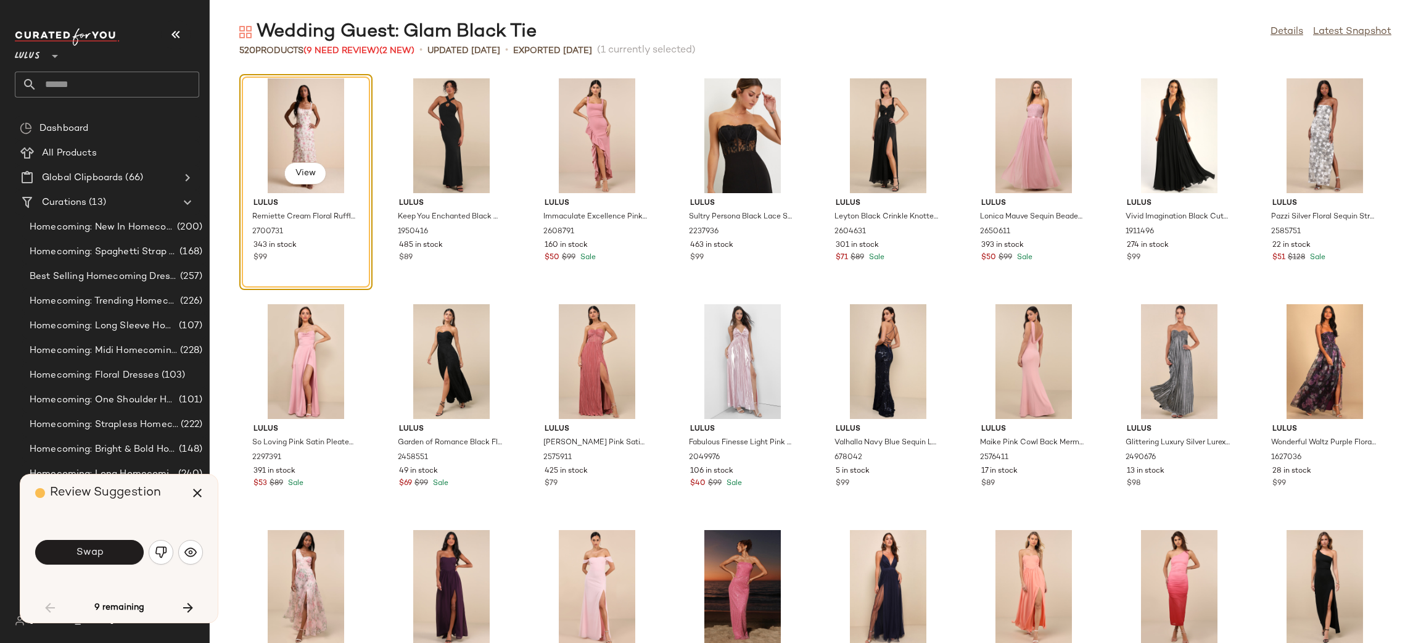
click at [159, 548] on img "button" at bounding box center [161, 552] width 12 height 12
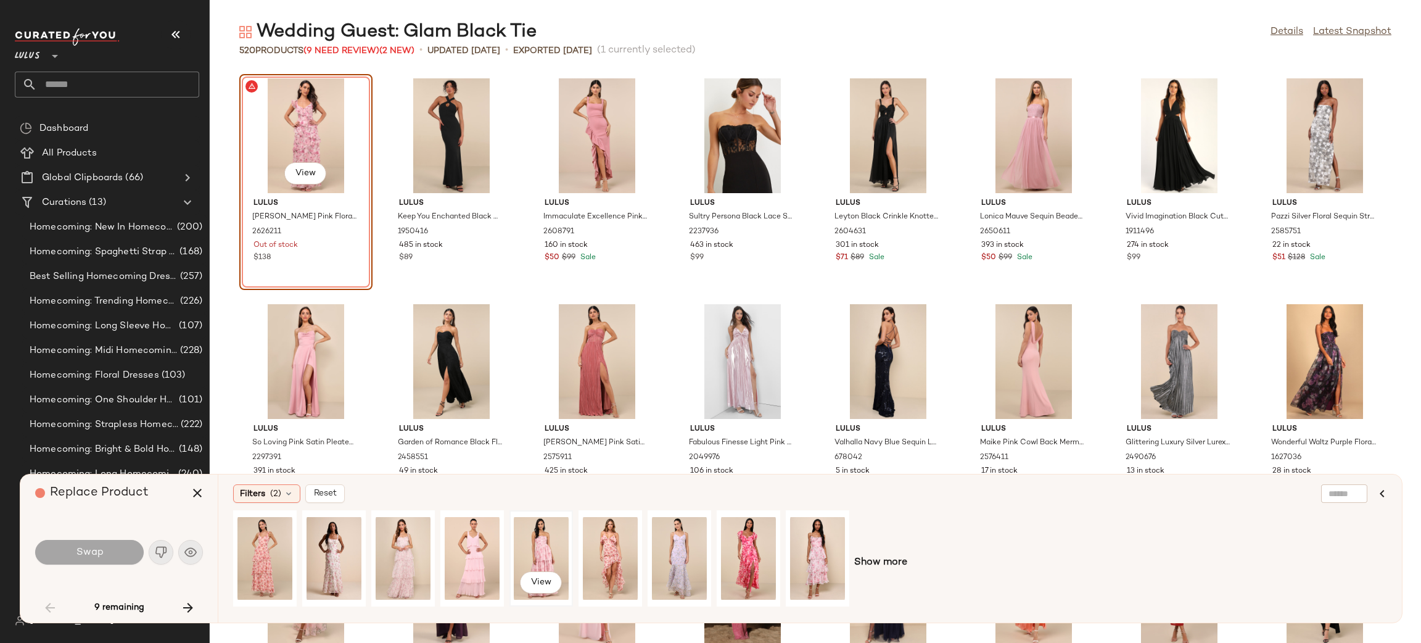
click at [538, 561] on div "View" at bounding box center [541, 558] width 55 height 88
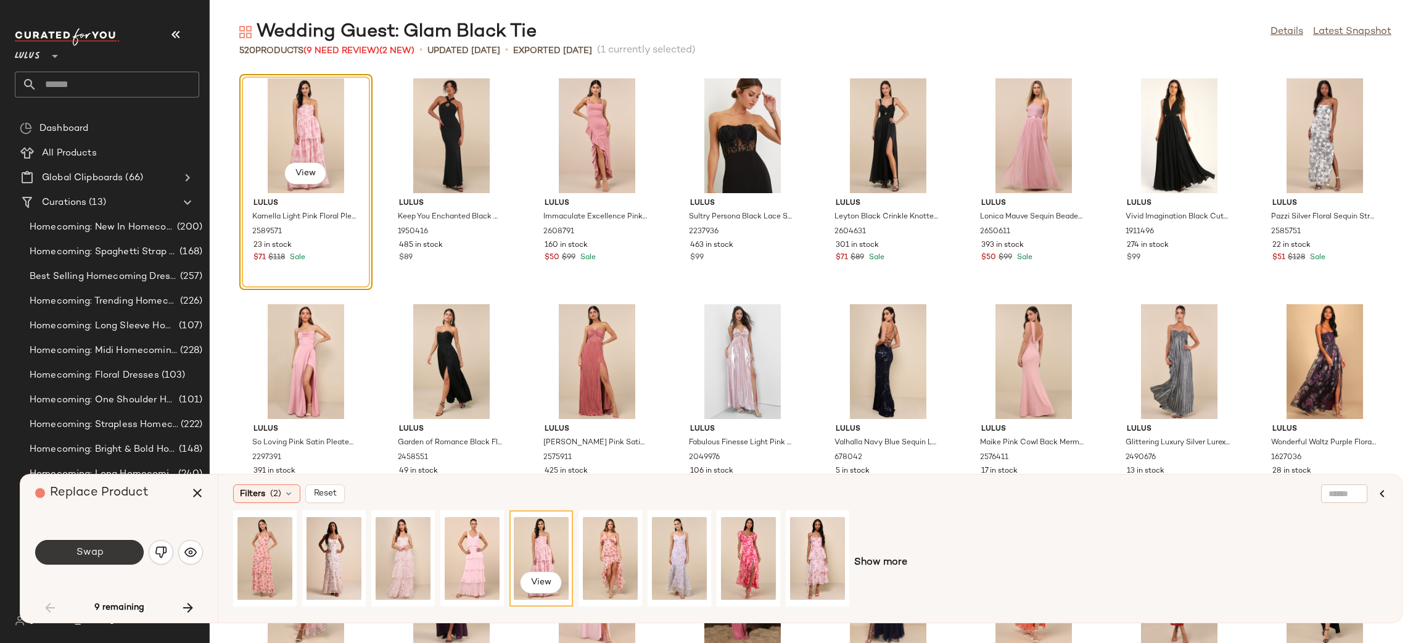
click at [76, 550] on span "Swap" at bounding box center [89, 552] width 28 height 12
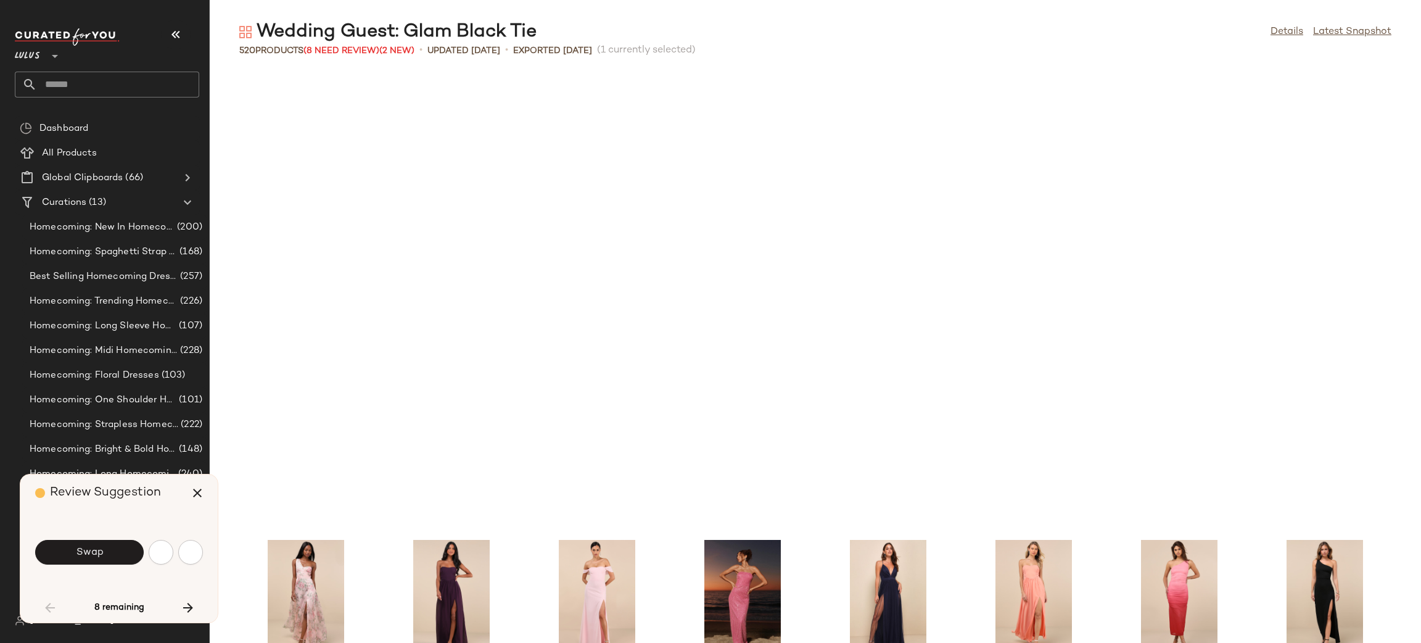
scroll to position [461, 0]
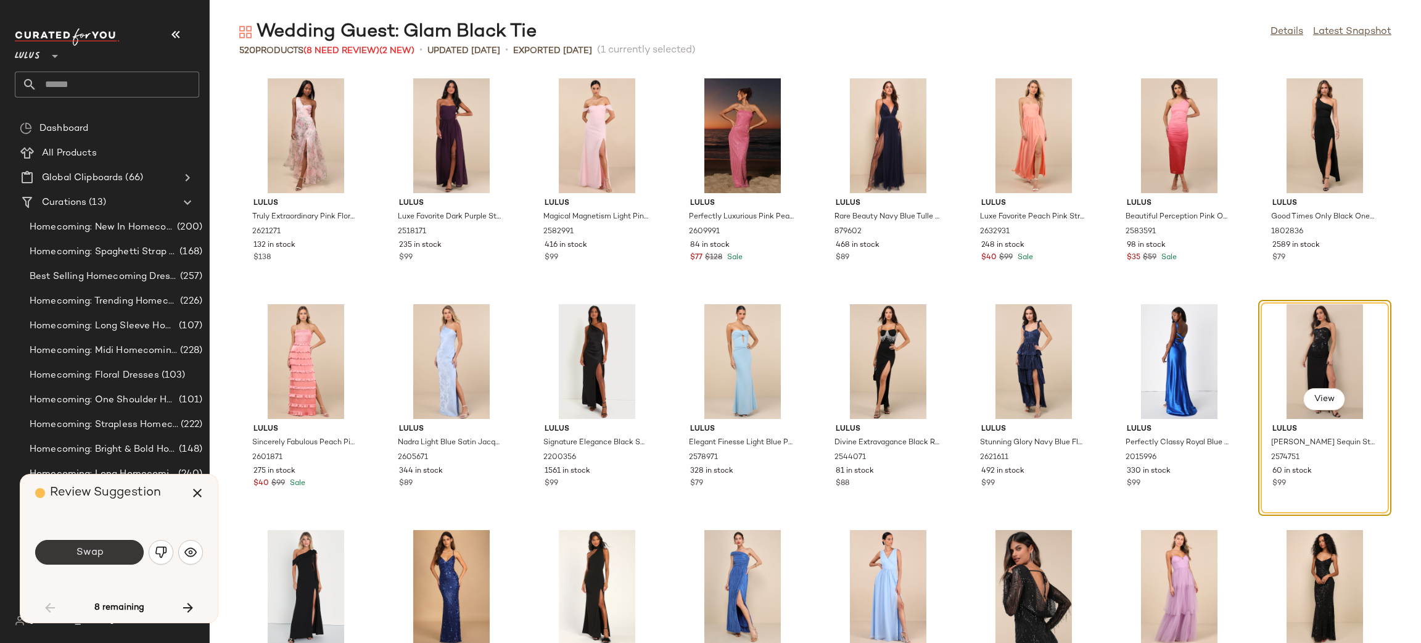
click at [122, 556] on button "Swap" at bounding box center [89, 552] width 109 height 25
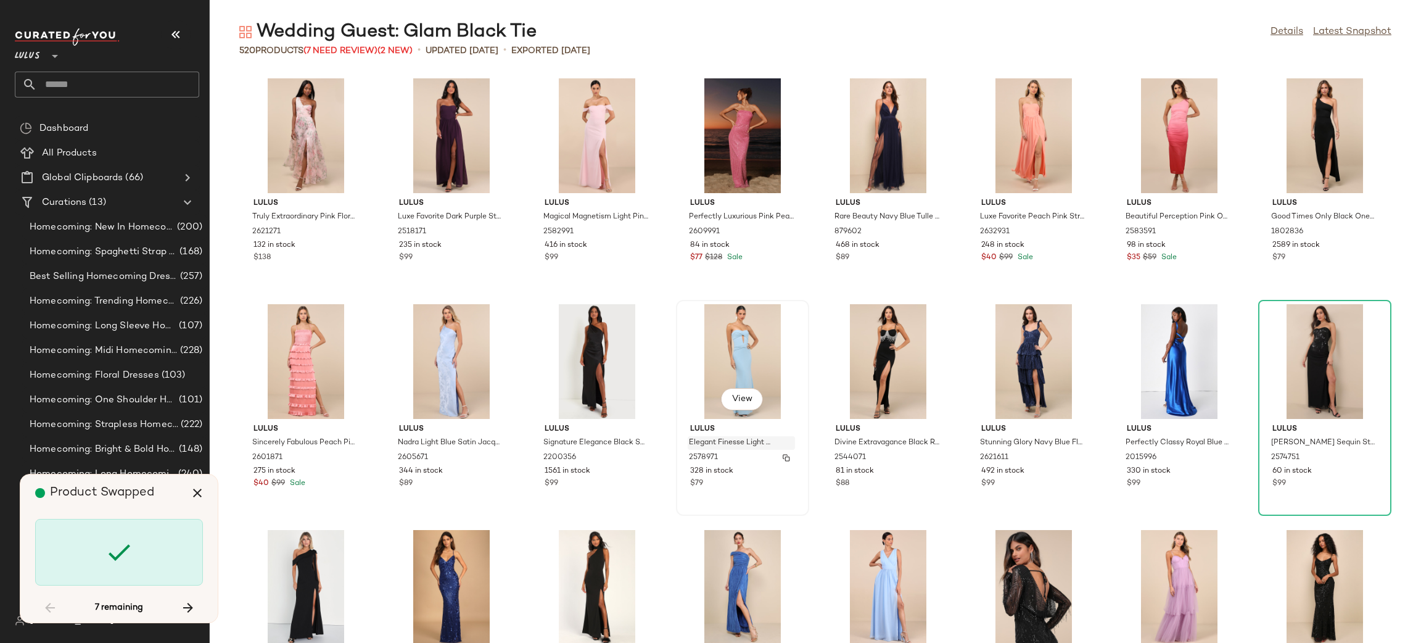
scroll to position [1354, 0]
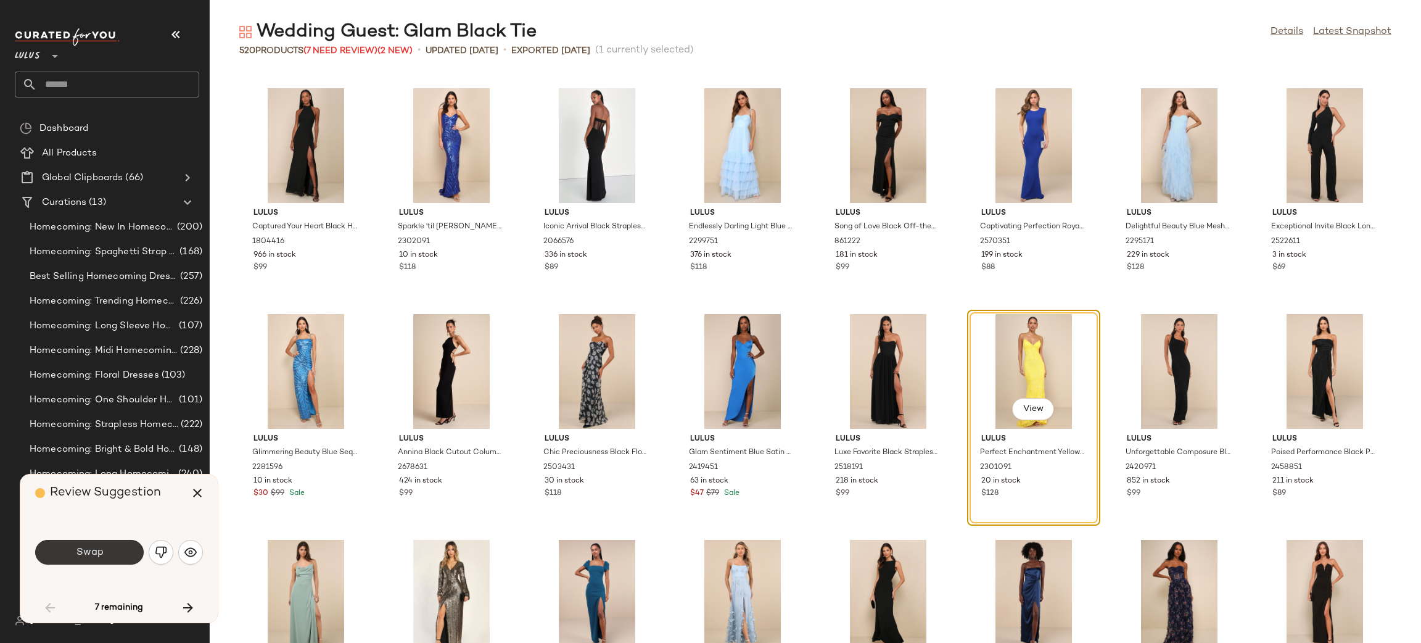
click at [86, 556] on span "Swap" at bounding box center [89, 552] width 28 height 12
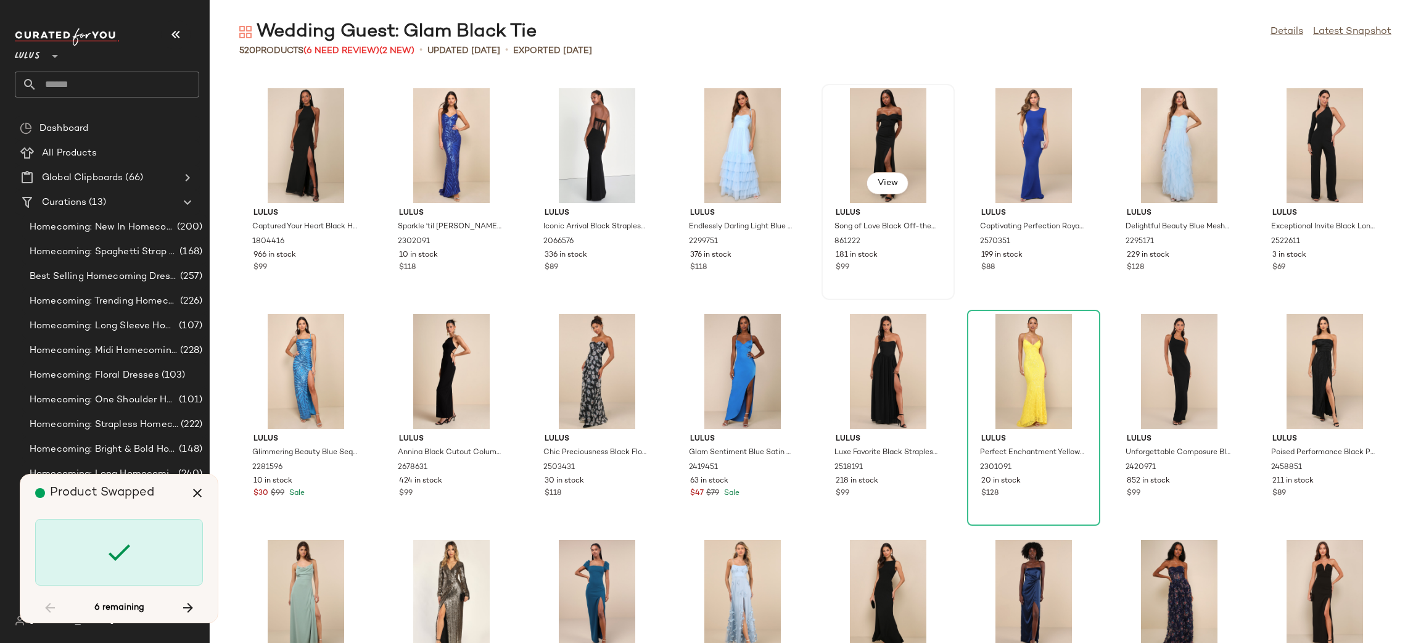
scroll to position [5418, 0]
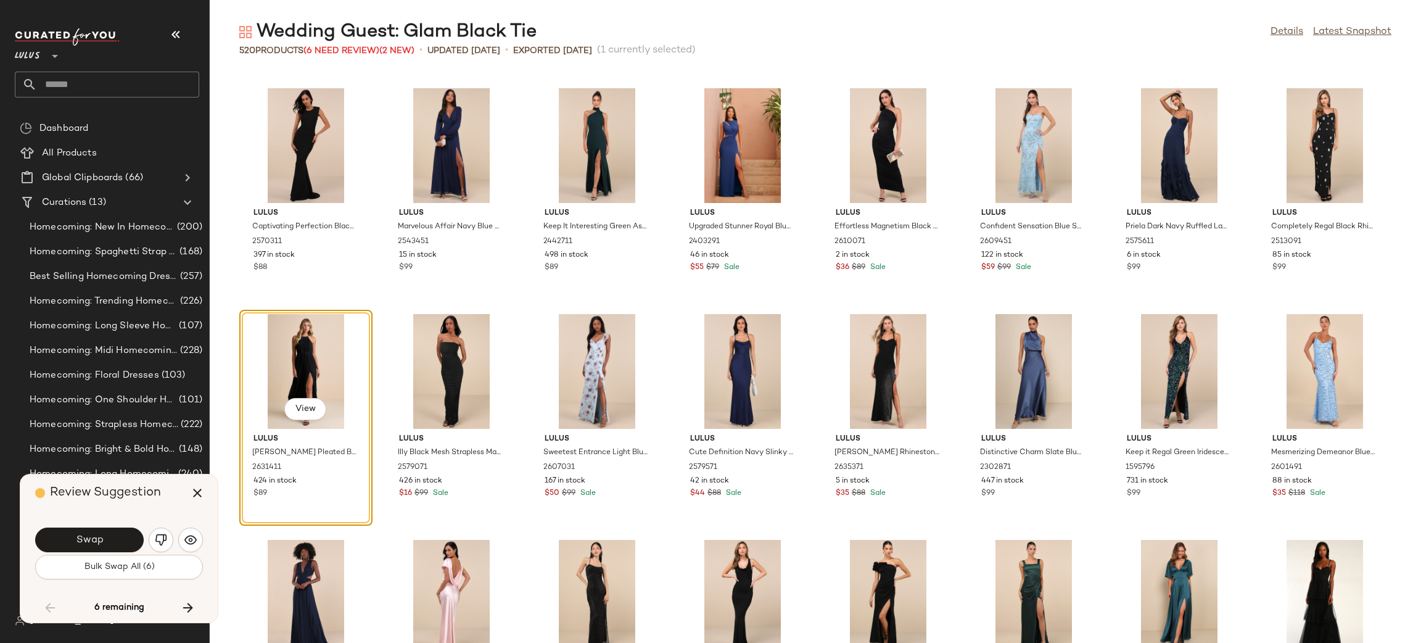
click at [133, 567] on span "Bulk Swap All (6)" at bounding box center [118, 567] width 71 height 10
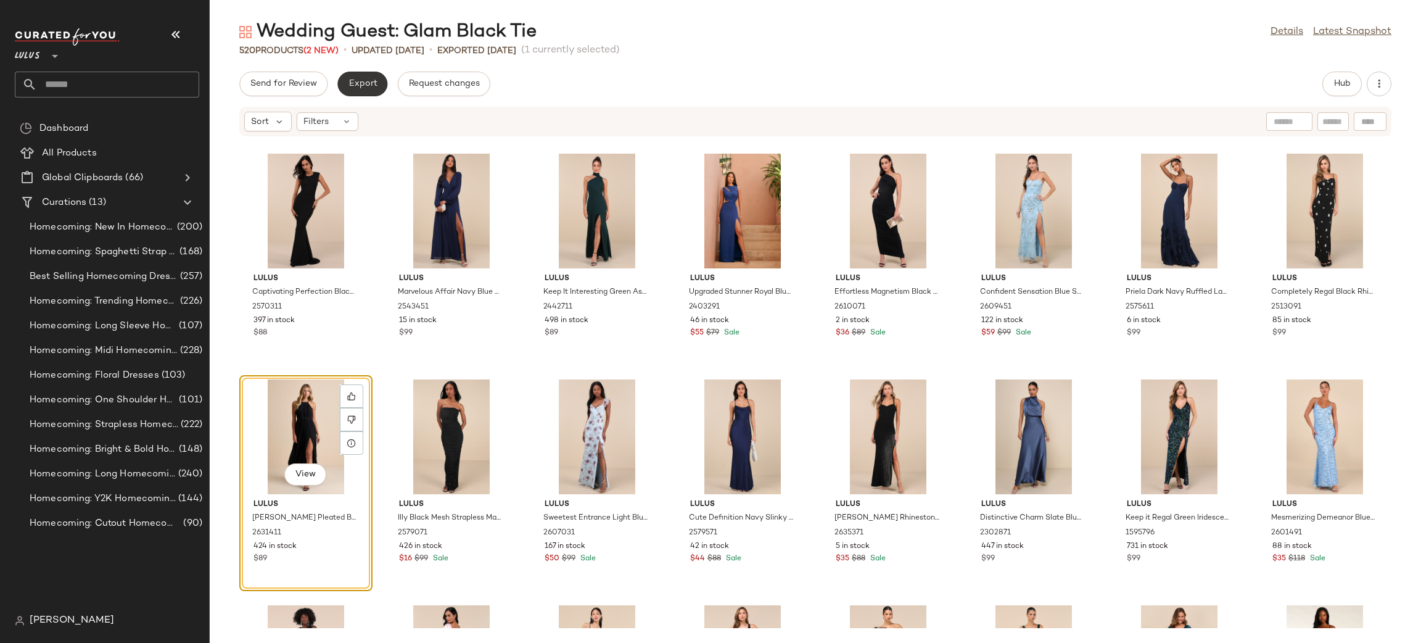
click at [348, 85] on span "Export" at bounding box center [362, 84] width 29 height 10
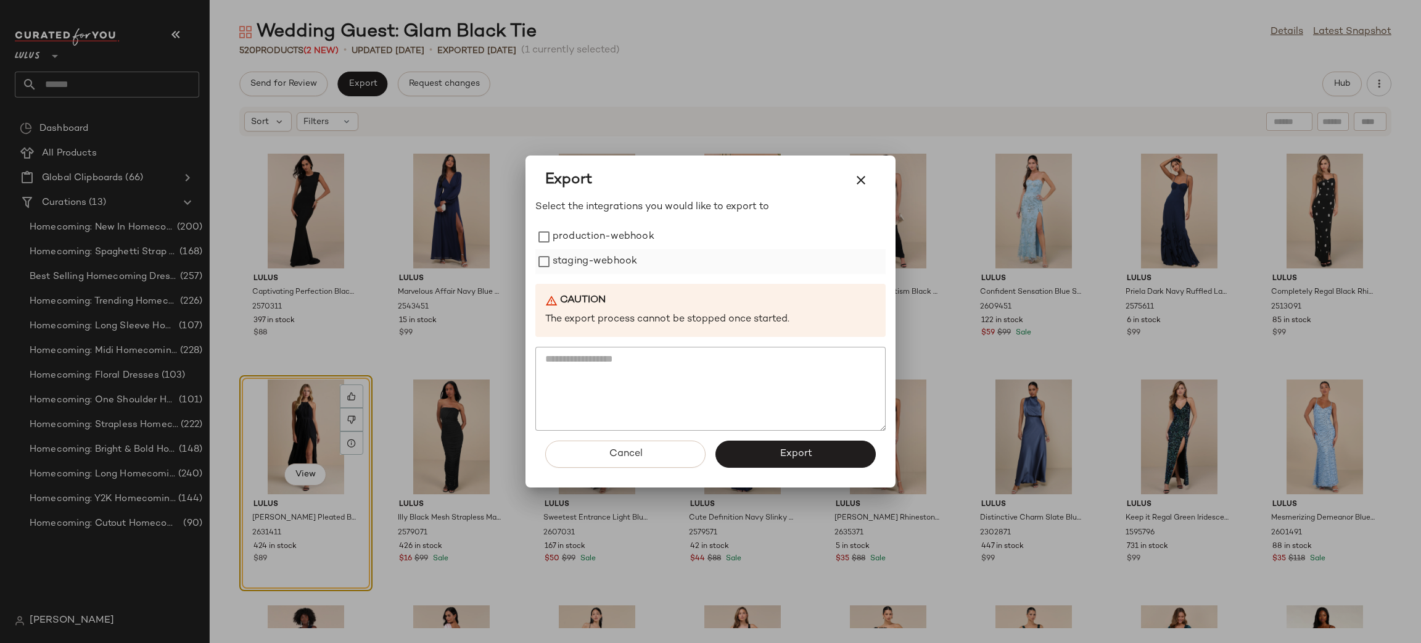
drag, startPoint x: 592, startPoint y: 243, endPoint x: 600, endPoint y: 273, distance: 31.3
click at [592, 244] on label "production-webhook" at bounding box center [604, 237] width 102 height 25
click at [600, 273] on label "staging-webhook" at bounding box center [595, 261] width 85 height 25
click at [789, 461] on button "Export" at bounding box center [795, 453] width 160 height 27
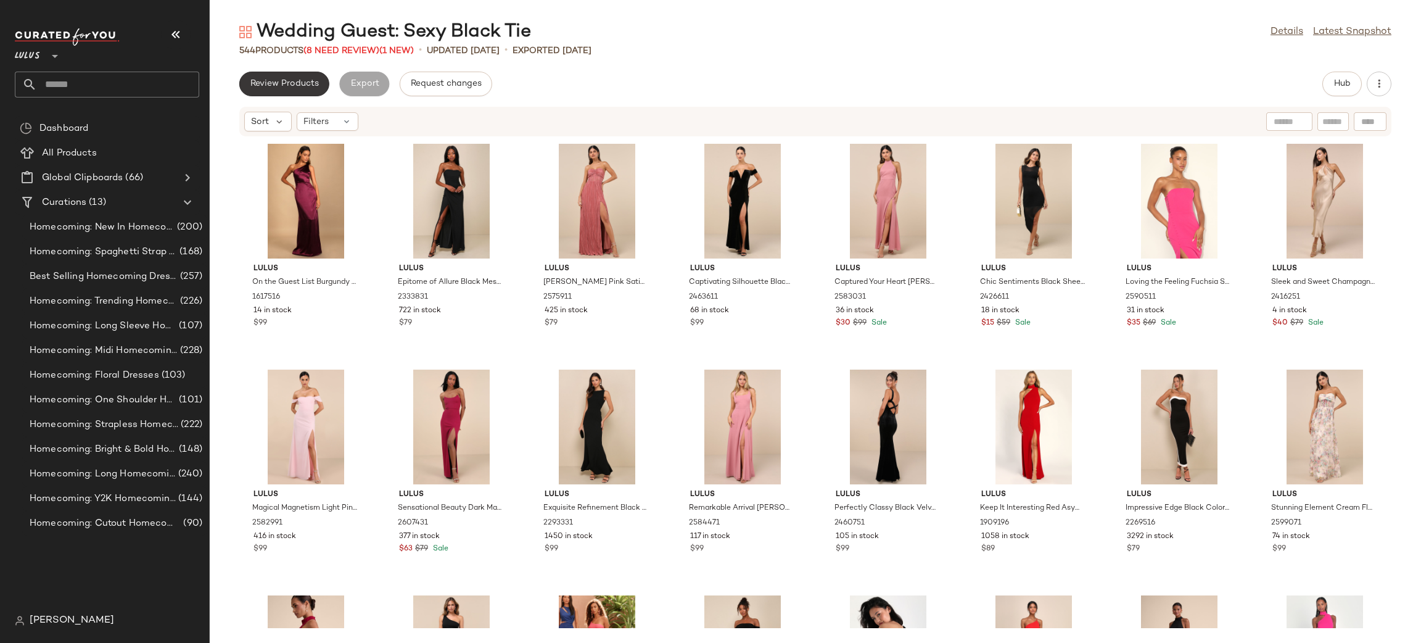
click at [287, 89] on button "Review Products" at bounding box center [284, 84] width 90 height 25
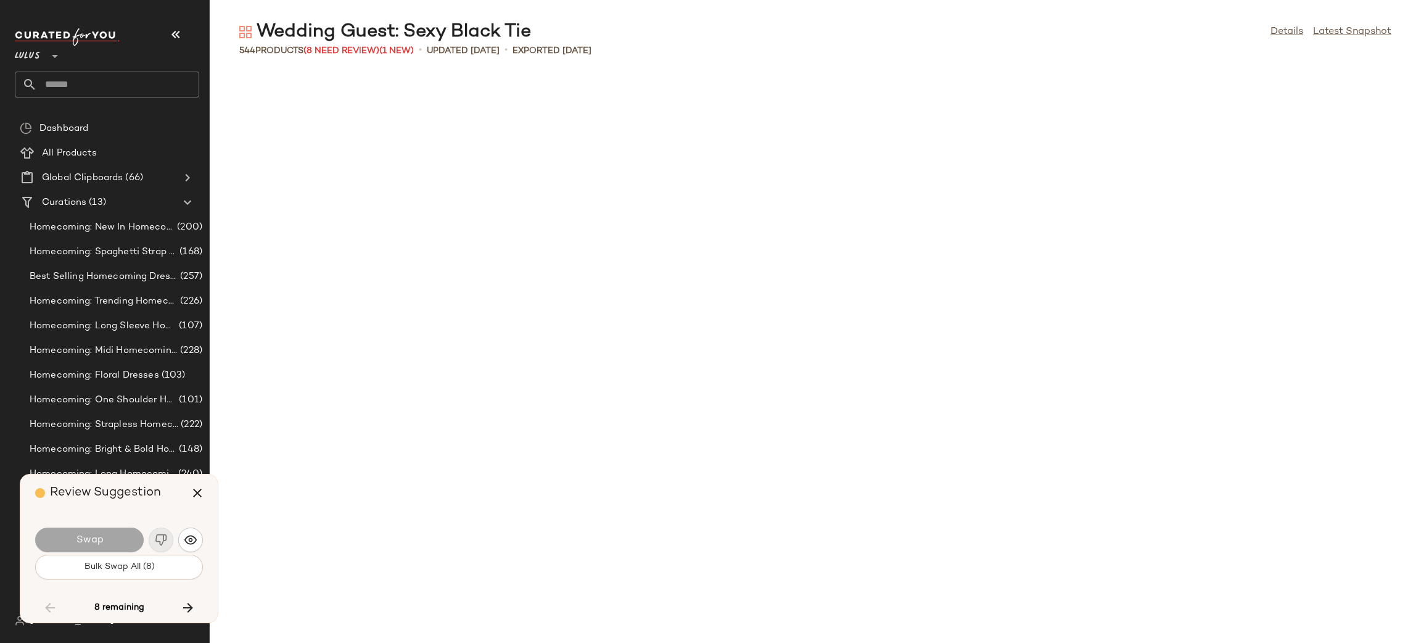
scroll to position [2483, 0]
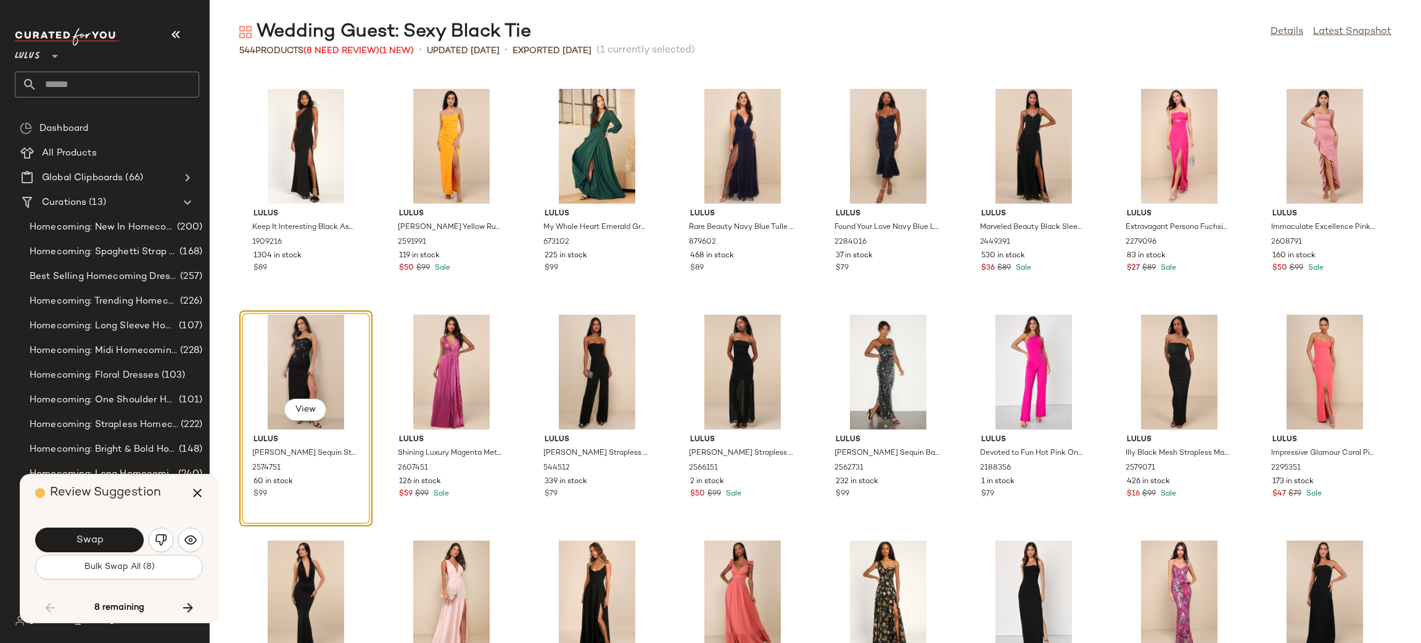
click at [97, 538] on span "Swap" at bounding box center [89, 540] width 28 height 12
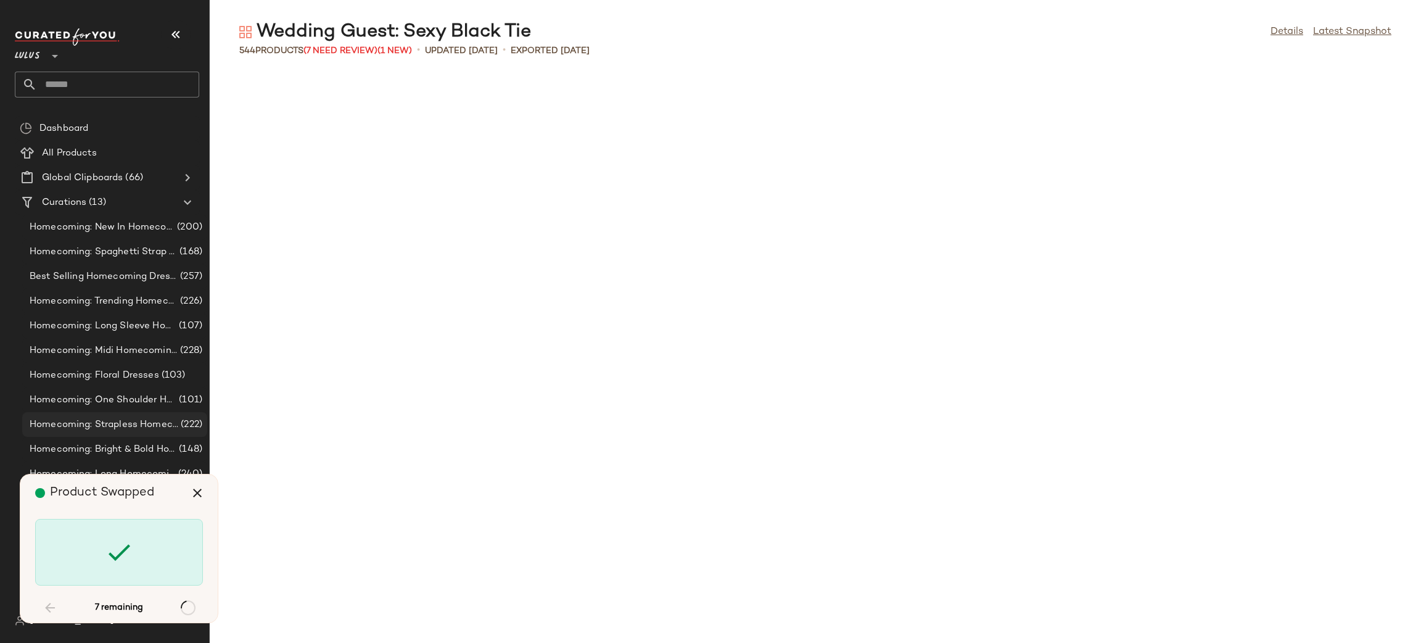
scroll to position [4740, 0]
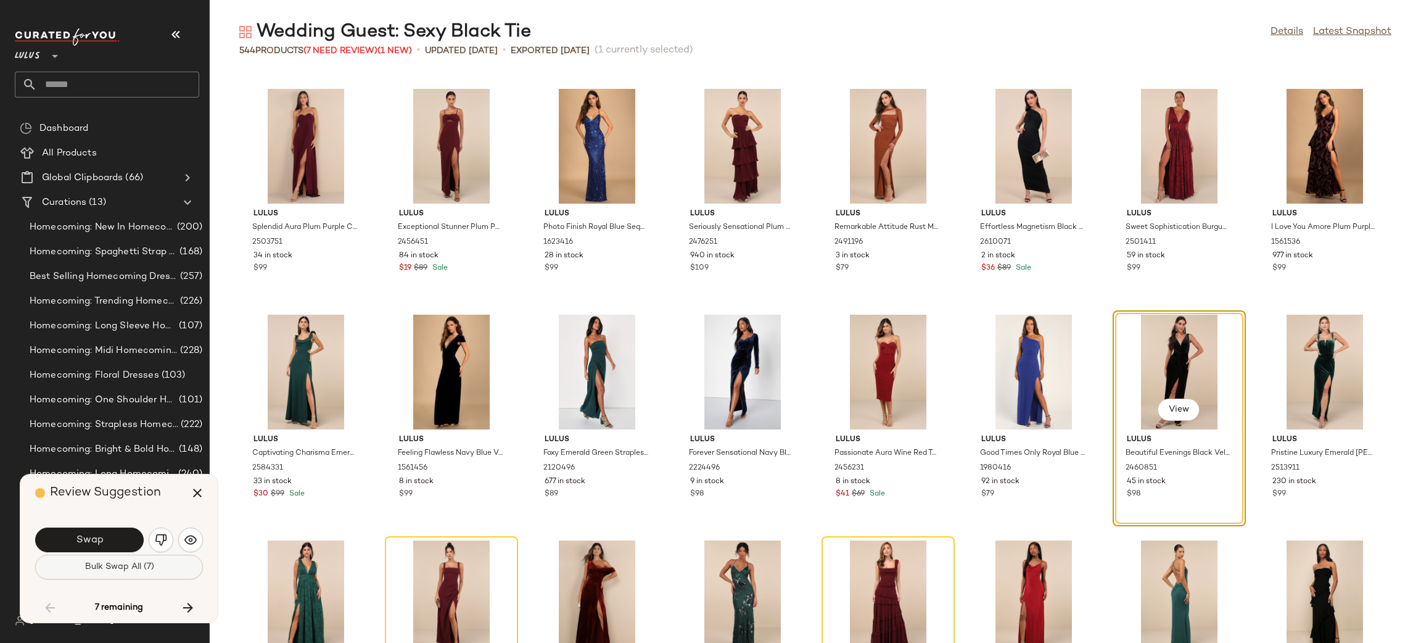
click at [150, 563] on span "Bulk Swap All (7)" at bounding box center [119, 567] width 70 height 10
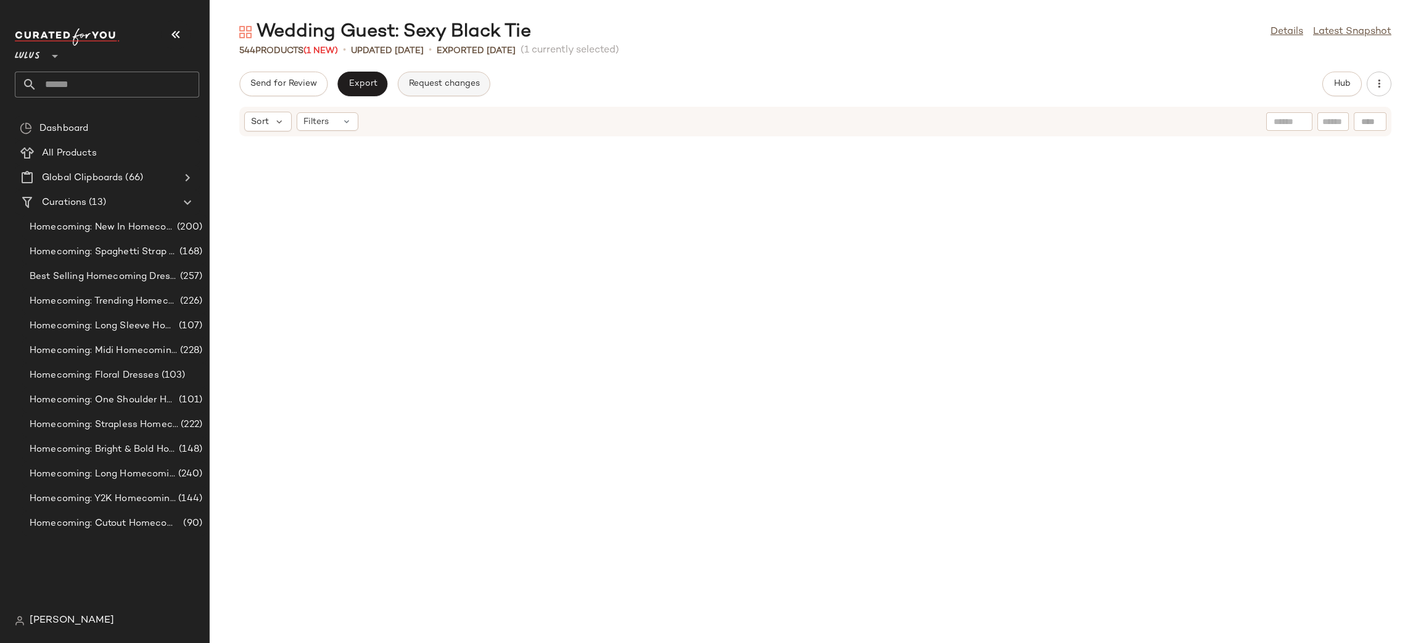
scroll to position [3182, 0]
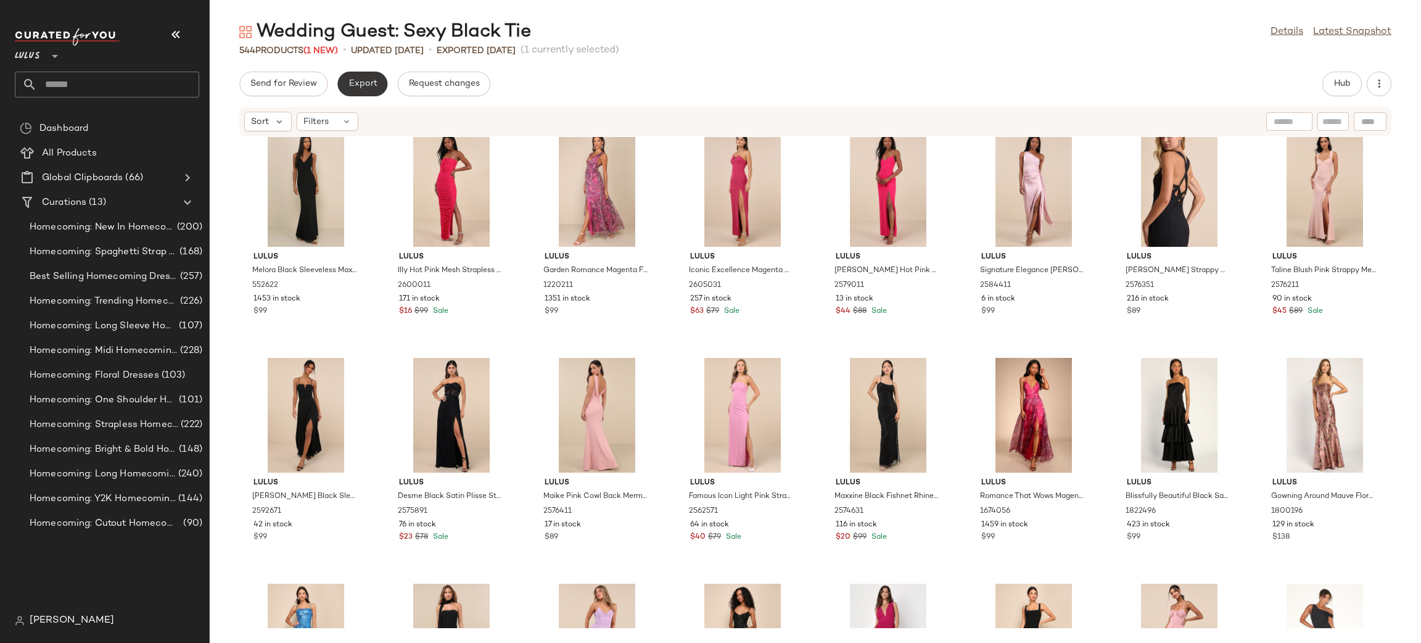
click at [345, 78] on button "Export" at bounding box center [362, 84] width 50 height 25
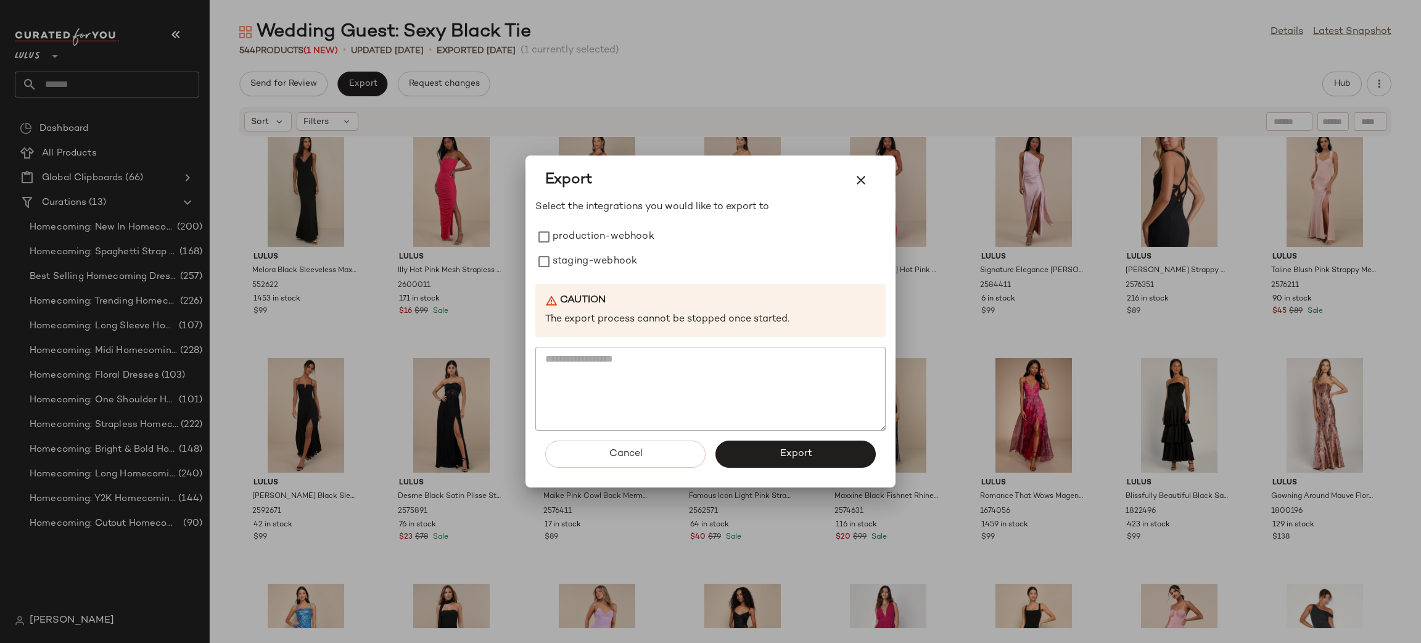
drag, startPoint x: 577, startPoint y: 245, endPoint x: 581, endPoint y: 290, distance: 45.2
click at [577, 245] on label "production-webhook" at bounding box center [604, 237] width 102 height 25
click at [589, 265] on label "staging-webhook" at bounding box center [595, 261] width 85 height 25
click at [792, 443] on button "Export" at bounding box center [795, 453] width 160 height 27
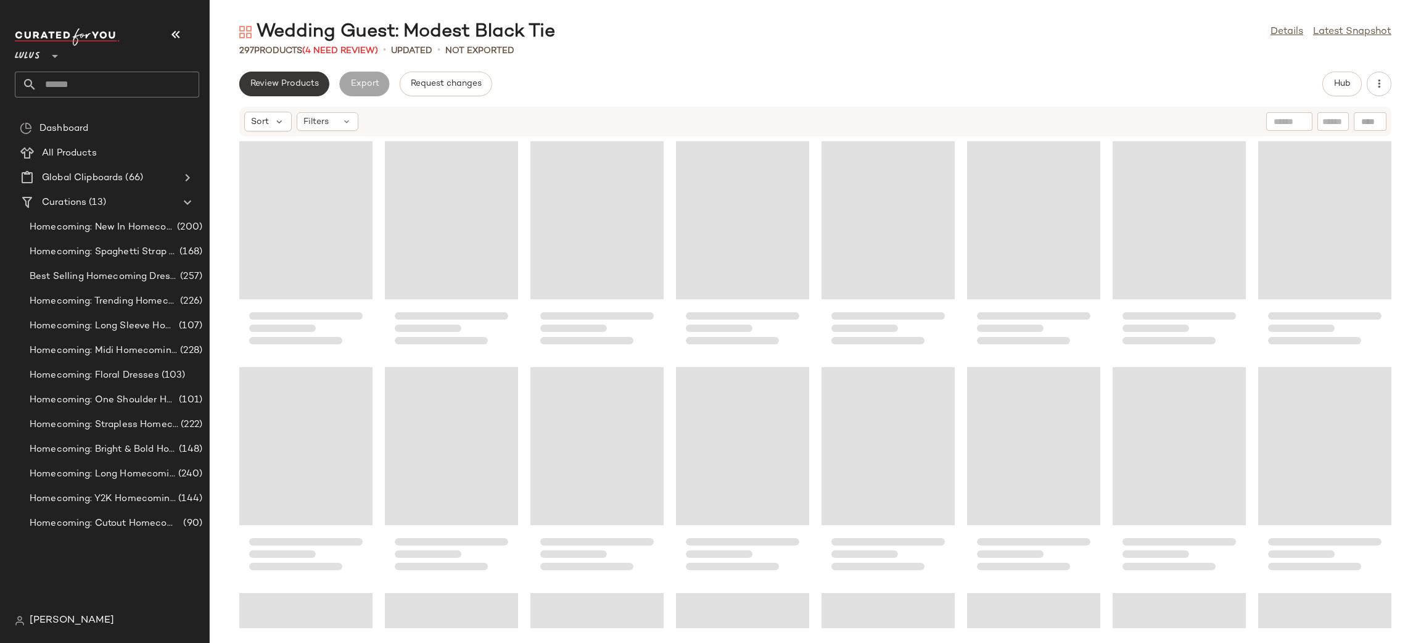
click at [309, 90] on button "Review Products" at bounding box center [284, 84] width 90 height 25
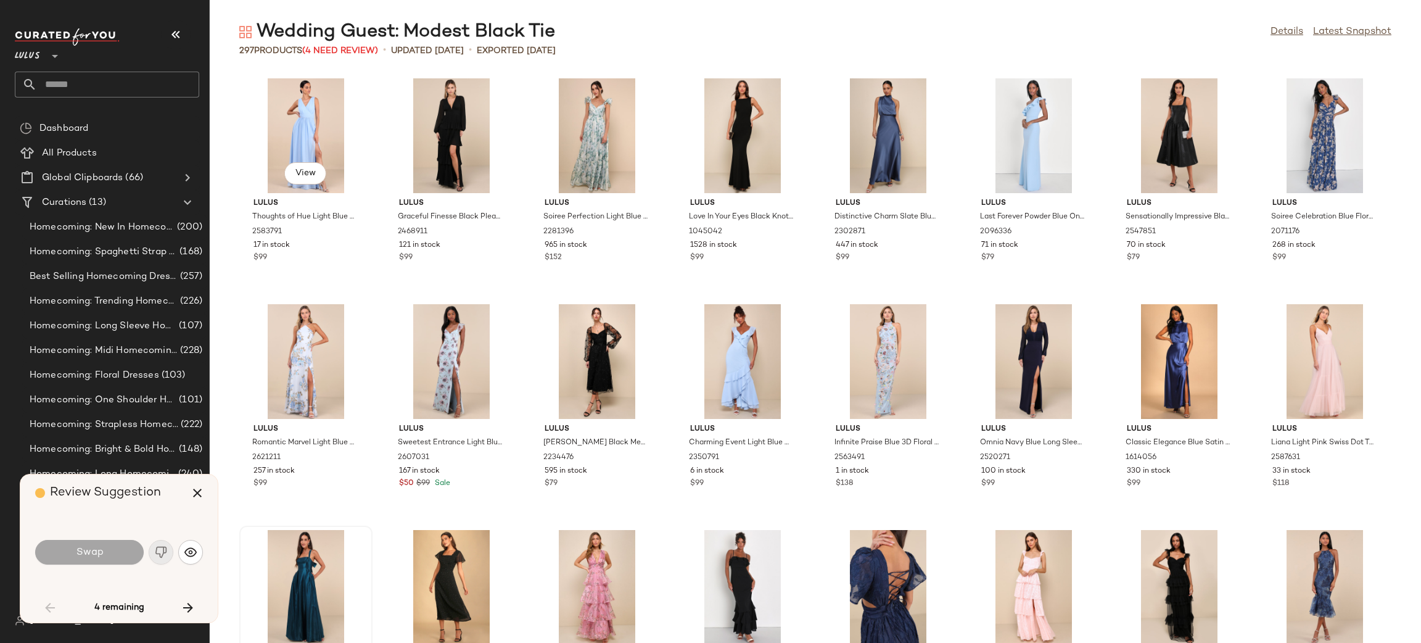
scroll to position [461, 0]
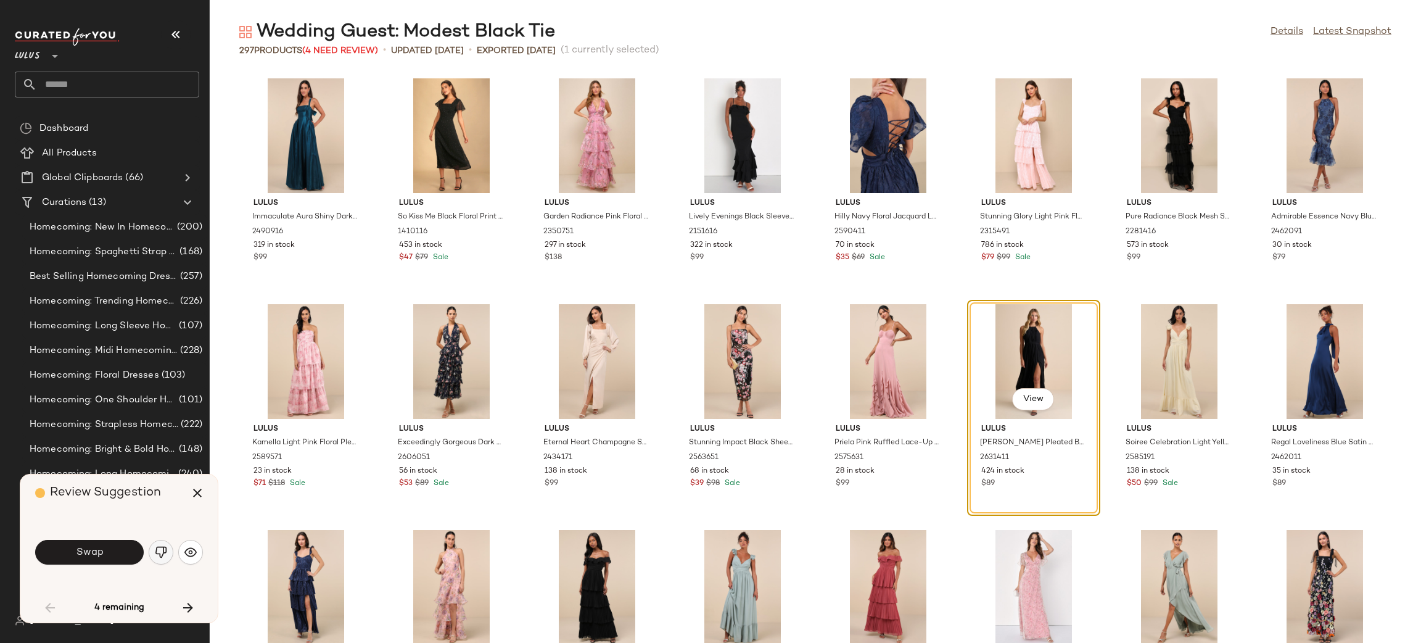
click at [168, 552] on button "button" at bounding box center [161, 552] width 25 height 25
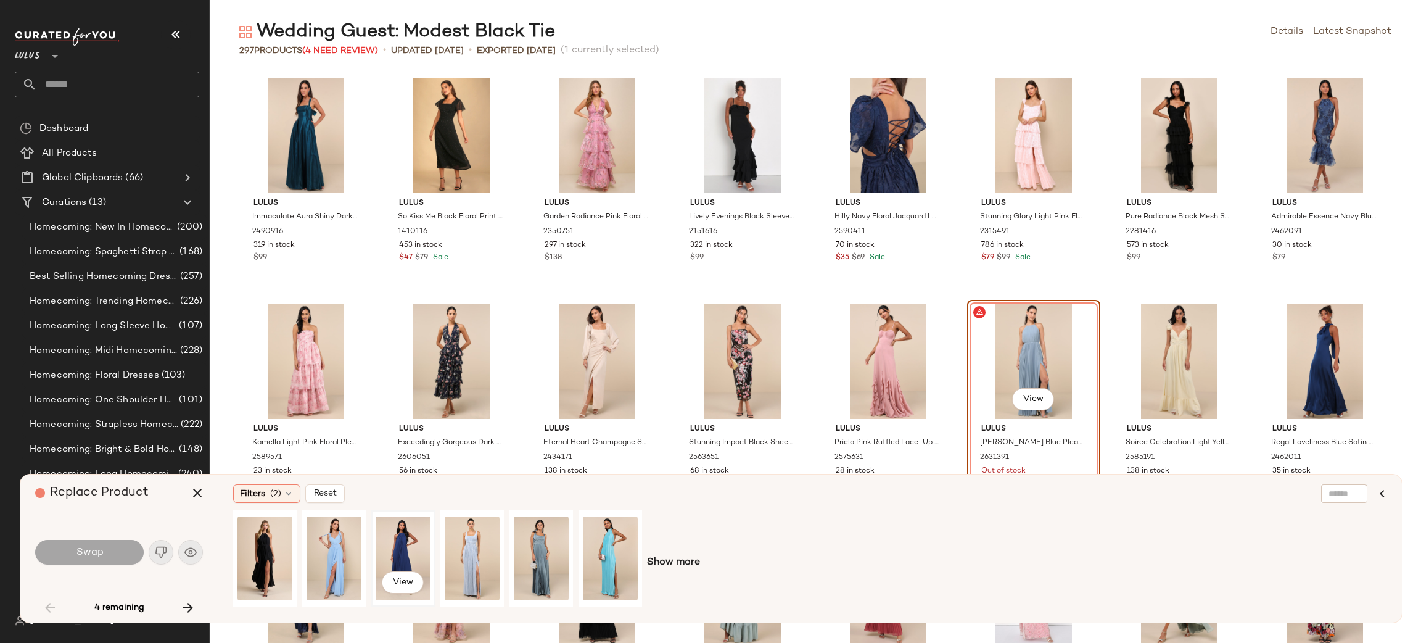
click at [399, 562] on div "View" at bounding box center [403, 558] width 55 height 88
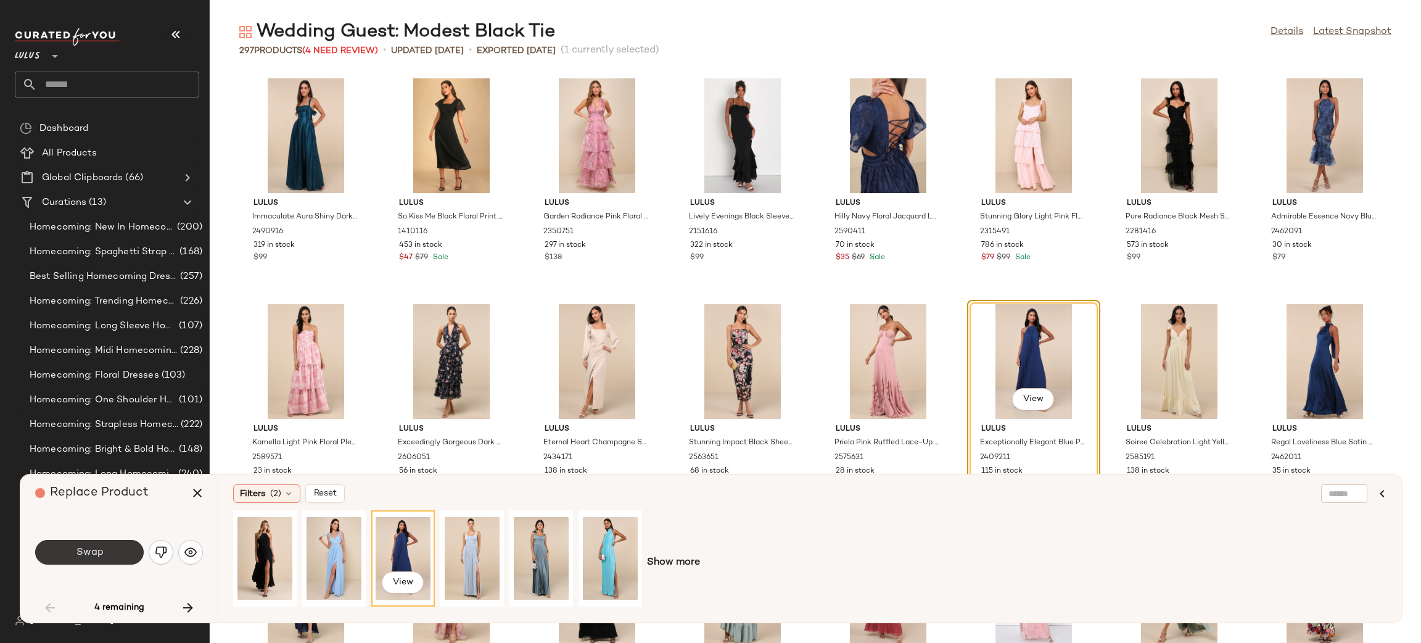
click at [128, 556] on button "Swap" at bounding box center [89, 552] width 109 height 25
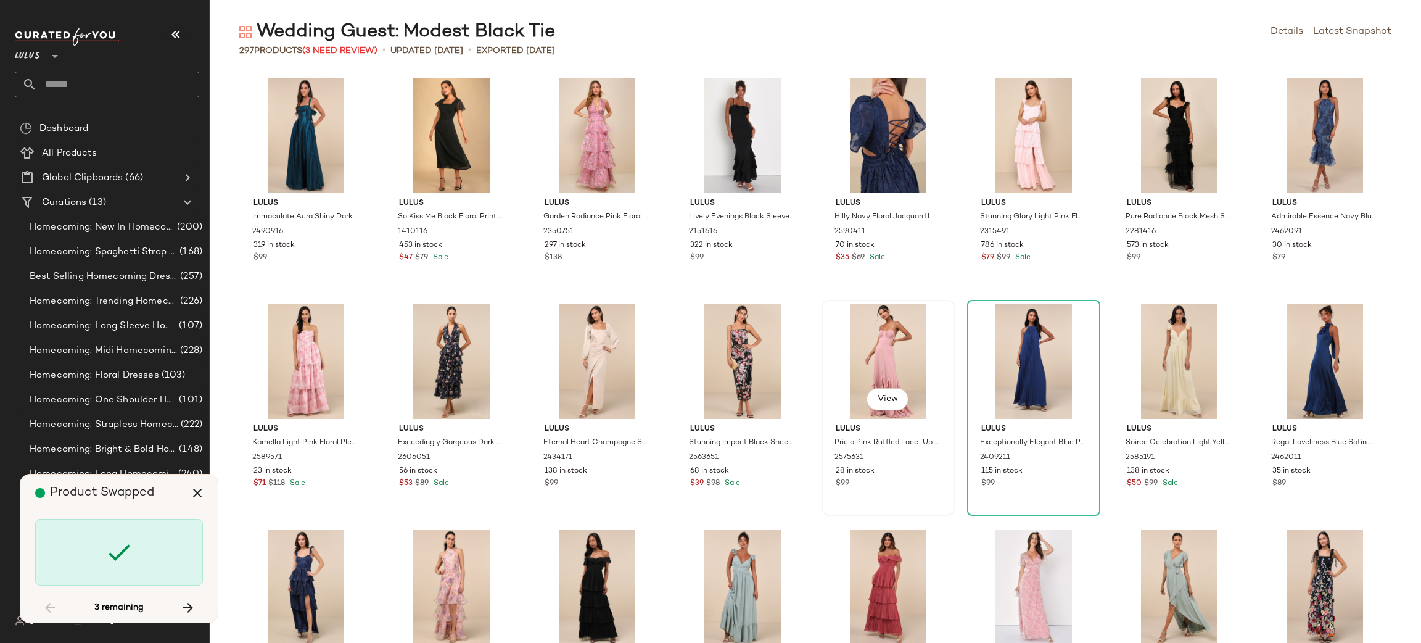
scroll to position [4289, 0]
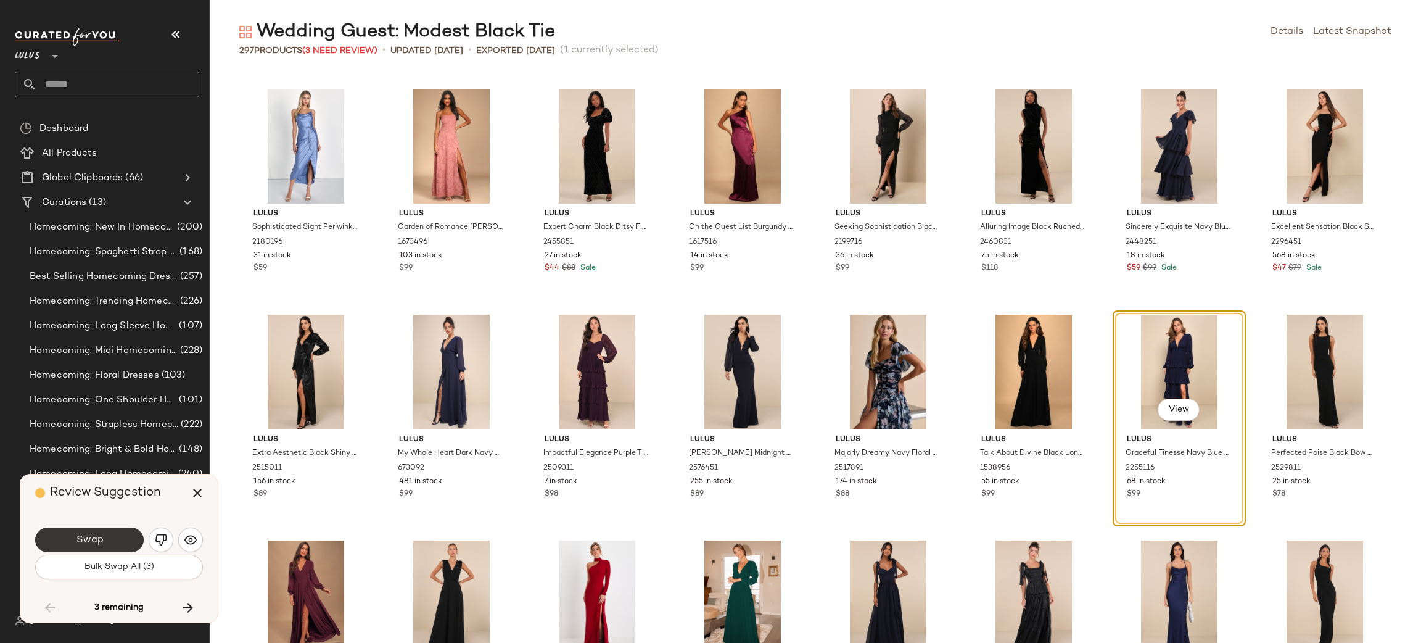
click at [116, 542] on button "Swap" at bounding box center [89, 539] width 109 height 25
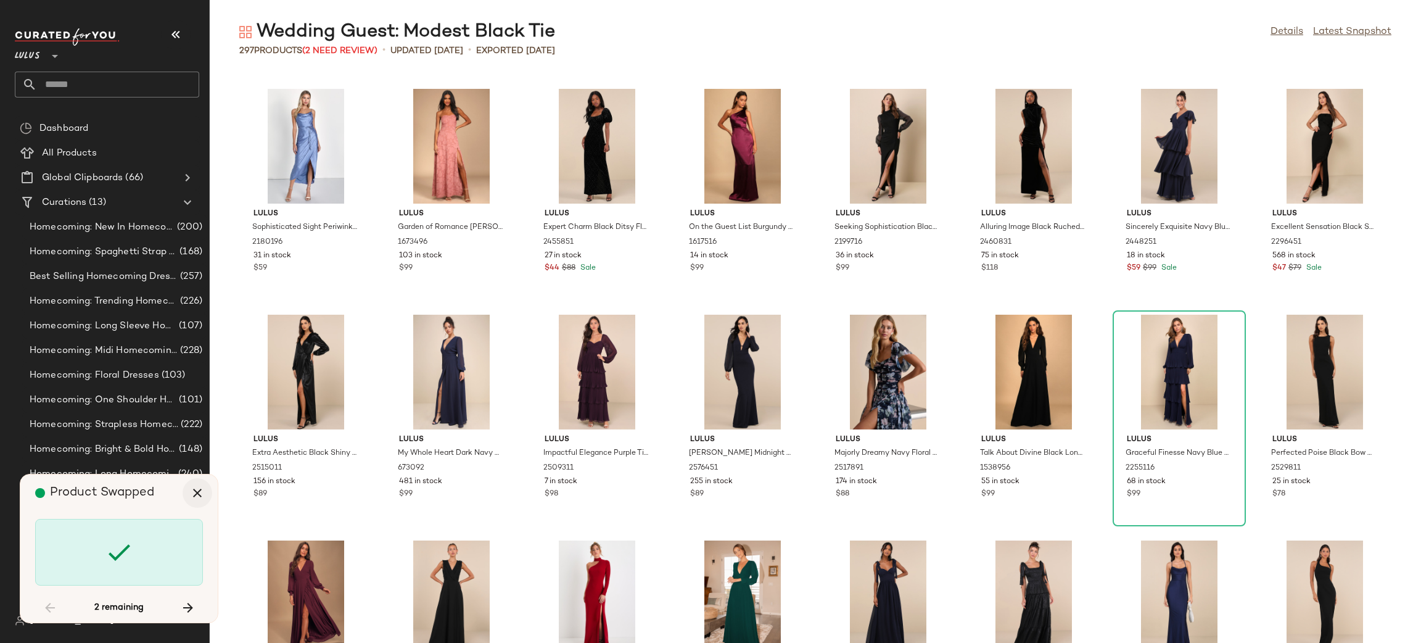
scroll to position [4740, 0]
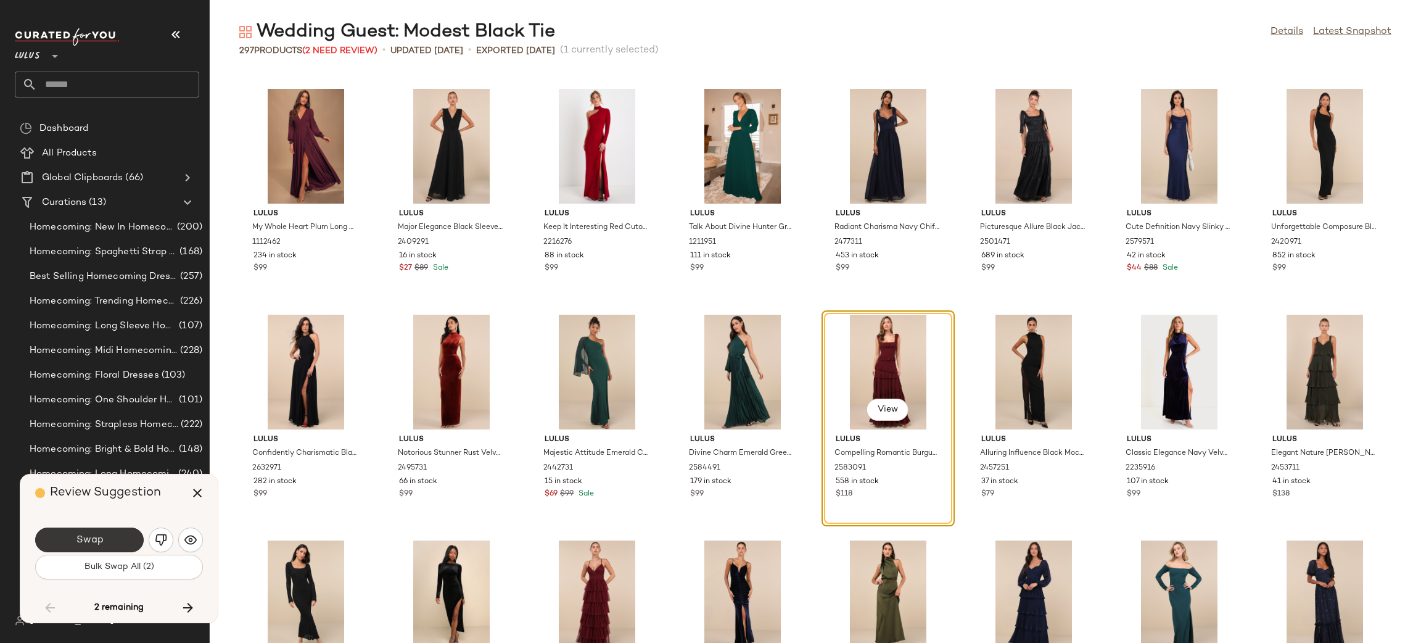
click at [111, 536] on button "Swap" at bounding box center [89, 539] width 109 height 25
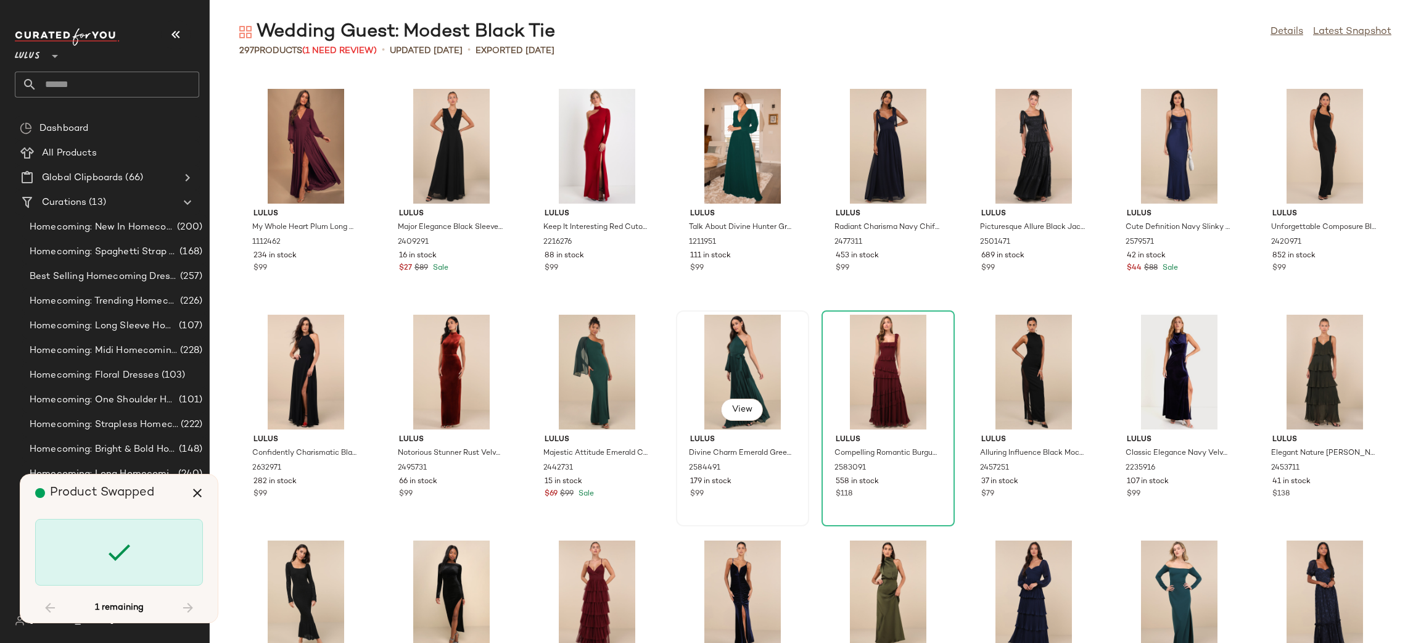
scroll to position [5644, 0]
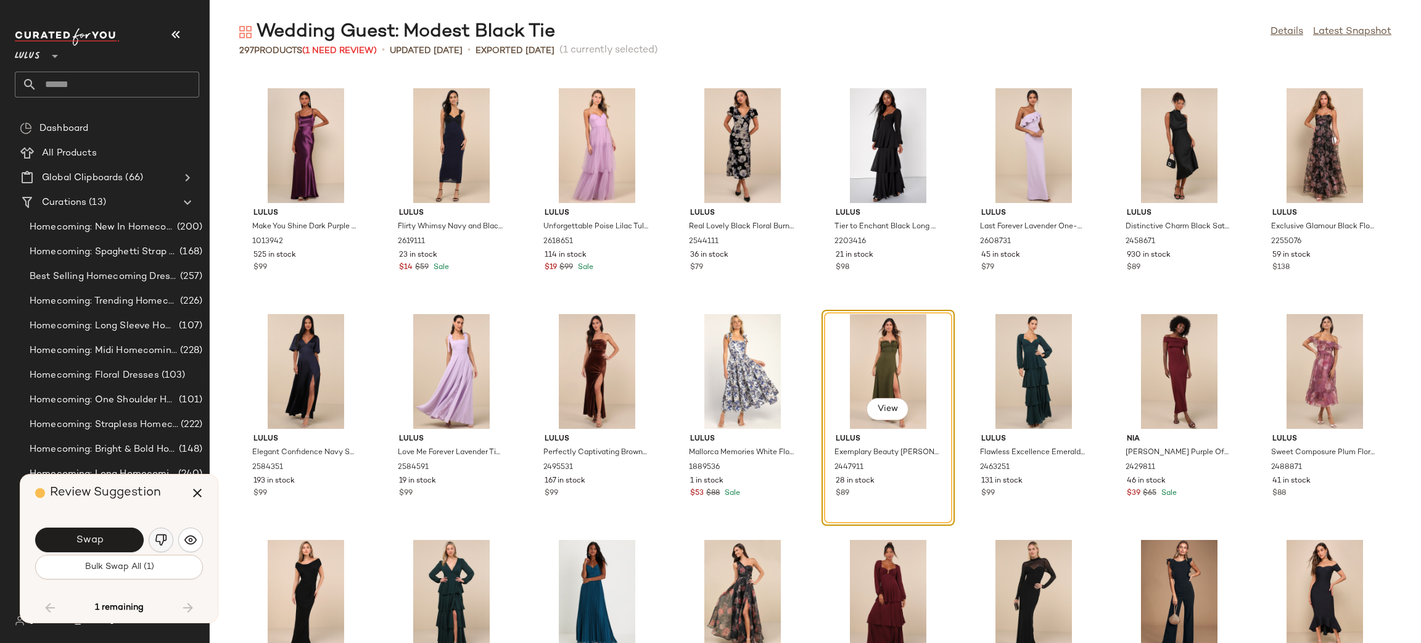
click at [160, 546] on button "button" at bounding box center [161, 539] width 25 height 25
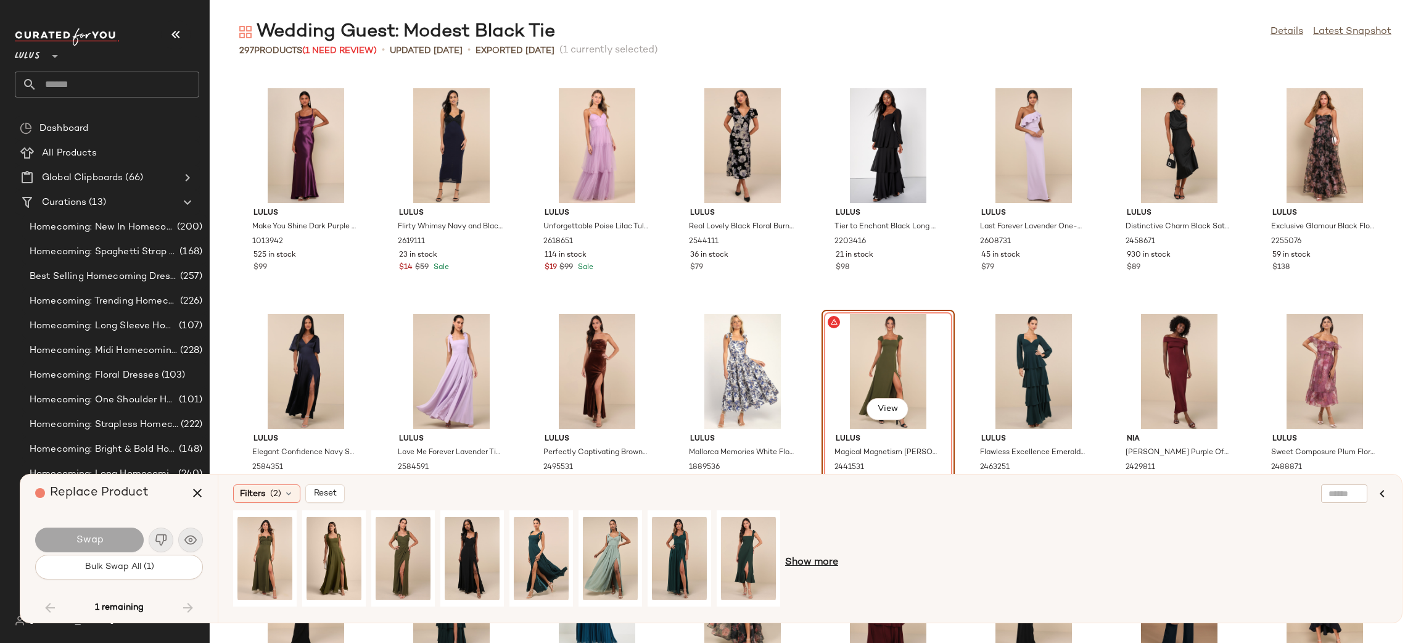
click at [810, 559] on span "Show more" at bounding box center [811, 562] width 53 height 15
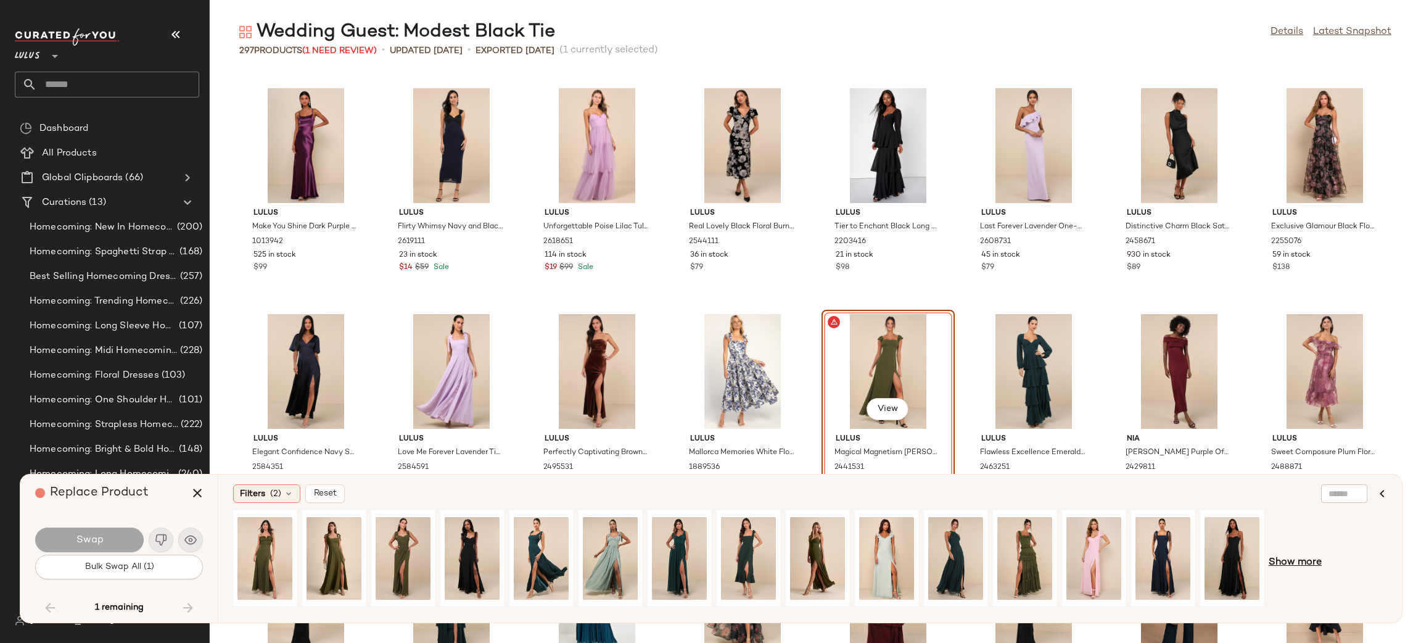
click at [1305, 565] on span "Show more" at bounding box center [1295, 562] width 53 height 15
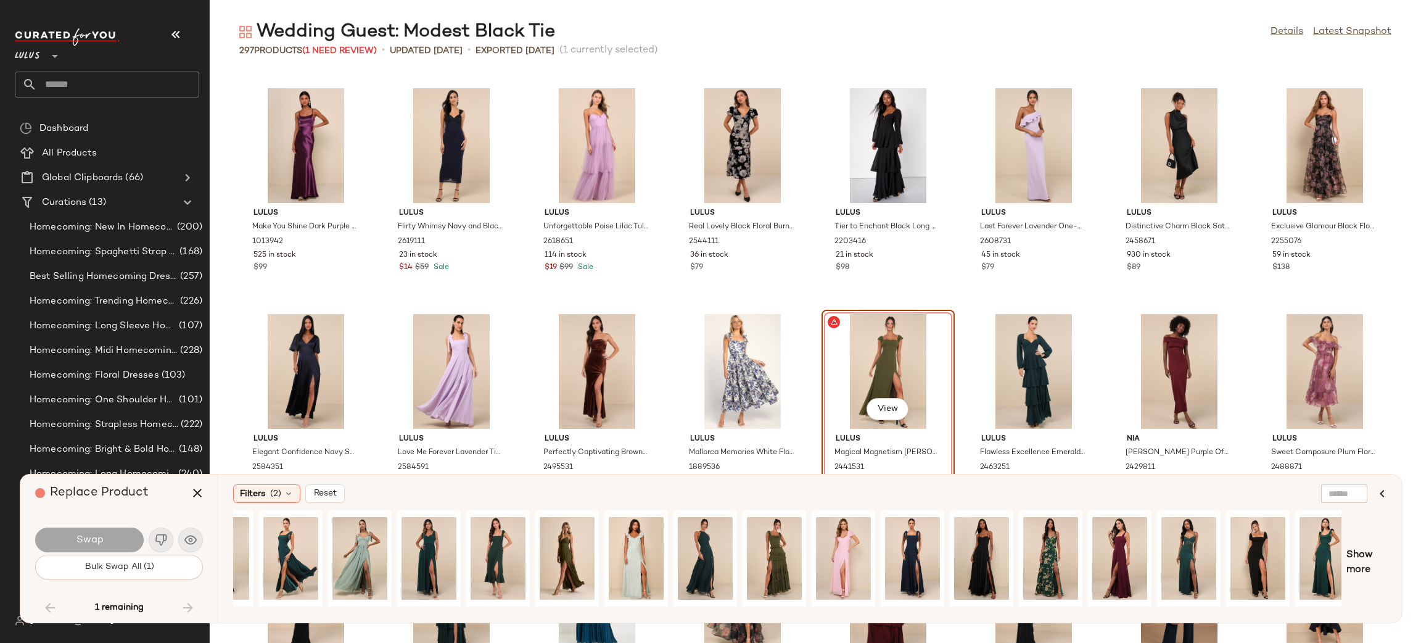
scroll to position [0, 251]
click at [989, 546] on div "View" at bounding box center [981, 558] width 55 height 88
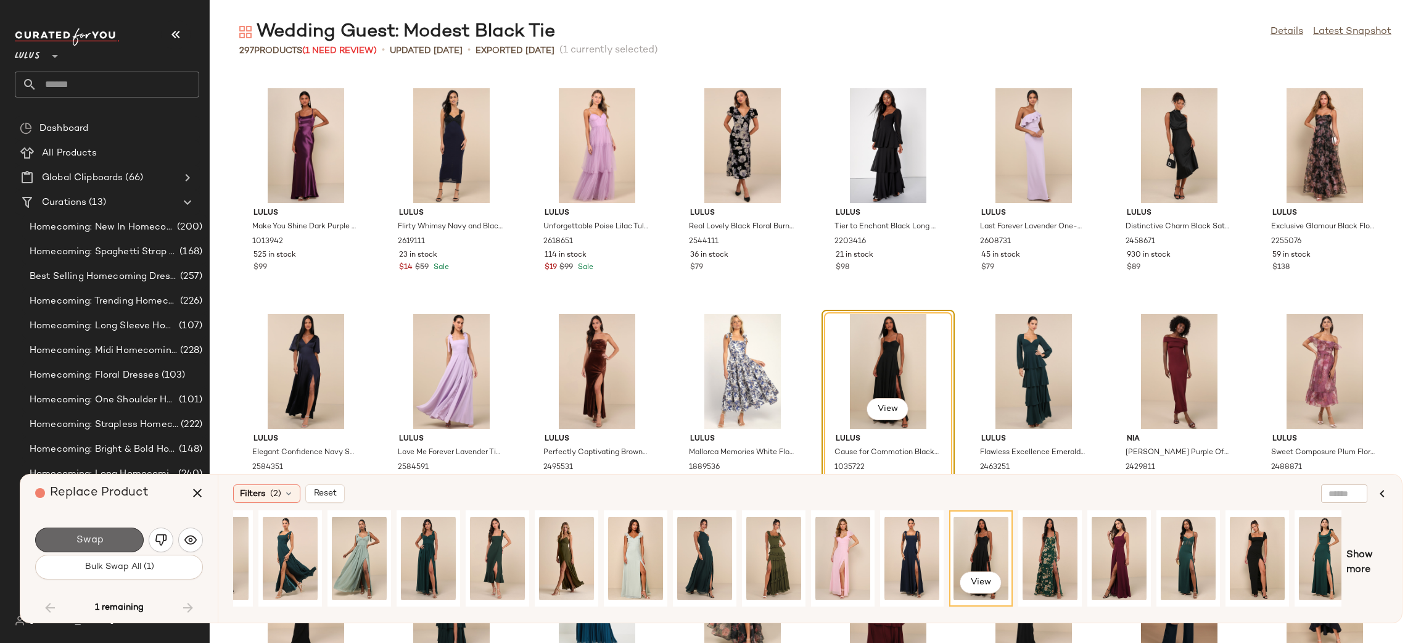
click at [118, 542] on button "Swap" at bounding box center [89, 539] width 109 height 25
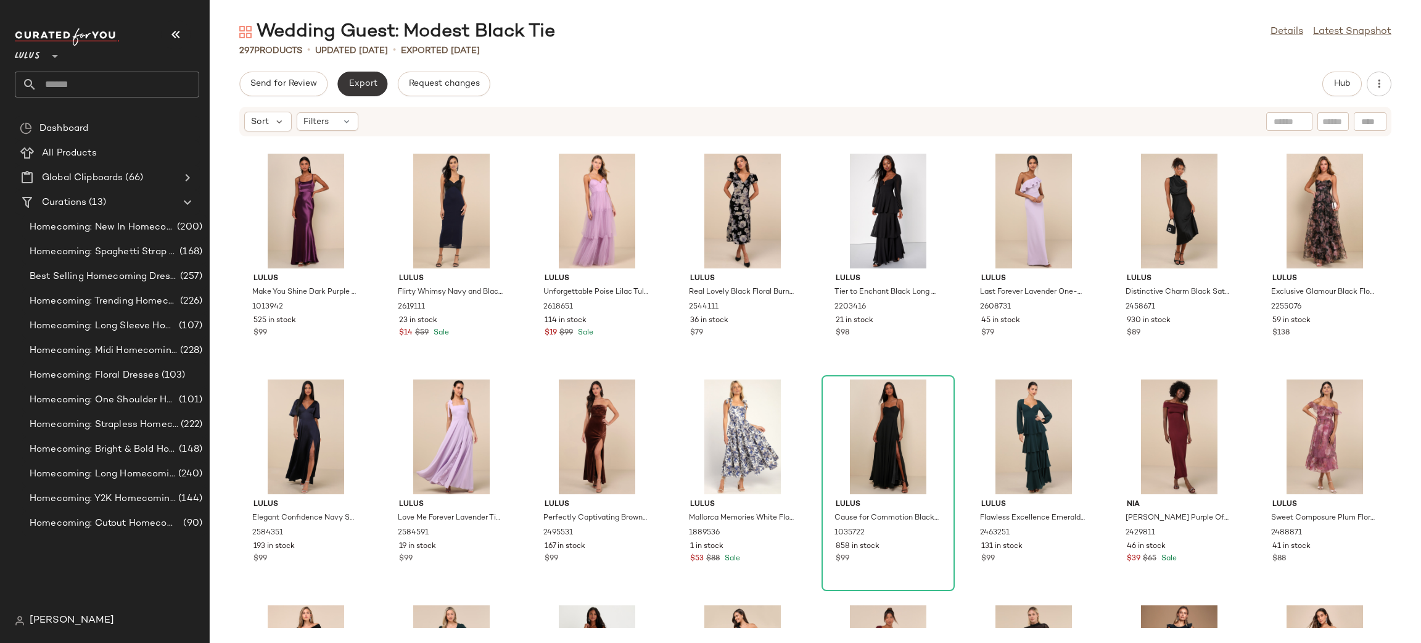
click at [365, 83] on span "Export" at bounding box center [362, 84] width 29 height 10
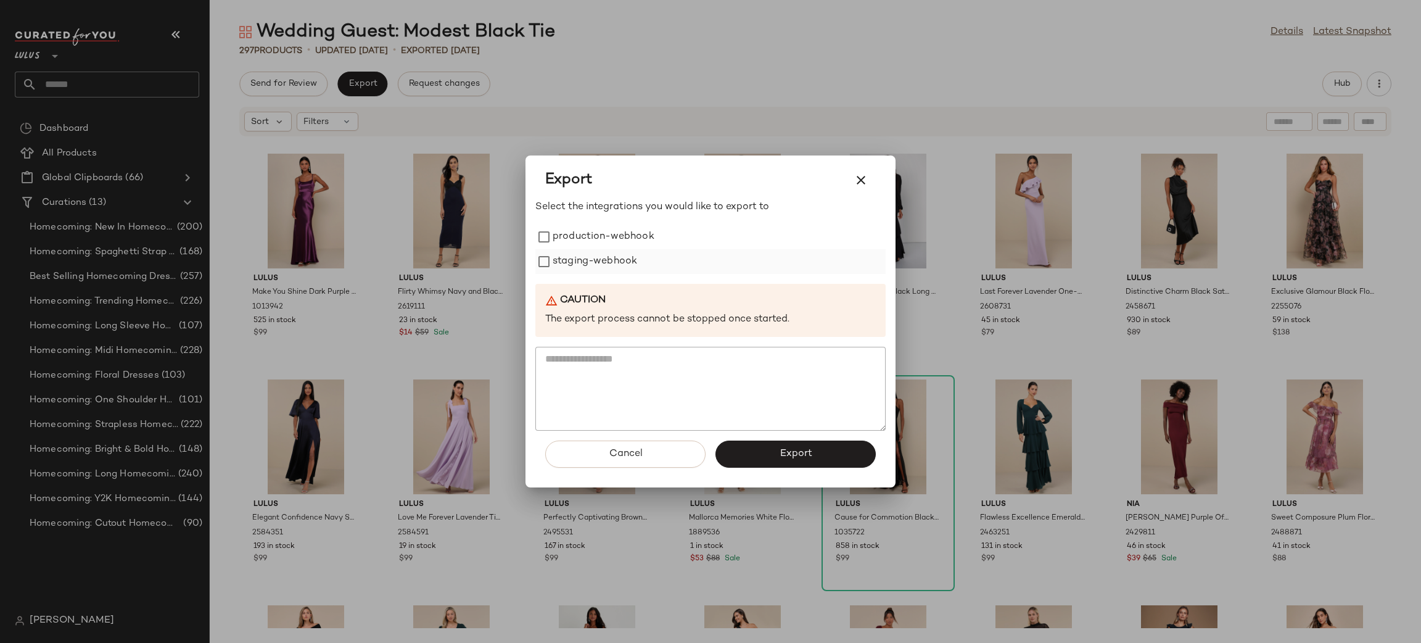
click at [583, 255] on label "staging-webhook" at bounding box center [595, 261] width 85 height 25
click at [587, 236] on label "production-webhook" at bounding box center [604, 237] width 102 height 25
click at [746, 452] on button "Export" at bounding box center [795, 453] width 160 height 27
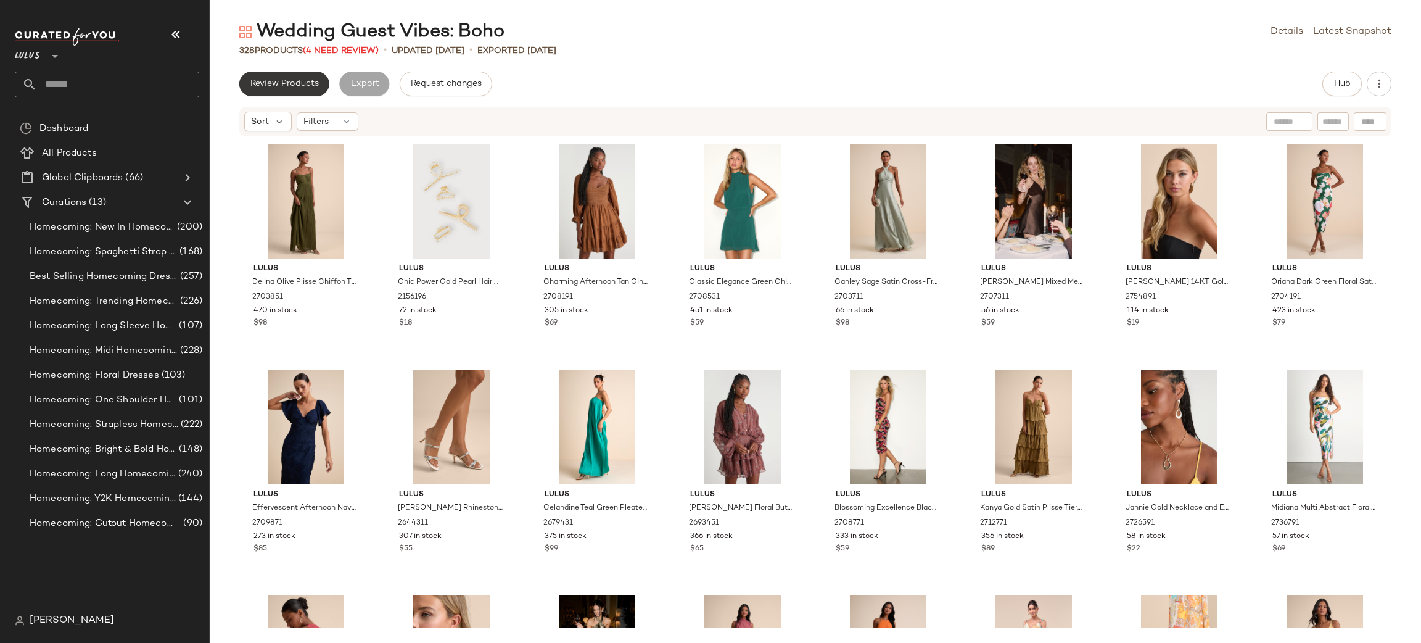
click at [303, 81] on span "Review Products" at bounding box center [284, 84] width 69 height 10
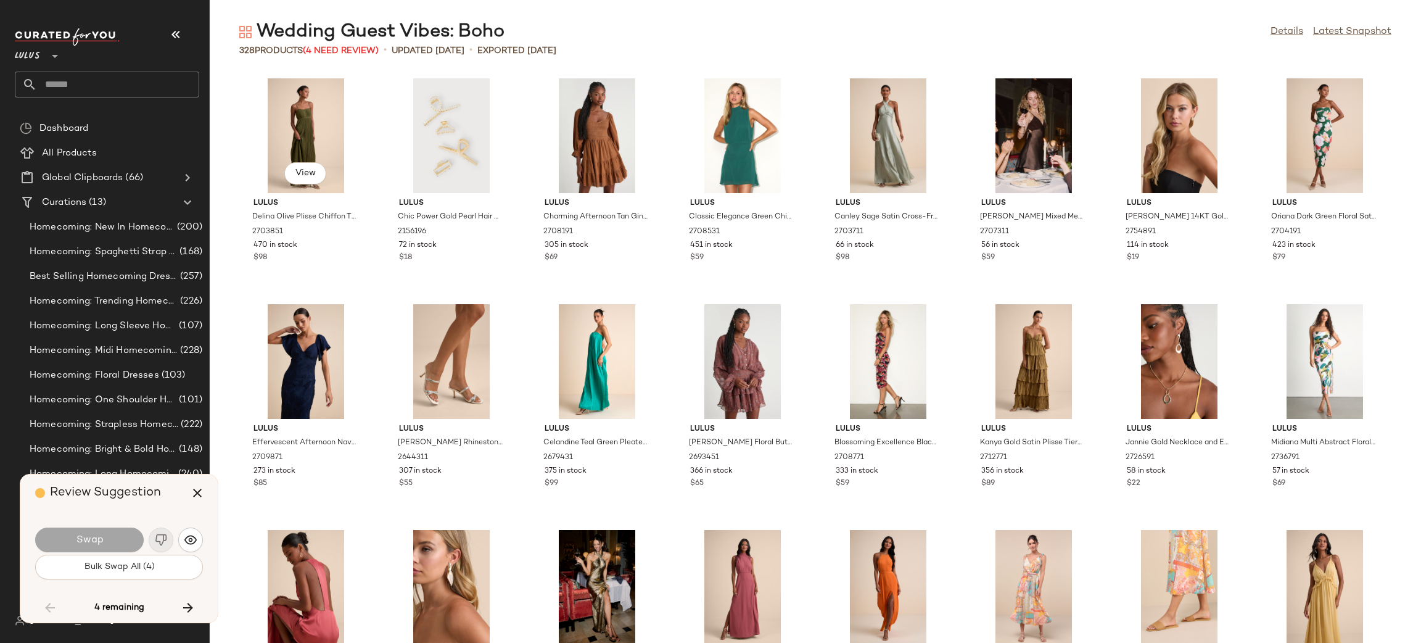
scroll to position [2709, 0]
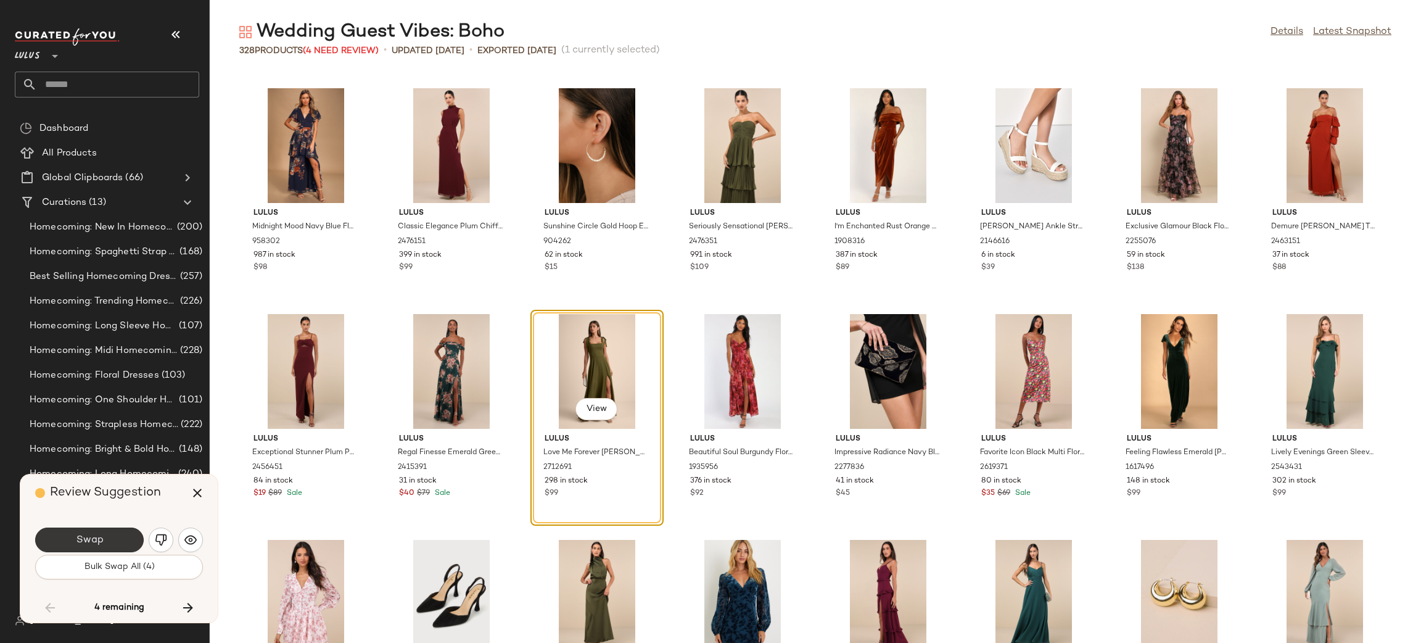
click at [113, 529] on button "Swap" at bounding box center [89, 539] width 109 height 25
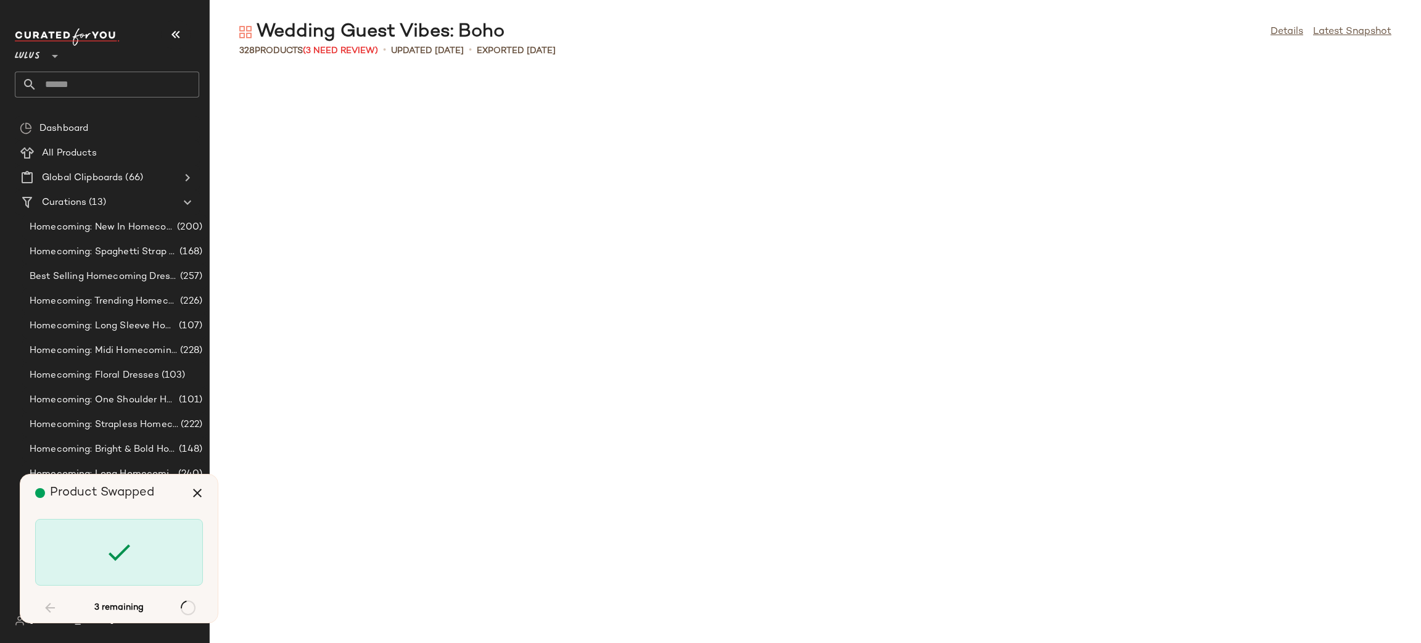
scroll to position [3611, 0]
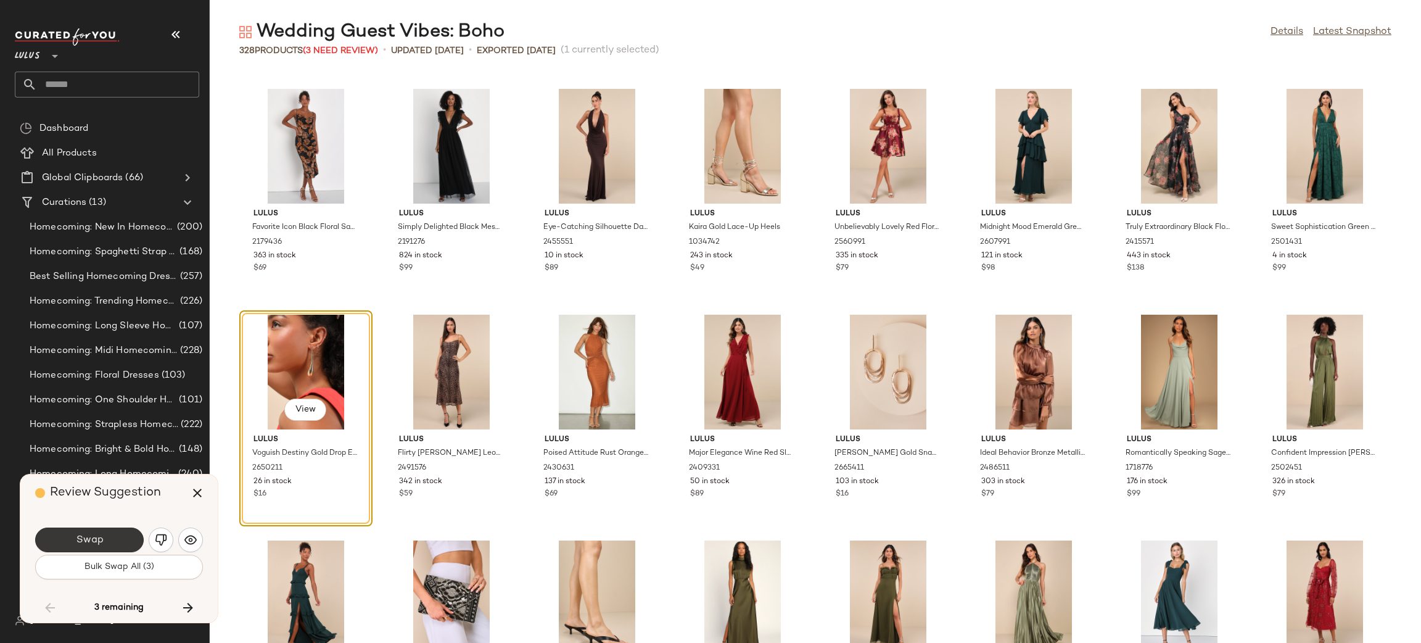
click at [131, 539] on button "Swap" at bounding box center [89, 539] width 109 height 25
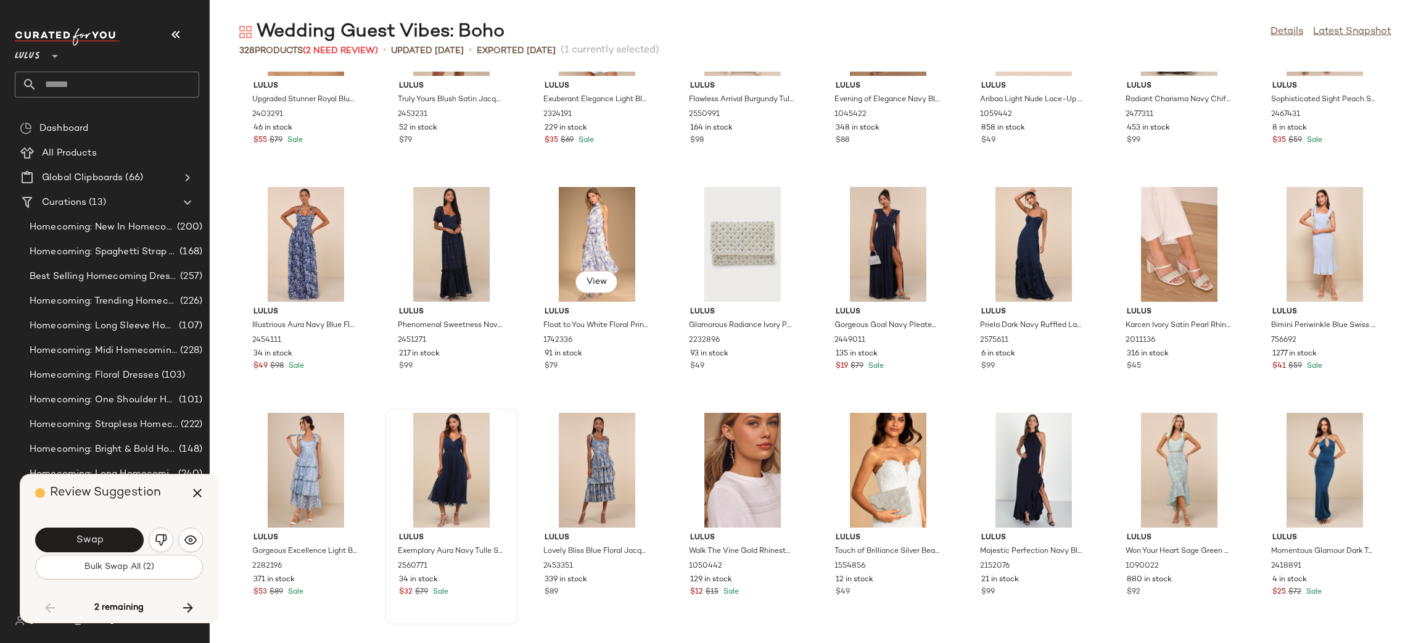
scroll to position [6678, 0]
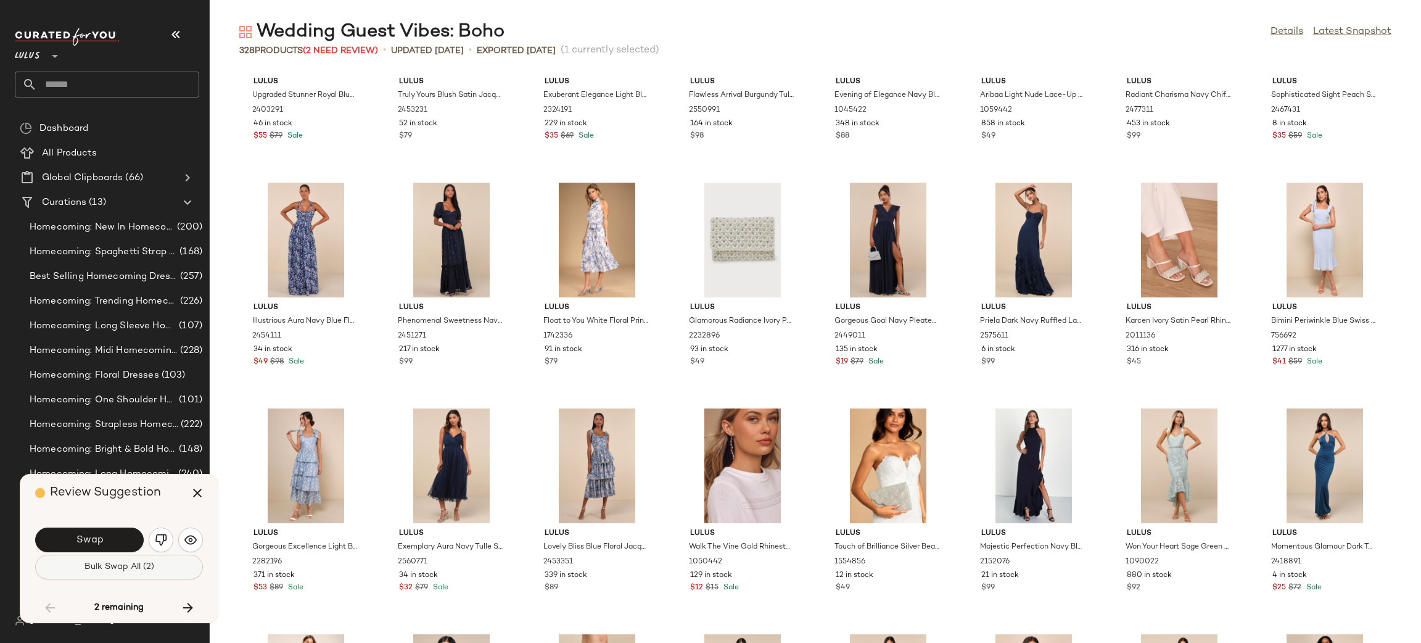
click at [141, 571] on span "Bulk Swap All (2)" at bounding box center [119, 567] width 70 height 10
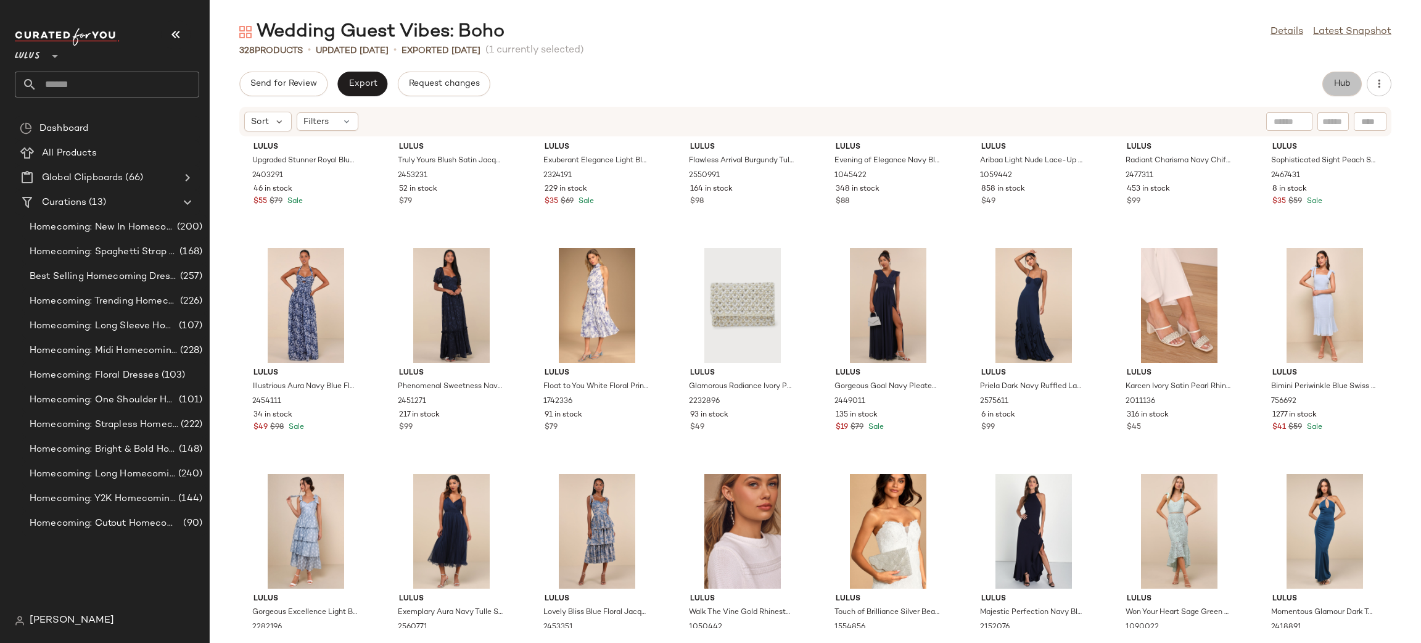
click at [1337, 89] on button "Hub" at bounding box center [1341, 84] width 39 height 25
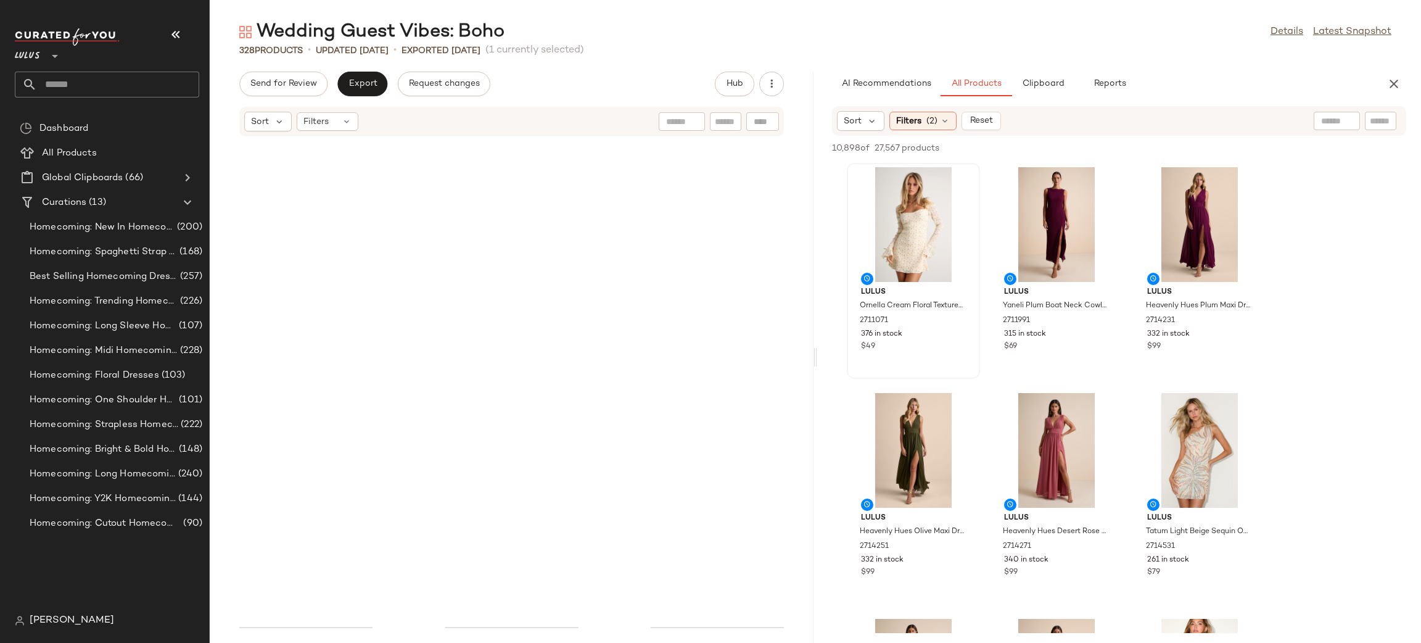
scroll to position [24343, 0]
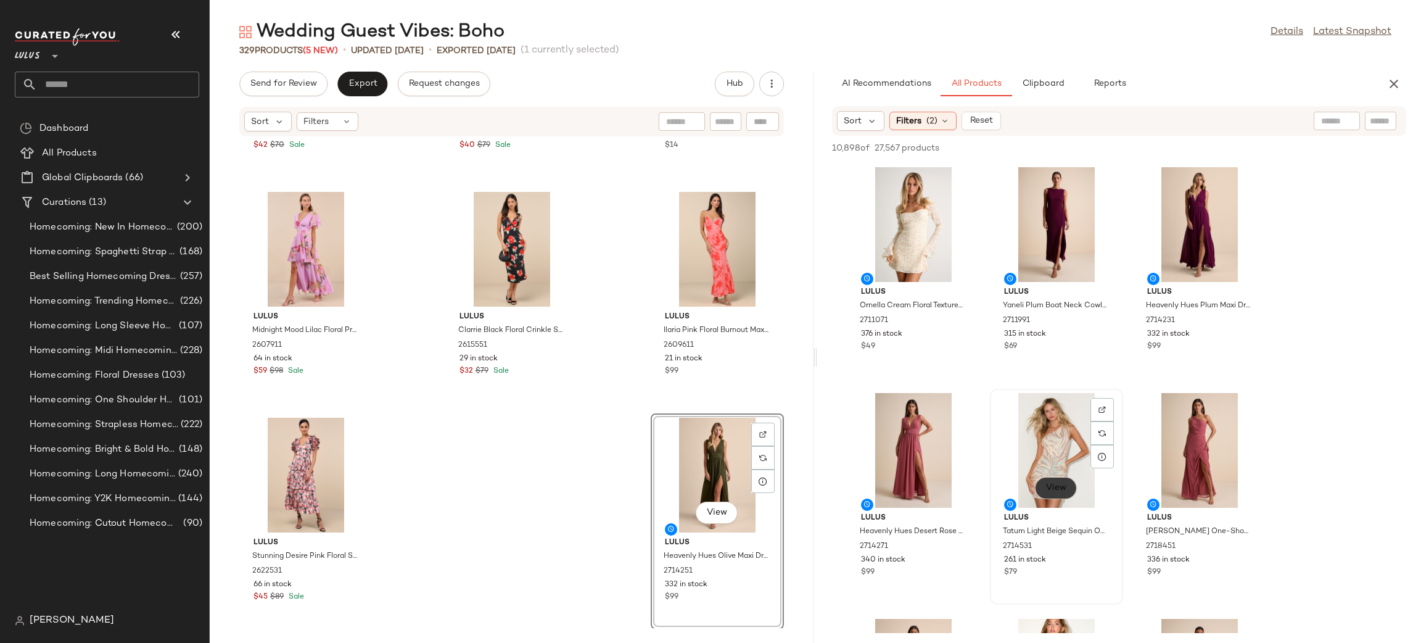
click at [1060, 484] on span "View" at bounding box center [1055, 488] width 21 height 10
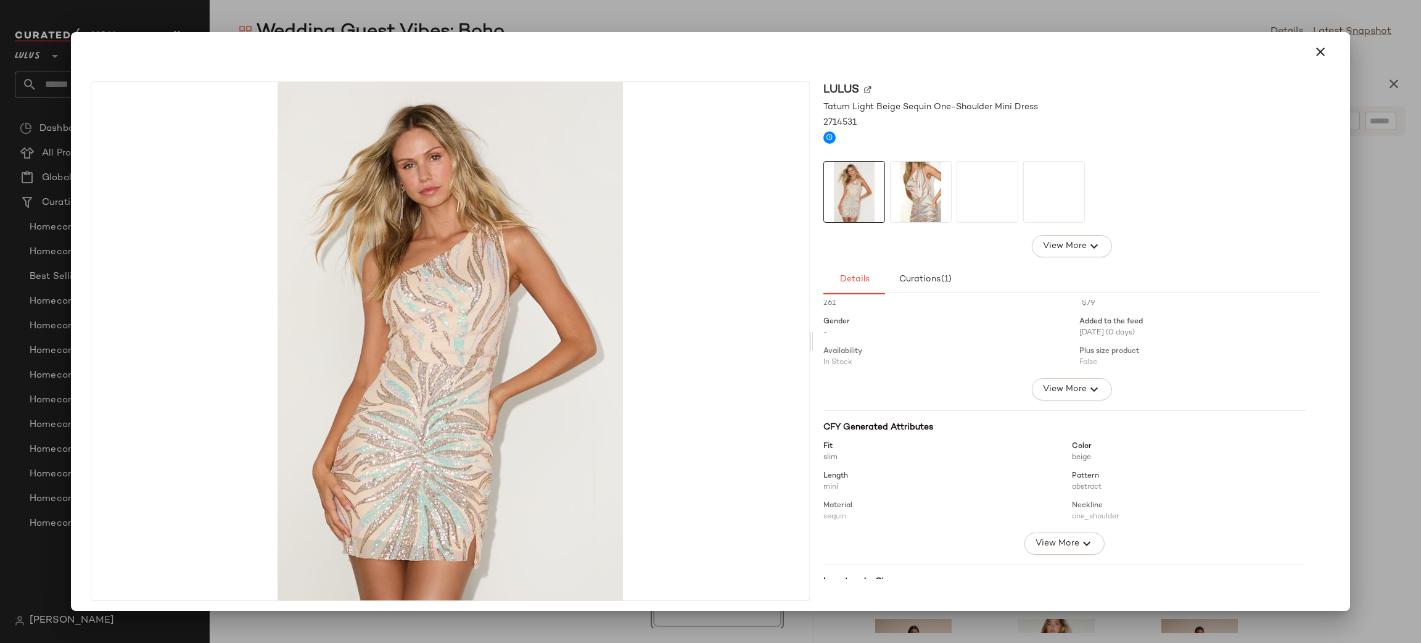
scroll to position [91, 0]
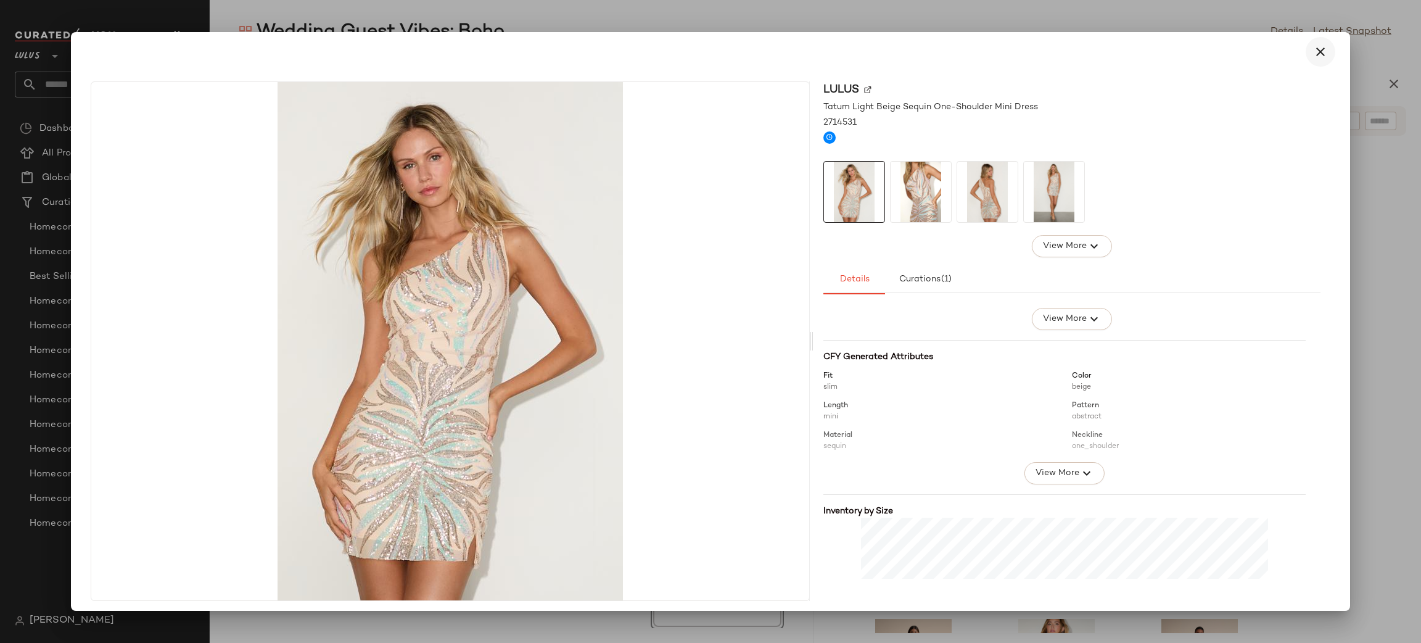
click at [1321, 49] on button "button" at bounding box center [1321, 52] width 30 height 30
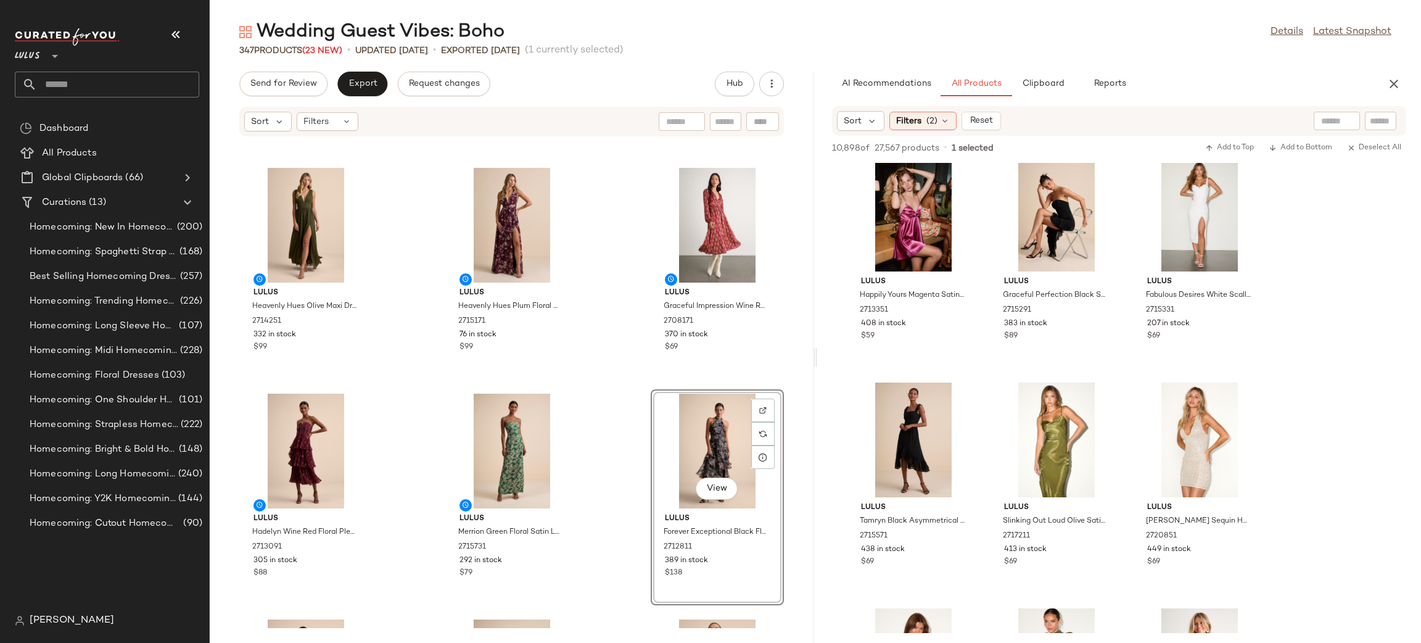
scroll to position [7476, 0]
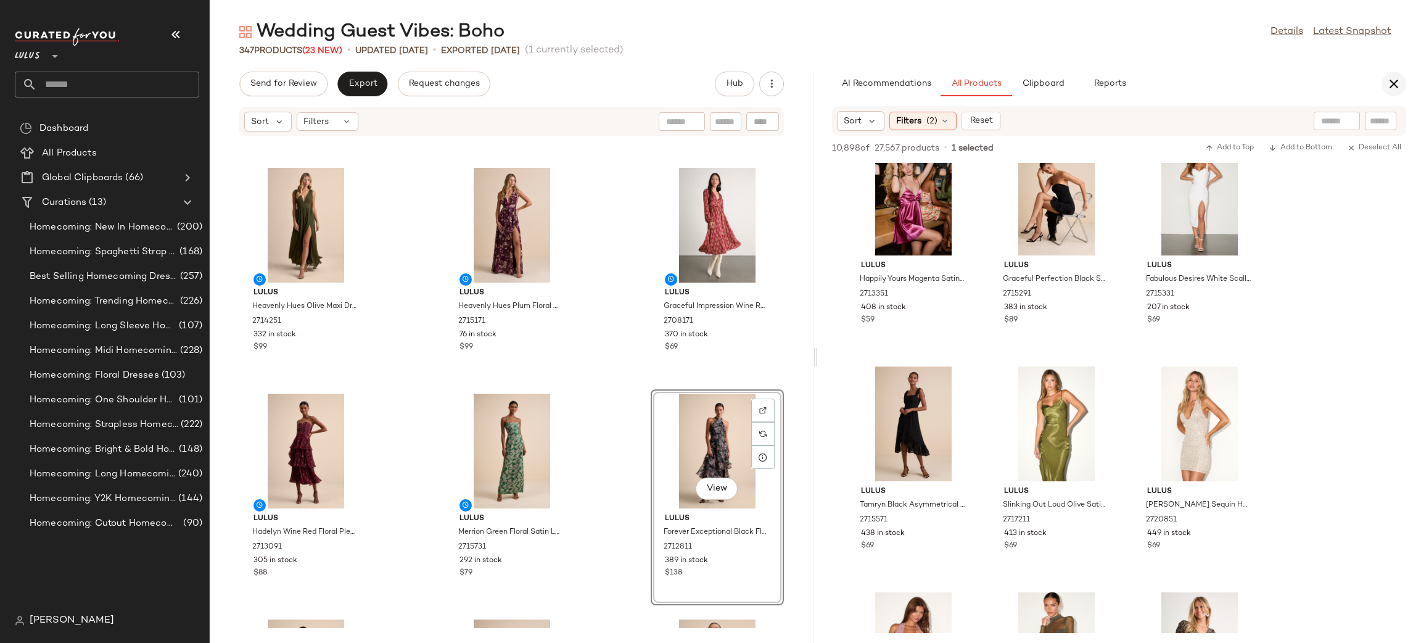
click at [1398, 78] on icon "button" at bounding box center [1394, 83] width 15 height 15
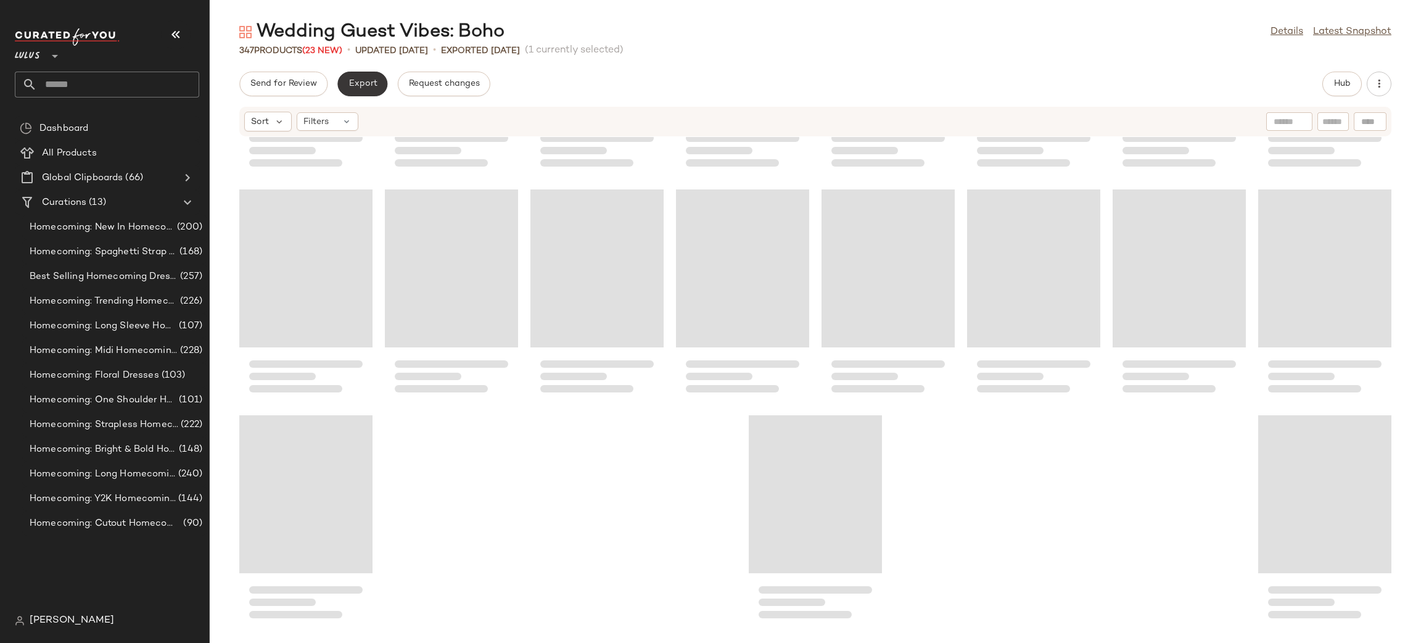
scroll to position [9255, 0]
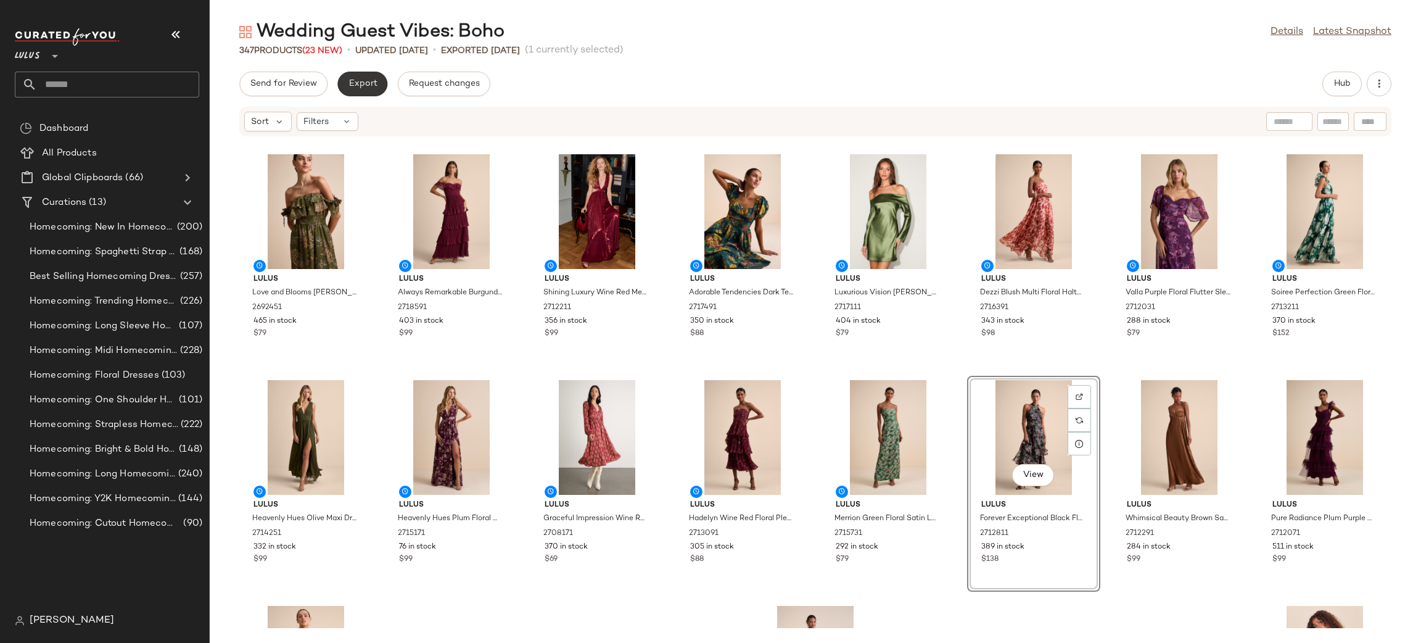
click at [353, 86] on span "Export" at bounding box center [362, 84] width 29 height 10
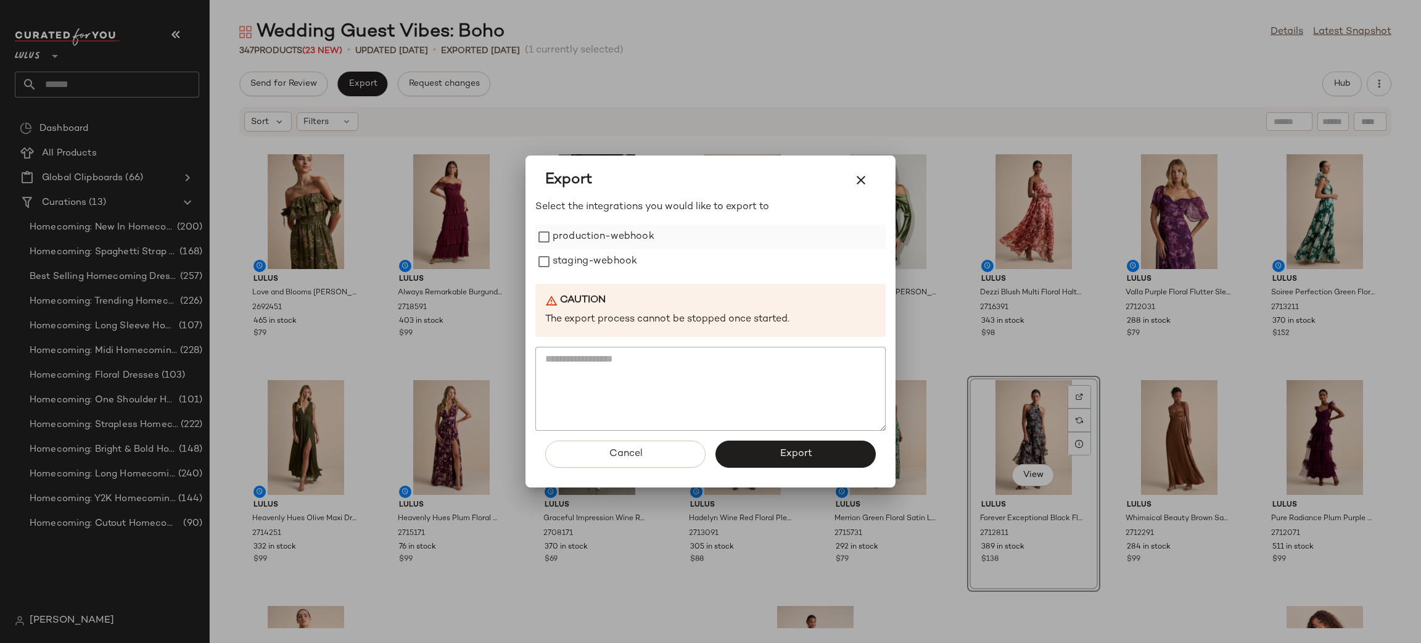
click at [614, 228] on label "production-webhook" at bounding box center [604, 237] width 102 height 25
click at [609, 258] on label "staging-webhook" at bounding box center [595, 261] width 85 height 25
click at [776, 454] on button "Export" at bounding box center [795, 453] width 160 height 27
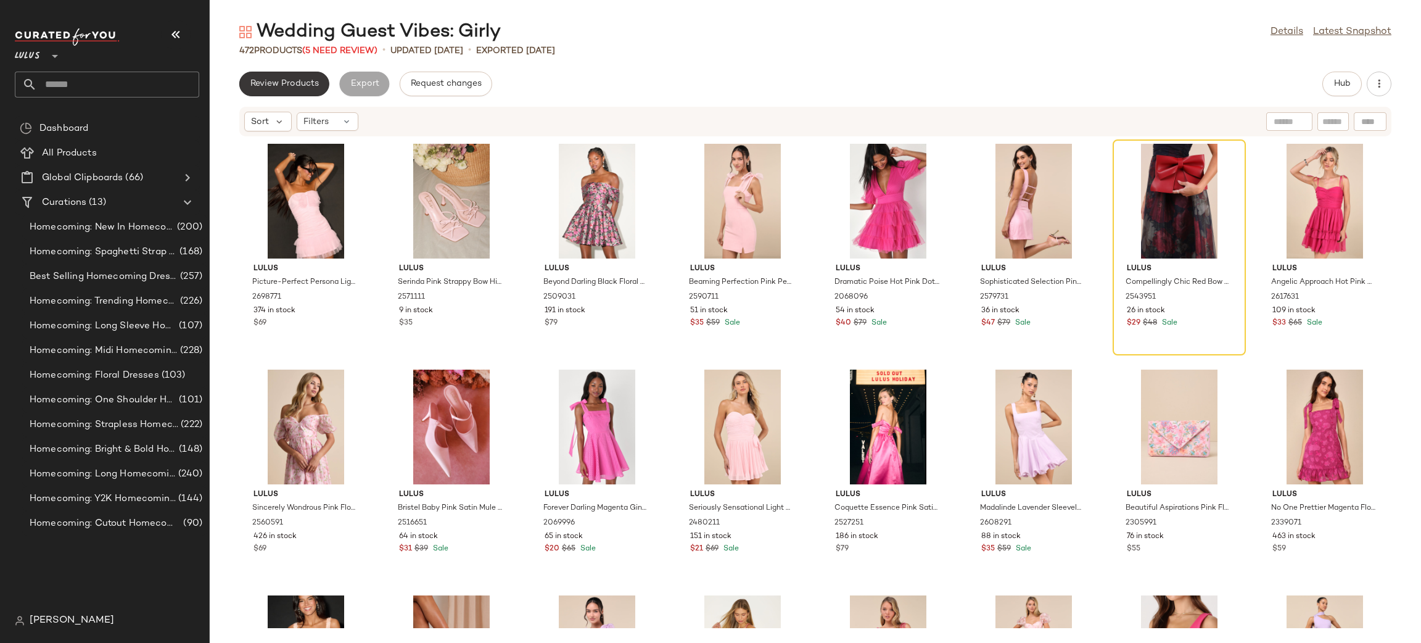
click at [315, 85] on span "Review Products" at bounding box center [284, 84] width 69 height 10
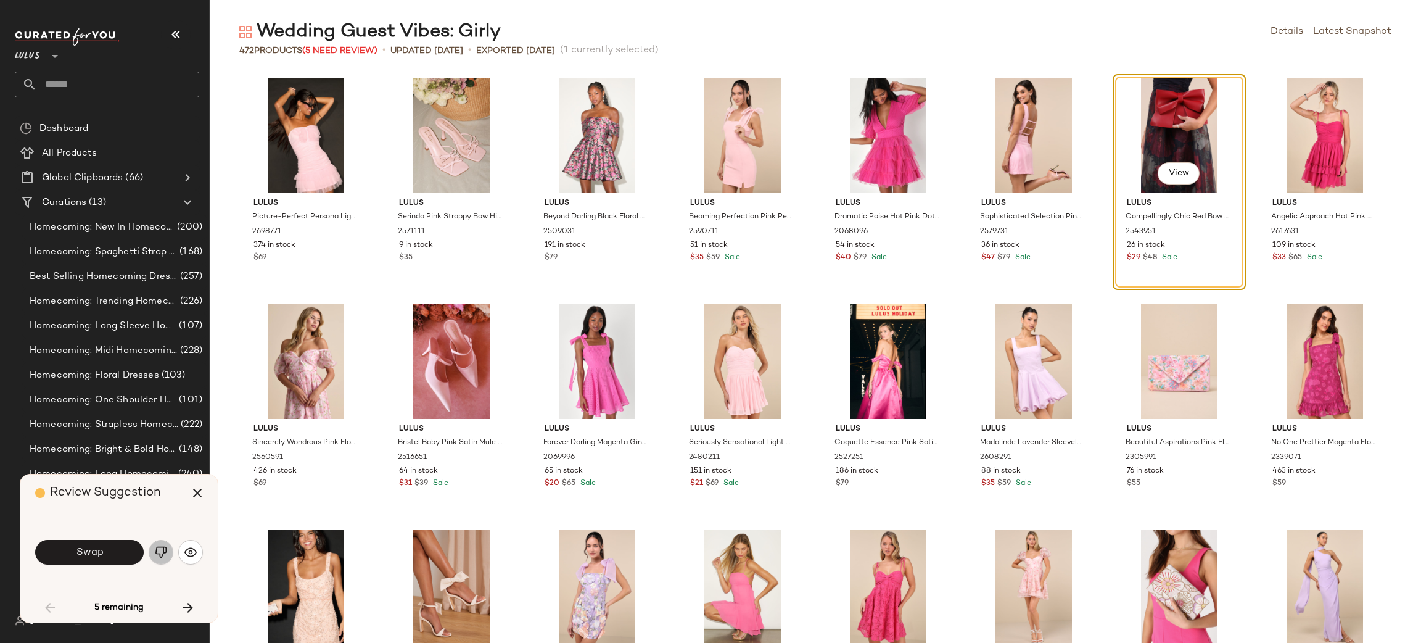
click at [165, 557] on button "button" at bounding box center [161, 552] width 25 height 25
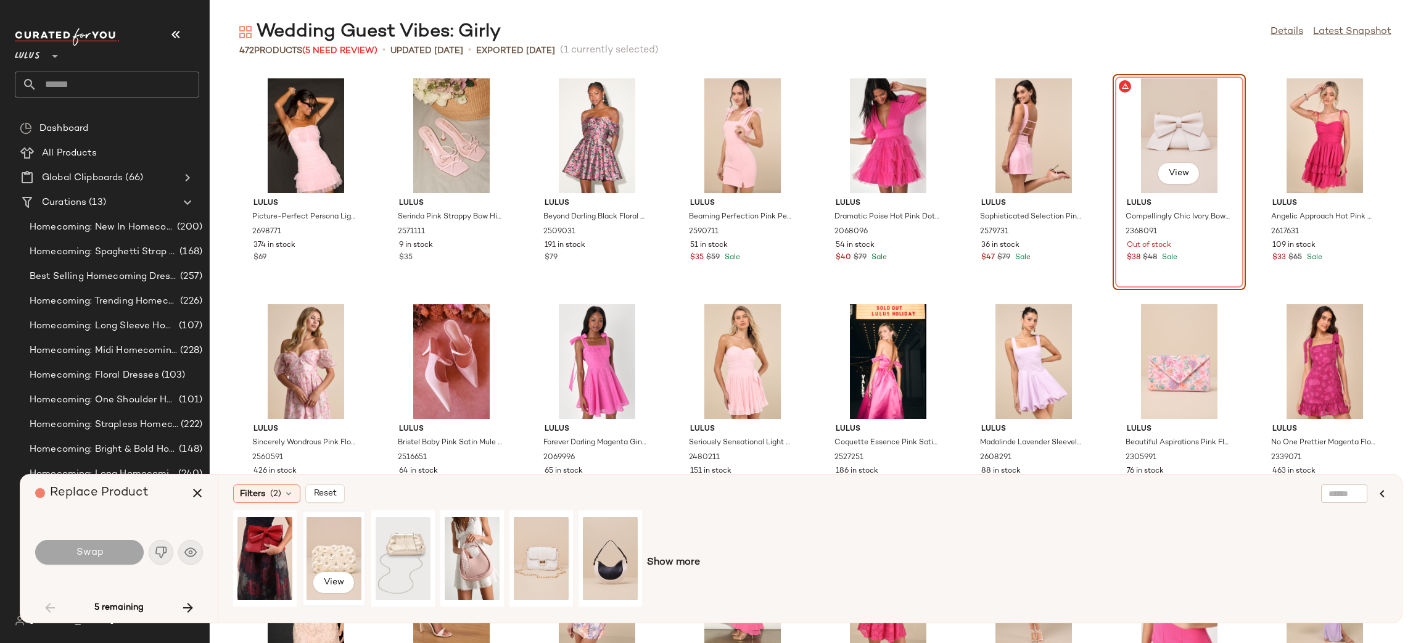
click at [338, 550] on div "View" at bounding box center [334, 558] width 55 height 88
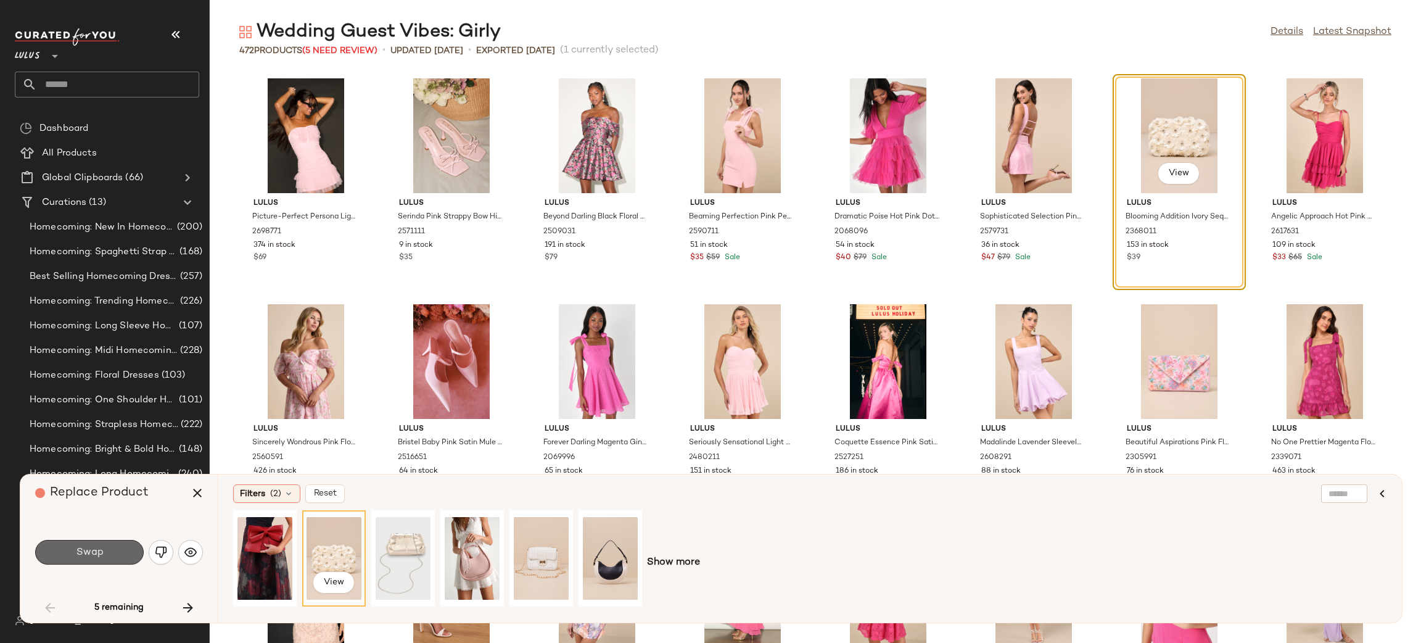
click at [96, 552] on span "Swap" at bounding box center [89, 552] width 28 height 12
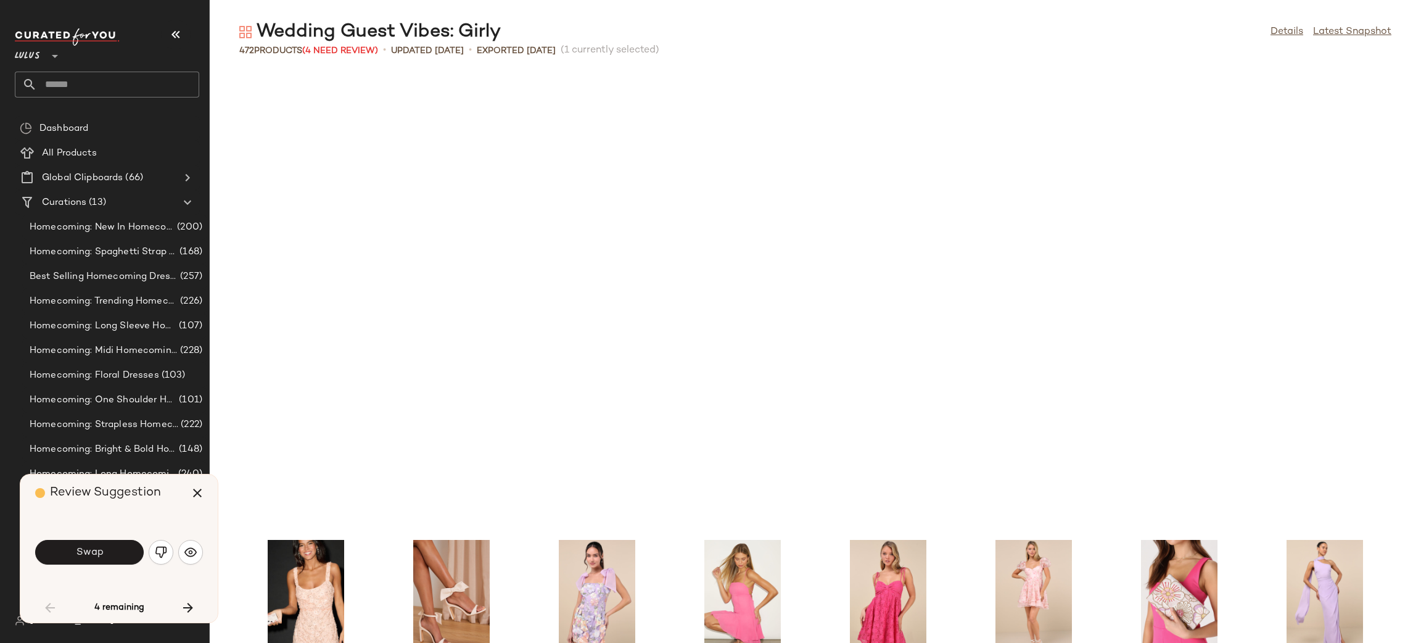
scroll to position [461, 0]
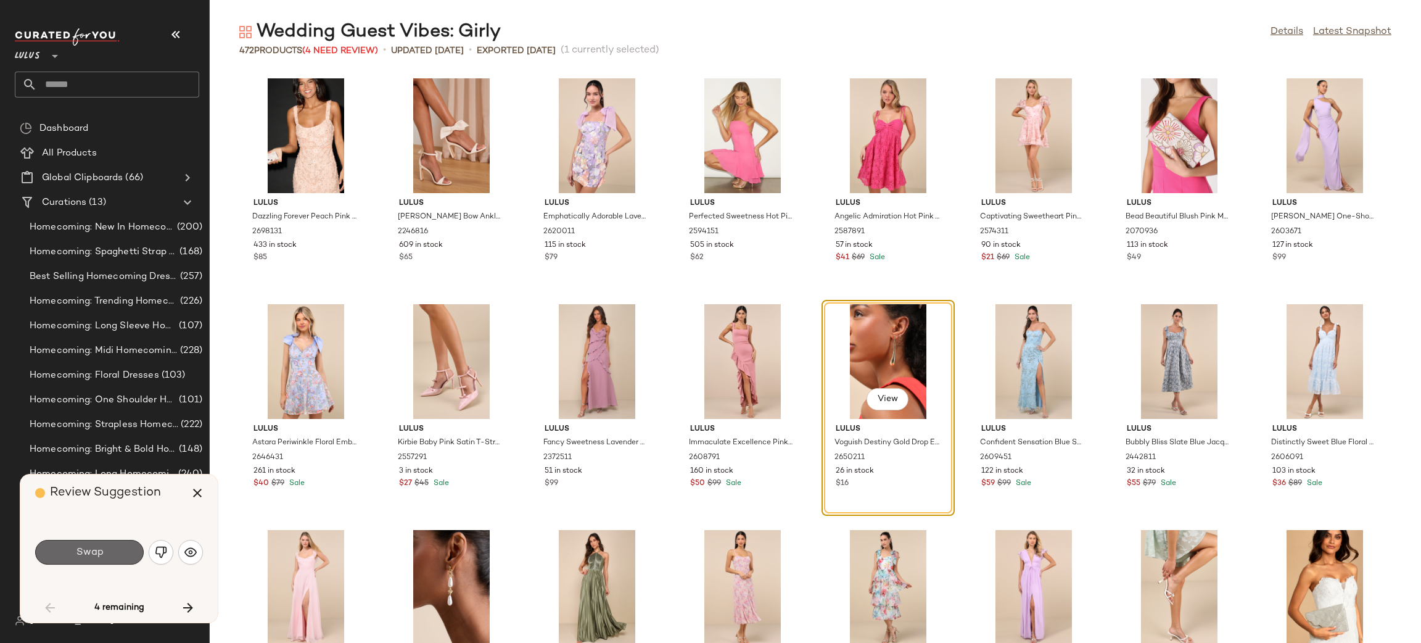
click at [108, 556] on button "Swap" at bounding box center [89, 552] width 109 height 25
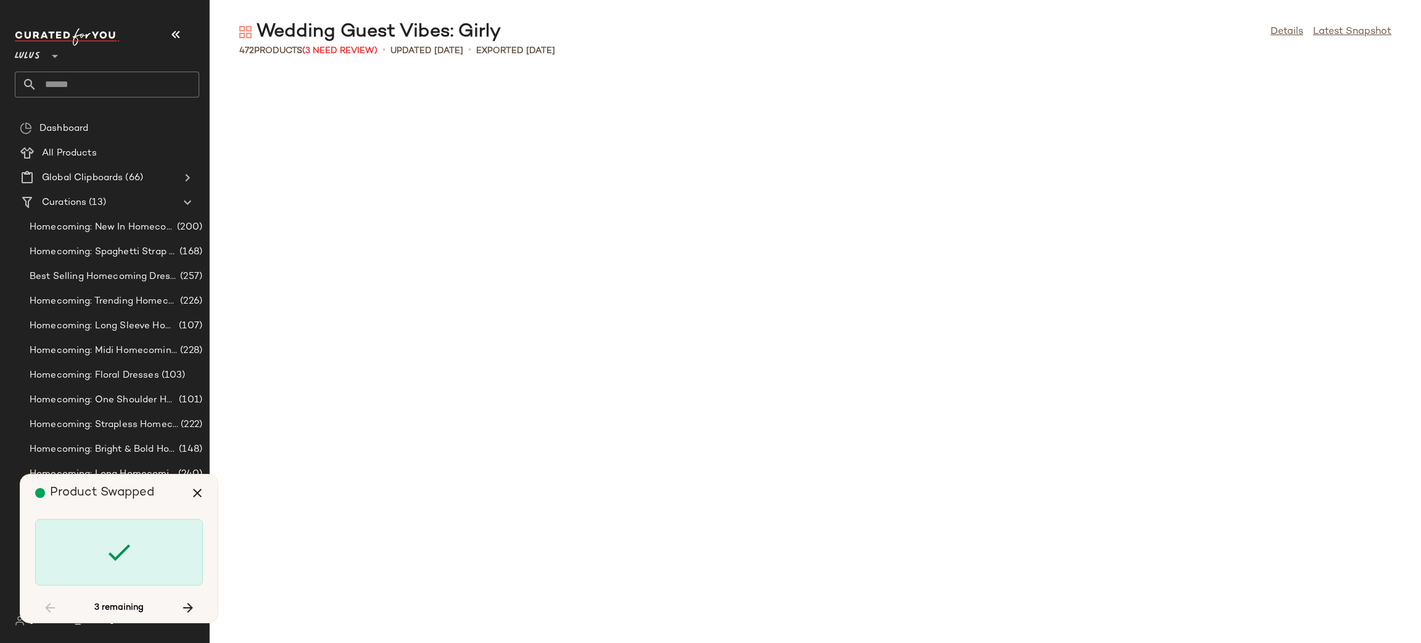
scroll to position [5869, 0]
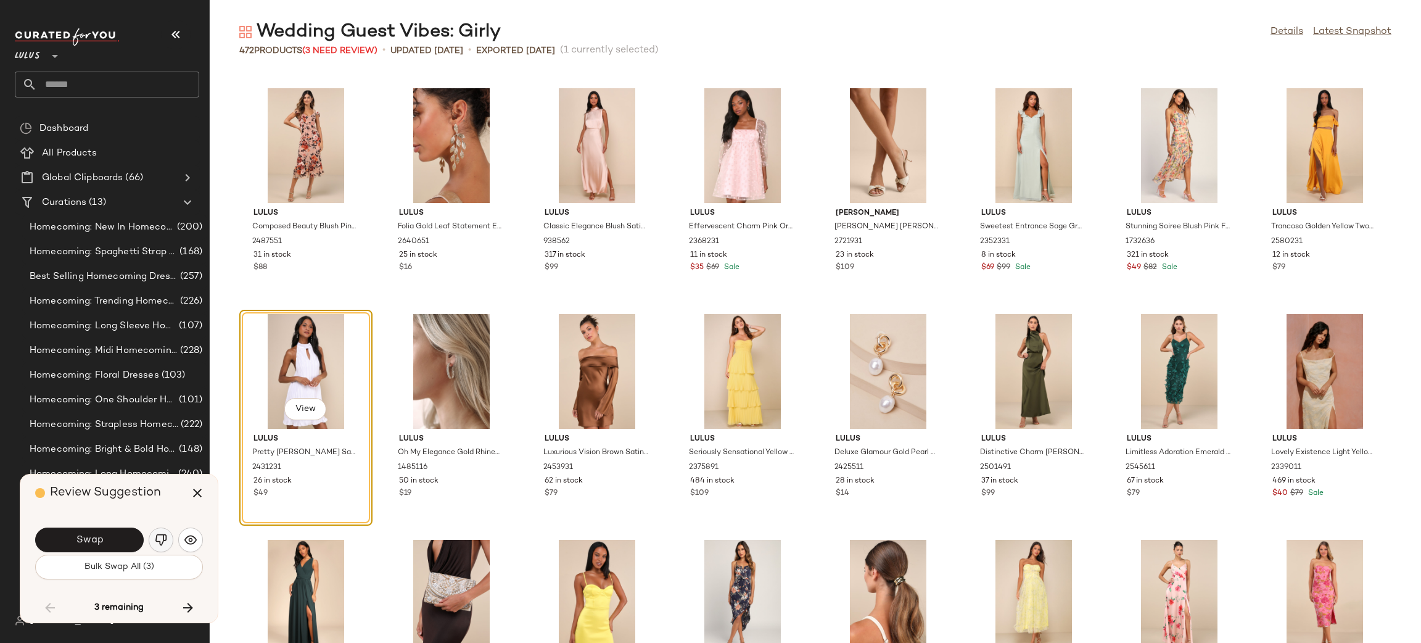
click at [165, 540] on img "button" at bounding box center [161, 540] width 12 height 12
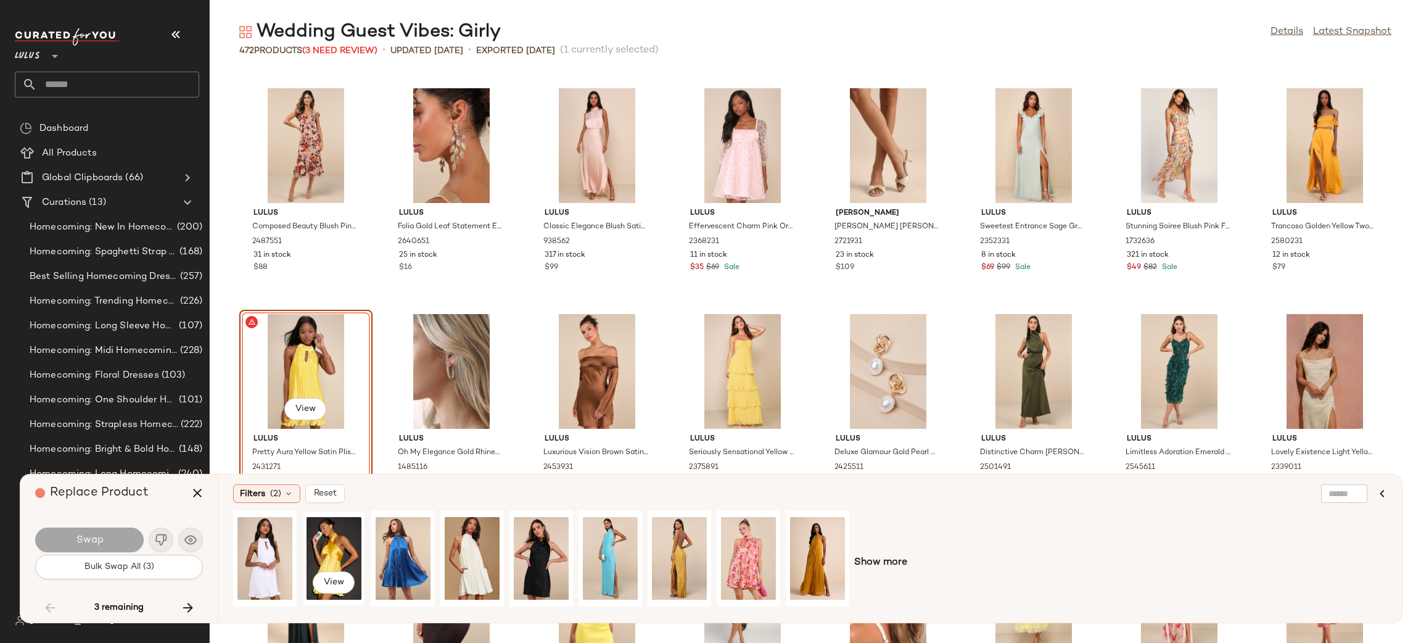
click at [344, 542] on div "View" at bounding box center [334, 558] width 55 height 88
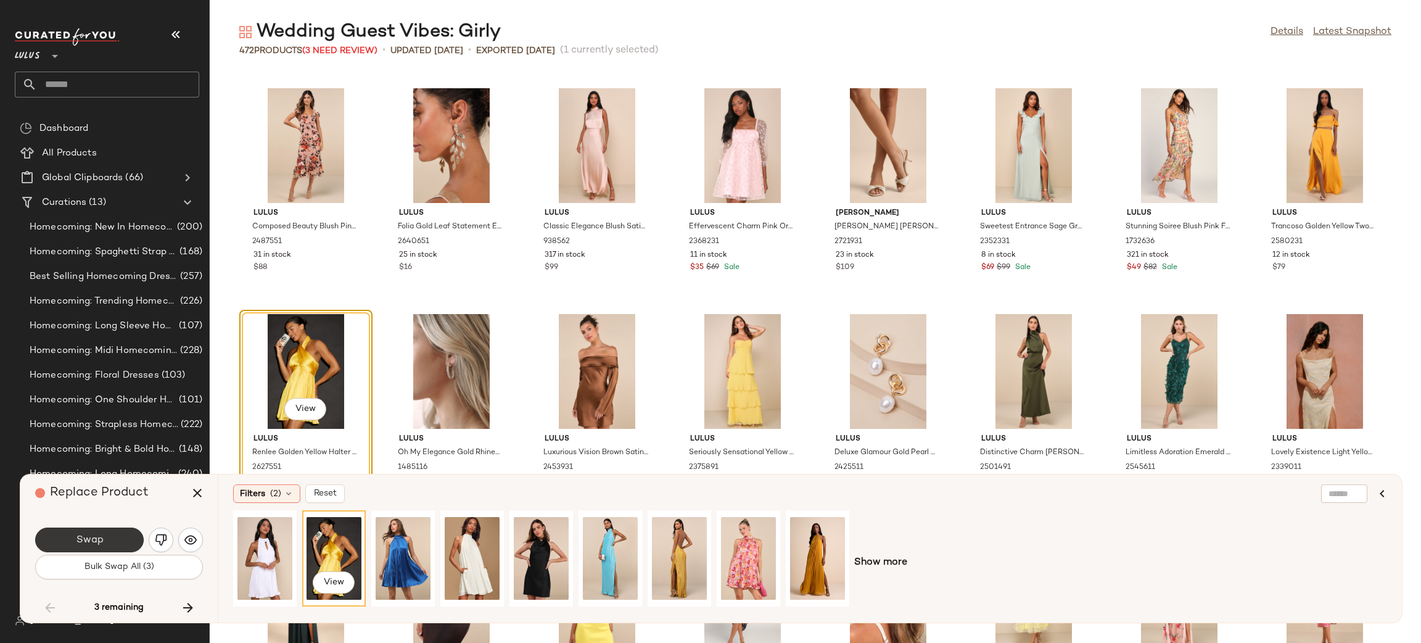
click at [91, 545] on span "Swap" at bounding box center [89, 540] width 28 height 12
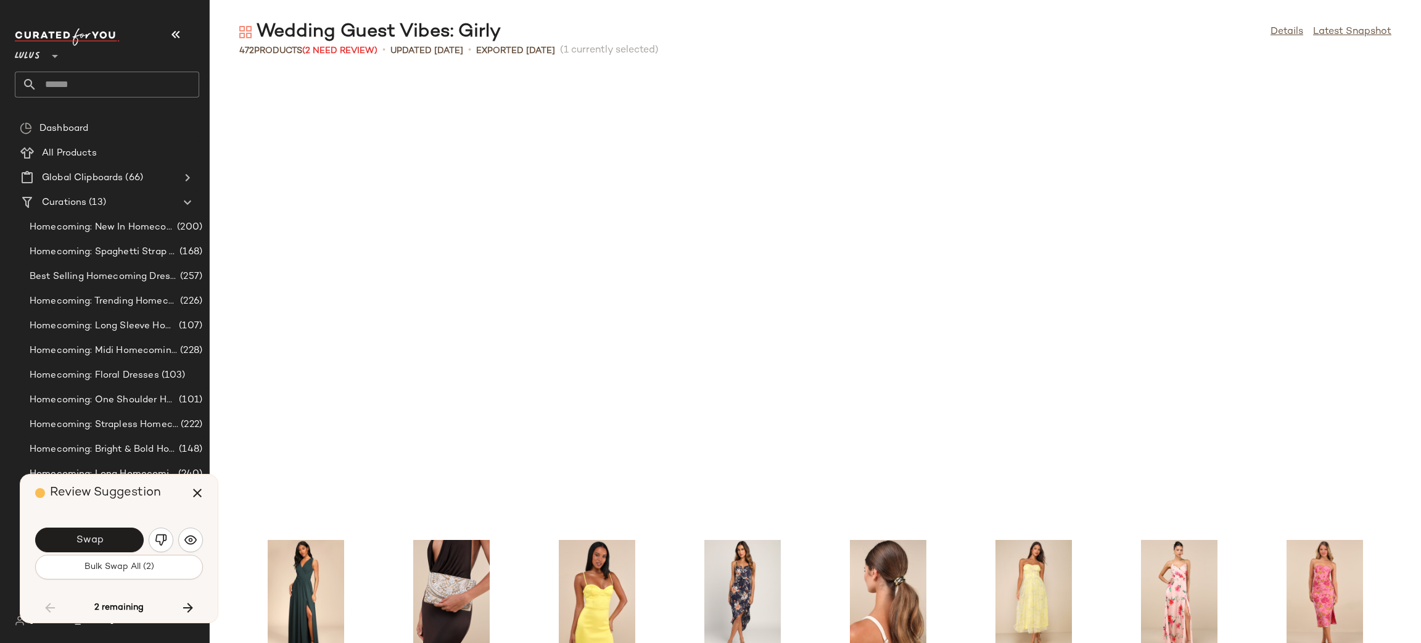
scroll to position [6320, 0]
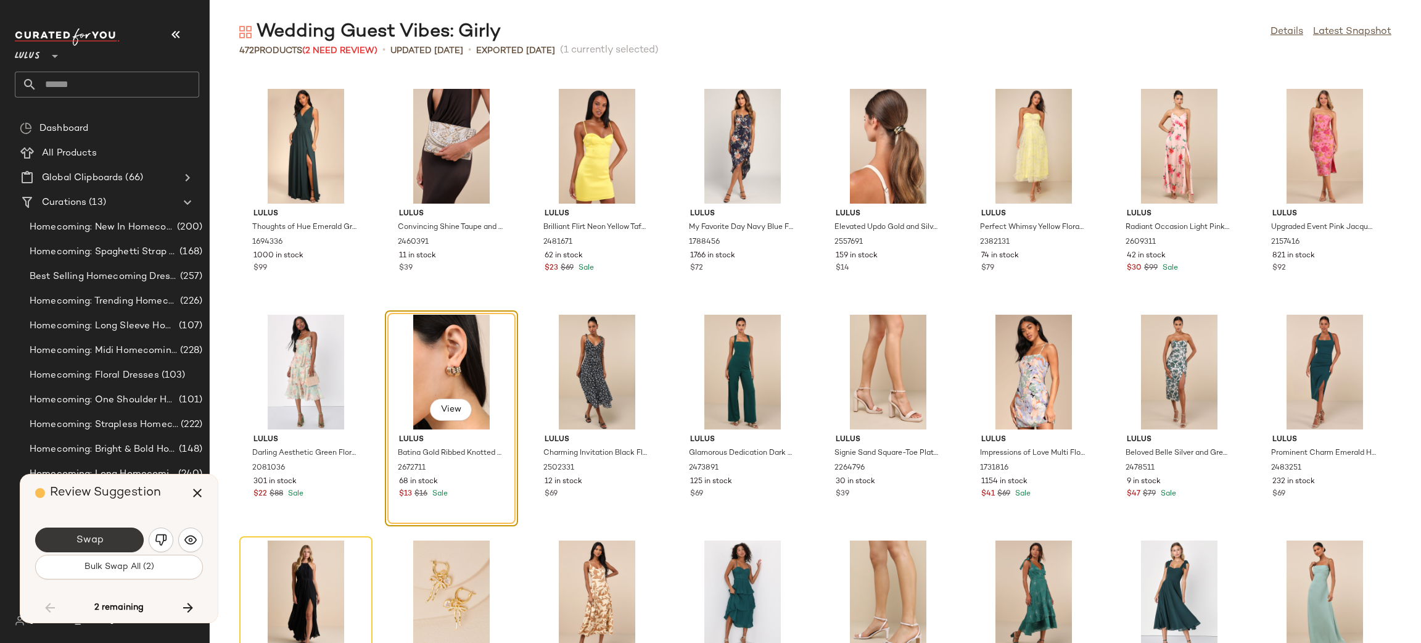
click at [101, 540] on span "Swap" at bounding box center [89, 540] width 28 height 12
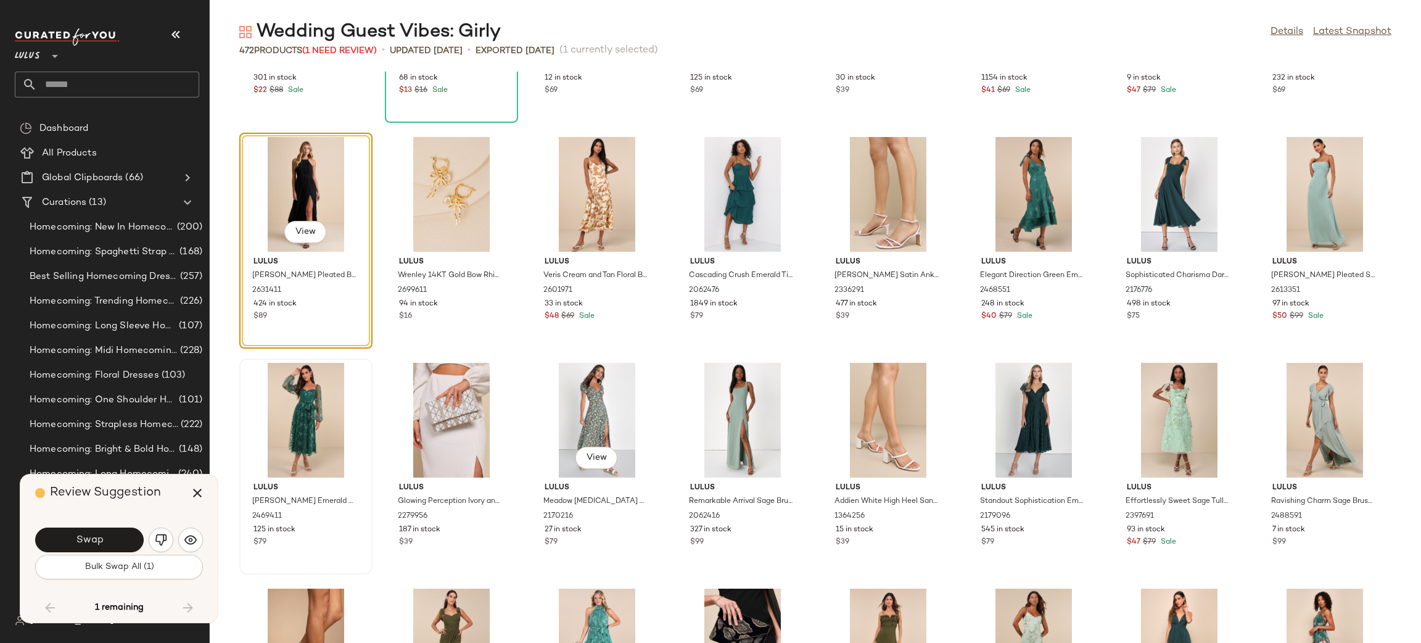
scroll to position [6709, 0]
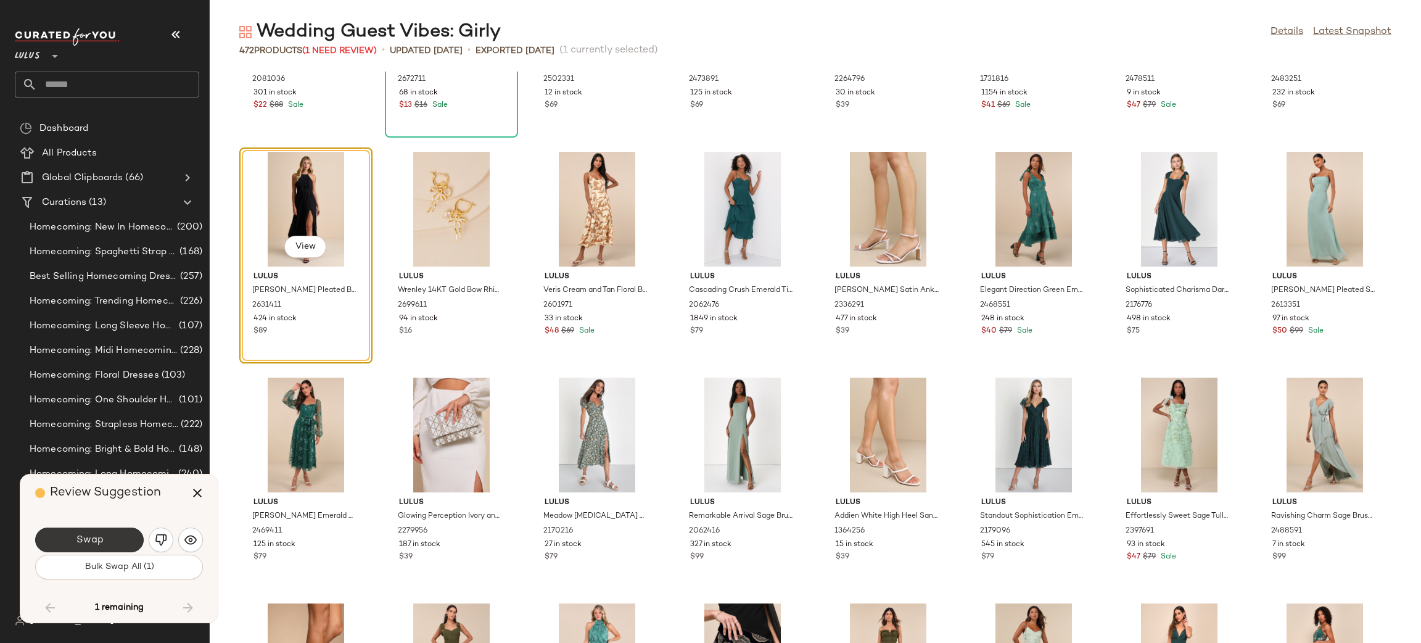
click at [130, 543] on button "Swap" at bounding box center [89, 539] width 109 height 25
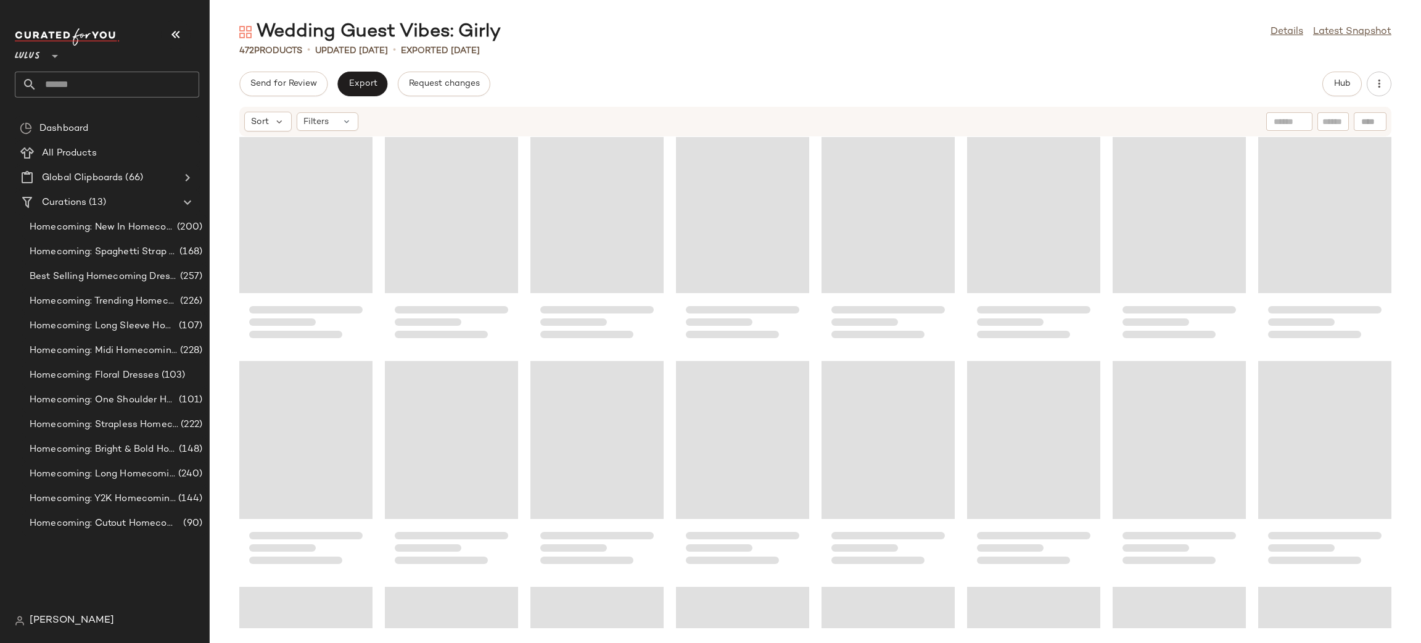
scroll to position [3687, 0]
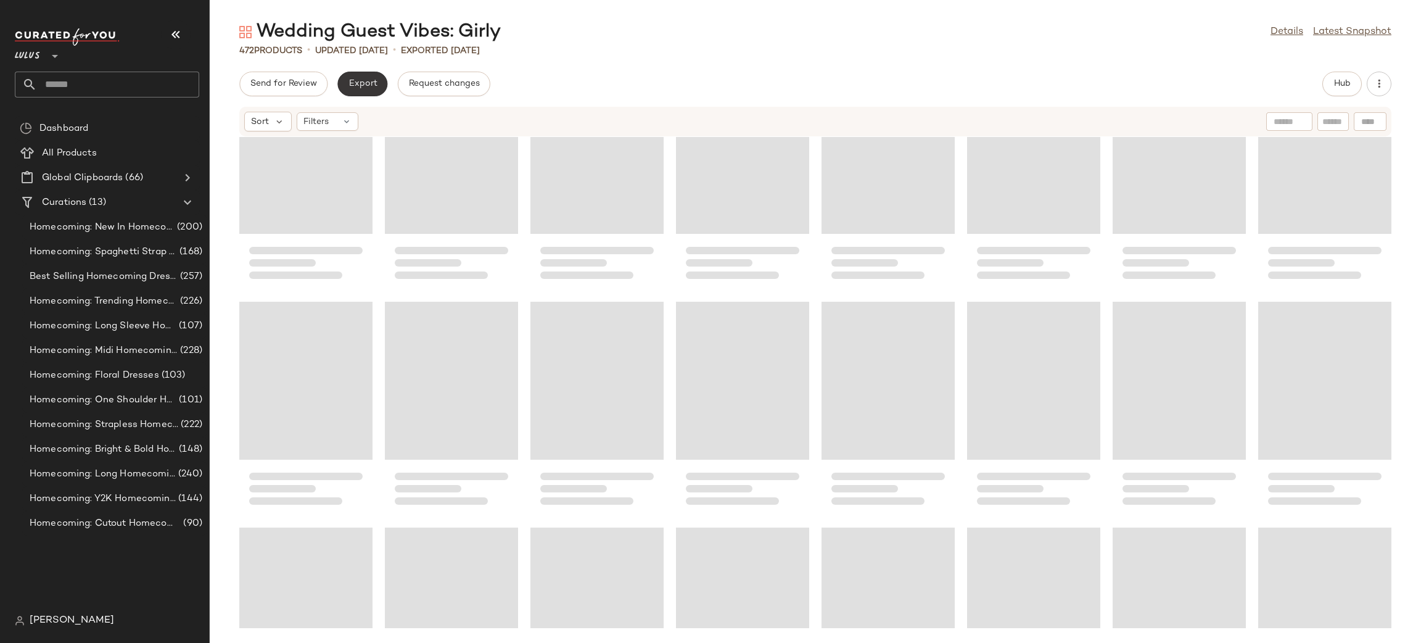
click at [372, 82] on span "Export" at bounding box center [362, 84] width 29 height 10
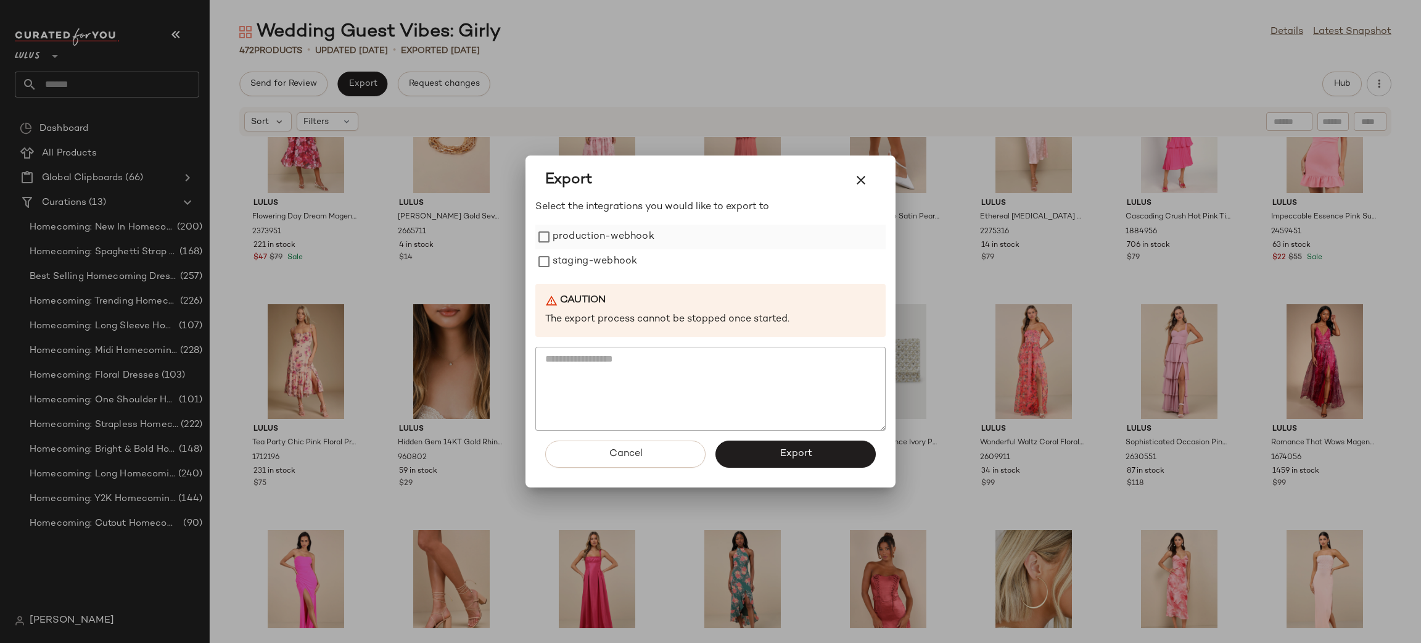
click at [609, 244] on label "production-webhook" at bounding box center [604, 237] width 102 height 25
click at [608, 247] on label "production-webhook" at bounding box center [604, 237] width 102 height 25
click at [587, 247] on label "production-webhook" at bounding box center [604, 237] width 102 height 25
click at [585, 263] on label "staging-webhook" at bounding box center [595, 261] width 85 height 25
click at [830, 455] on button "Export" at bounding box center [795, 453] width 160 height 27
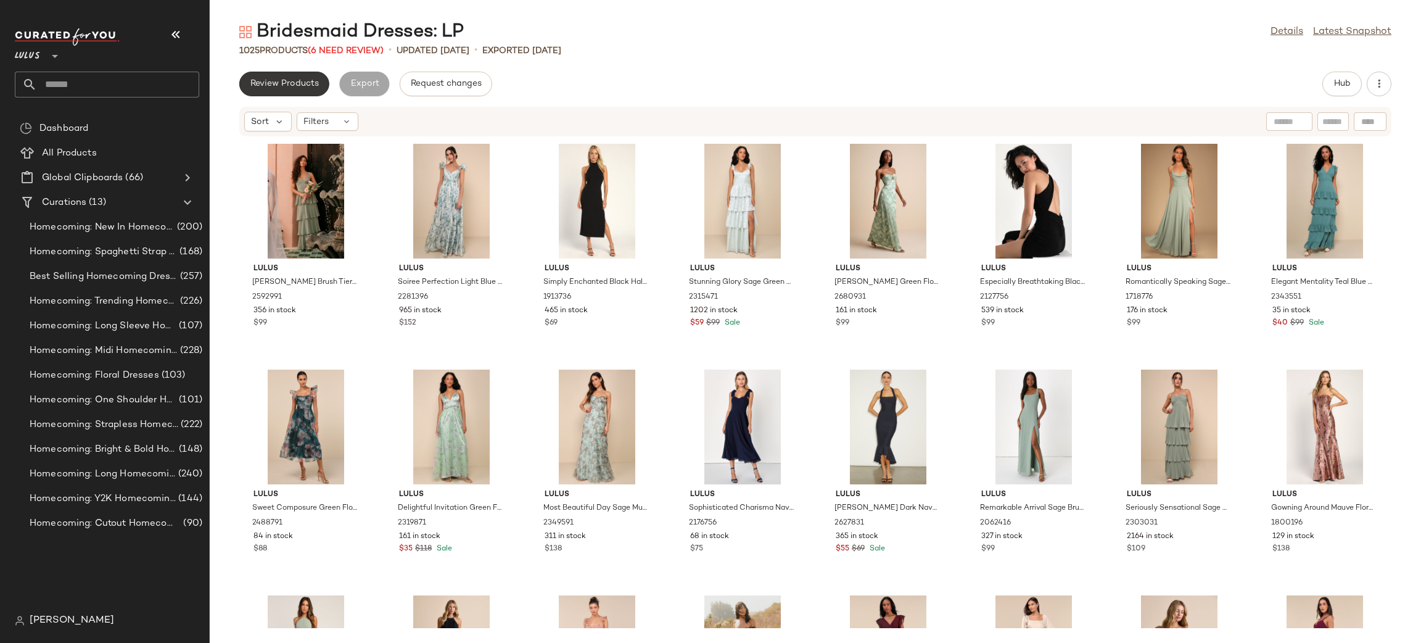
click at [301, 87] on span "Review Products" at bounding box center [284, 84] width 69 height 10
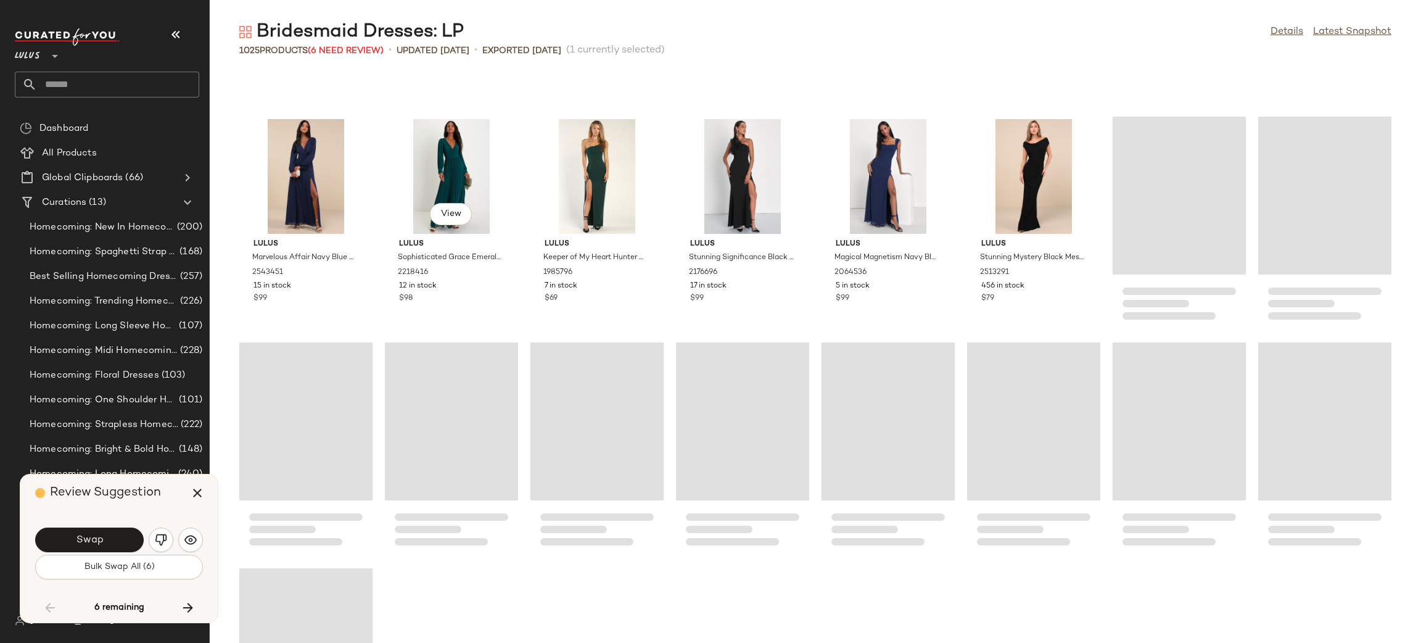
scroll to position [28552, 0]
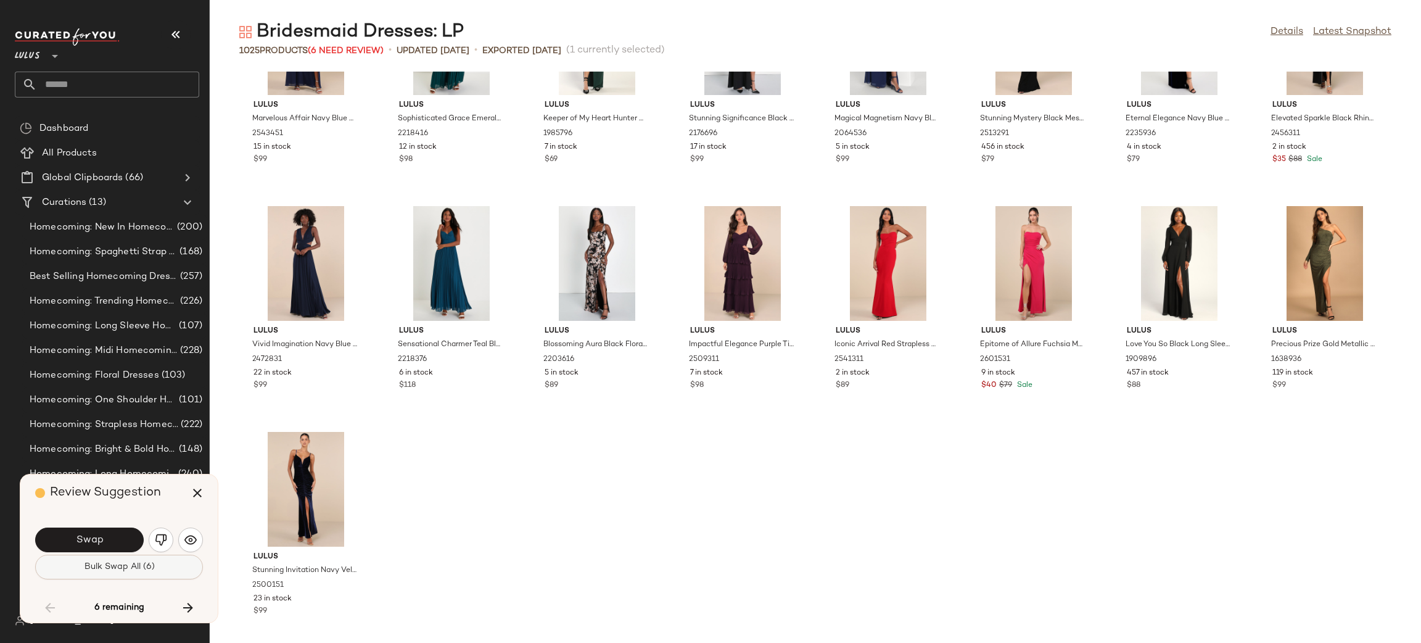
click at [112, 567] on span "Bulk Swap All (6)" at bounding box center [118, 567] width 71 height 10
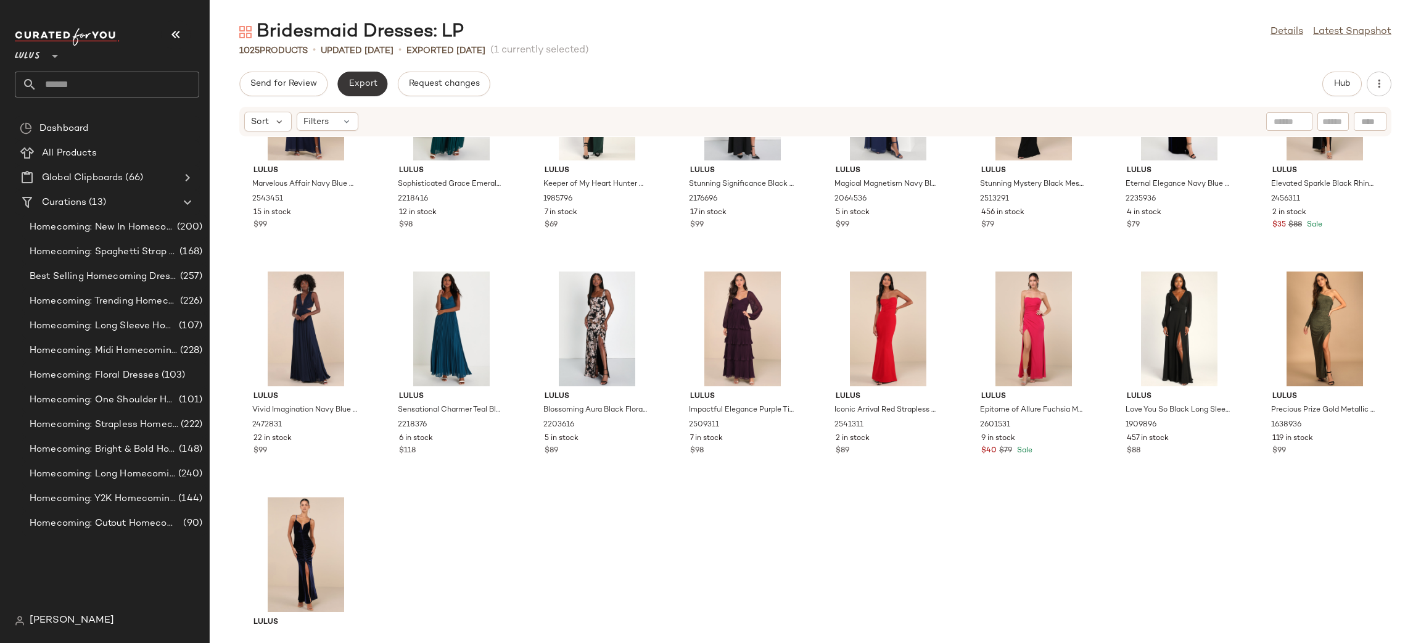
click at [360, 79] on span "Export" at bounding box center [362, 84] width 29 height 10
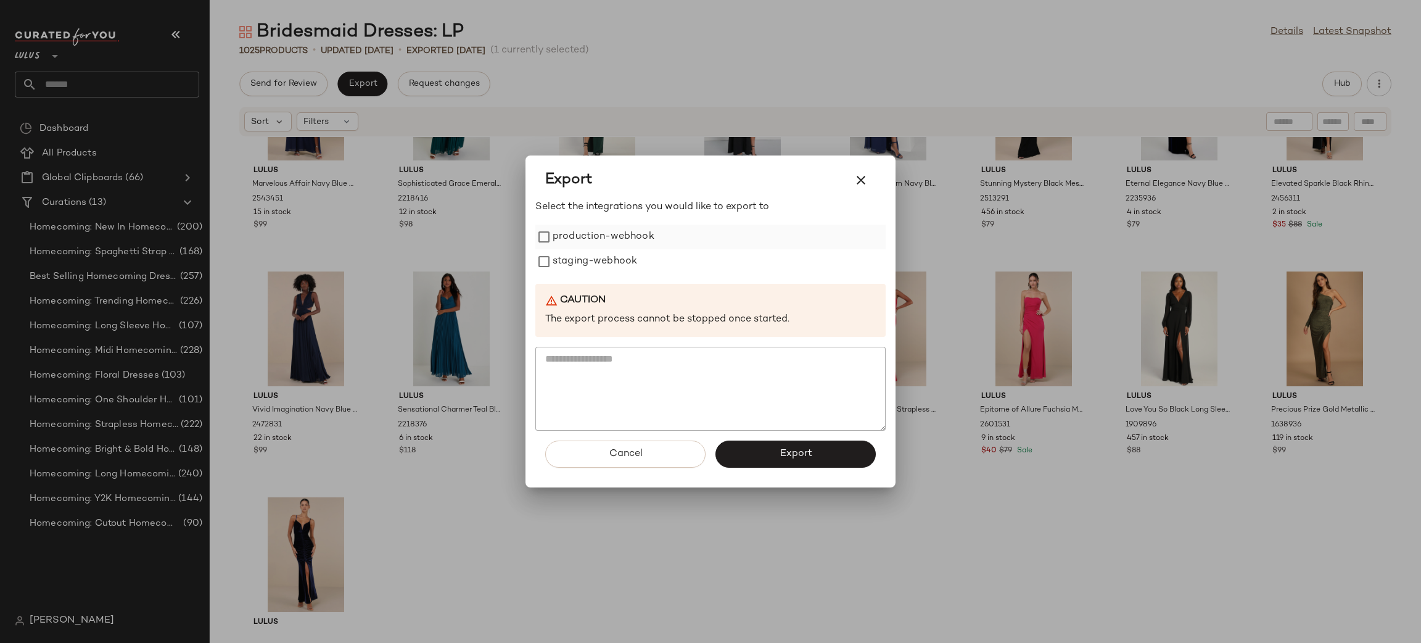
click at [621, 240] on label "production-webhook" at bounding box center [604, 237] width 102 height 25
click at [619, 258] on label "staging-webhook" at bounding box center [595, 261] width 85 height 25
click at [794, 454] on span "Export" at bounding box center [795, 454] width 33 height 12
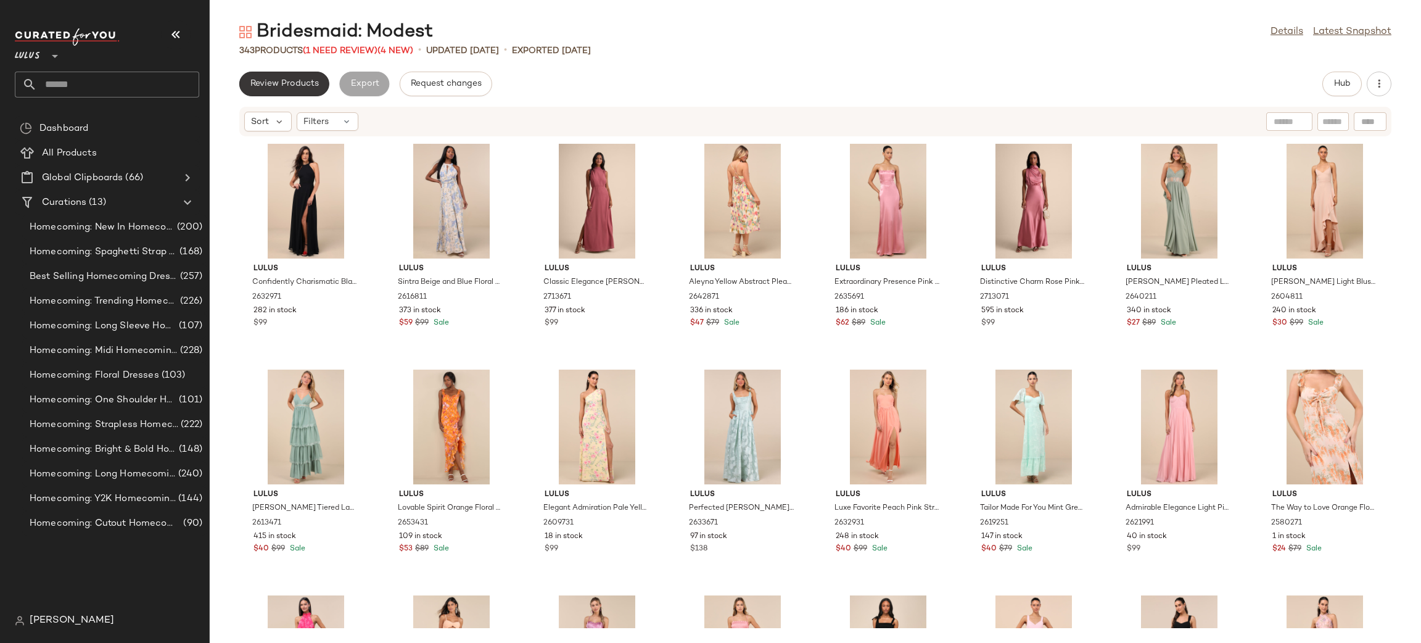
click at [313, 89] on button "Review Products" at bounding box center [284, 84] width 90 height 25
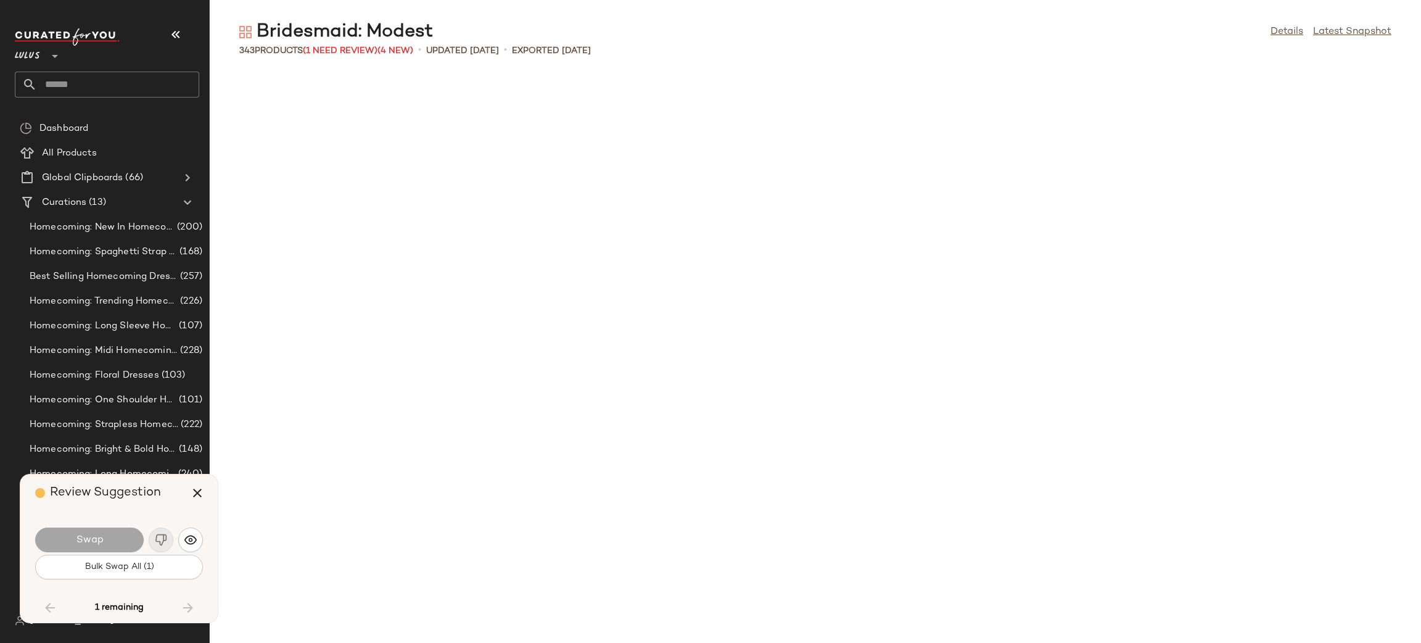
scroll to position [8804, 0]
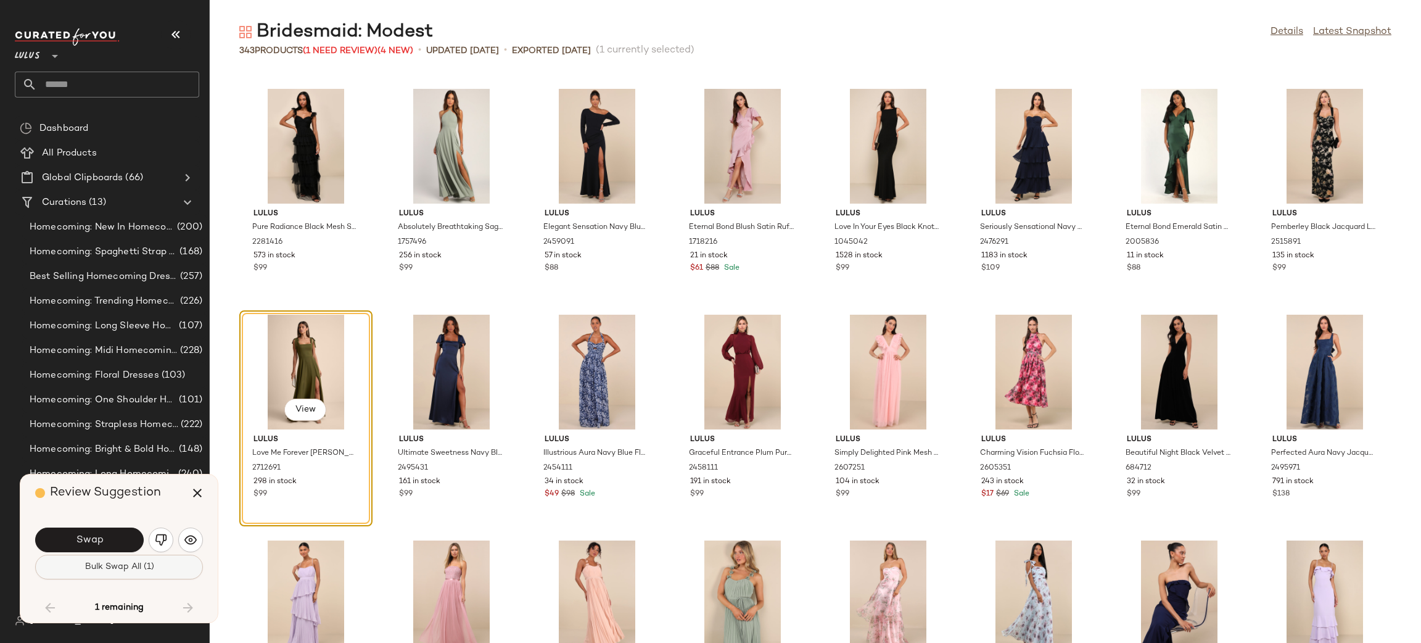
click at [131, 572] on button "Bulk Swap All (1)" at bounding box center [119, 567] width 168 height 25
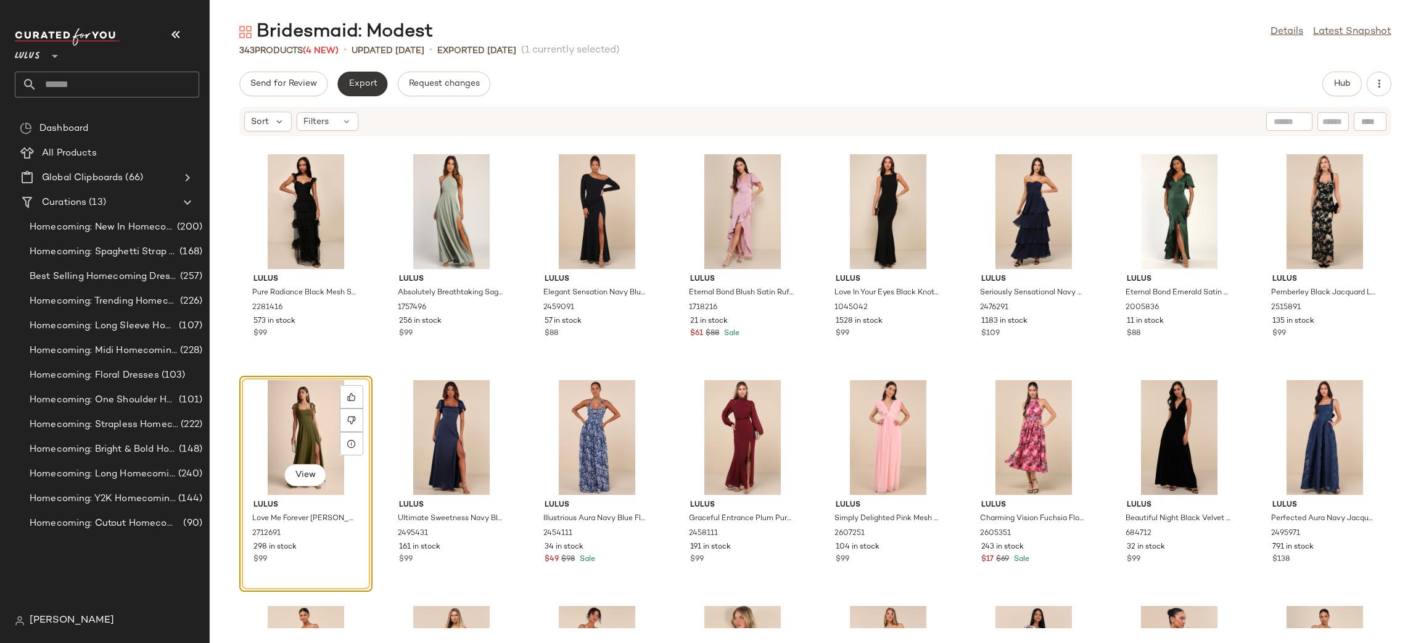
click at [365, 90] on button "Export" at bounding box center [362, 84] width 50 height 25
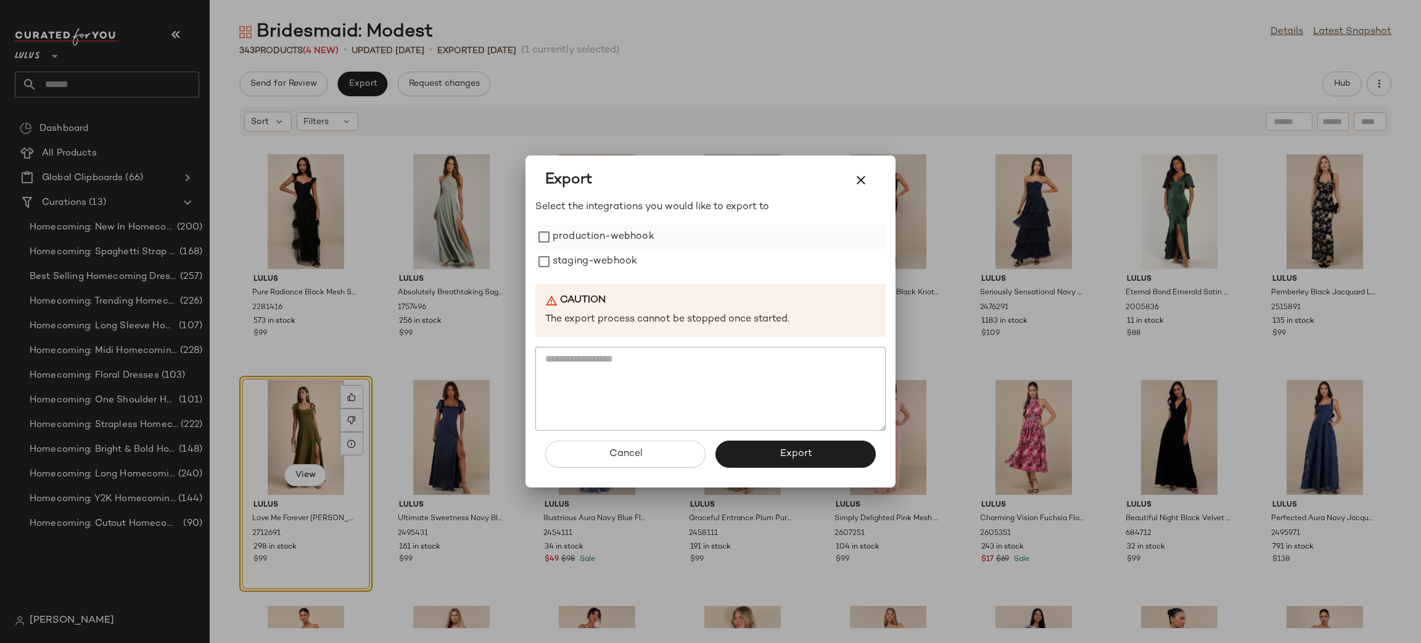
click at [632, 237] on label "production-webhook" at bounding box center [604, 237] width 102 height 25
click at [618, 259] on label "staging-webhook" at bounding box center [595, 261] width 85 height 25
click at [744, 454] on button "Export" at bounding box center [795, 453] width 160 height 27
